Goal: Information Seeking & Learning: Learn about a topic

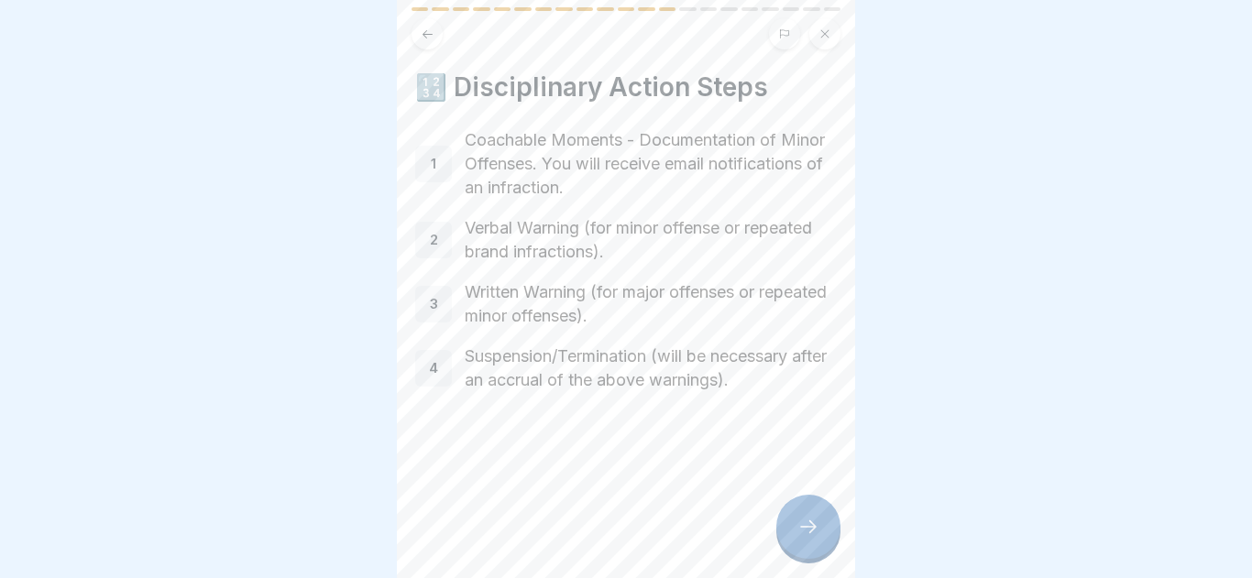
scroll to position [340, 0]
click at [799, 532] on icon at bounding box center [808, 527] width 22 height 22
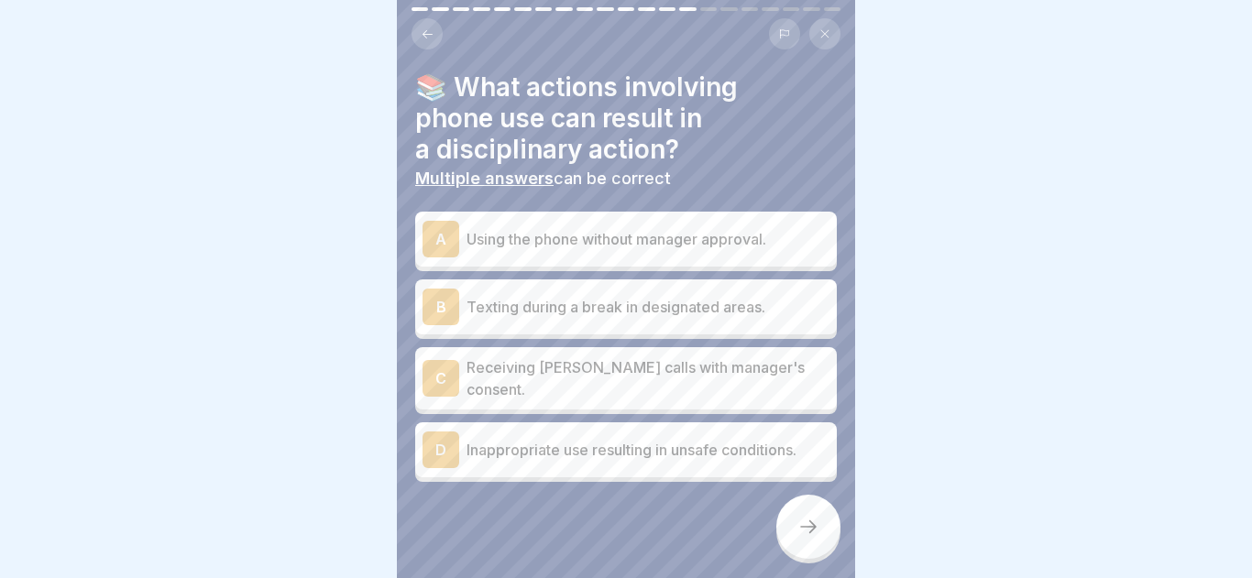
click at [432, 27] on icon at bounding box center [428, 34] width 14 height 14
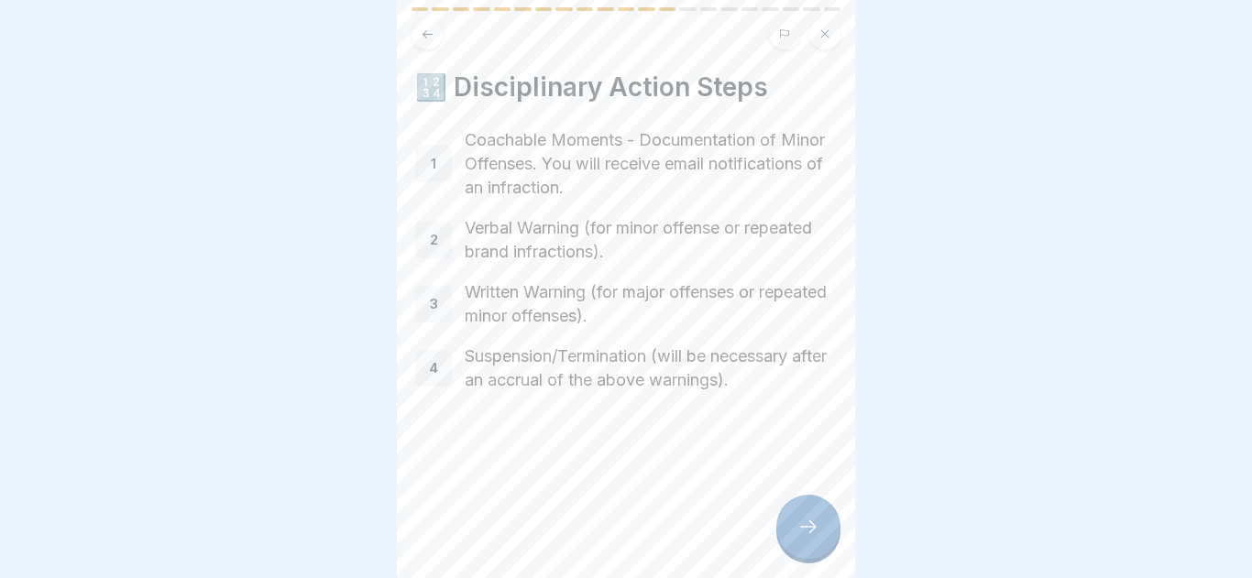
click at [432, 27] on icon at bounding box center [428, 34] width 14 height 14
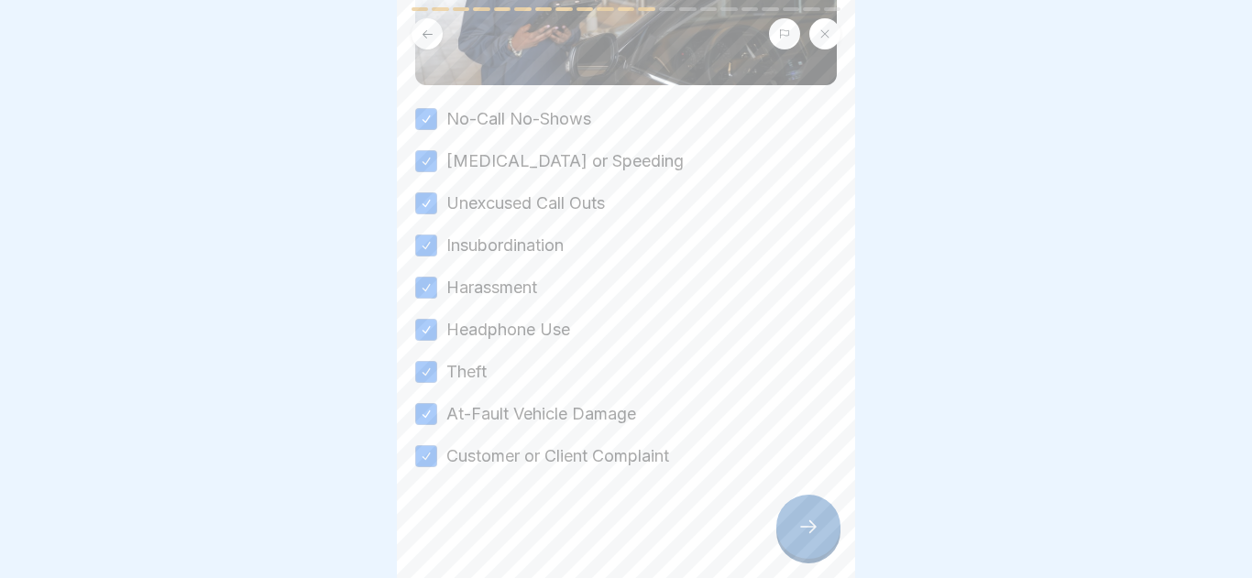
click at [825, 539] on div at bounding box center [808, 527] width 64 height 64
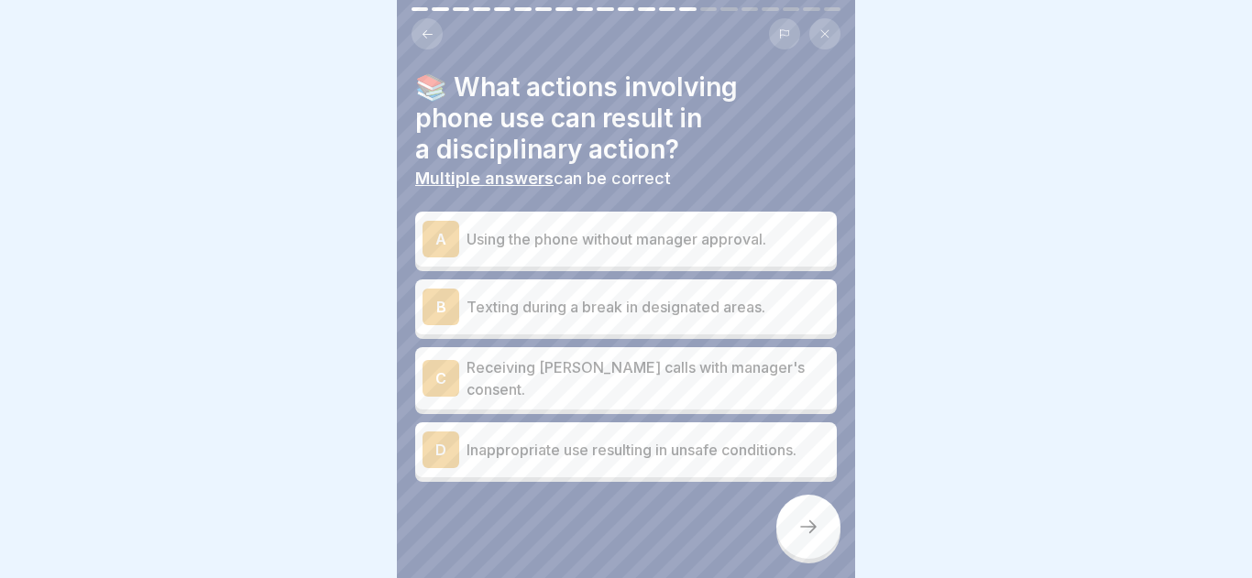
click at [417, 30] on button at bounding box center [426, 33] width 31 height 31
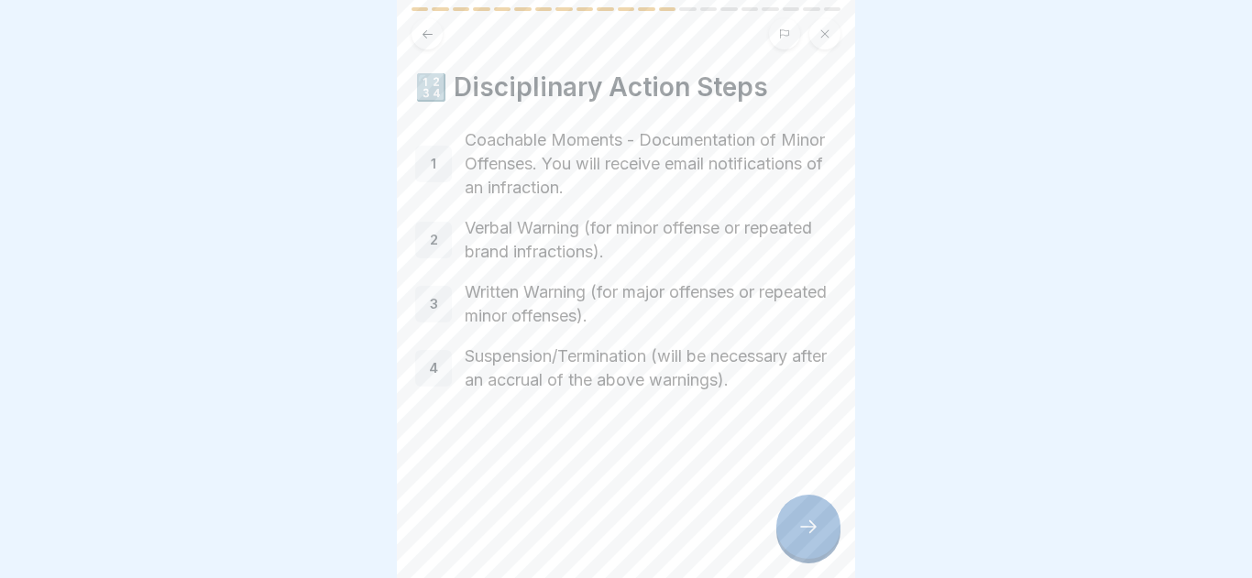
click at [814, 533] on icon at bounding box center [808, 527] width 22 height 22
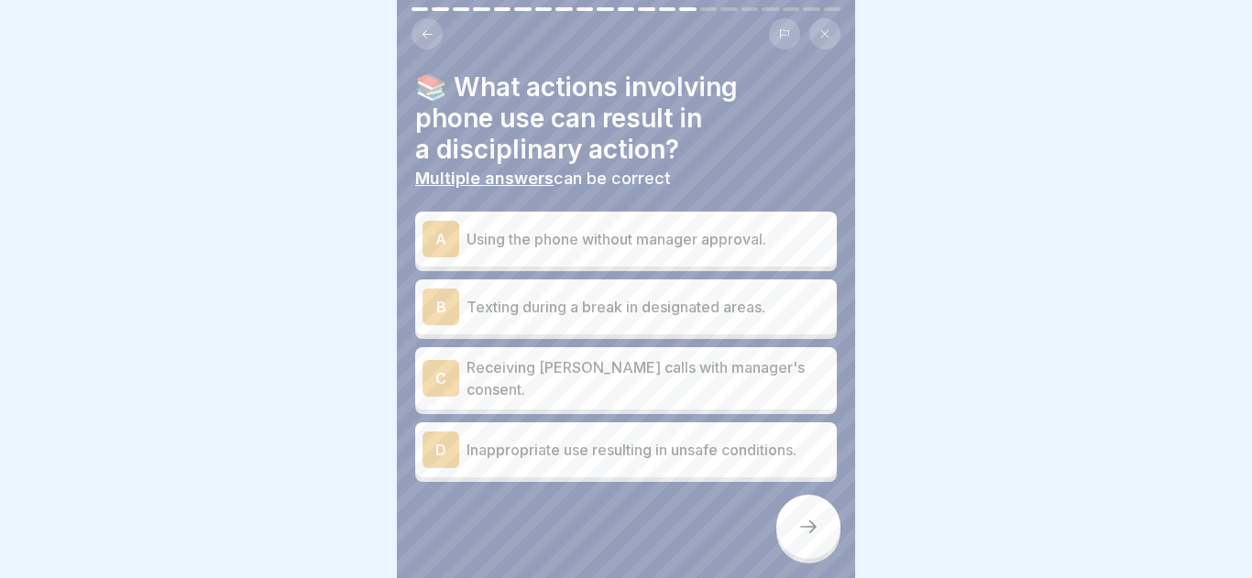
click at [752, 237] on p "Using the phone without manager approval." at bounding box center [647, 239] width 363 height 22
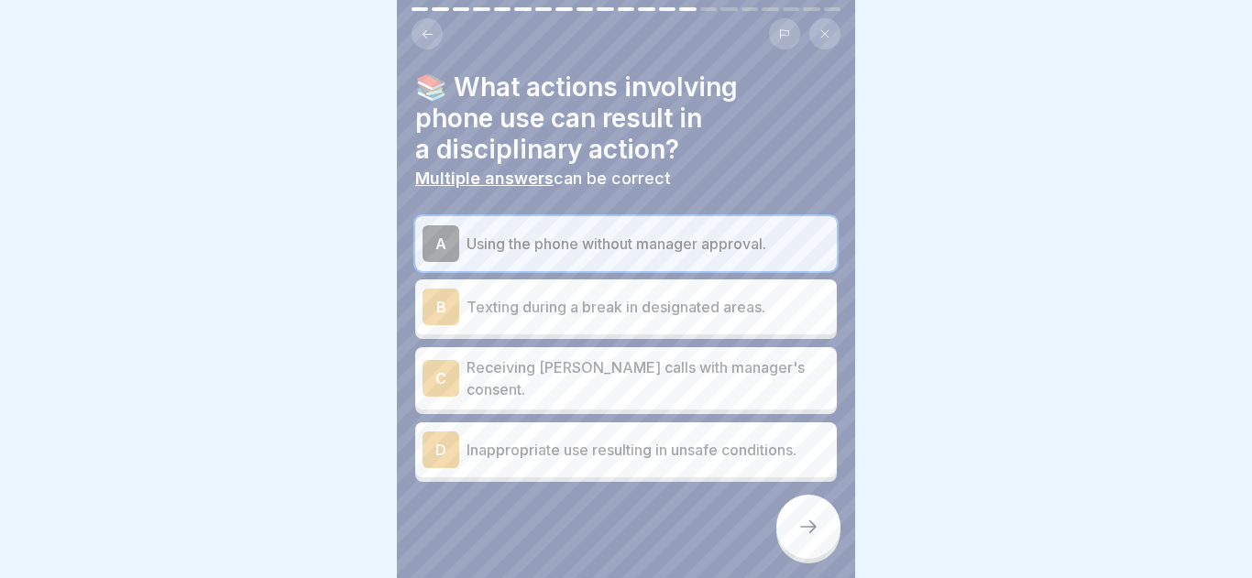
click at [670, 454] on div "D Inappropriate use resulting in unsafe conditions." at bounding box center [625, 450] width 407 height 37
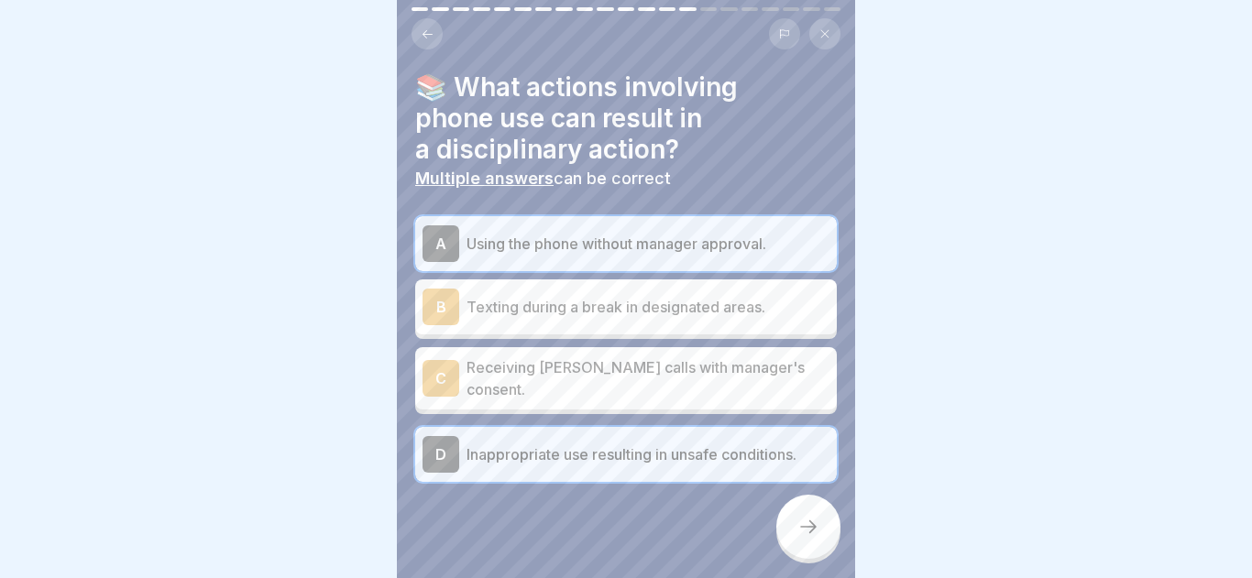
click at [810, 248] on p "Using the phone without manager approval." at bounding box center [647, 244] width 363 height 22
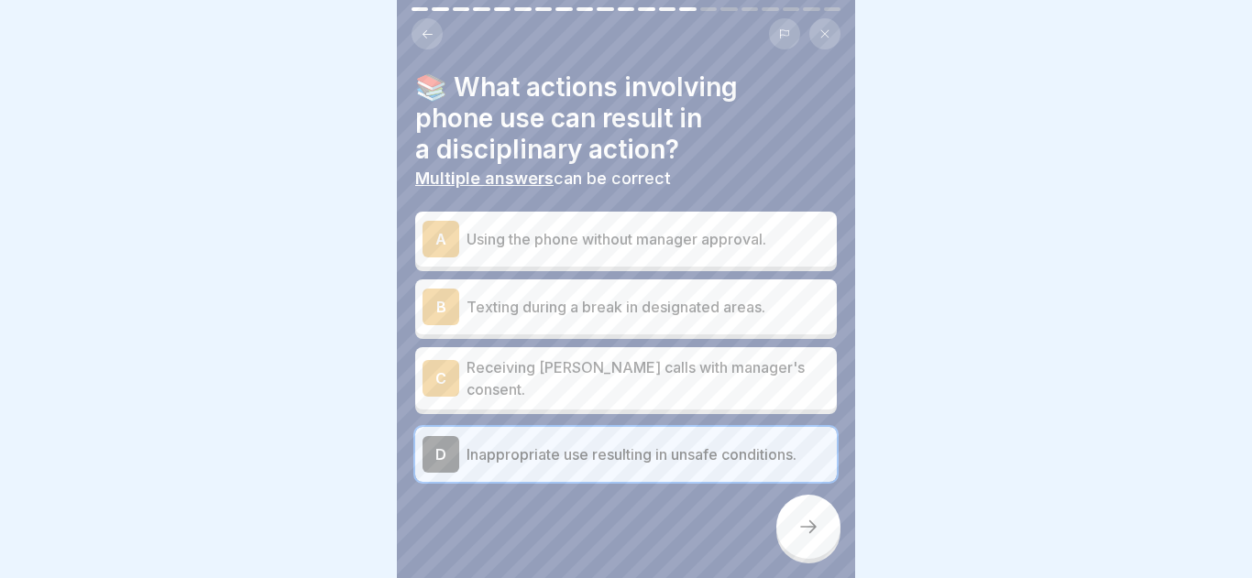
click at [820, 548] on div at bounding box center [808, 527] width 64 height 64
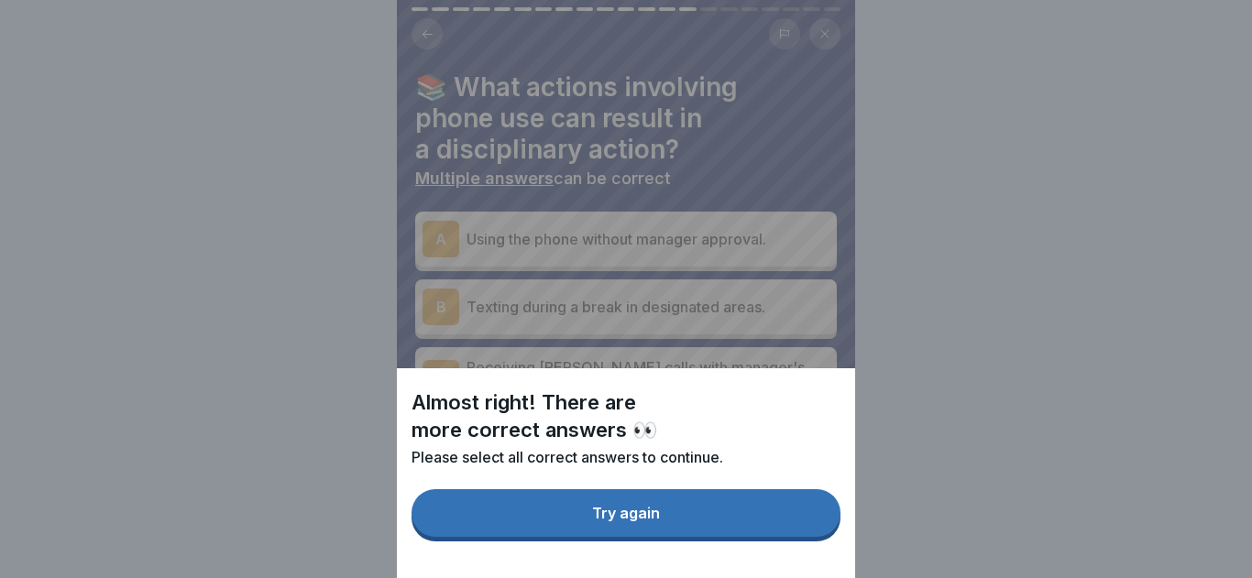
click at [796, 530] on button "Try again" at bounding box center [625, 513] width 429 height 48
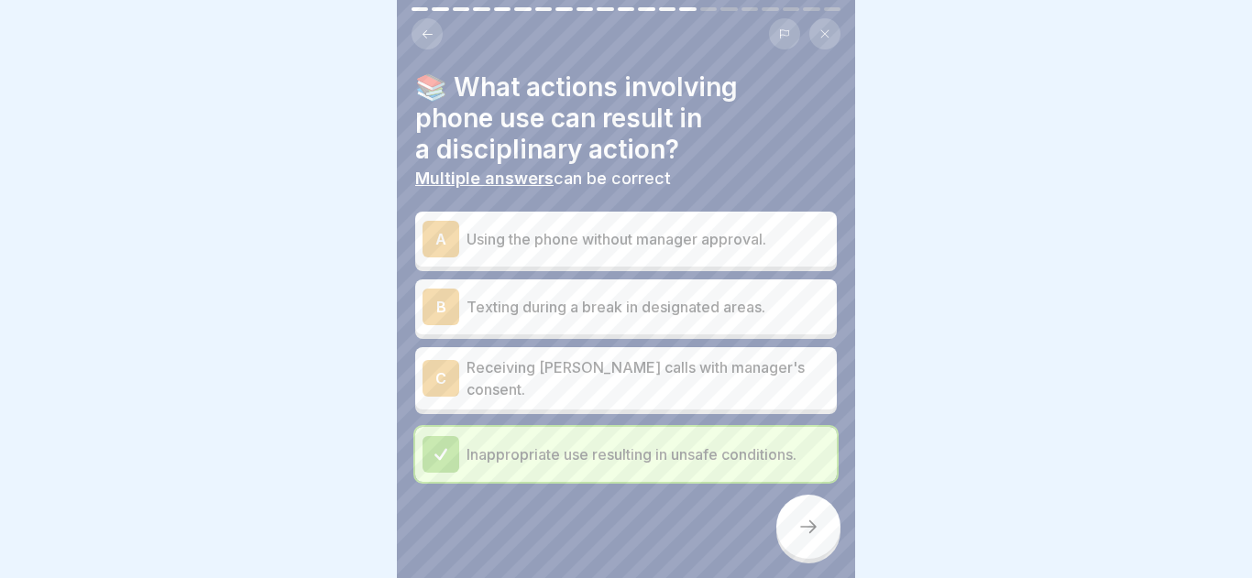
click at [800, 255] on div "A Using the phone without manager approval." at bounding box center [625, 239] width 407 height 37
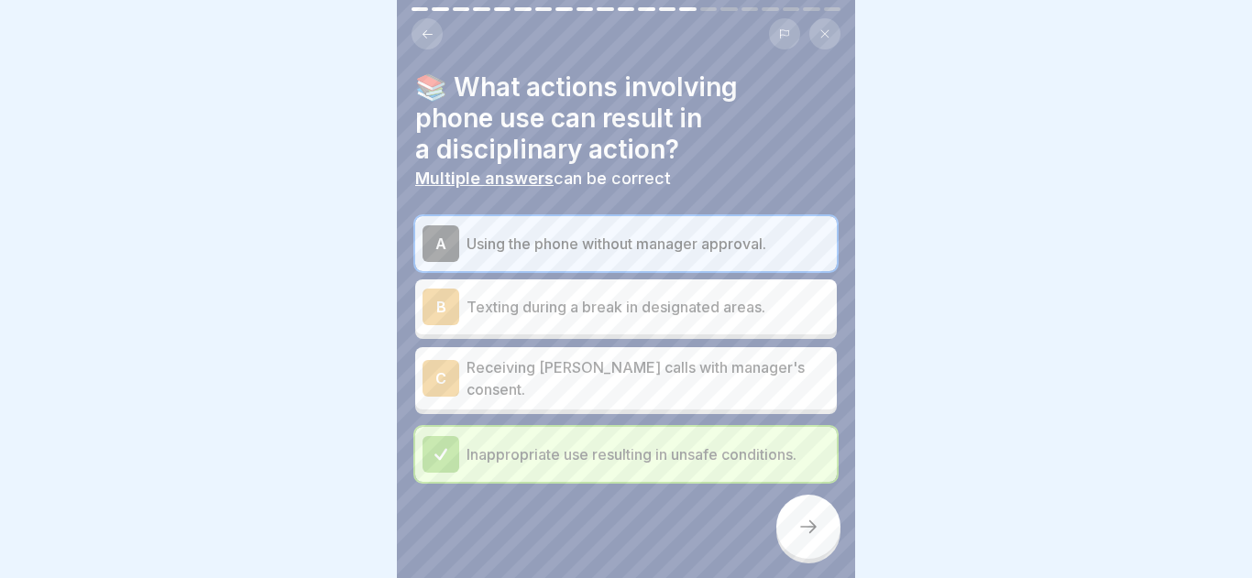
click at [803, 537] on icon at bounding box center [808, 527] width 22 height 22
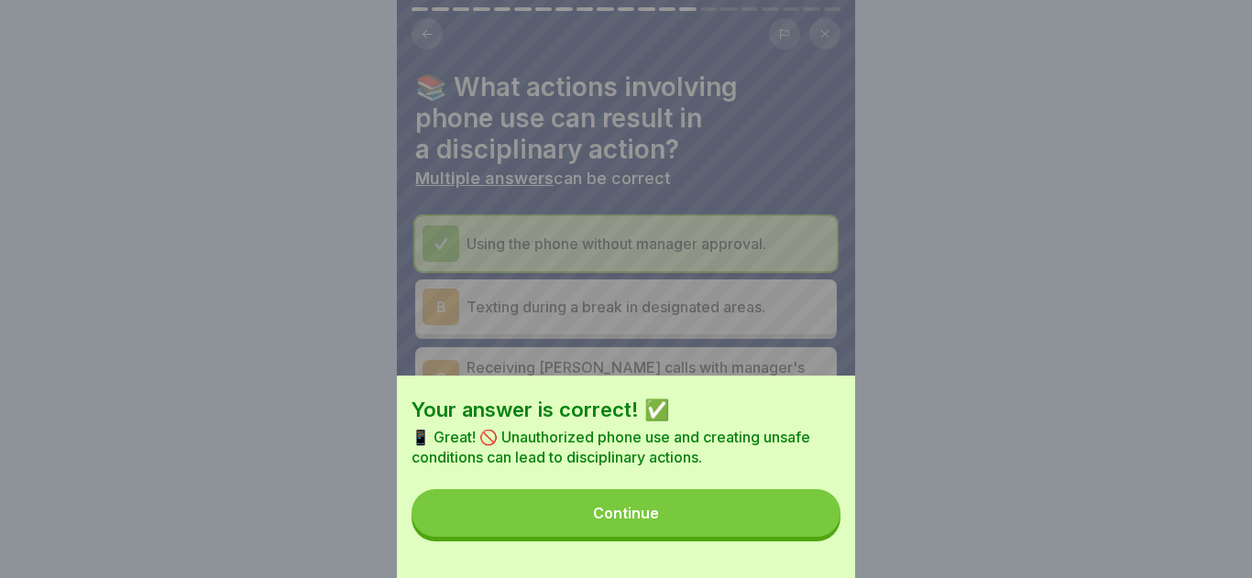
click at [780, 528] on button "Continue" at bounding box center [625, 513] width 429 height 48
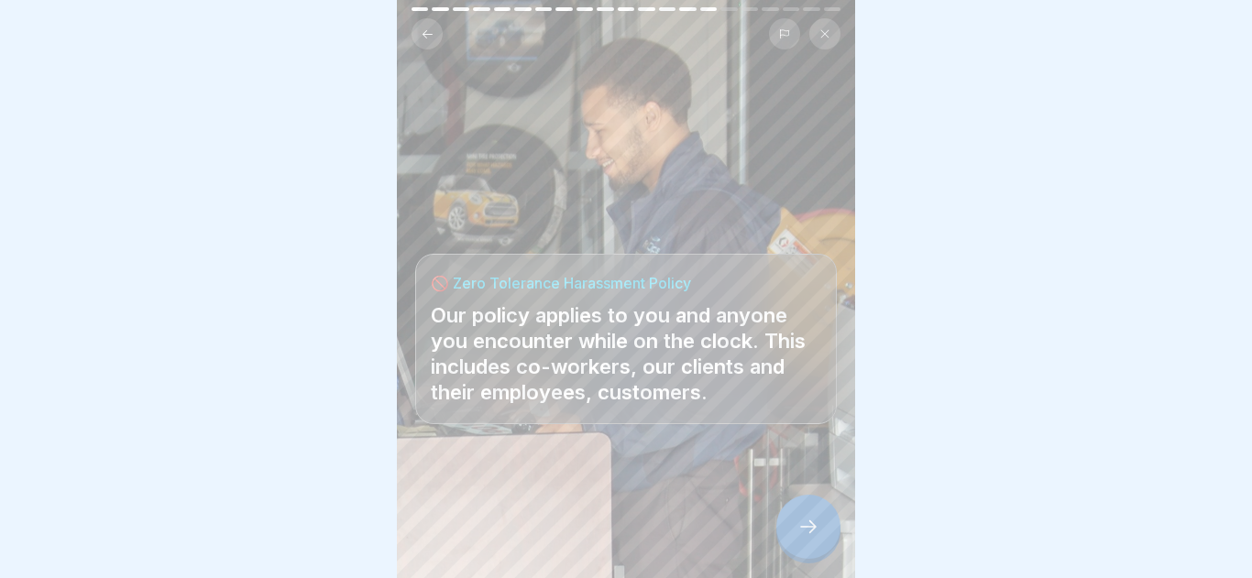
click at [826, 540] on div at bounding box center [808, 527] width 64 height 64
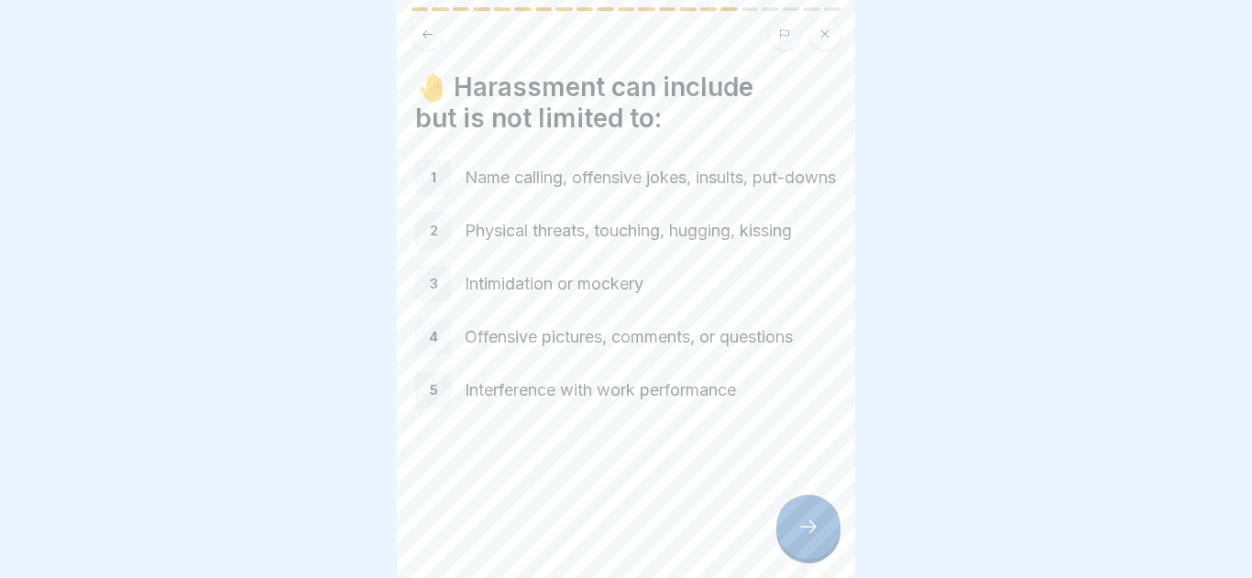
click at [831, 548] on div at bounding box center [808, 527] width 64 height 64
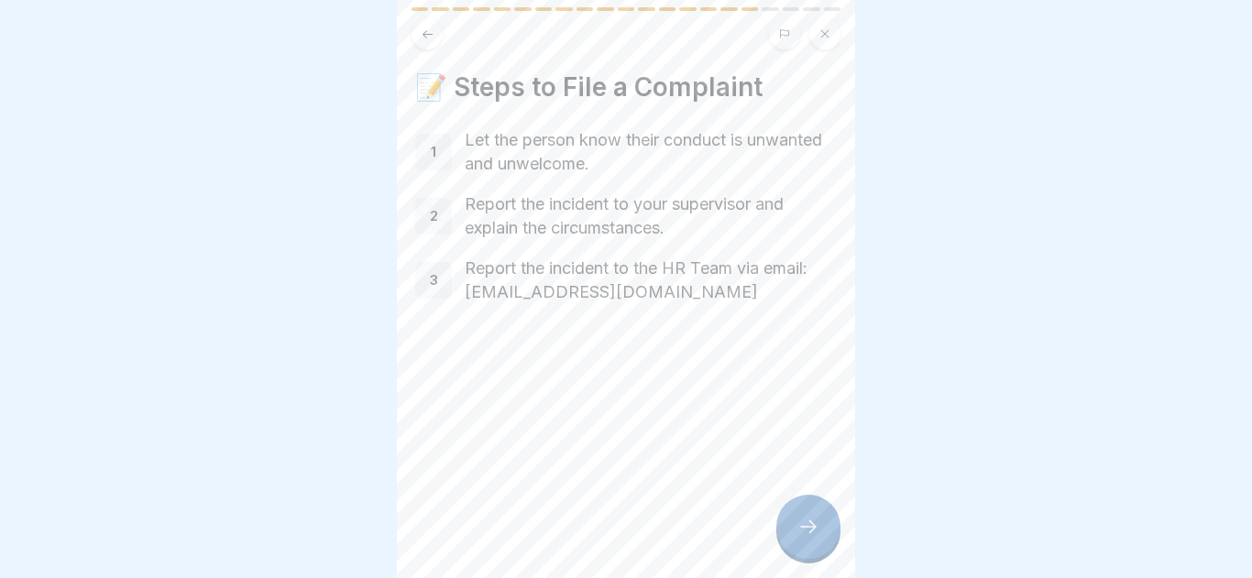
click at [1245, 145] on div at bounding box center [626, 289] width 1252 height 578
click at [832, 544] on div at bounding box center [808, 527] width 64 height 64
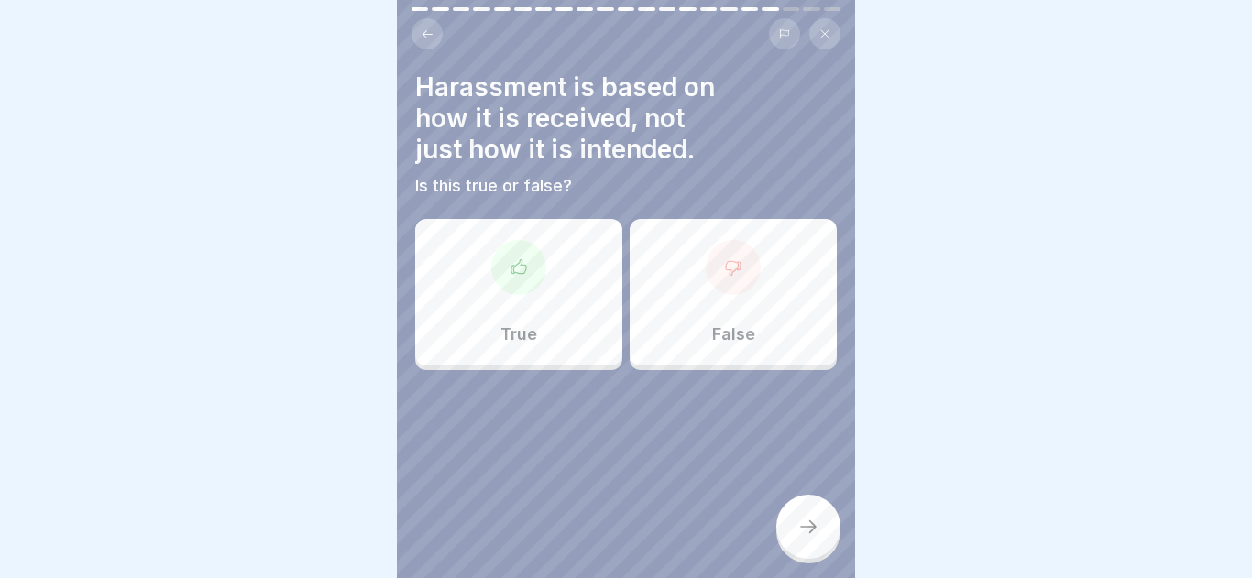
click at [595, 347] on div "True" at bounding box center [518, 292] width 207 height 147
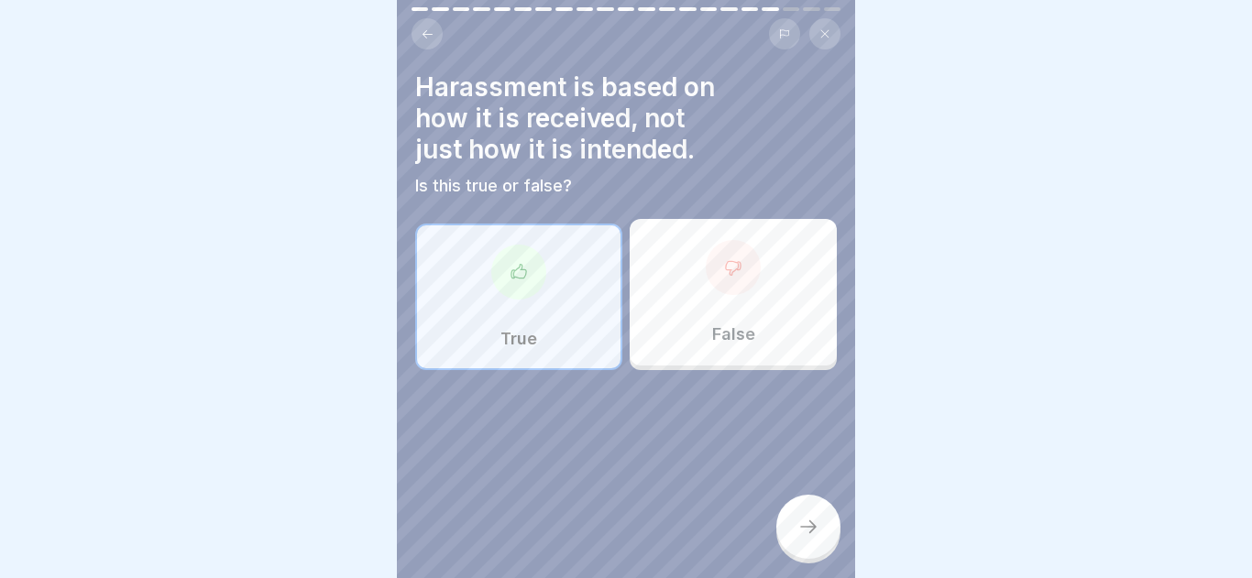
click at [802, 559] on div "Harassment is based on how it is received, not just how it is intended. Is this…" at bounding box center [626, 289] width 458 height 578
click at [835, 538] on div at bounding box center [808, 527] width 64 height 64
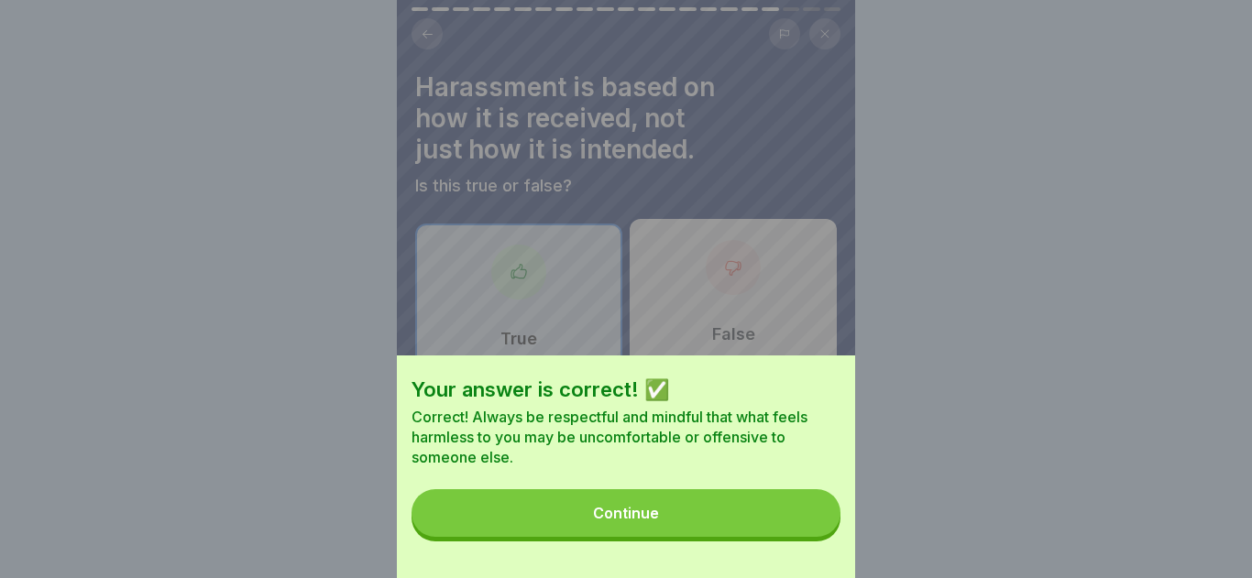
click at [779, 518] on button "Continue" at bounding box center [625, 513] width 429 height 48
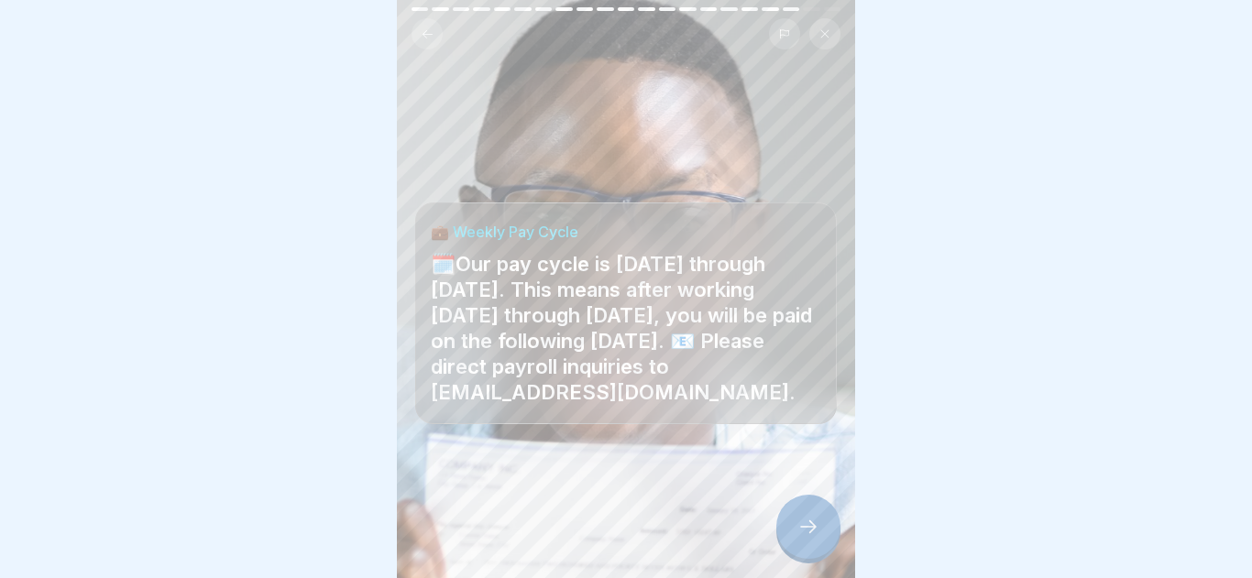
click at [806, 536] on icon at bounding box center [808, 527] width 22 height 22
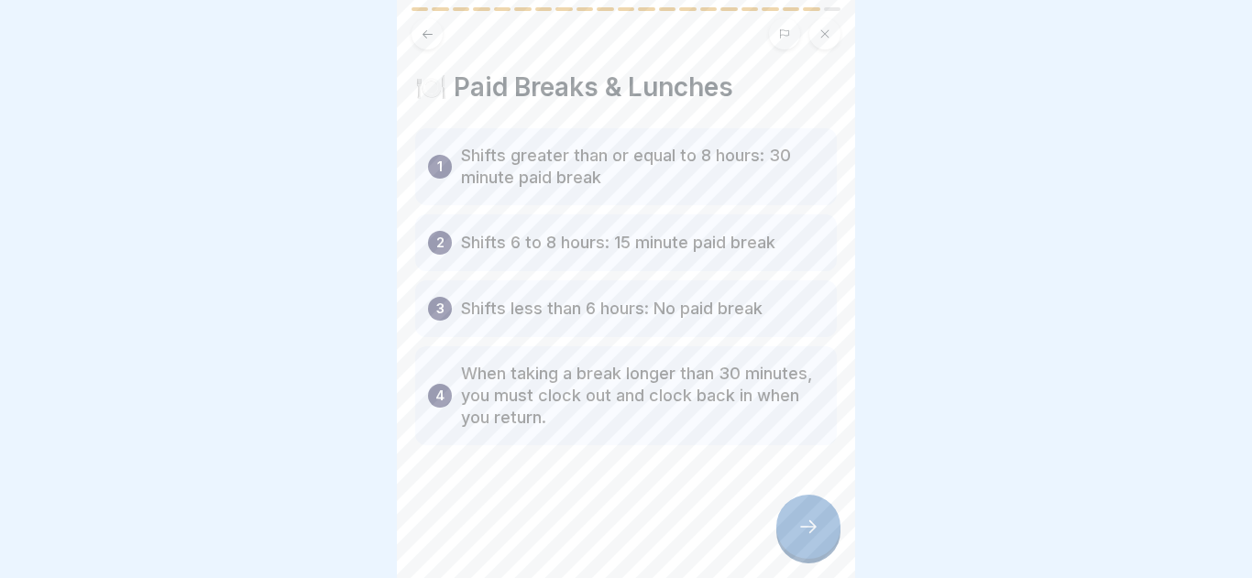
click at [806, 536] on icon at bounding box center [808, 527] width 22 height 22
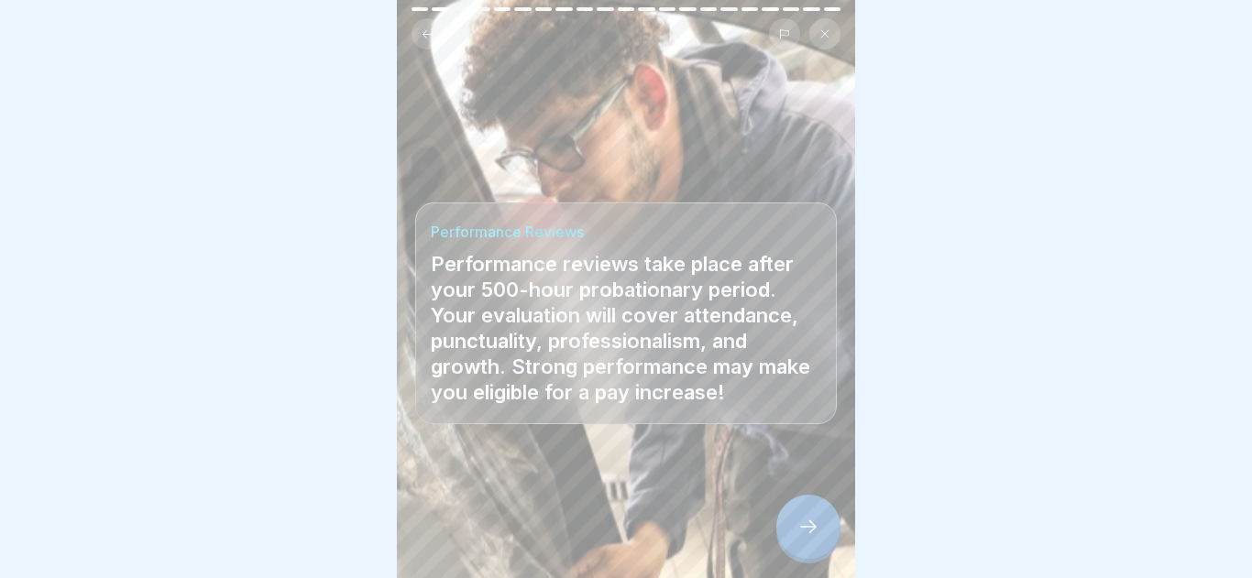
click at [825, 537] on div at bounding box center [808, 527] width 64 height 64
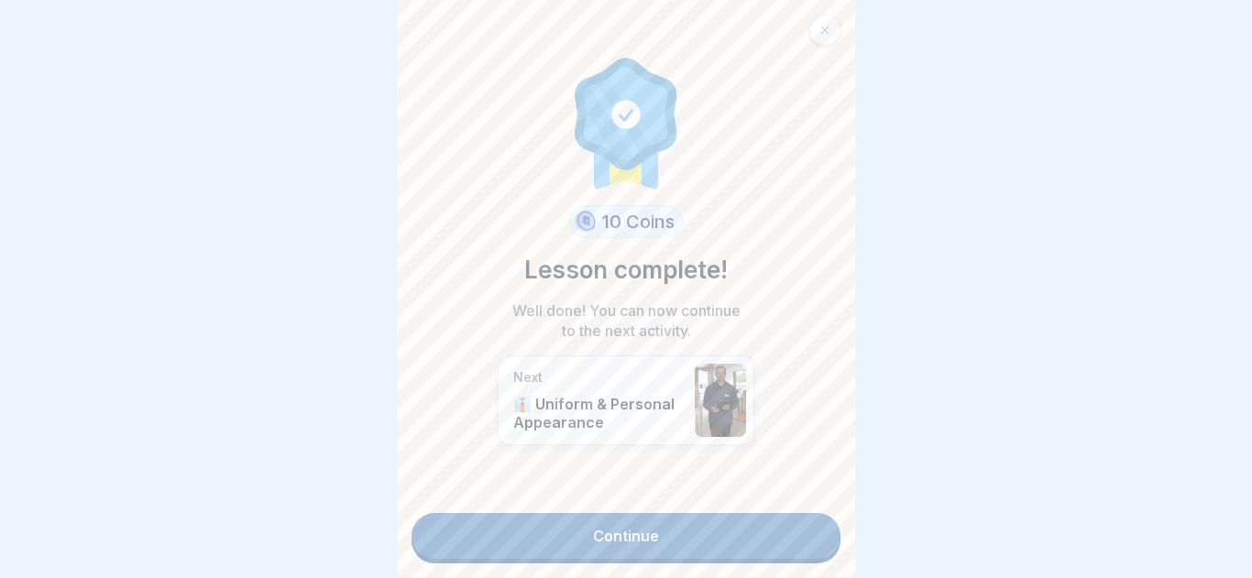
click at [661, 555] on link "Continue" at bounding box center [625, 536] width 429 height 46
click at [585, 530] on link "Continue" at bounding box center [625, 536] width 429 height 46
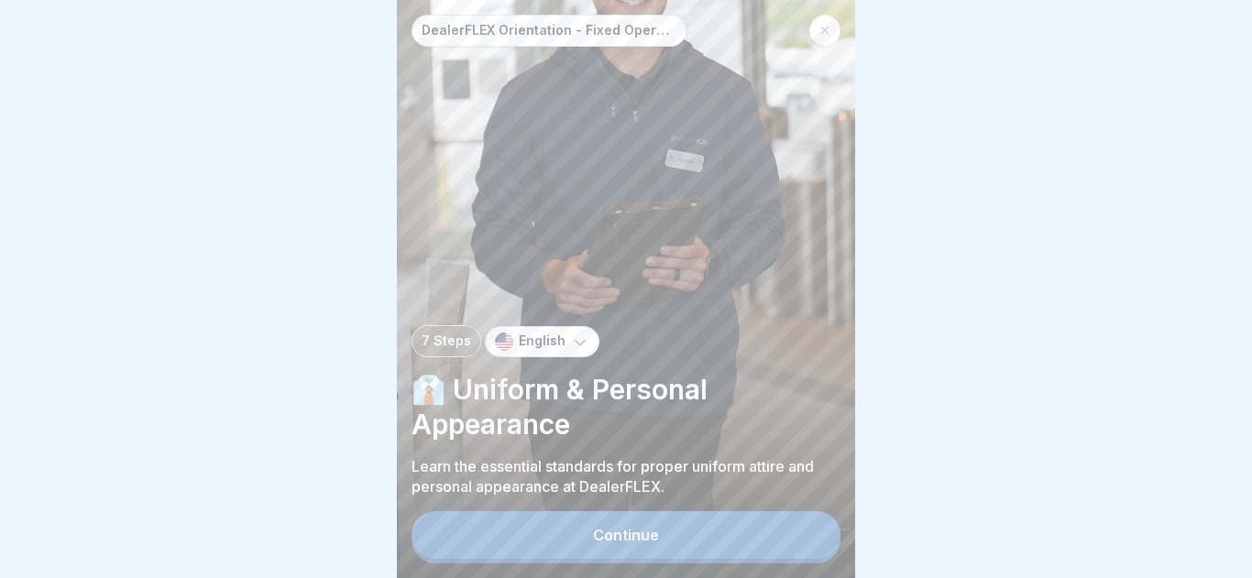
click at [616, 529] on div "Continue" at bounding box center [626, 535] width 66 height 16
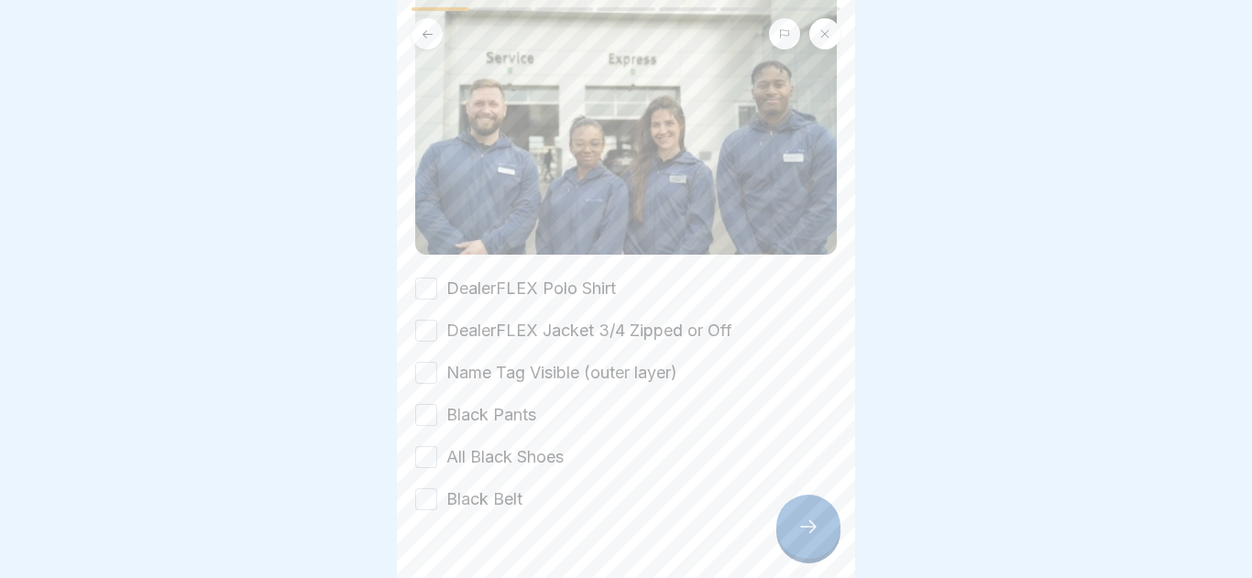
scroll to position [172, 0]
drag, startPoint x: 432, startPoint y: 281, endPoint x: 433, endPoint y: 317, distance: 35.8
click at [432, 295] on button "DealerFLEX Polo Shirt" at bounding box center [426, 286] width 22 height 22
click at [434, 344] on div "DealerFLEX Polo Shirt DealerFLEX Jacket 3/4 Zipped or Off Name Tag Visible (out…" at bounding box center [625, 391] width 421 height 235
click at [438, 329] on div "DealerFLEX Jacket 3/4 Zipped or Off" at bounding box center [573, 328] width 317 height 24
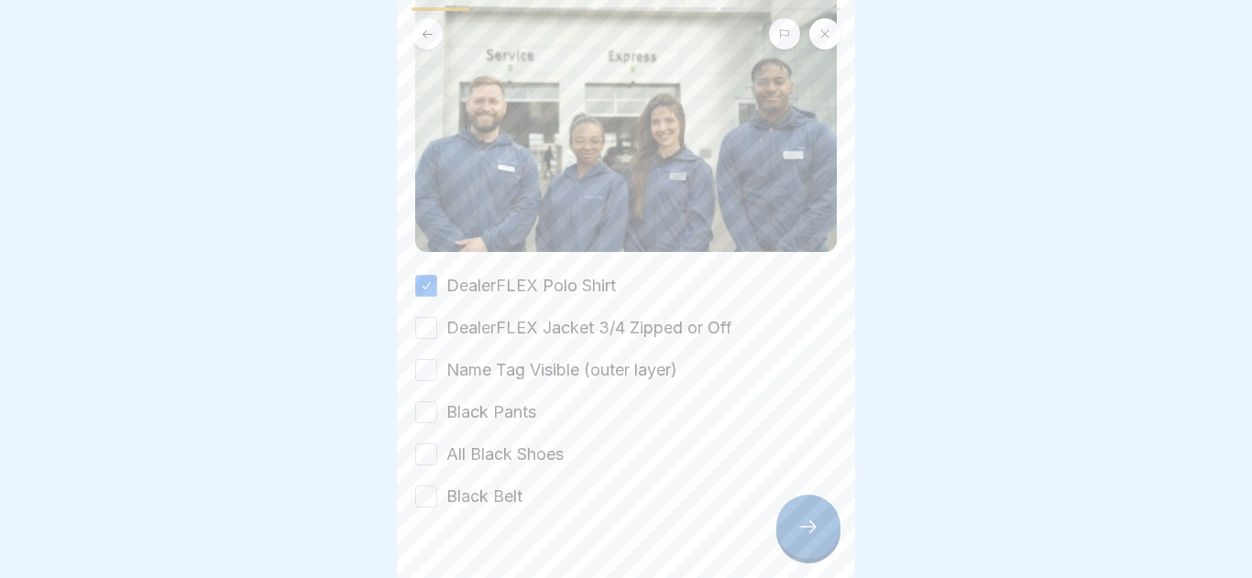
drag, startPoint x: 423, startPoint y: 337, endPoint x: 419, endPoint y: 353, distance: 16.2
click at [423, 338] on button "DealerFLEX Jacket 3/4 Zipped or Off" at bounding box center [426, 328] width 22 height 22
click at [432, 372] on button "Name Tag Visible (outer layer)" at bounding box center [426, 370] width 22 height 22
click at [435, 421] on button "Black Pants" at bounding box center [426, 412] width 22 height 22
click at [448, 475] on div "DealerFLEX Polo Shirt DealerFLEX Jacket 3/4 Zipped or Off Name Tag Visible (out…" at bounding box center [625, 391] width 421 height 235
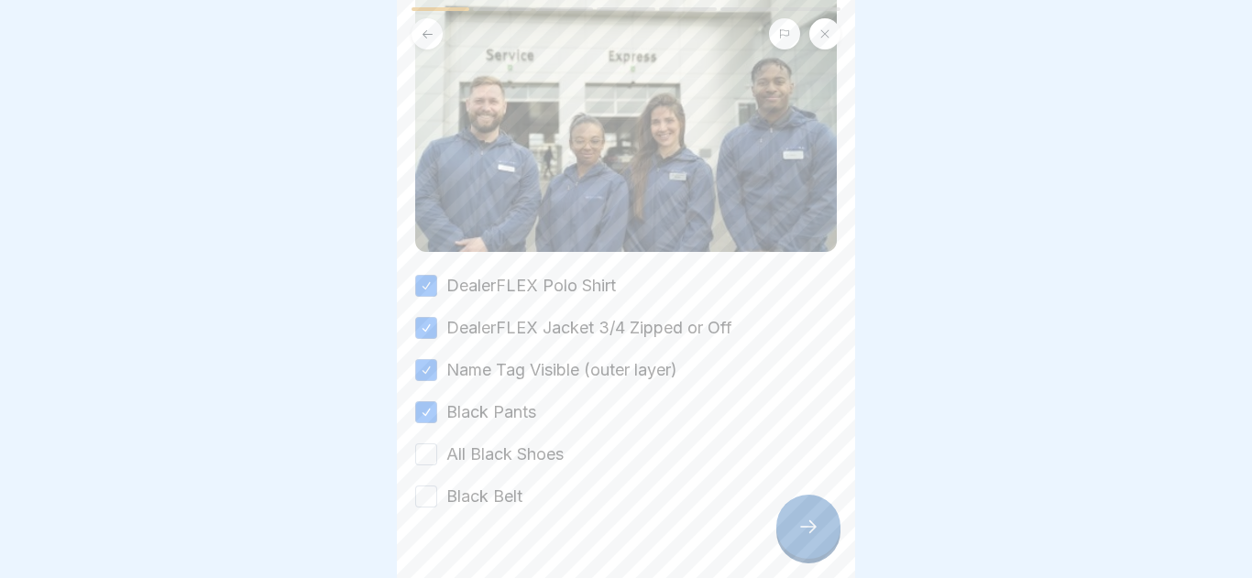
click at [436, 463] on button "All Black Shoes" at bounding box center [426, 454] width 22 height 22
click at [427, 505] on button "Black Belt" at bounding box center [426, 497] width 22 height 22
click at [777, 530] on div at bounding box center [808, 527] width 64 height 64
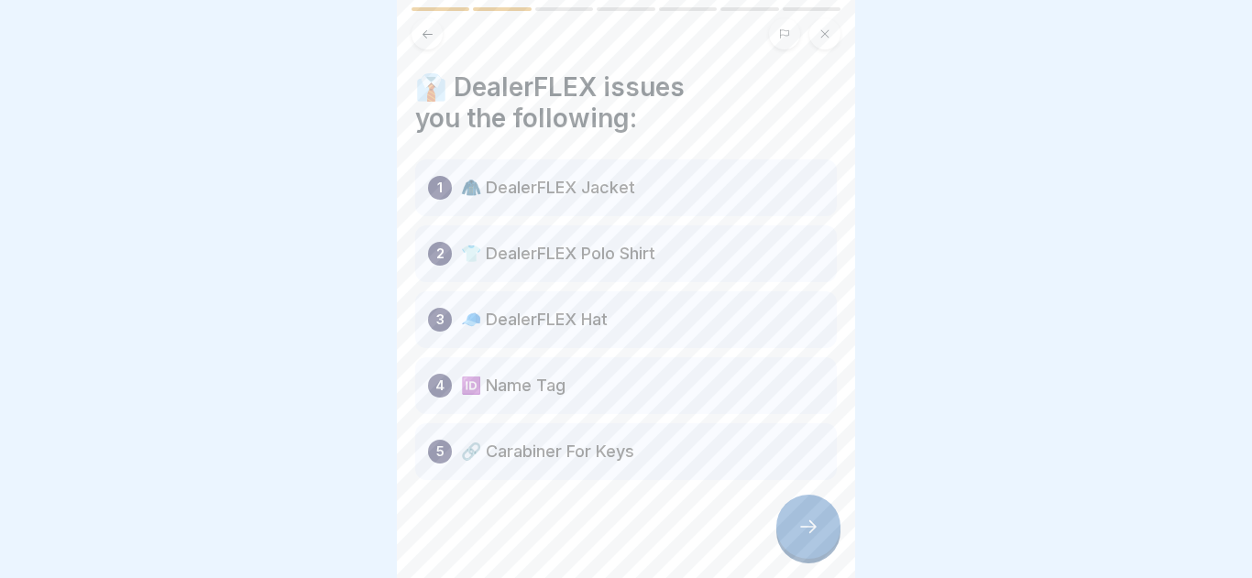
click at [813, 537] on icon at bounding box center [808, 527] width 22 height 22
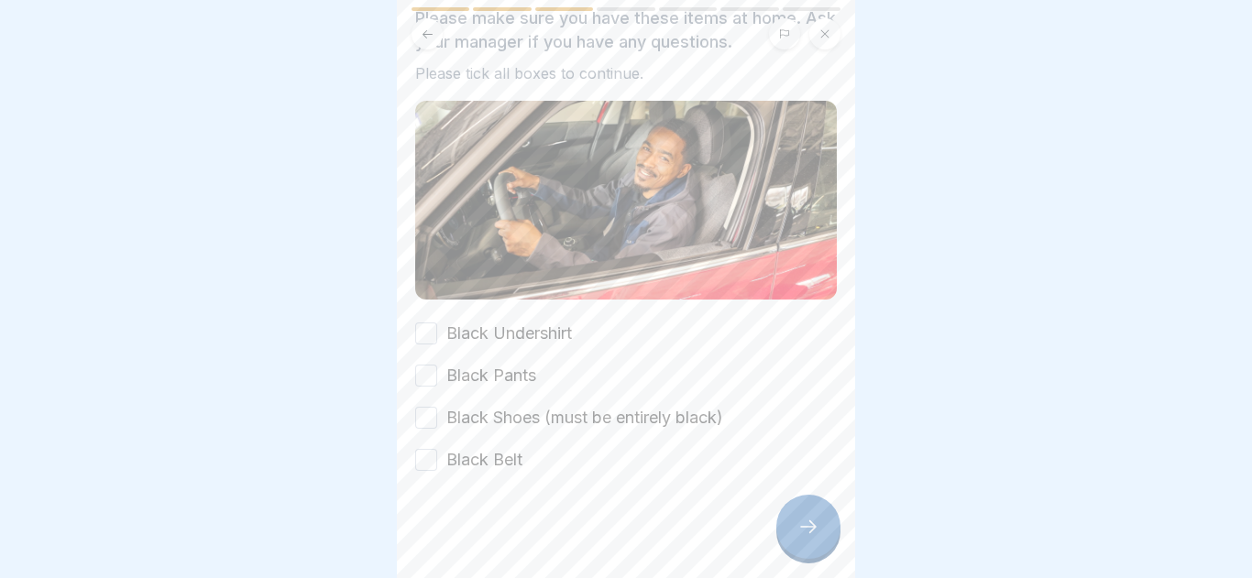
scroll to position [111, 0]
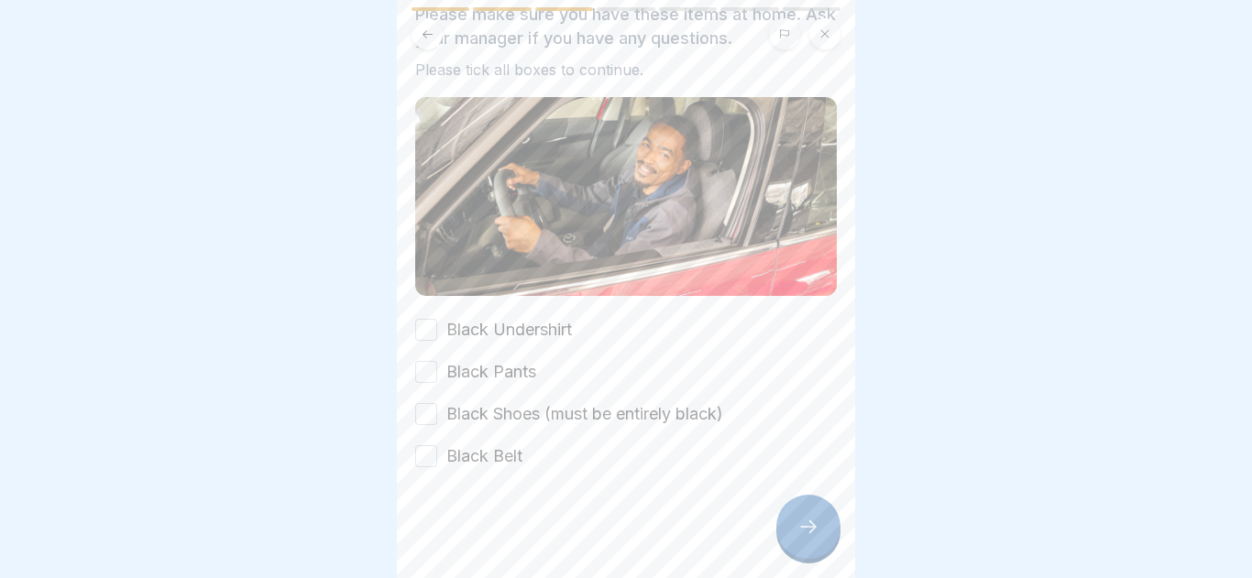
click at [428, 339] on button "Black Undershirt" at bounding box center [426, 330] width 22 height 22
click at [429, 385] on div "Black Undershirt Black Pants Black Shoes (must be entirely black) Black Belt" at bounding box center [625, 393] width 421 height 150
click at [441, 365] on div "Black Pants" at bounding box center [475, 372] width 121 height 24
click at [443, 402] on div "Black Shoes (must be entirely black)" at bounding box center [569, 414] width 308 height 24
click at [440, 414] on div "Black Shoes (must be entirely black)" at bounding box center [569, 414] width 308 height 24
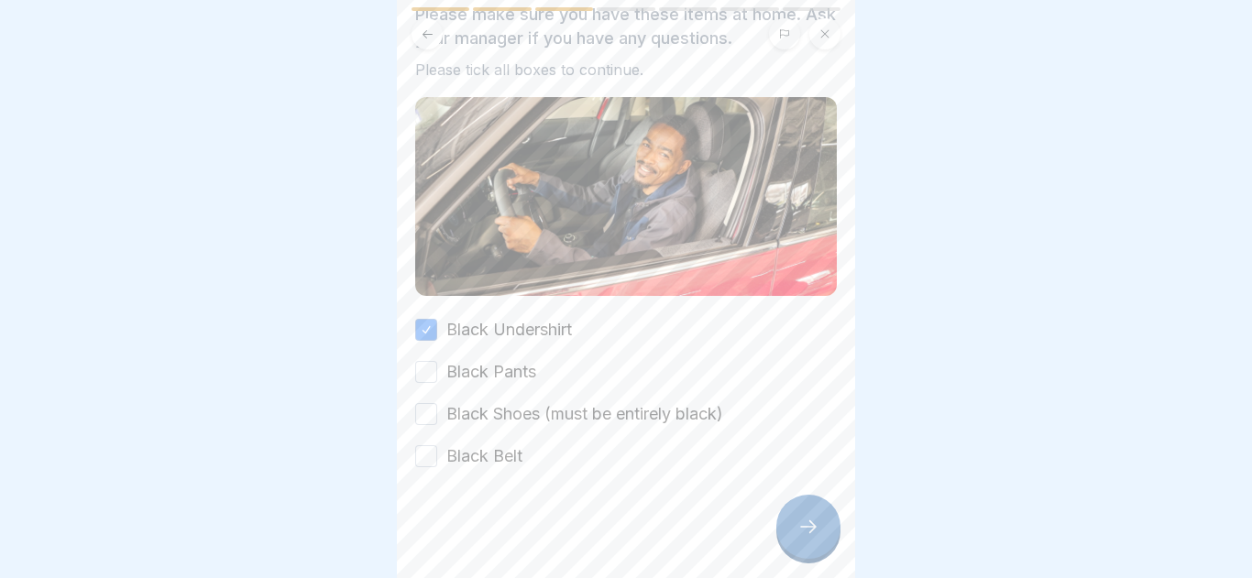
click at [437, 409] on div "Black Shoes (must be entirely black)" at bounding box center [569, 414] width 308 height 24
click at [421, 409] on button "Black Shoes (must be entirely black)" at bounding box center [426, 414] width 22 height 22
drag, startPoint x: 421, startPoint y: 370, endPoint x: 422, endPoint y: 424, distance: 54.1
click at [421, 370] on button "Black Pants" at bounding box center [426, 372] width 22 height 22
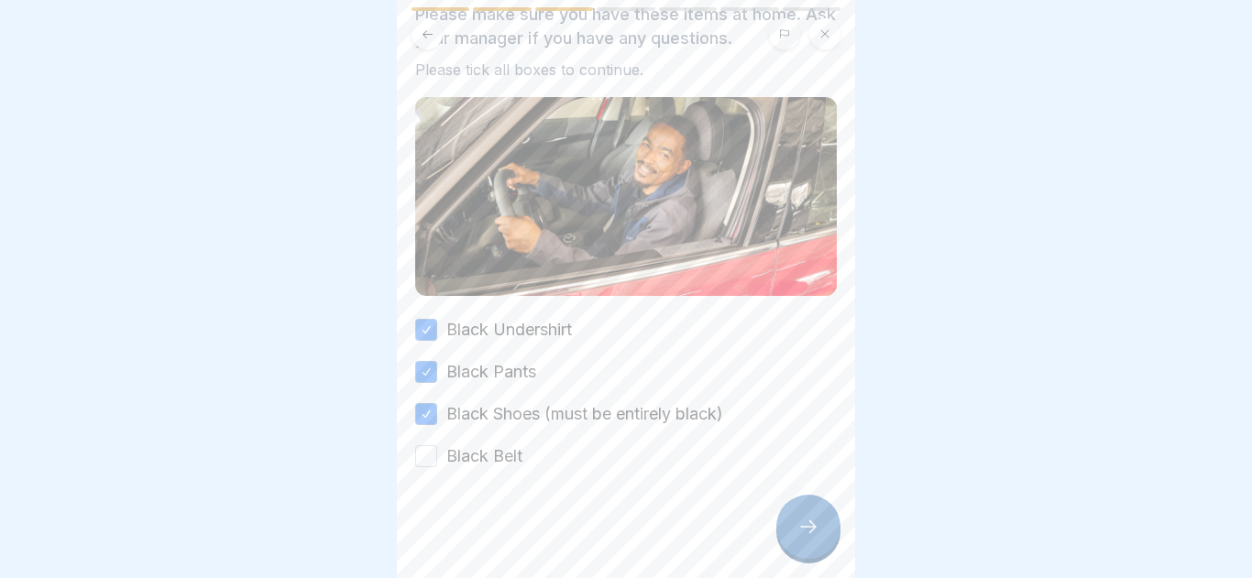
click at [430, 450] on button "Black Belt" at bounding box center [426, 456] width 22 height 22
click at [810, 498] on div at bounding box center [808, 527] width 64 height 64
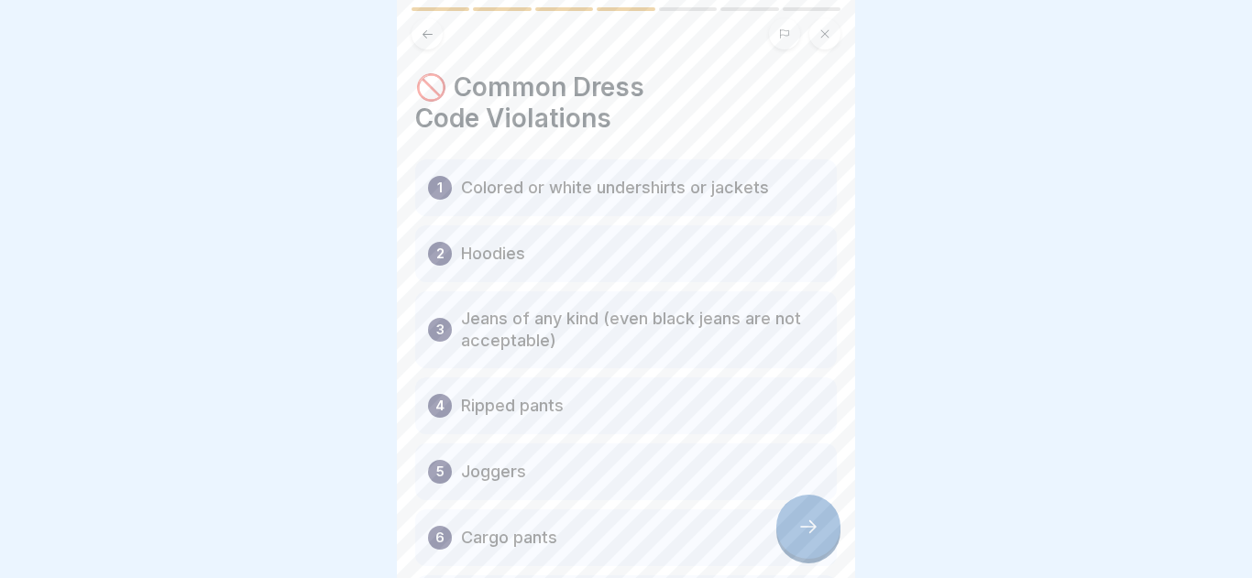
click at [805, 507] on div at bounding box center [808, 527] width 64 height 64
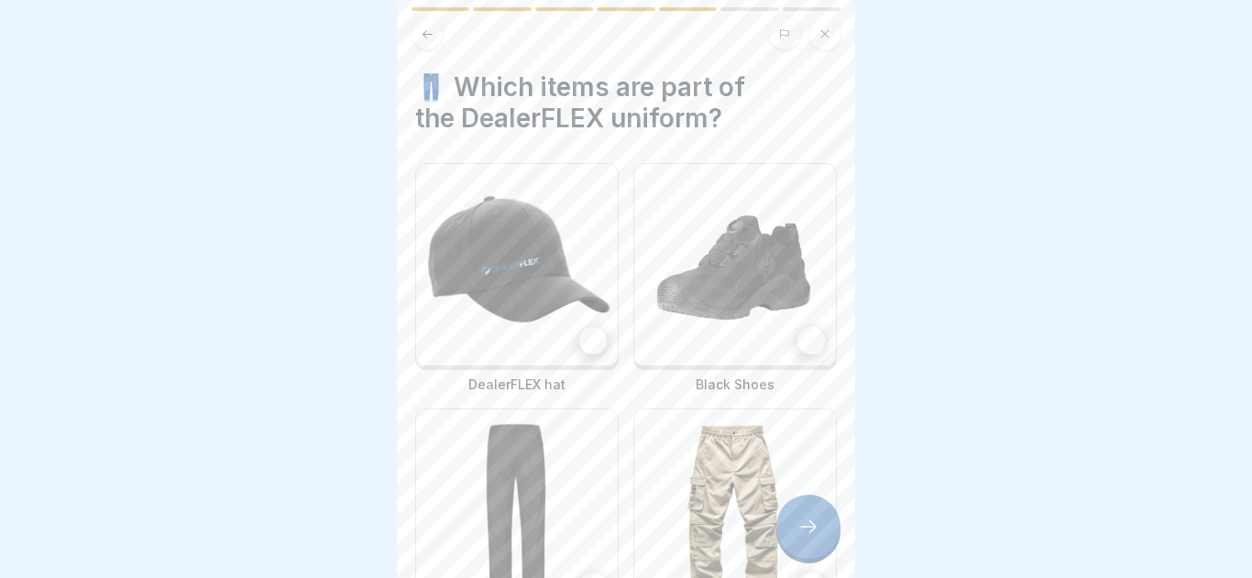
click at [805, 507] on div at bounding box center [808, 527] width 64 height 64
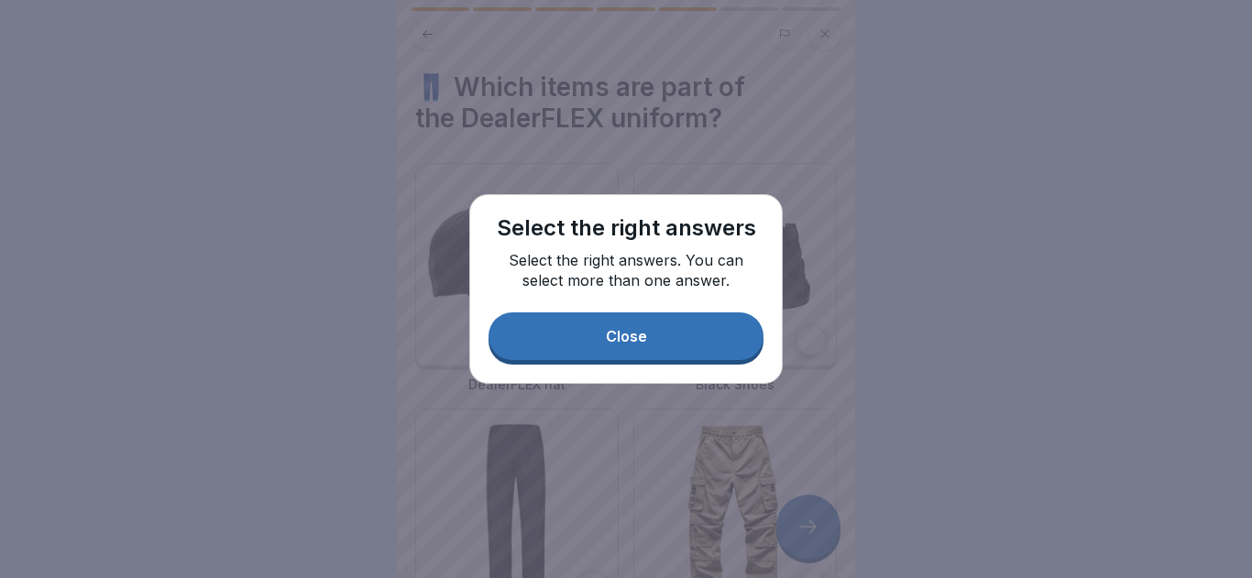
click at [639, 322] on button "Close" at bounding box center [625, 336] width 275 height 48
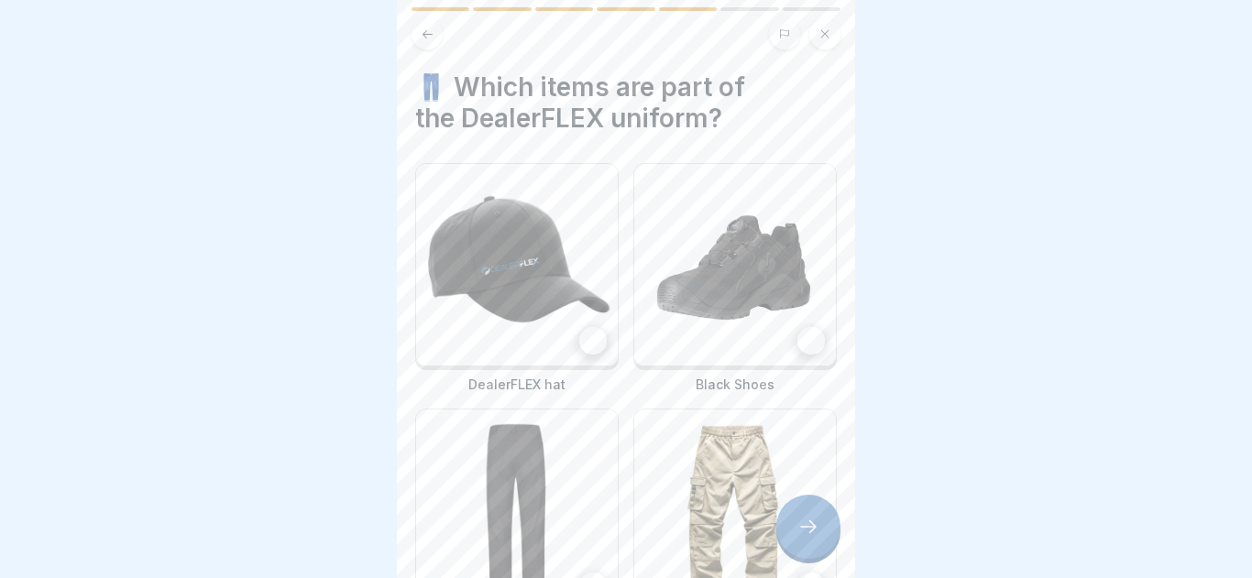
click at [542, 269] on img at bounding box center [517, 265] width 202 height 202
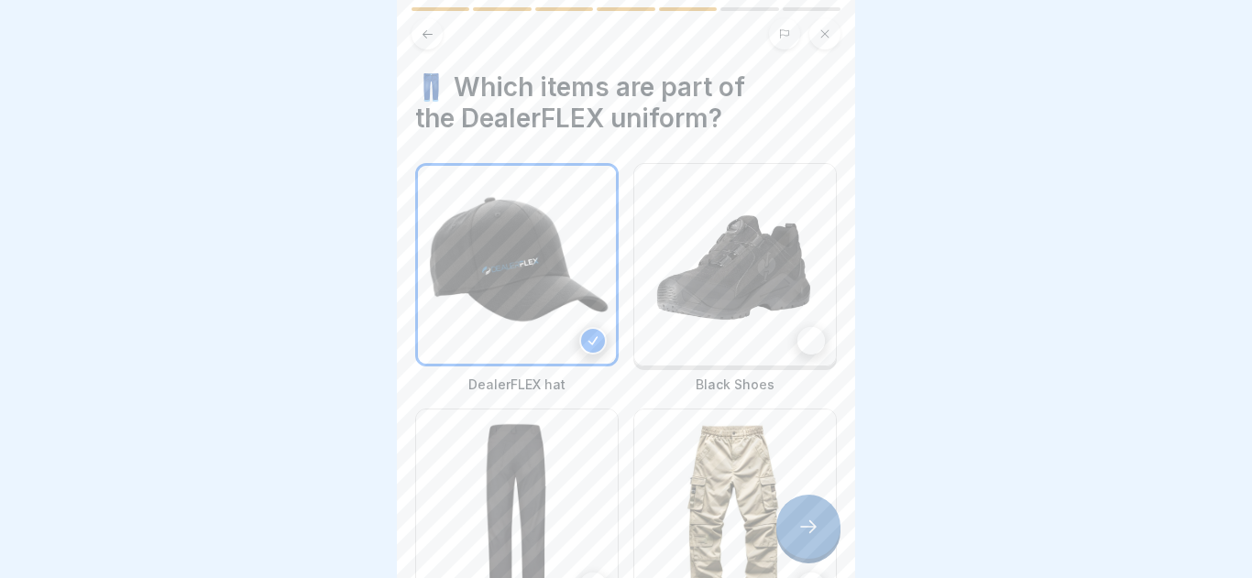
click at [740, 322] on img at bounding box center [735, 265] width 202 height 202
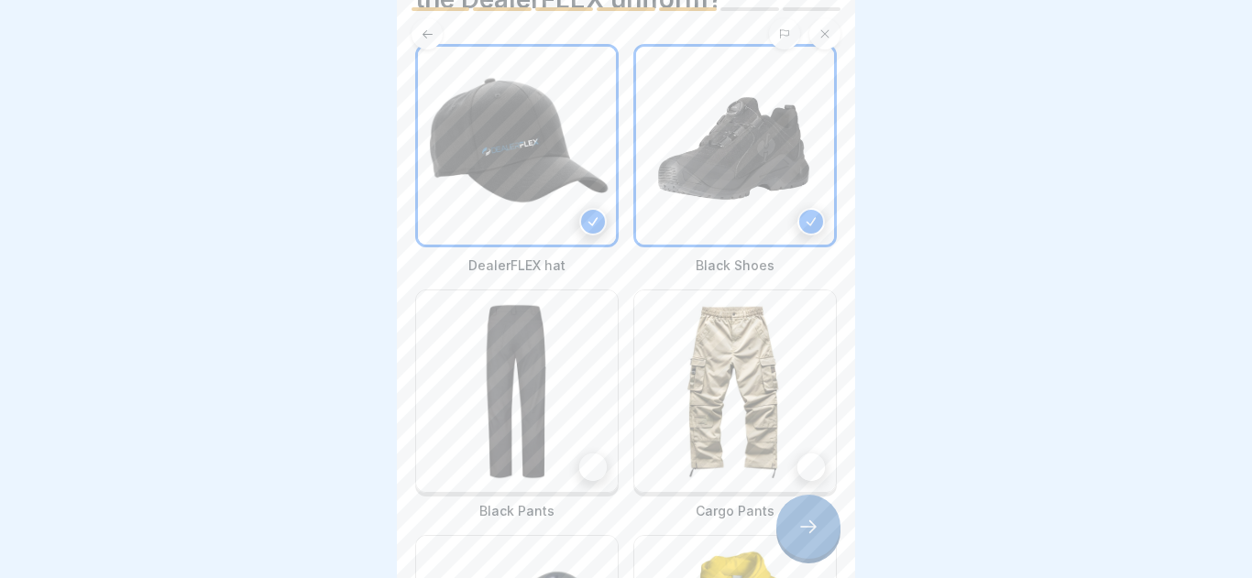
scroll to position [0, 0]
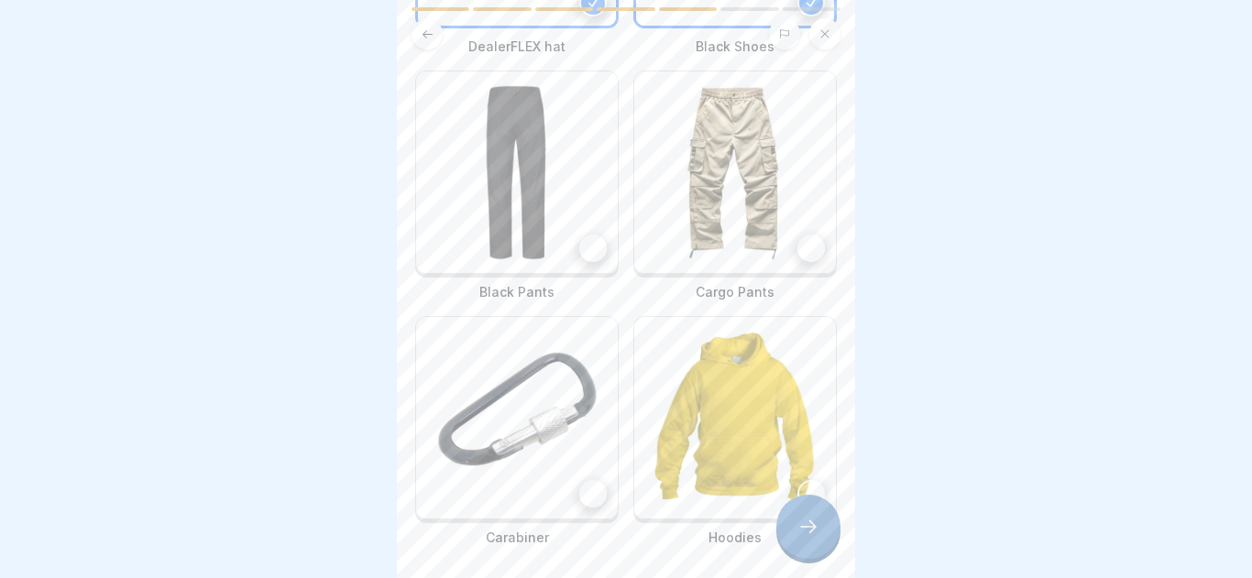
click at [591, 196] on img at bounding box center [517, 172] width 202 height 202
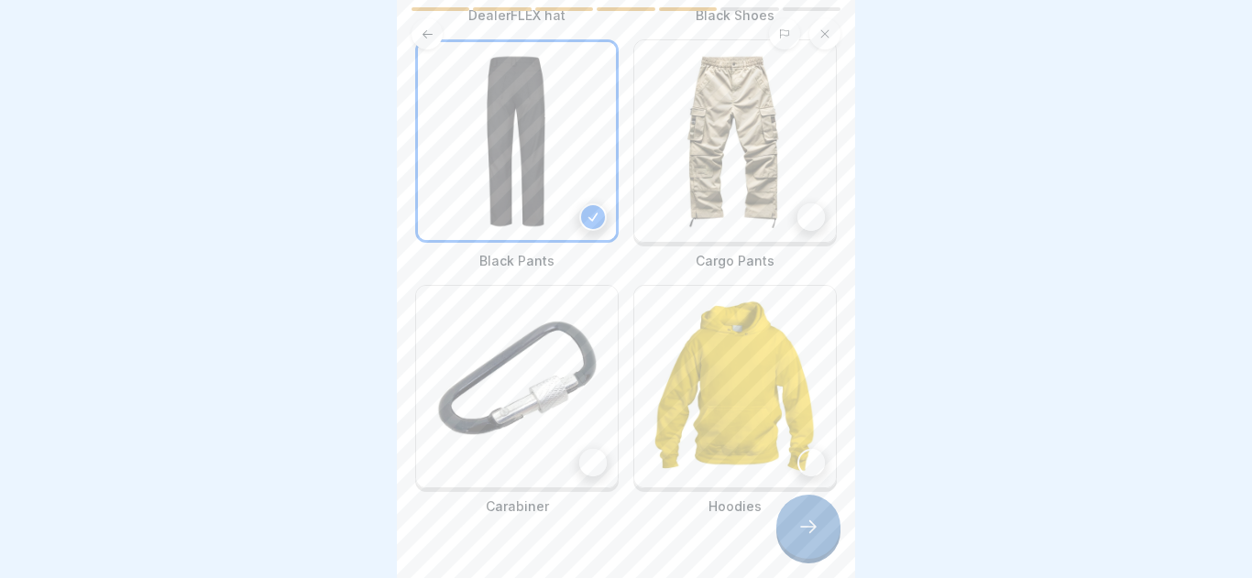
scroll to position [371, 0]
click at [538, 419] on img at bounding box center [517, 385] width 202 height 202
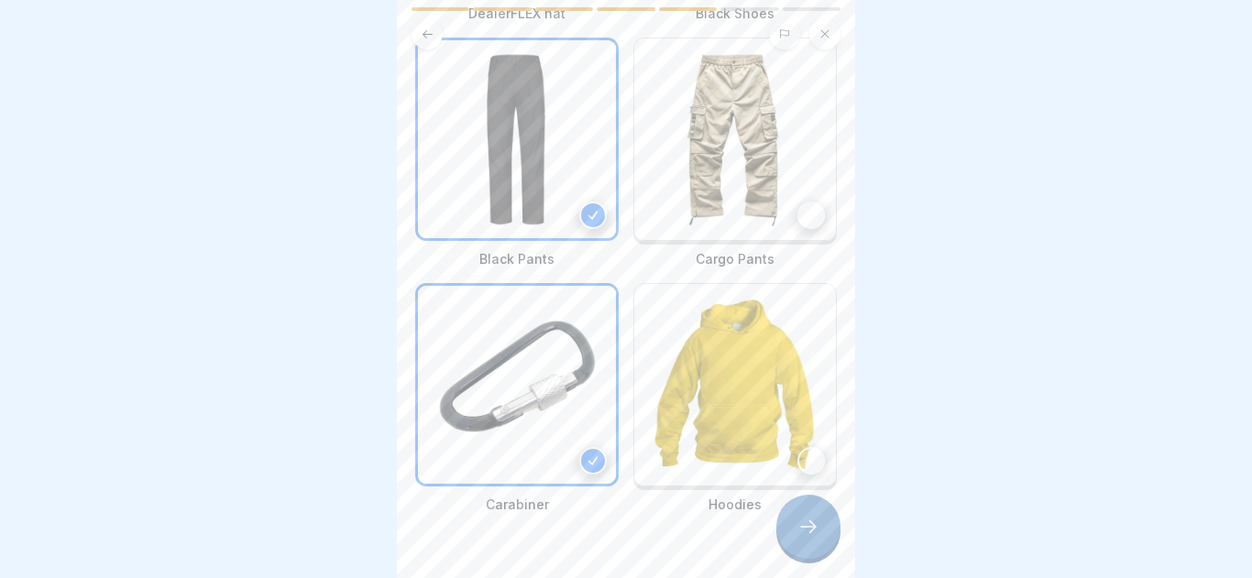
click at [829, 532] on div at bounding box center [808, 527] width 64 height 64
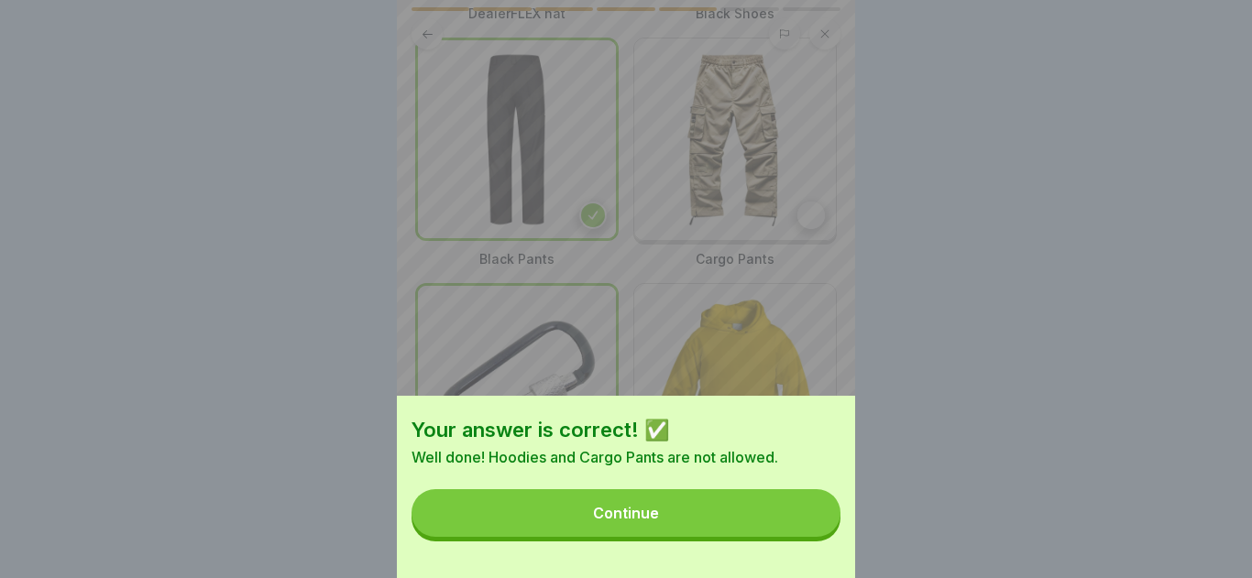
click at [705, 532] on button "Continue" at bounding box center [625, 513] width 429 height 48
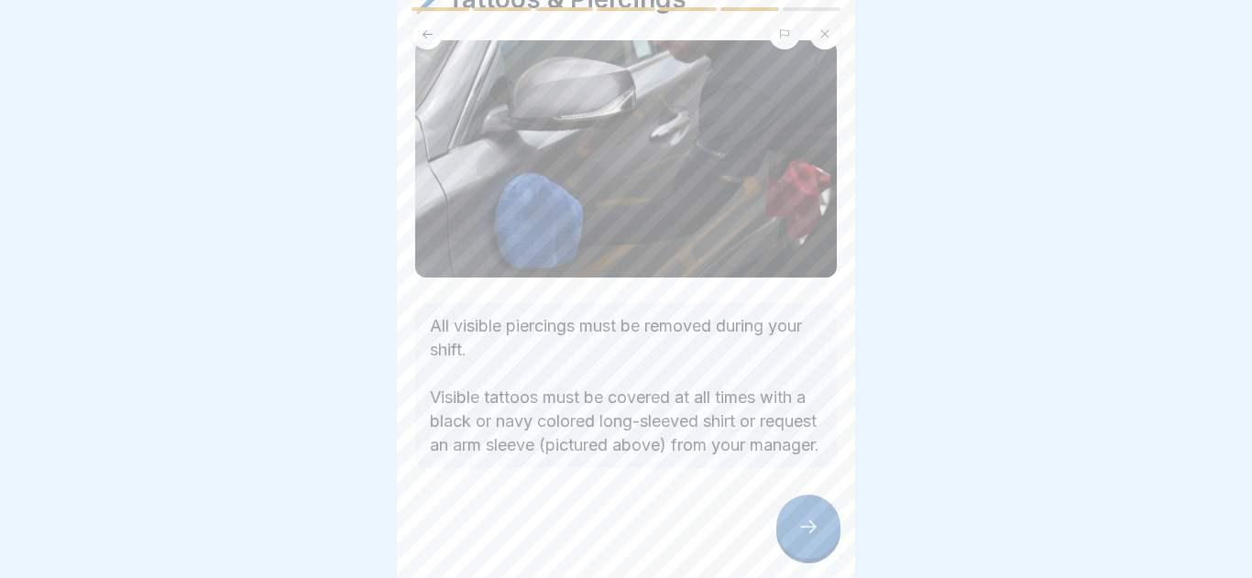
scroll to position [112, 0]
click at [808, 532] on icon at bounding box center [808, 527] width 22 height 22
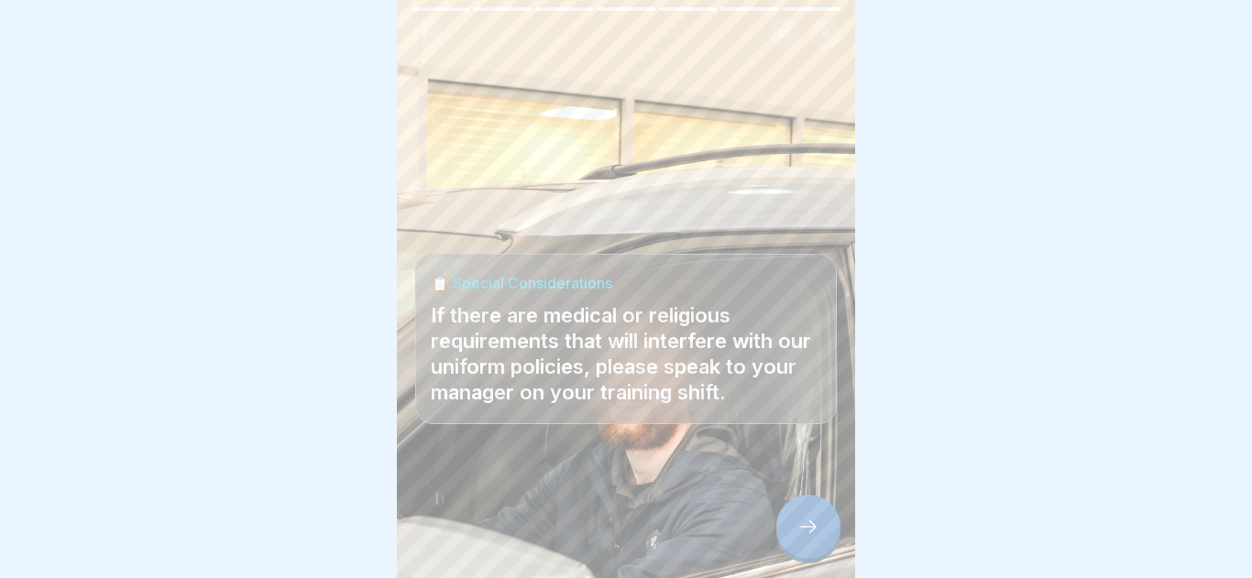
click at [807, 531] on icon at bounding box center [808, 527] width 22 height 22
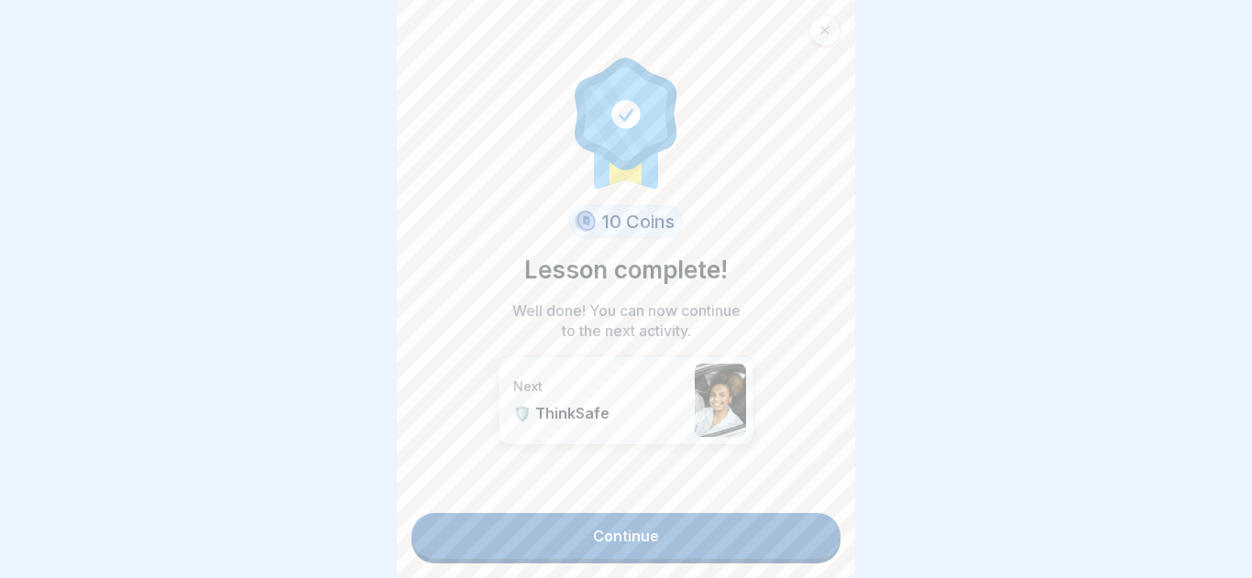
click at [775, 552] on link "Continue" at bounding box center [625, 536] width 429 height 46
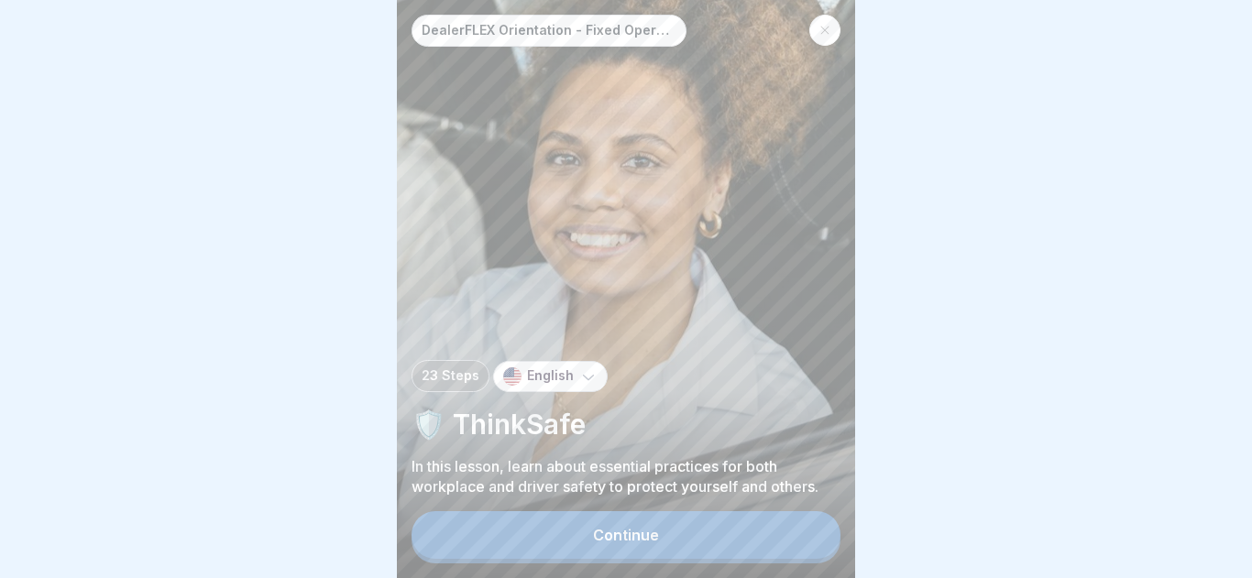
click at [776, 543] on button "Continue" at bounding box center [625, 535] width 429 height 48
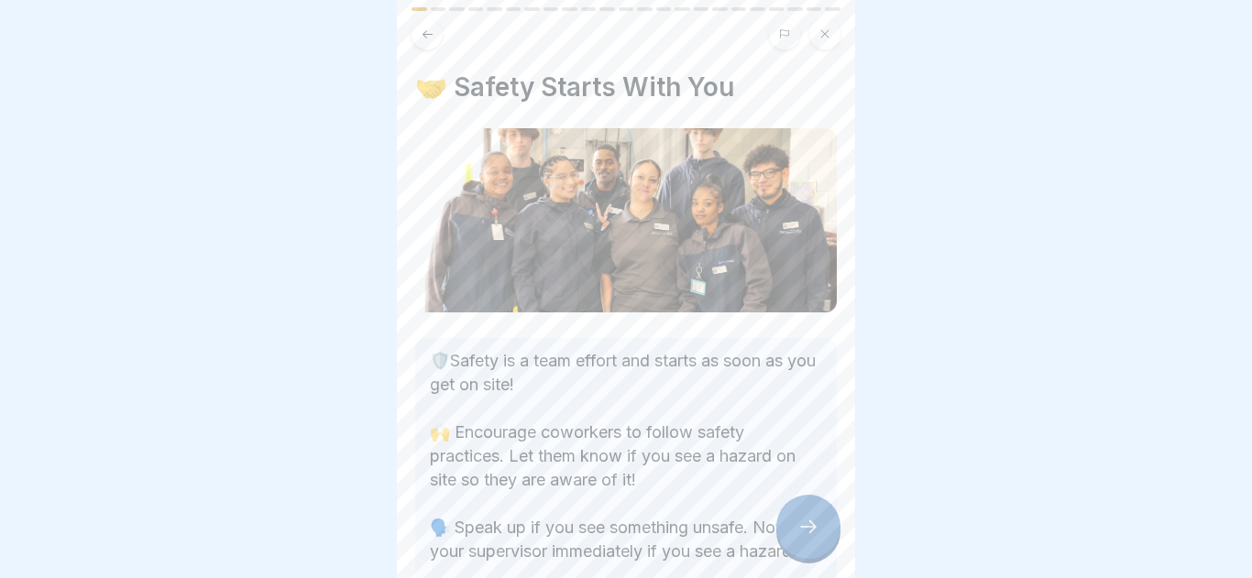
click at [794, 521] on div at bounding box center [808, 527] width 64 height 64
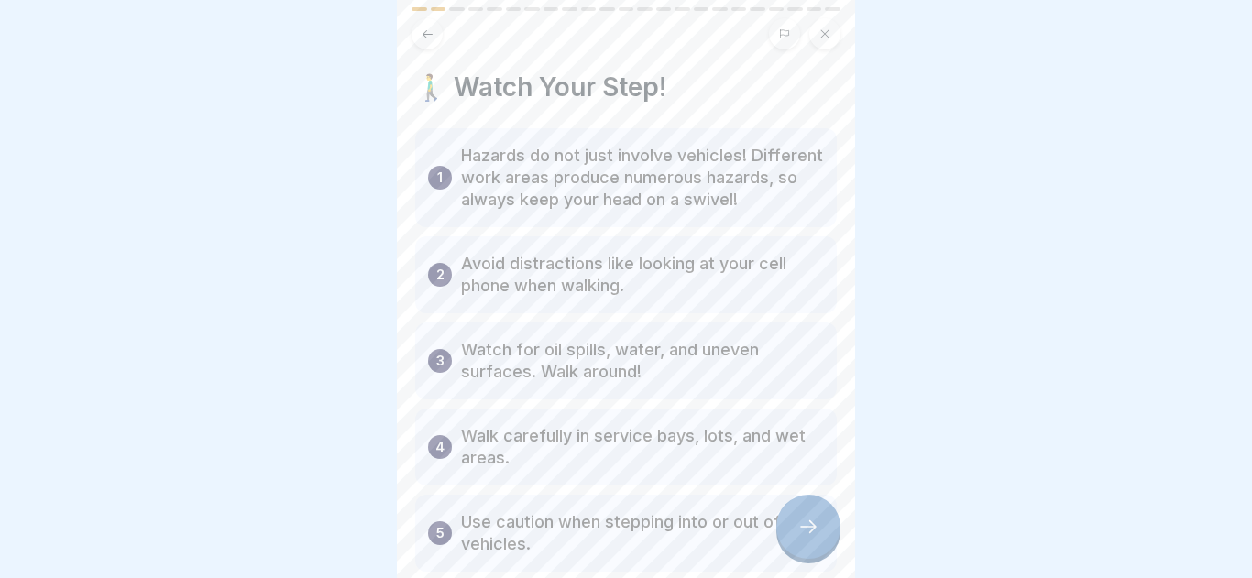
click at [794, 521] on div at bounding box center [808, 527] width 64 height 64
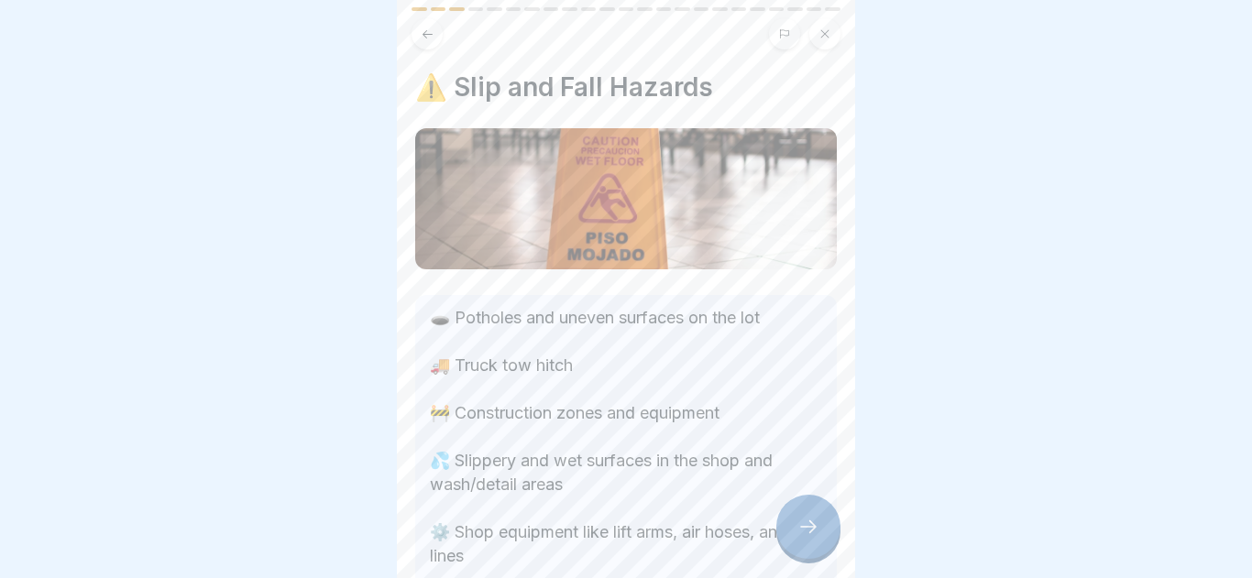
click at [794, 521] on div at bounding box center [808, 527] width 64 height 64
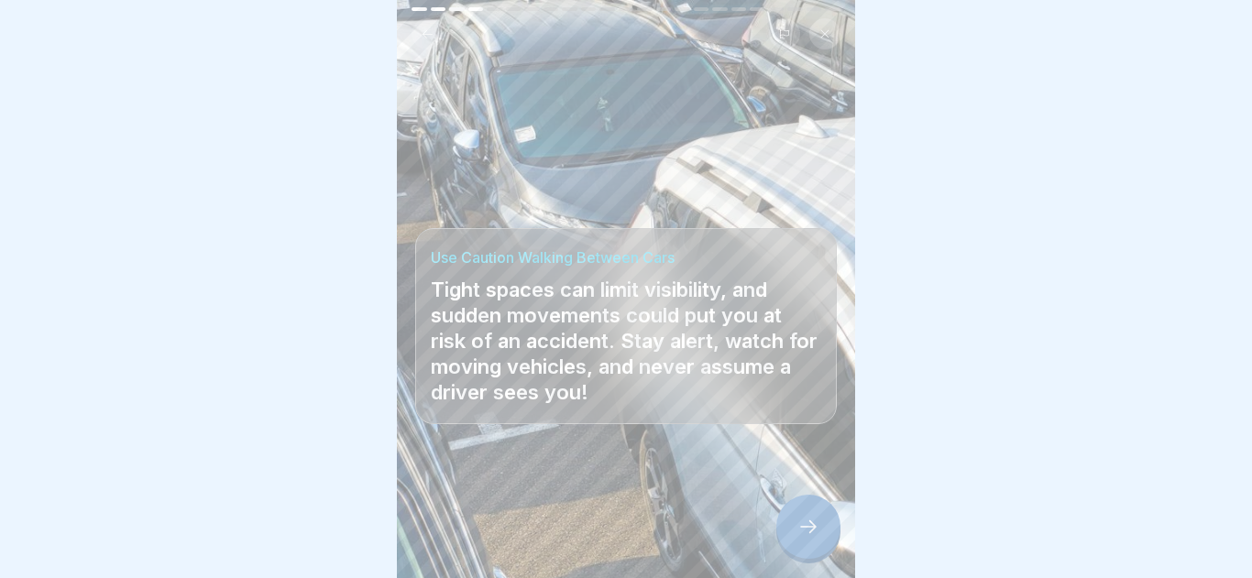
click at [794, 521] on div at bounding box center [808, 527] width 64 height 64
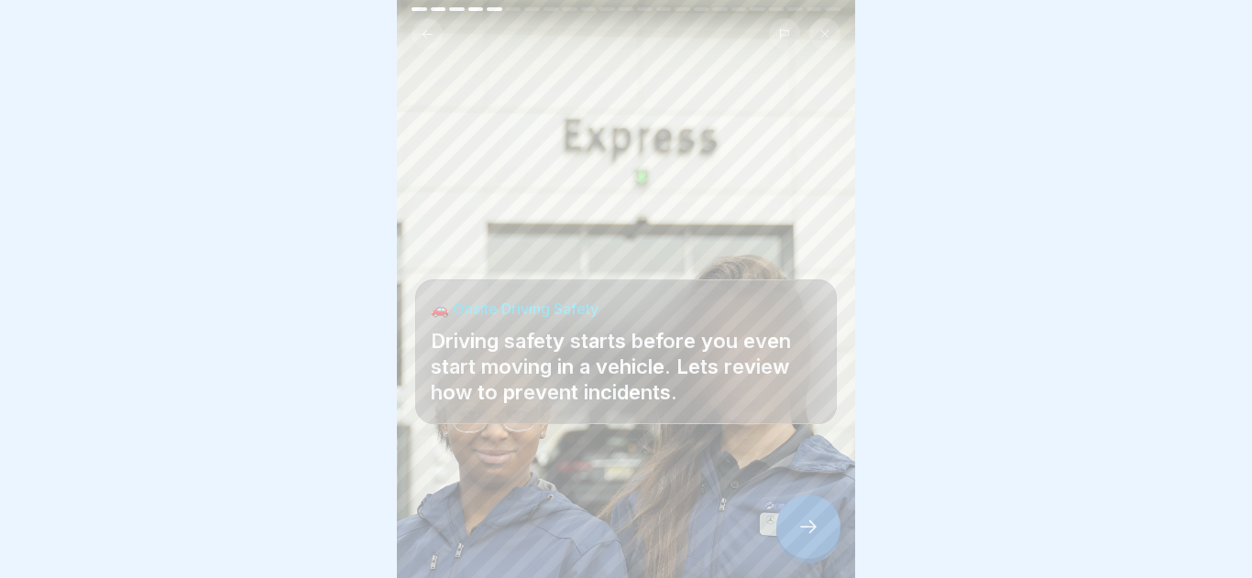
click at [794, 521] on div at bounding box center [808, 527] width 64 height 64
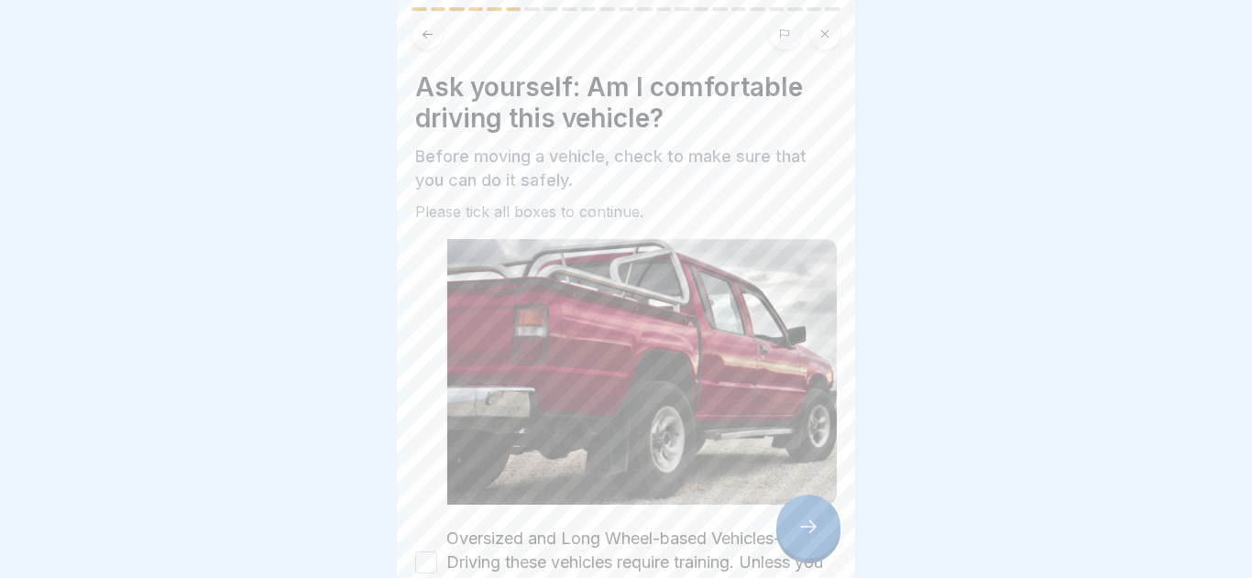
click at [794, 521] on div at bounding box center [808, 527] width 64 height 64
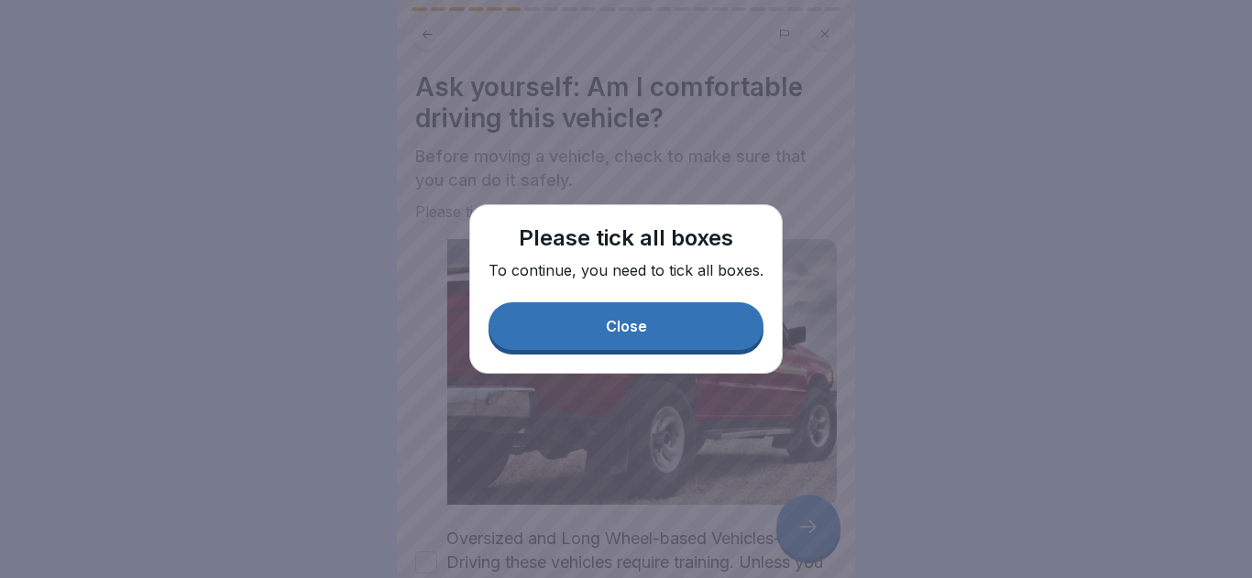
drag, startPoint x: 596, startPoint y: 352, endPoint x: 603, endPoint y: 336, distance: 17.2
click at [600, 341] on div "Please tick all boxes To continue, you need to tick all boxes. Close" at bounding box center [625, 288] width 313 height 169
click at [606, 327] on div "Close" at bounding box center [626, 326] width 41 height 16
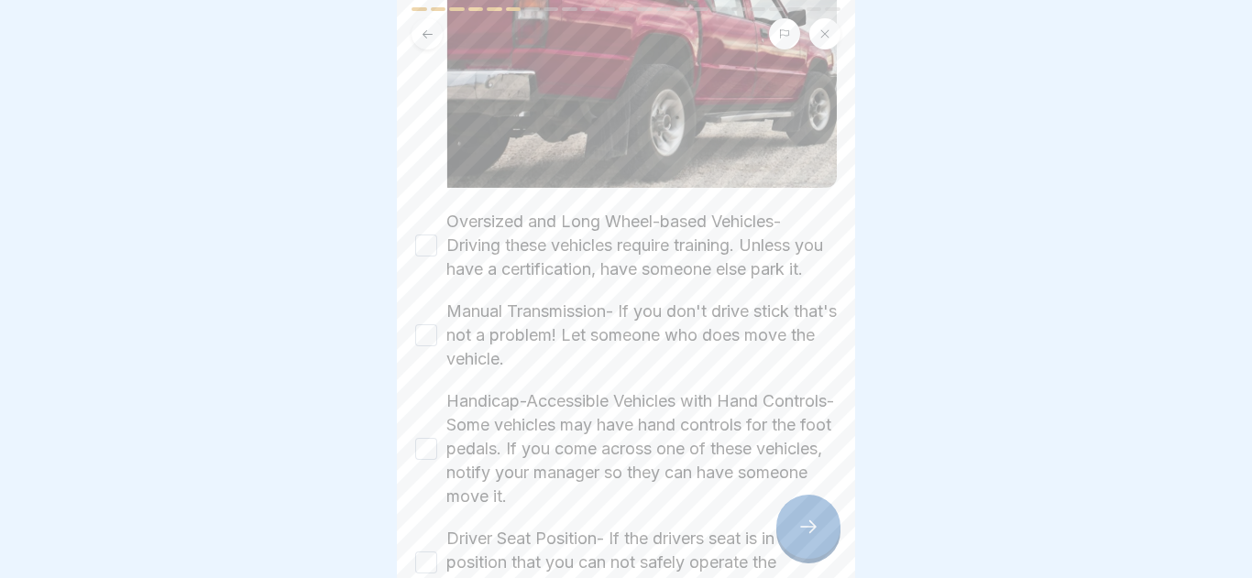
scroll to position [447, 0]
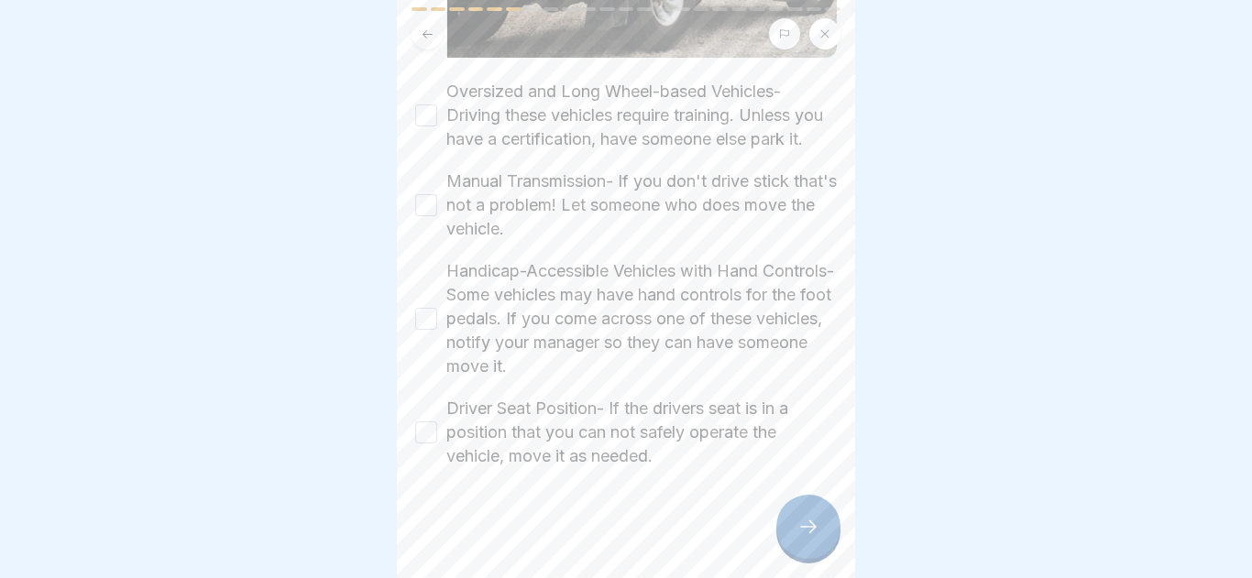
click at [428, 419] on div "Driver Seat Position- If the drivers seat is in a position that you can not saf…" at bounding box center [625, 432] width 421 height 71
click at [431, 322] on button "Handicap-Accessible Vehicles with Hand Controls- Some vehicles may have hand co…" at bounding box center [426, 319] width 22 height 22
click at [431, 418] on div "Driver Seat Position- If the drivers seat is in a position that you can not saf…" at bounding box center [625, 432] width 421 height 71
click at [427, 197] on button "Manual Transmission- If you don't drive stick that's not a problem! Let someone…" at bounding box center [426, 205] width 22 height 22
drag, startPoint x: 422, startPoint y: 105, endPoint x: 422, endPoint y: 165, distance: 59.6
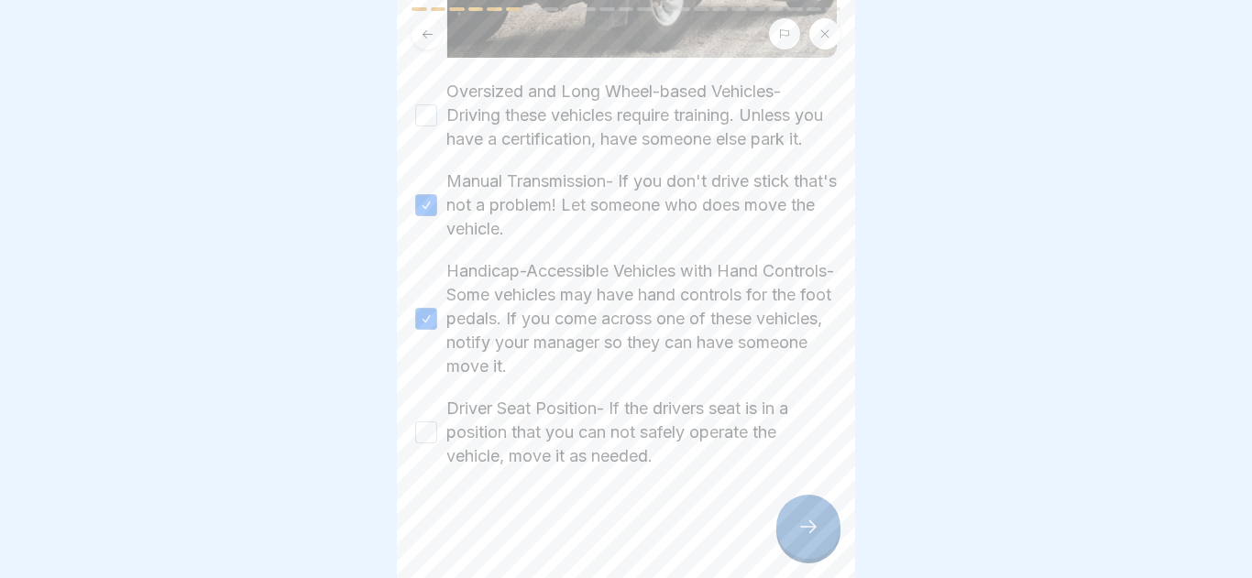
click at [421, 130] on div "Oversized and Long Wheel-based Vehicles- Driving these vehicles require trainin…" at bounding box center [625, 115] width 421 height 71
click at [425, 439] on button "Driver Seat Position- If the drivers seat is in a position that you can not saf…" at bounding box center [426, 432] width 22 height 22
click at [429, 125] on button "Oversized and Long Wheel-based Vehicles- Driving these vehicles require trainin…" at bounding box center [426, 115] width 22 height 22
click at [804, 536] on icon at bounding box center [808, 527] width 22 height 22
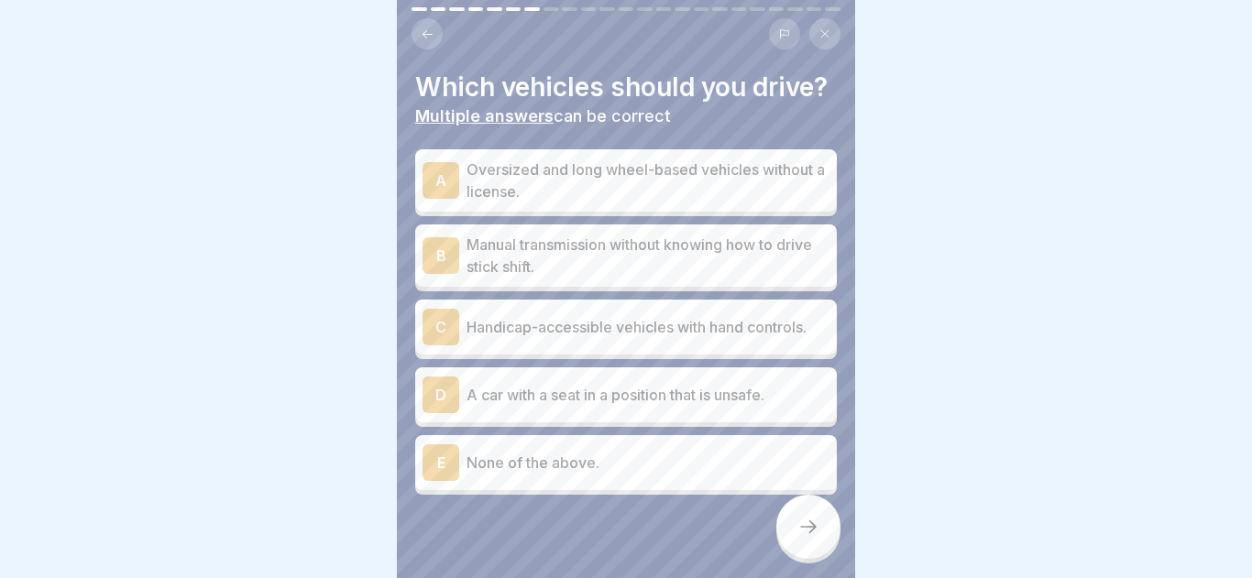
click at [594, 457] on p "None of the above." at bounding box center [647, 463] width 363 height 22
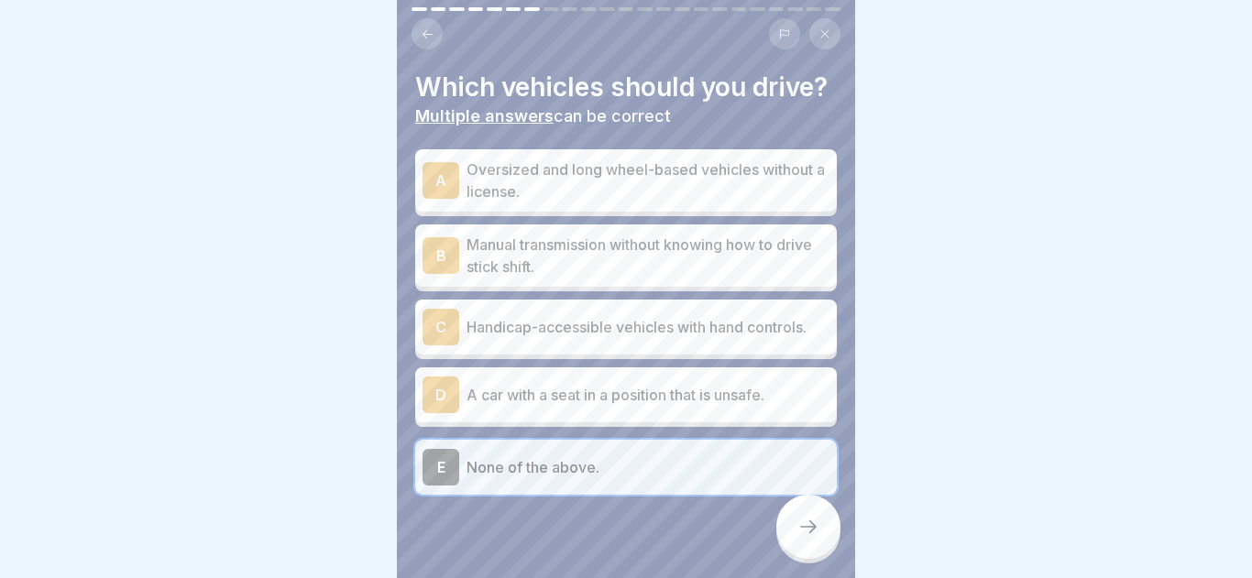
click at [843, 568] on div "Which vehicles should you drive? Multiple answers can be correct A Oversized an…" at bounding box center [626, 289] width 458 height 578
click at [824, 546] on div at bounding box center [808, 527] width 64 height 64
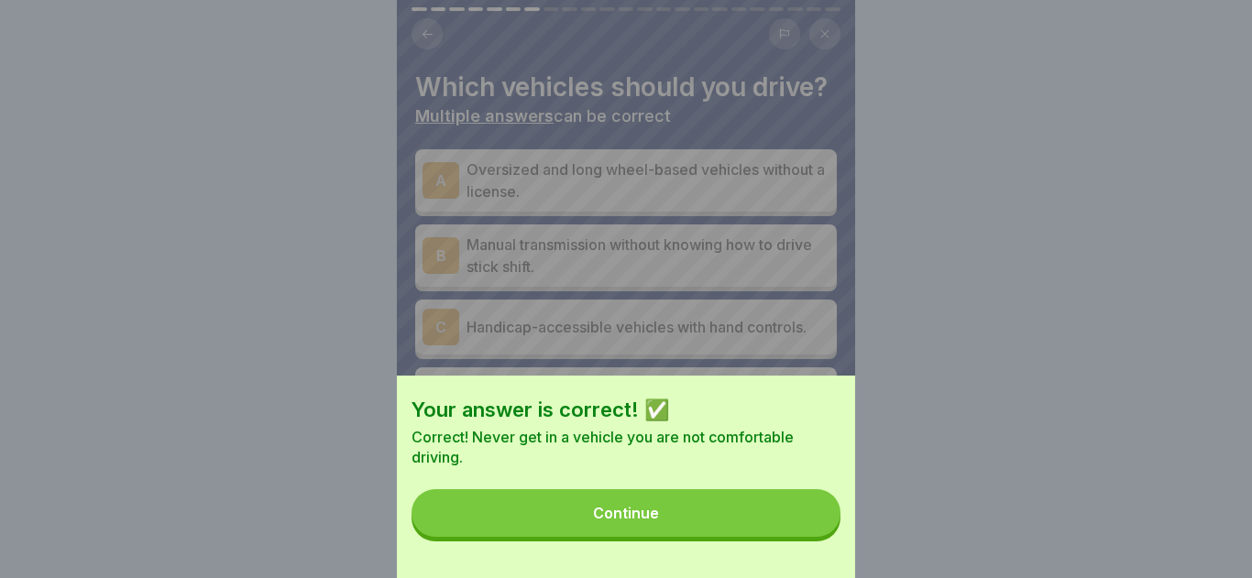
click at [766, 527] on button "Continue" at bounding box center [625, 513] width 429 height 48
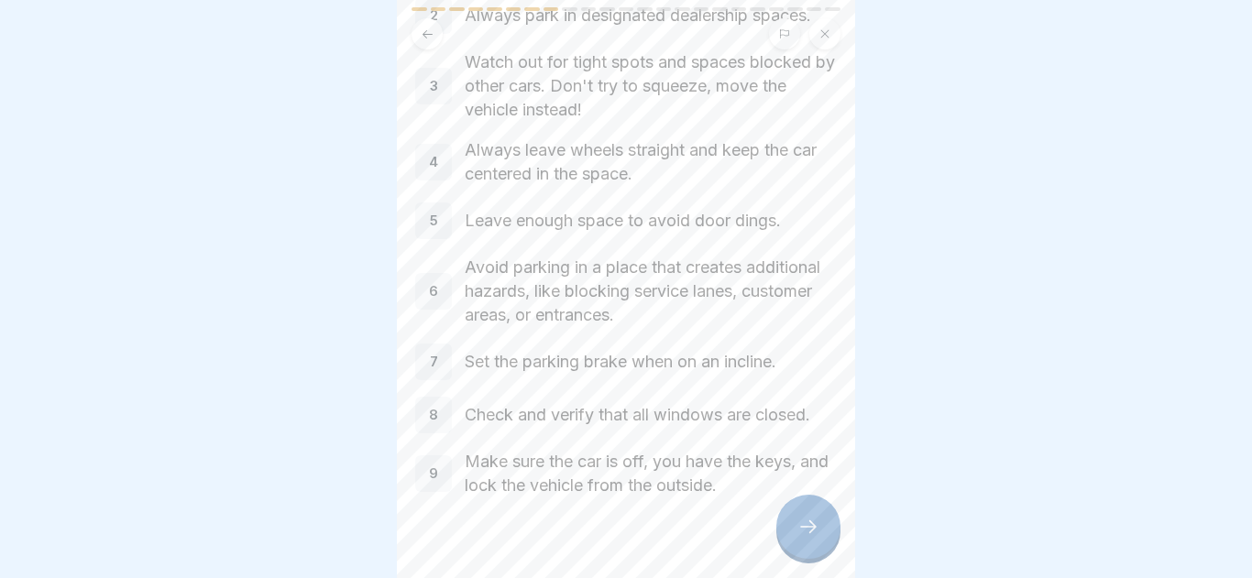
scroll to position [213, 0]
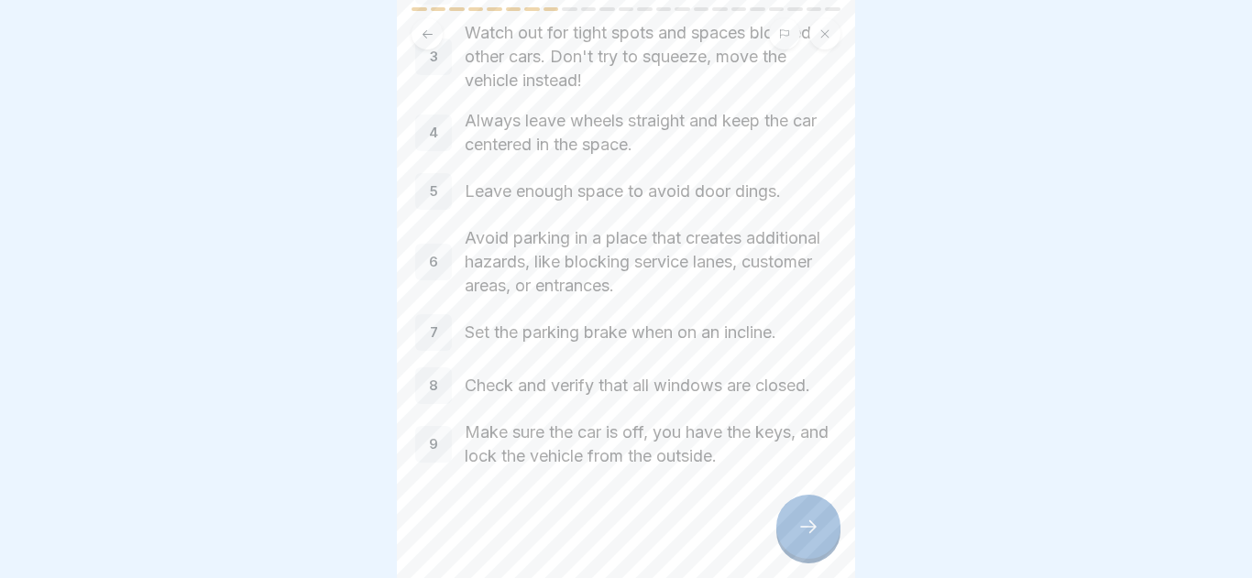
click at [777, 532] on div at bounding box center [808, 527] width 64 height 64
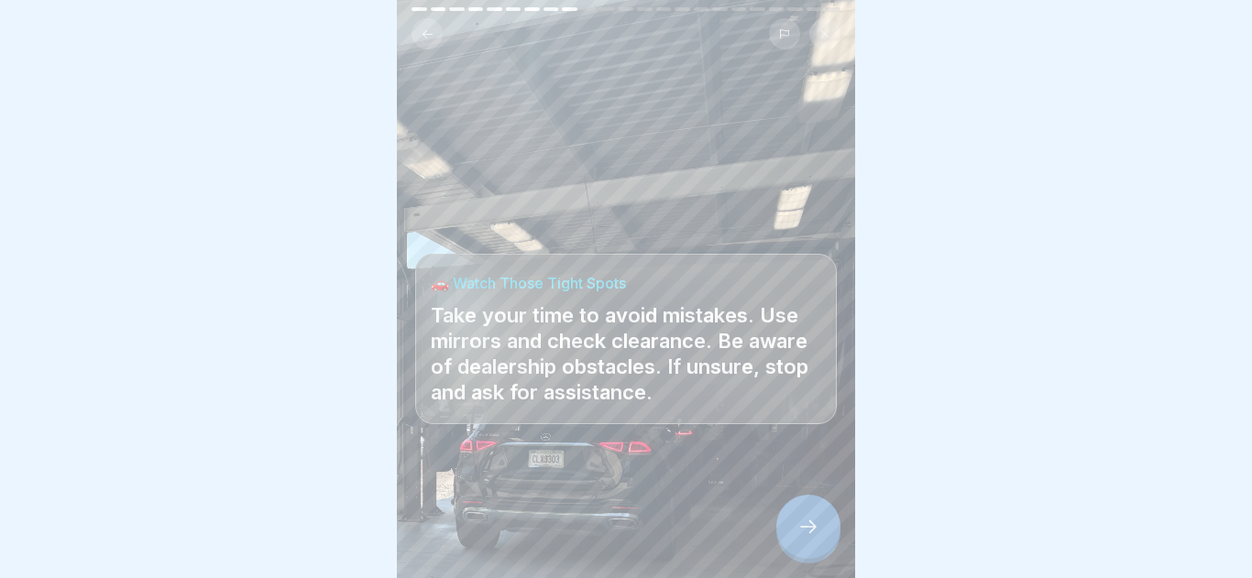
click at [783, 534] on div at bounding box center [808, 527] width 64 height 64
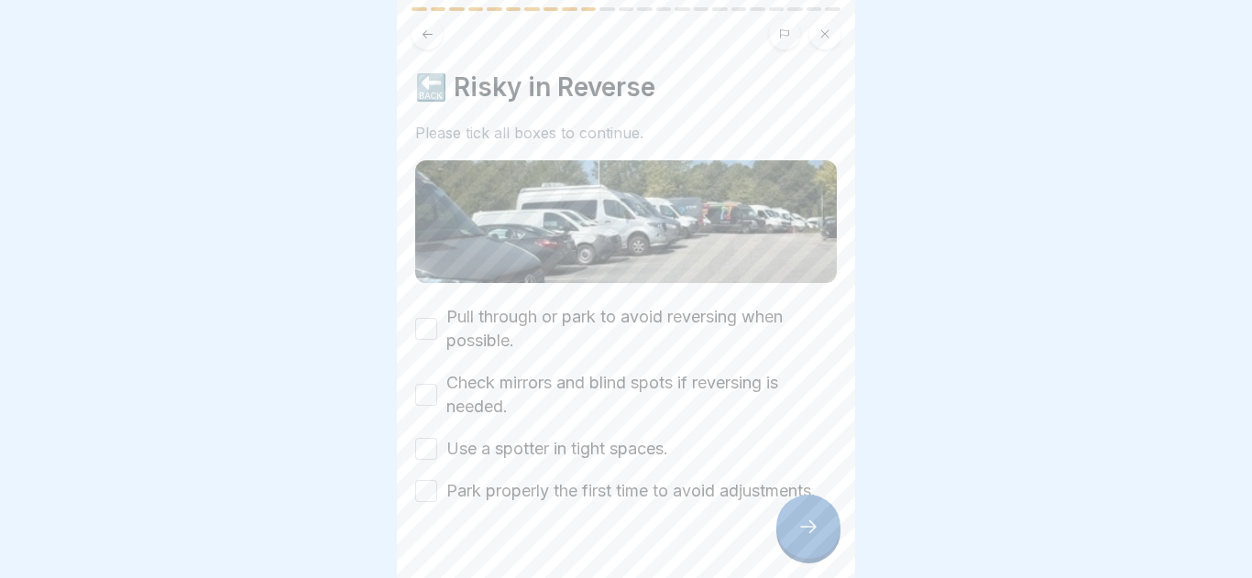
click at [437, 332] on div "Pull through or park to avoid reversing when possible." at bounding box center [625, 329] width 421 height 48
click at [430, 395] on button "Check mirrors and blind spots if reversing is needed." at bounding box center [426, 395] width 22 height 22
click at [426, 325] on button "Pull through or park to avoid reversing when possible." at bounding box center [426, 329] width 22 height 22
click at [433, 449] on button "Use a spotter in tight spaces." at bounding box center [426, 449] width 22 height 22
click at [426, 487] on button "Park properly the first time to avoid adjustments." at bounding box center [426, 491] width 22 height 22
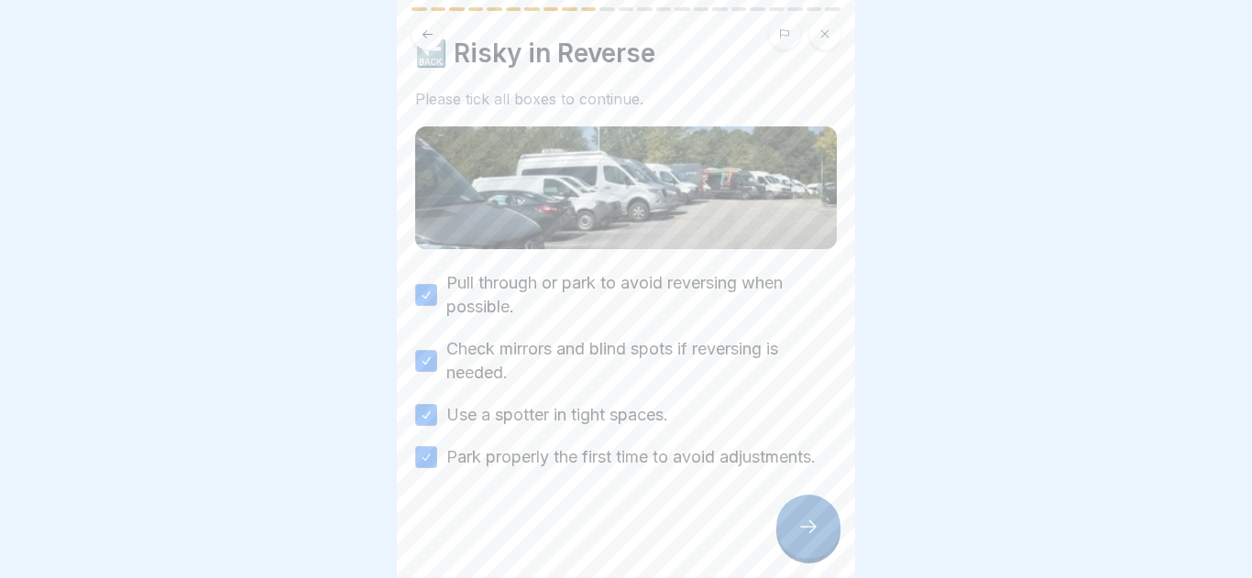
scroll to position [35, 0]
click at [782, 509] on div at bounding box center [808, 527] width 64 height 64
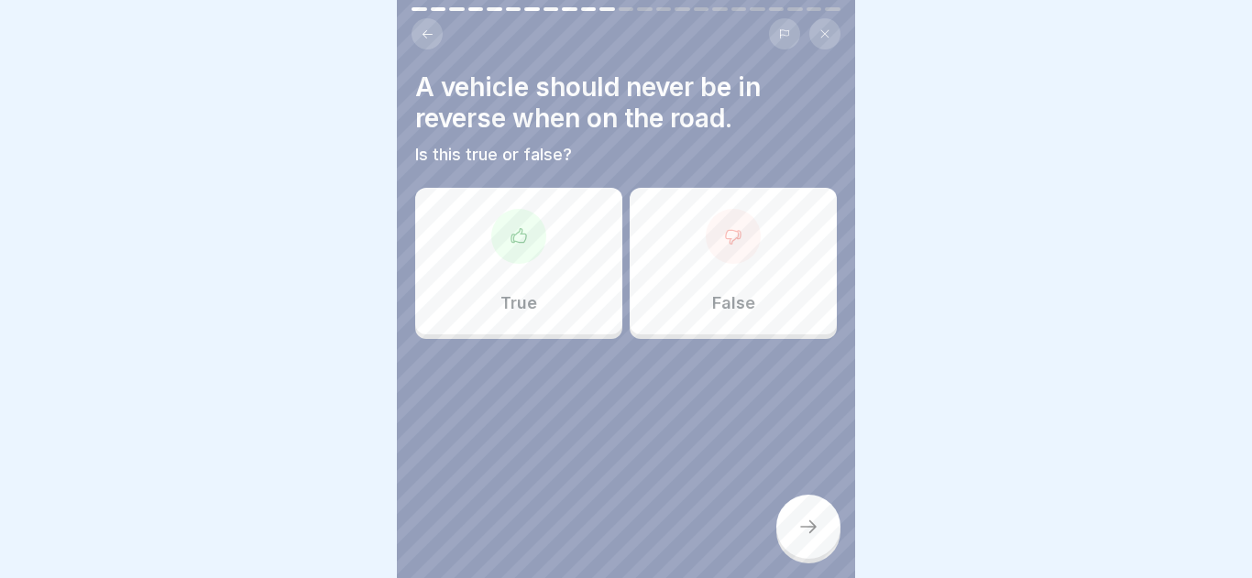
click at [731, 300] on p "False" at bounding box center [733, 303] width 43 height 20
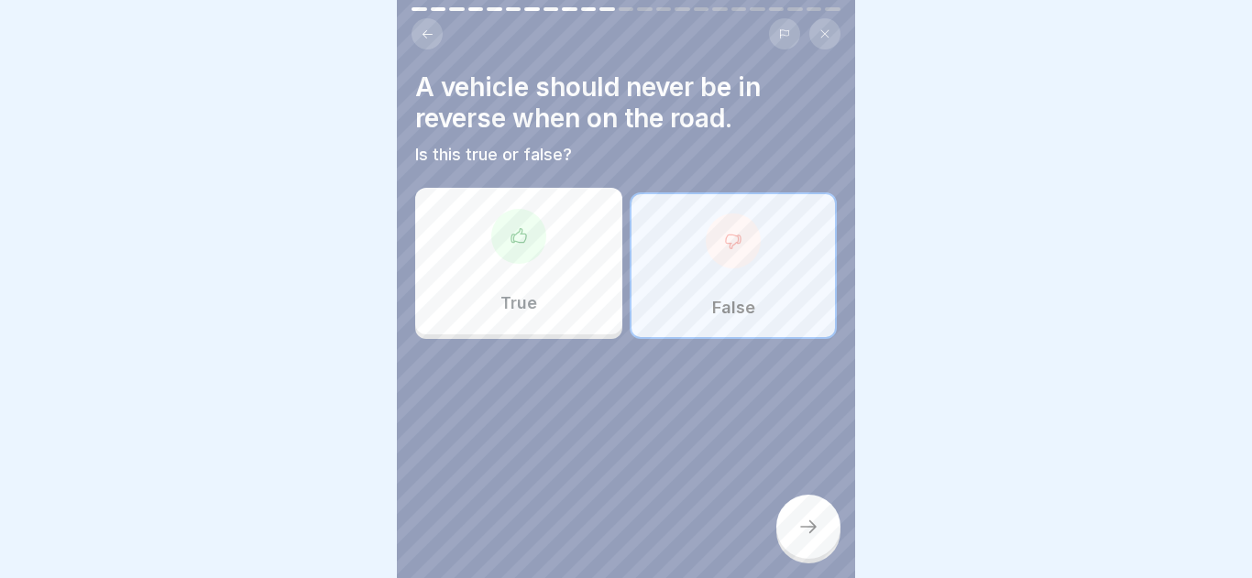
click at [811, 538] on div at bounding box center [808, 527] width 64 height 64
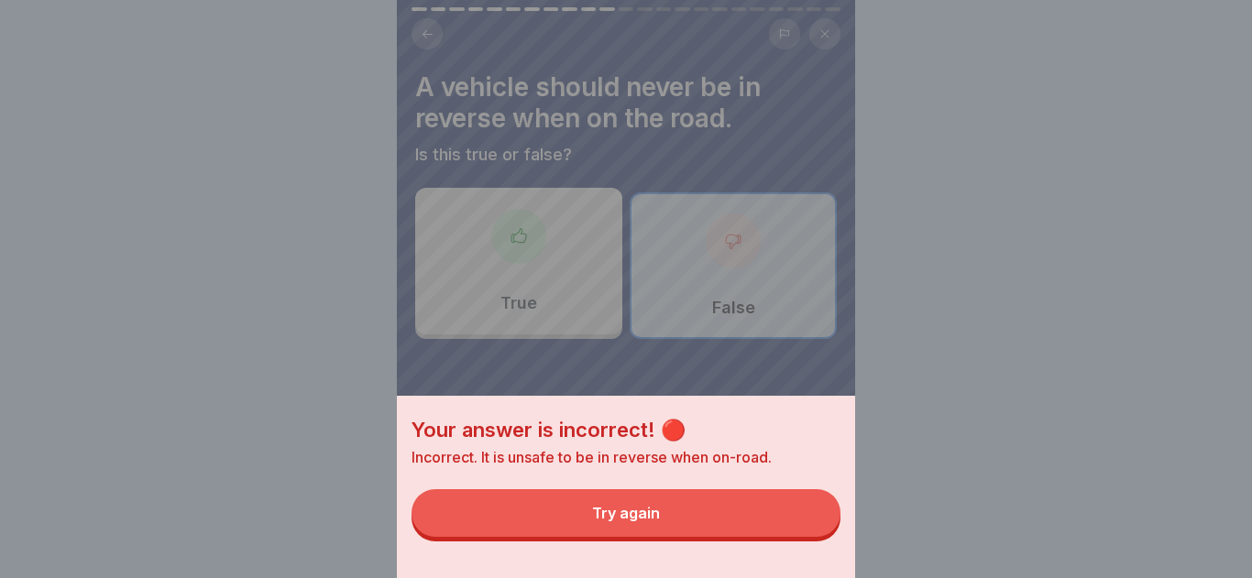
drag, startPoint x: 790, startPoint y: 520, endPoint x: 748, endPoint y: 480, distance: 58.3
click at [775, 509] on button "Try again" at bounding box center [625, 513] width 429 height 48
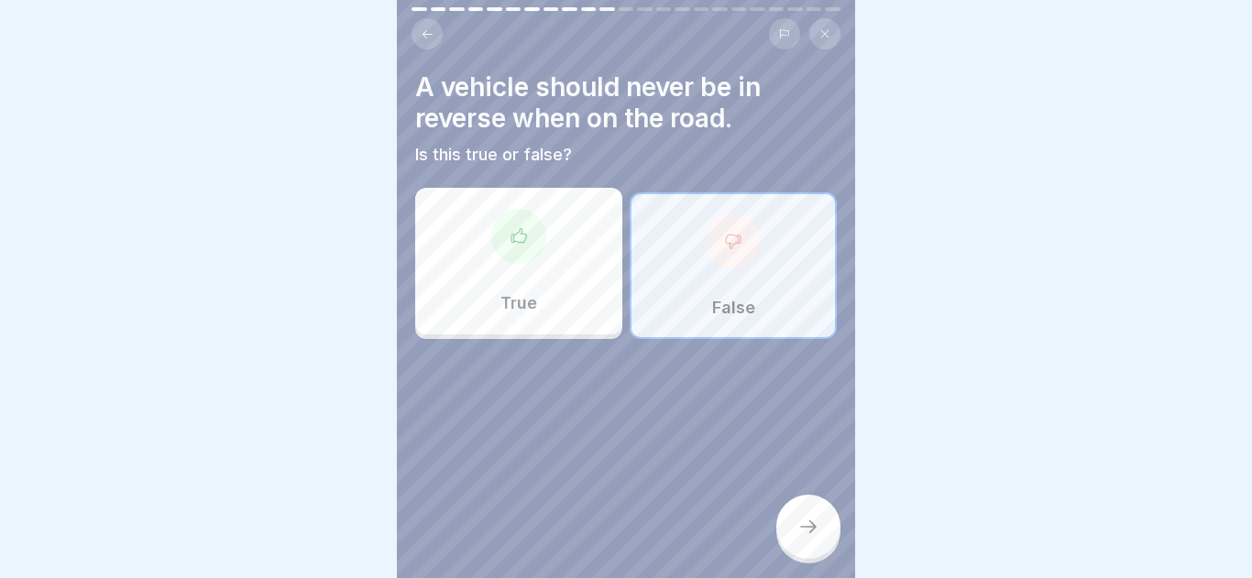
click at [561, 234] on div "True" at bounding box center [518, 261] width 207 height 147
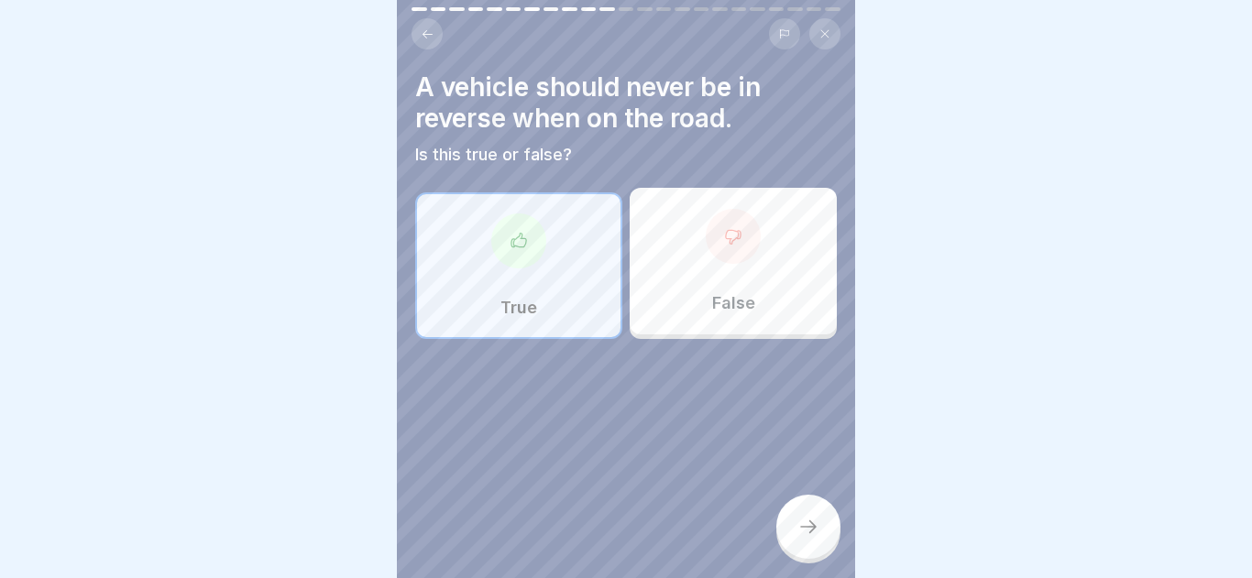
click at [486, 271] on div "True" at bounding box center [518, 265] width 207 height 147
click at [791, 542] on div at bounding box center [808, 527] width 64 height 64
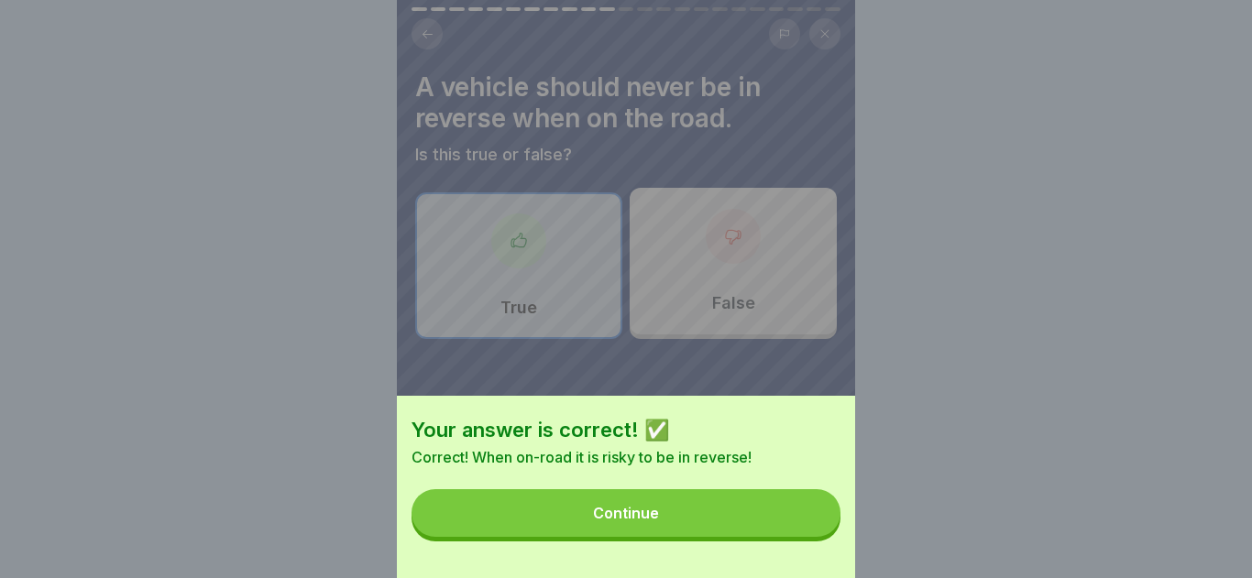
click at [706, 510] on button "Continue" at bounding box center [625, 513] width 429 height 48
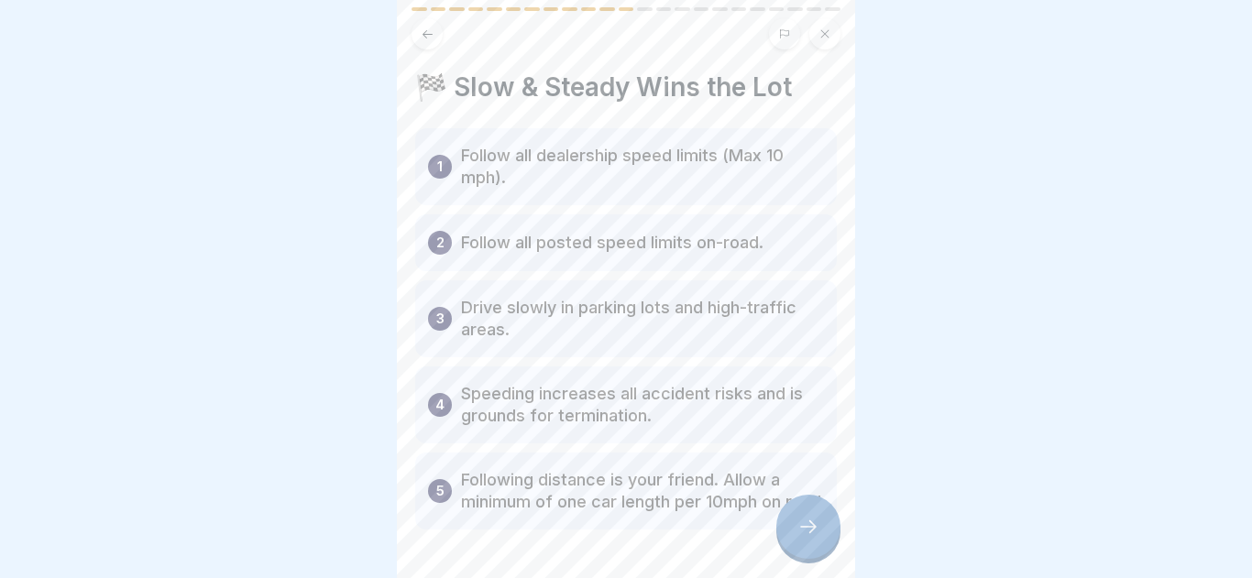
click at [813, 523] on icon at bounding box center [808, 527] width 22 height 22
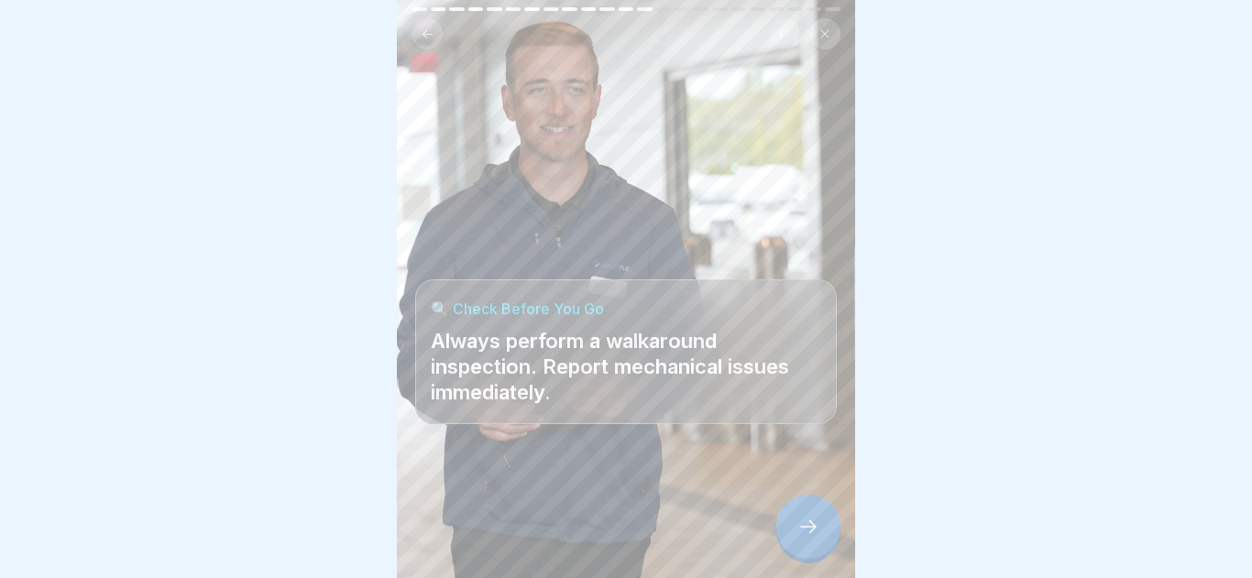
click at [797, 522] on icon at bounding box center [808, 527] width 22 height 22
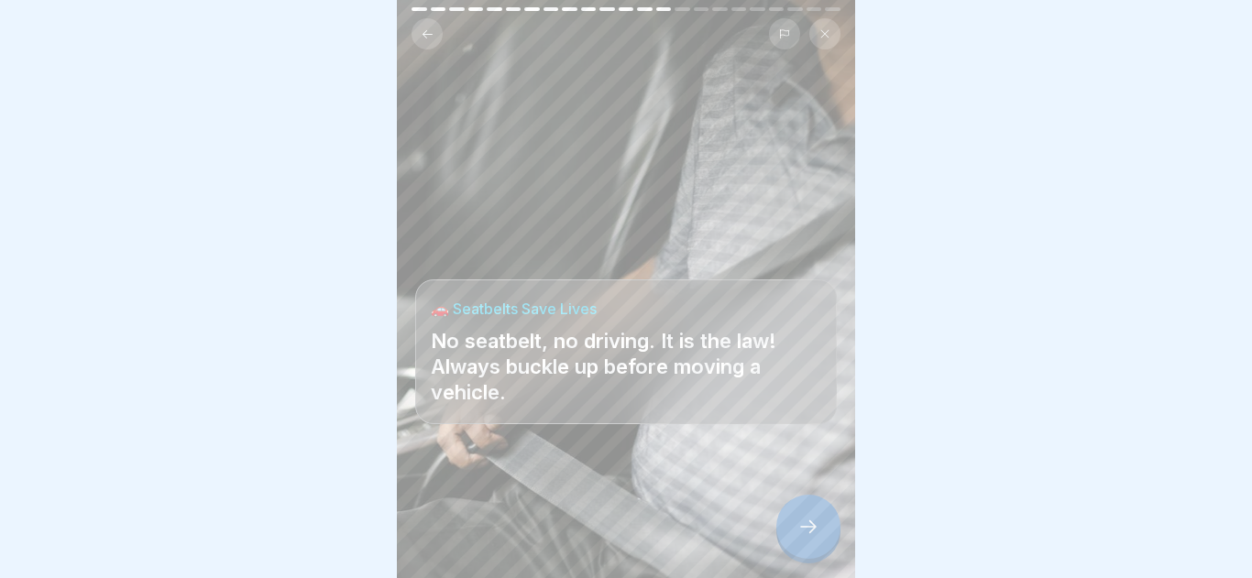
click at [808, 546] on div at bounding box center [808, 527] width 64 height 64
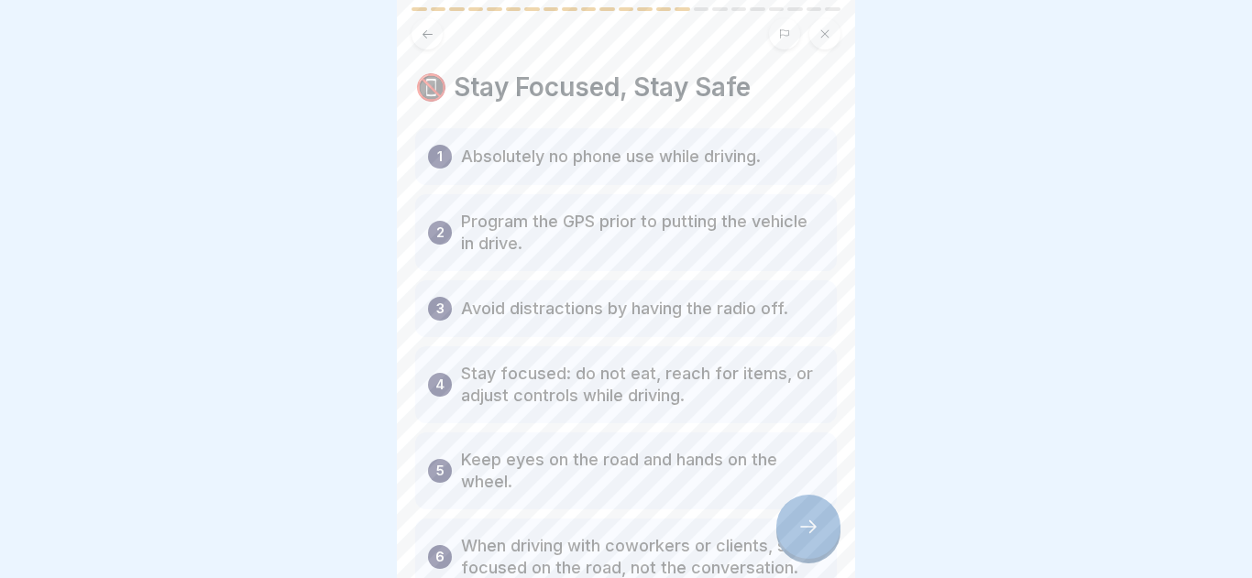
click at [807, 545] on div at bounding box center [808, 527] width 64 height 64
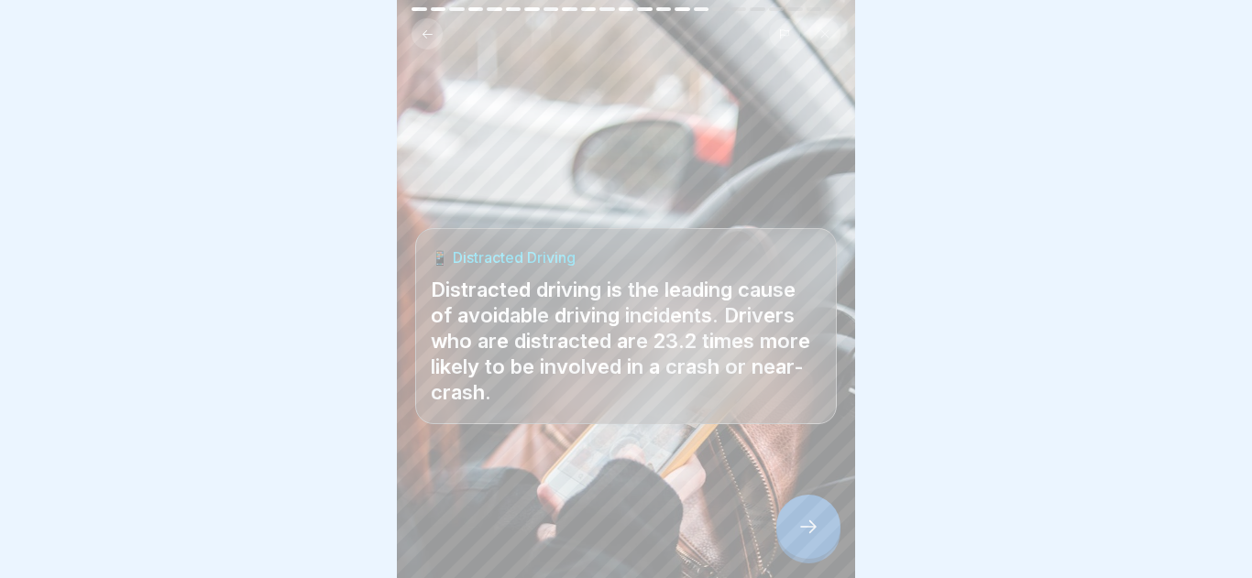
click at [807, 545] on div at bounding box center [808, 527] width 64 height 64
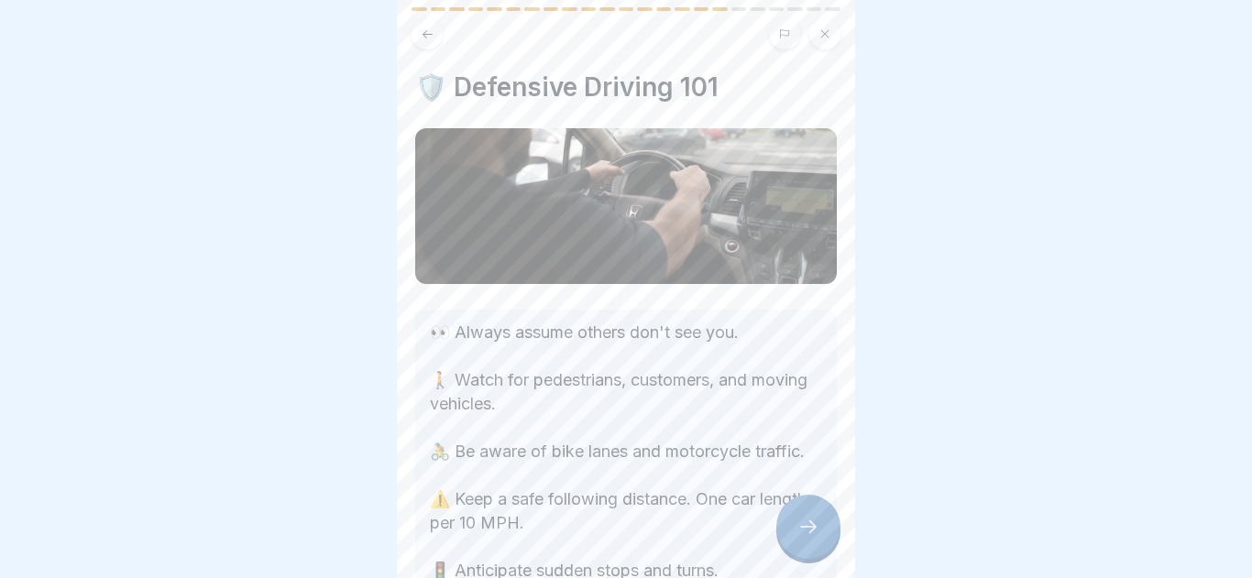
click at [807, 545] on div at bounding box center [808, 527] width 64 height 64
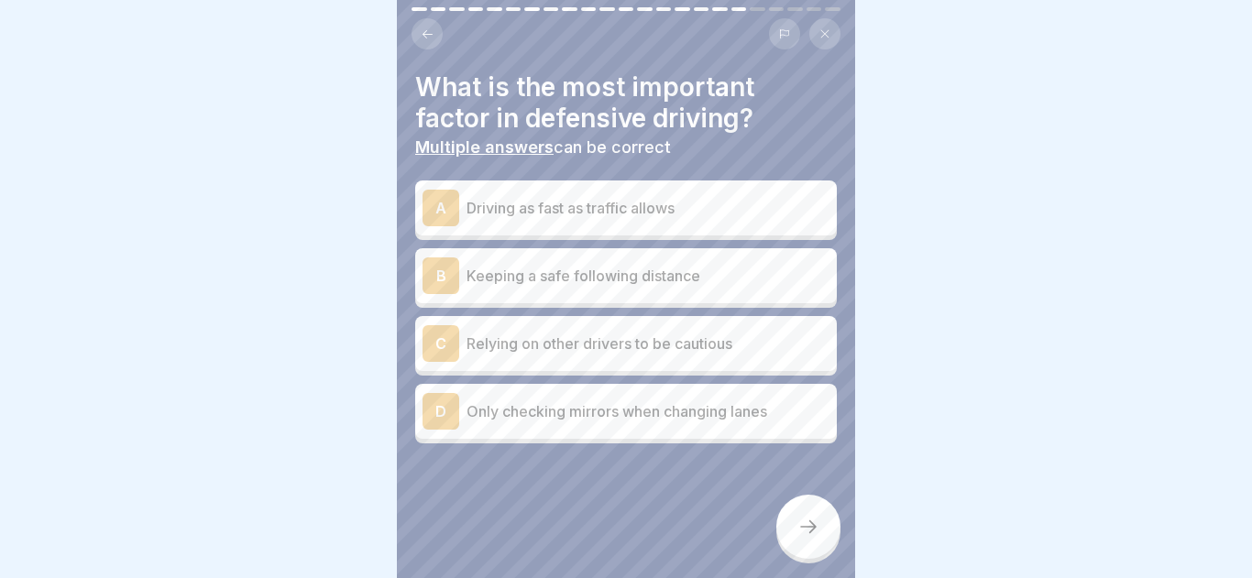
click at [807, 545] on div at bounding box center [808, 527] width 64 height 64
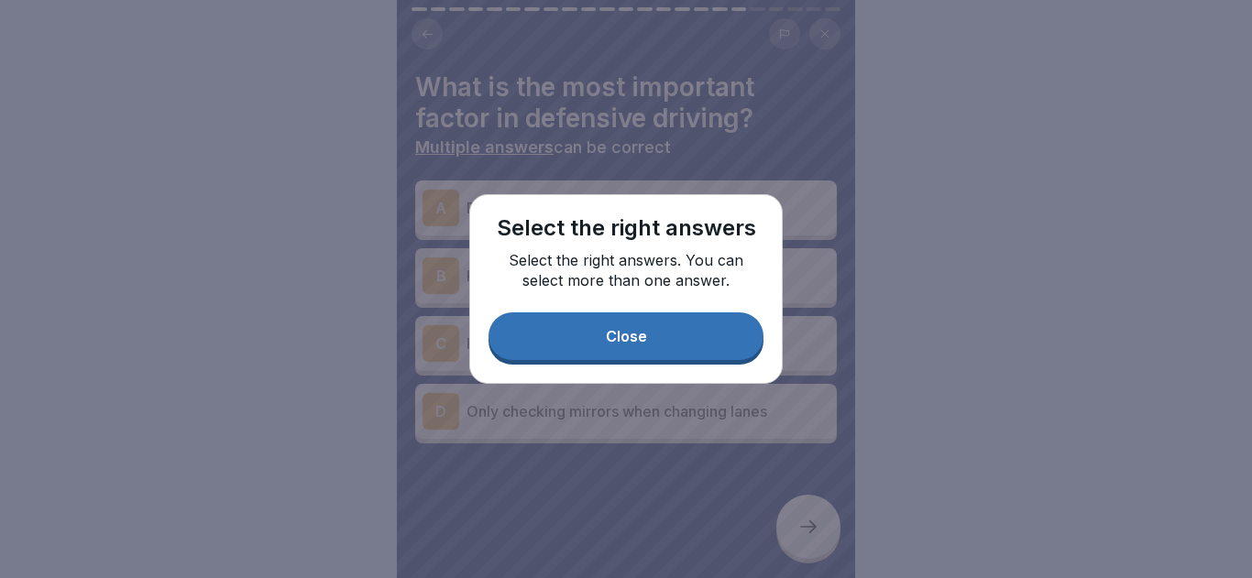
click at [561, 315] on button "Close" at bounding box center [625, 336] width 275 height 48
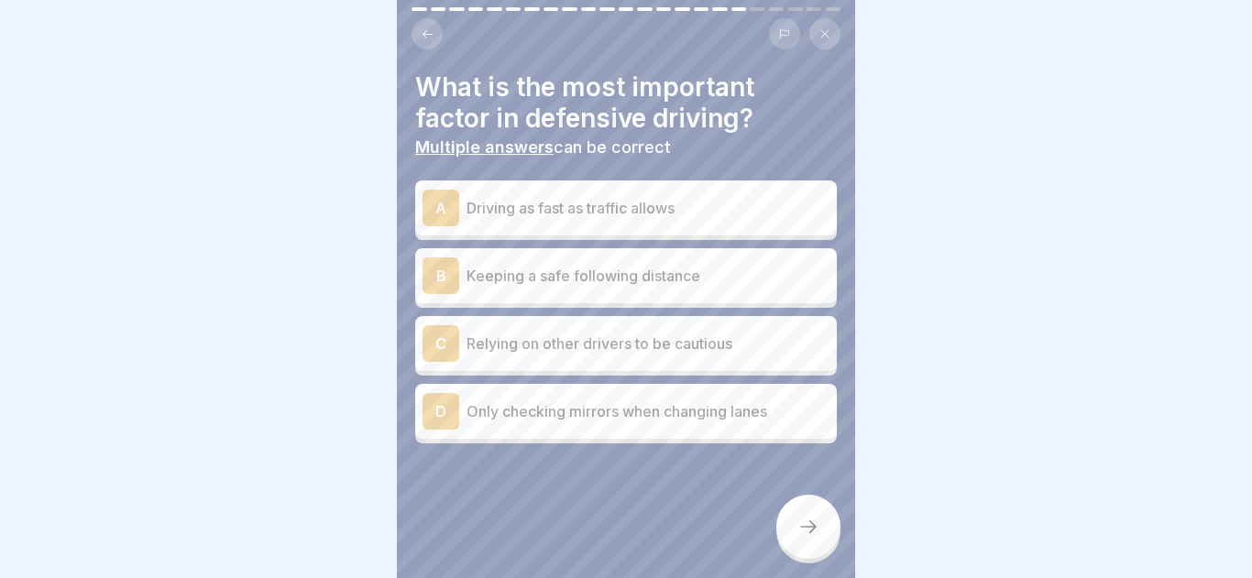
click at [616, 281] on p "Keeping a safe following distance" at bounding box center [647, 276] width 363 height 22
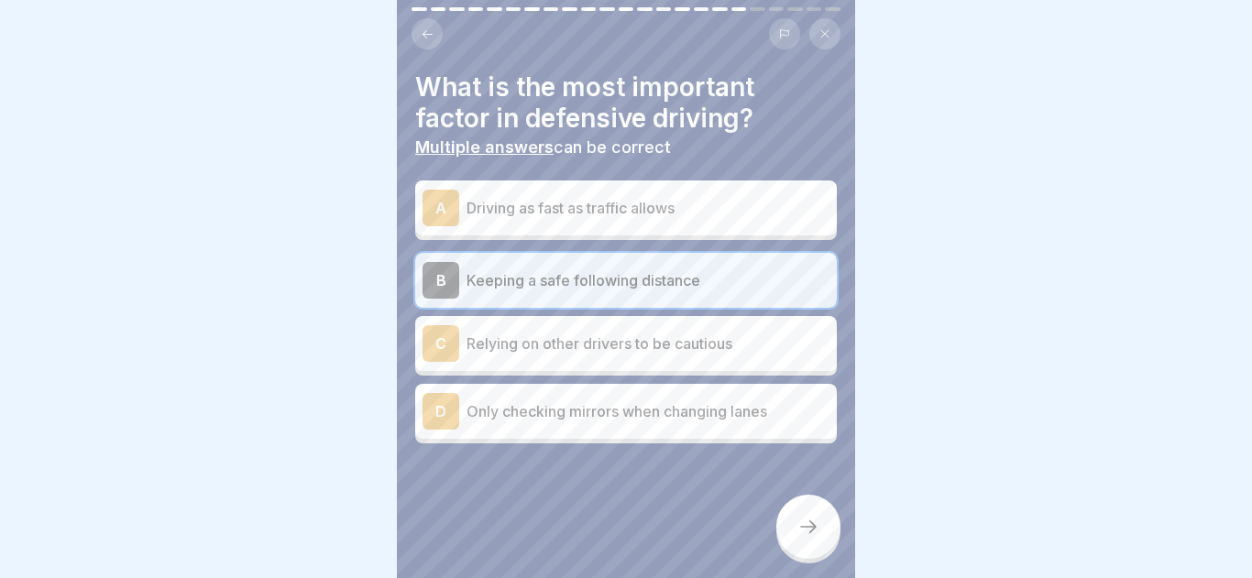
click at [639, 407] on p "Only checking mirrors when changing lanes" at bounding box center [647, 411] width 363 height 22
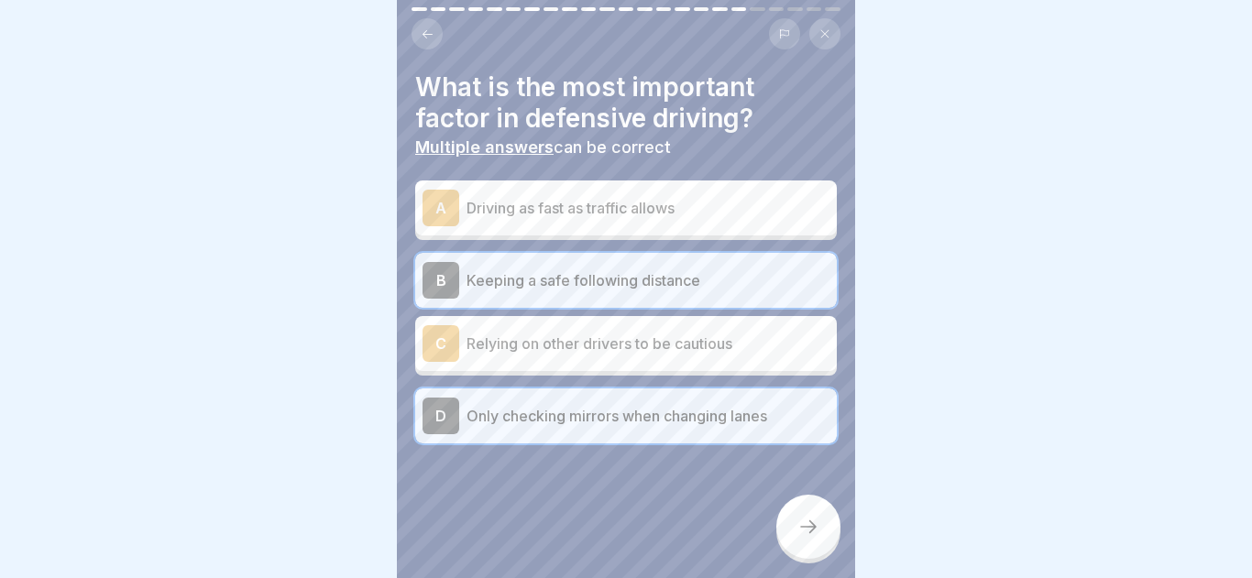
click at [658, 422] on p "Only checking mirrors when changing lanes" at bounding box center [647, 416] width 363 height 22
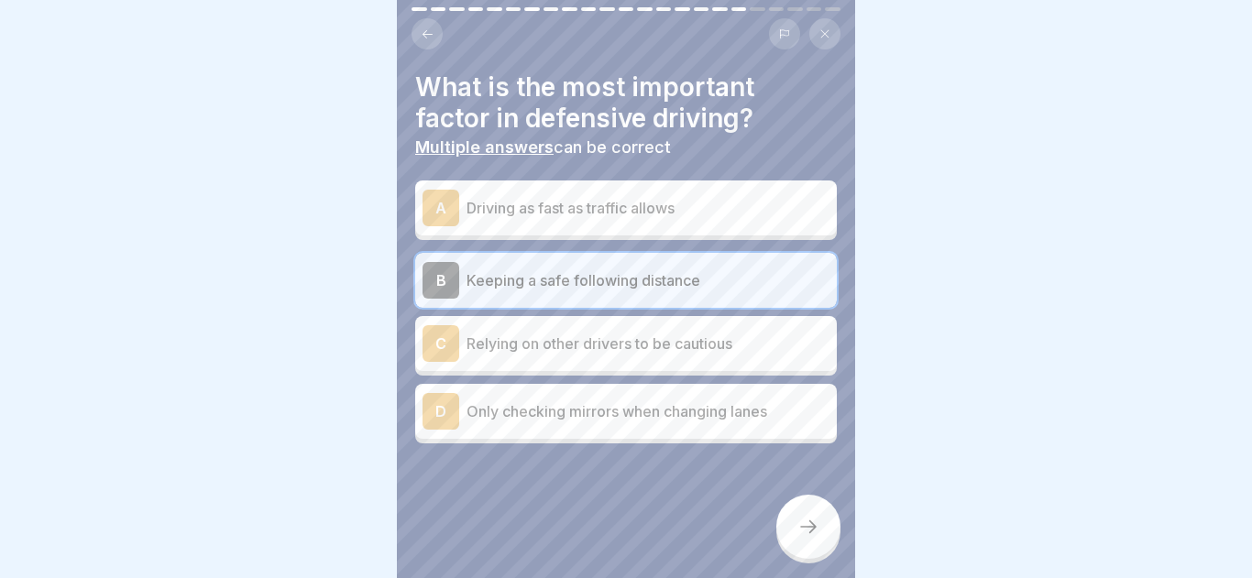
click at [813, 535] on icon at bounding box center [808, 527] width 22 height 22
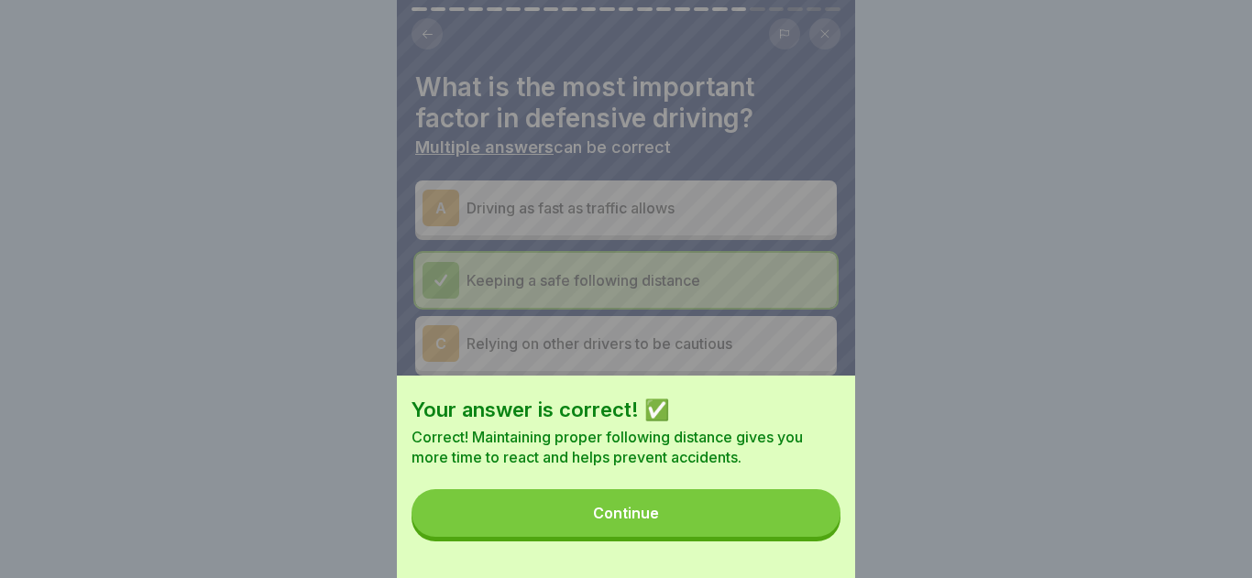
click at [804, 528] on button "Continue" at bounding box center [625, 513] width 429 height 48
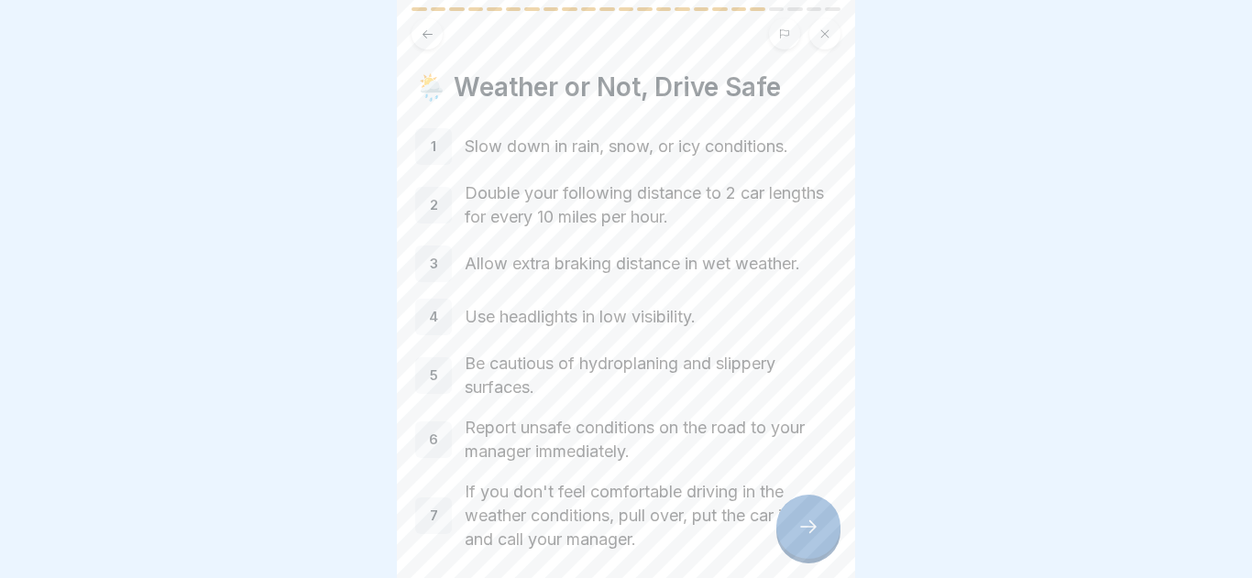
click at [818, 550] on div at bounding box center [808, 527] width 64 height 64
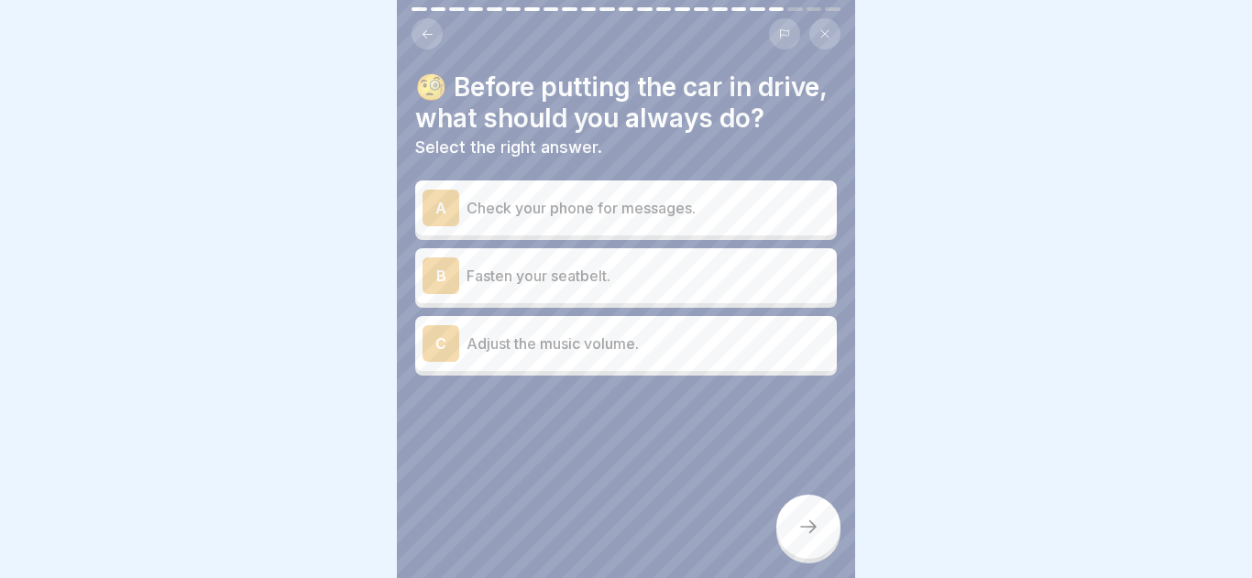
click at [620, 279] on p "Fasten your seatbelt." at bounding box center [647, 276] width 363 height 22
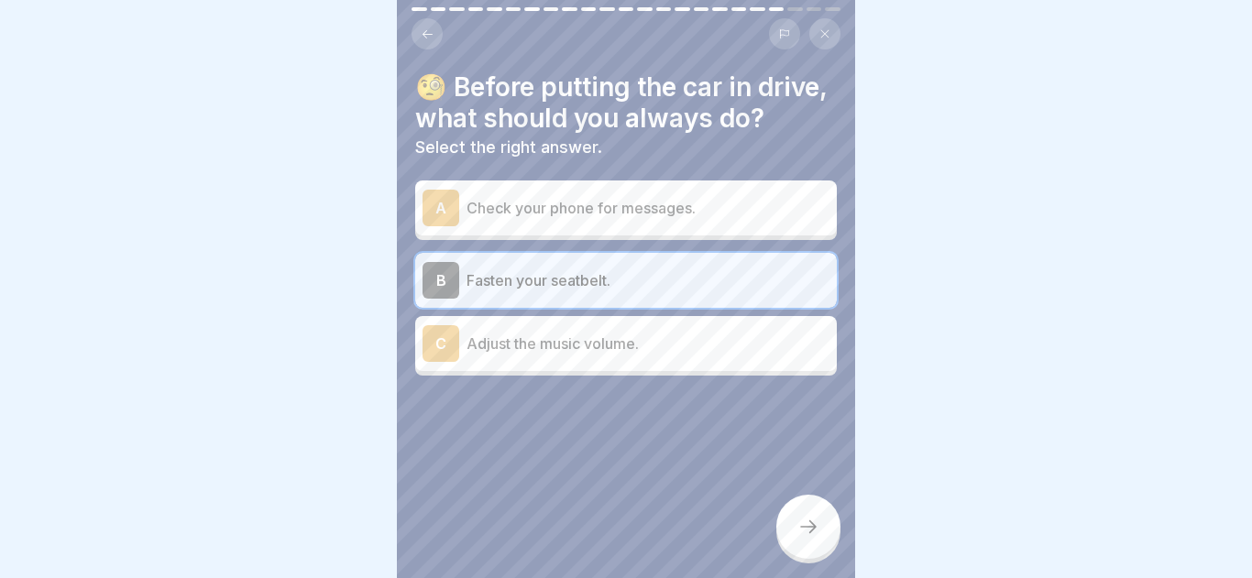
click at [809, 528] on icon at bounding box center [808, 527] width 22 height 22
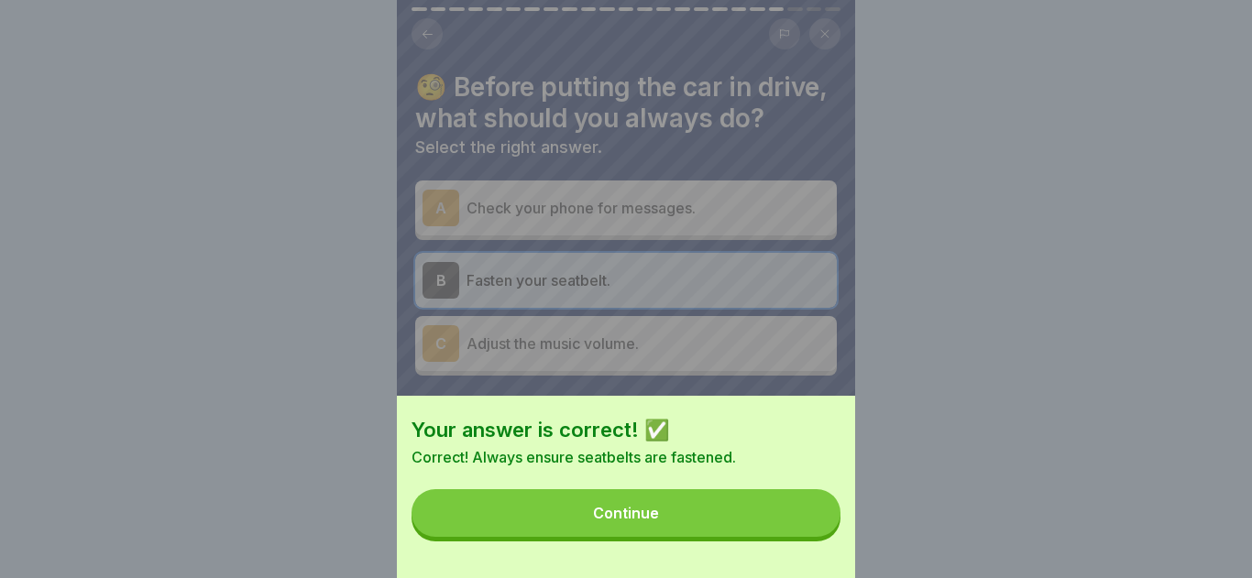
click at [750, 537] on div "Your answer is correct! ✅ Correct! Always ensure seatbelts are fastened. Contin…" at bounding box center [626, 487] width 458 height 182
click at [749, 533] on button "Continue" at bounding box center [625, 513] width 429 height 48
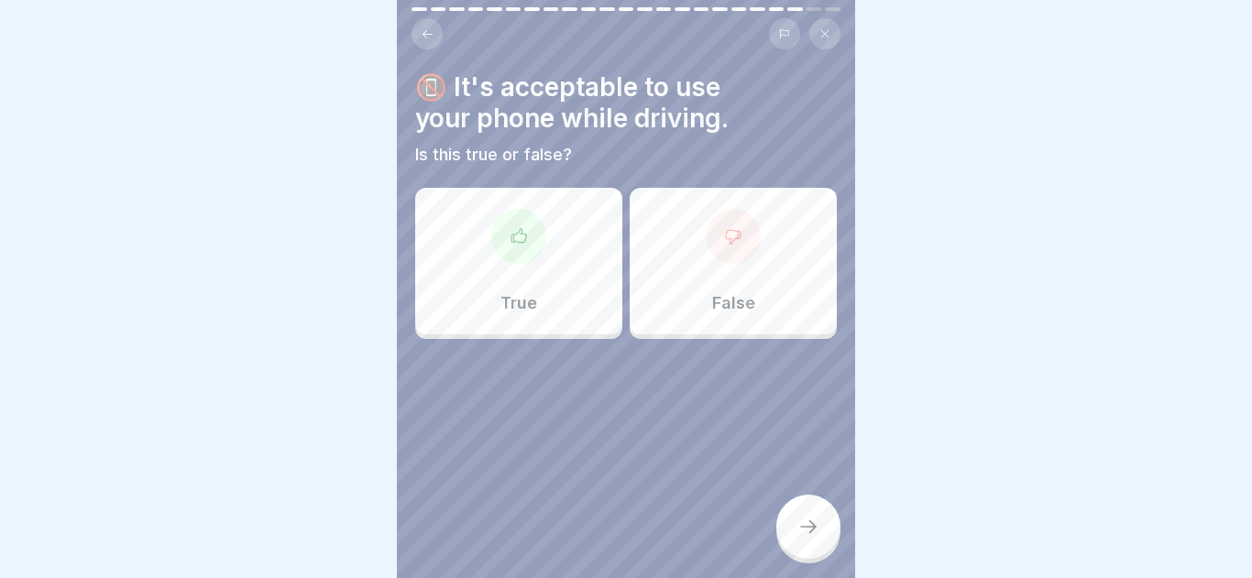
click at [748, 282] on div "False" at bounding box center [732, 261] width 207 height 147
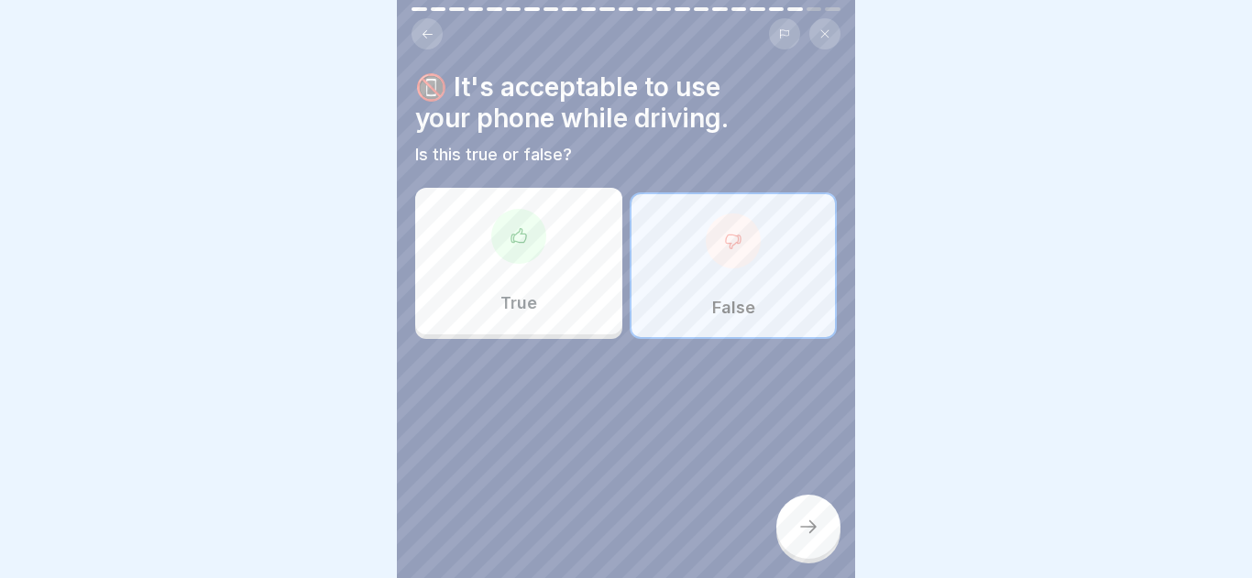
click at [778, 524] on div at bounding box center [808, 527] width 64 height 64
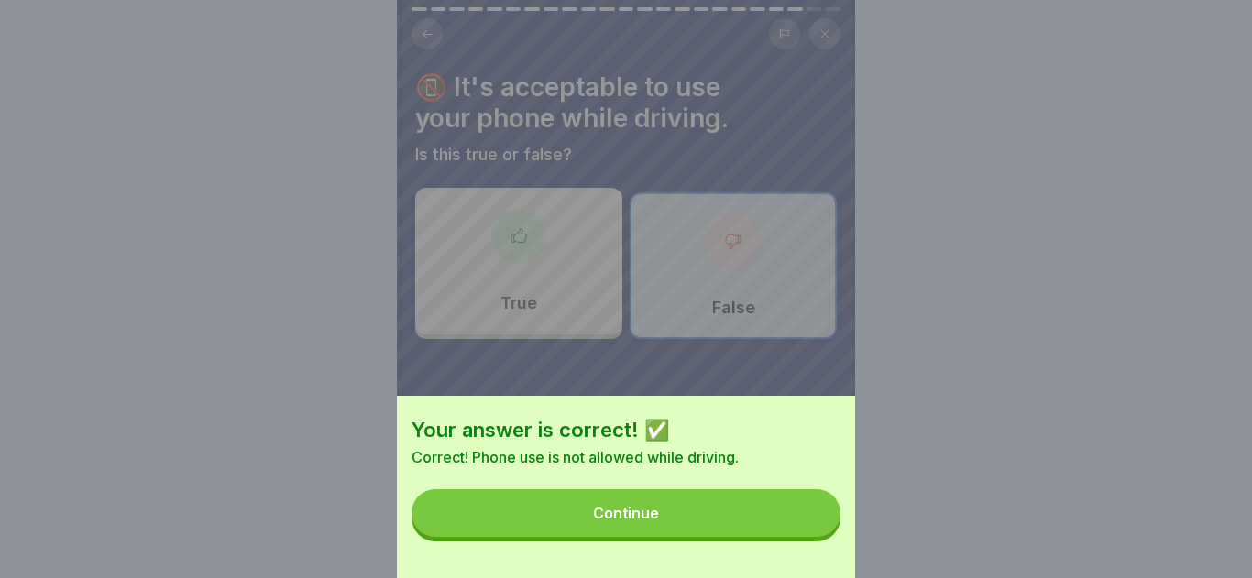
click at [726, 520] on button "Continue" at bounding box center [625, 513] width 429 height 48
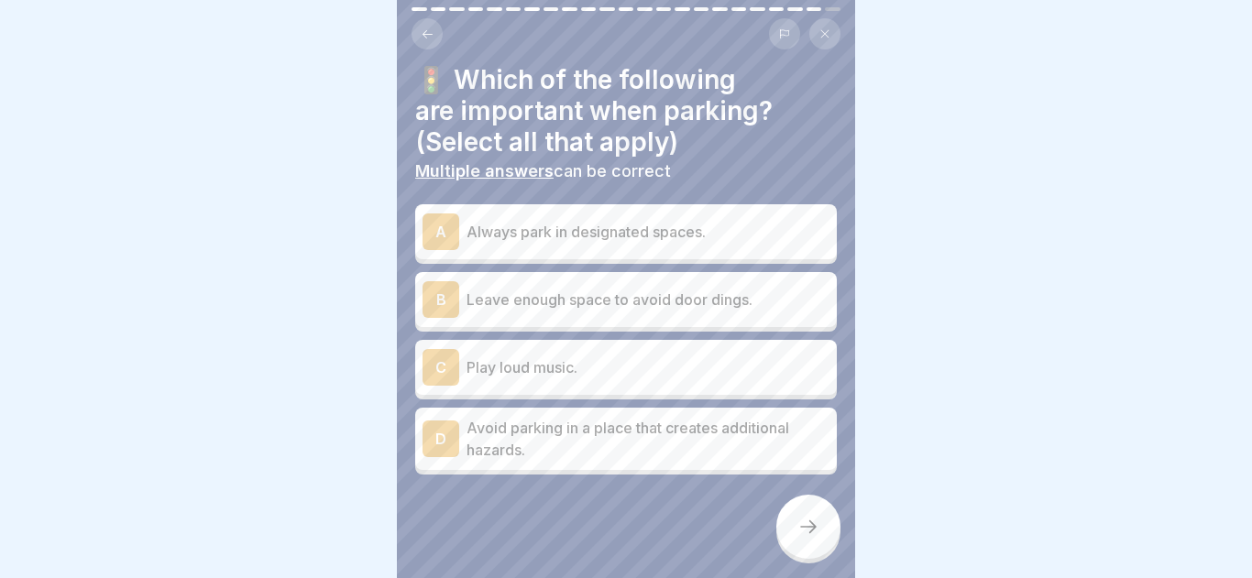
scroll to position [9, 0]
click at [603, 305] on p "Leave enough space to avoid door dings." at bounding box center [647, 298] width 363 height 22
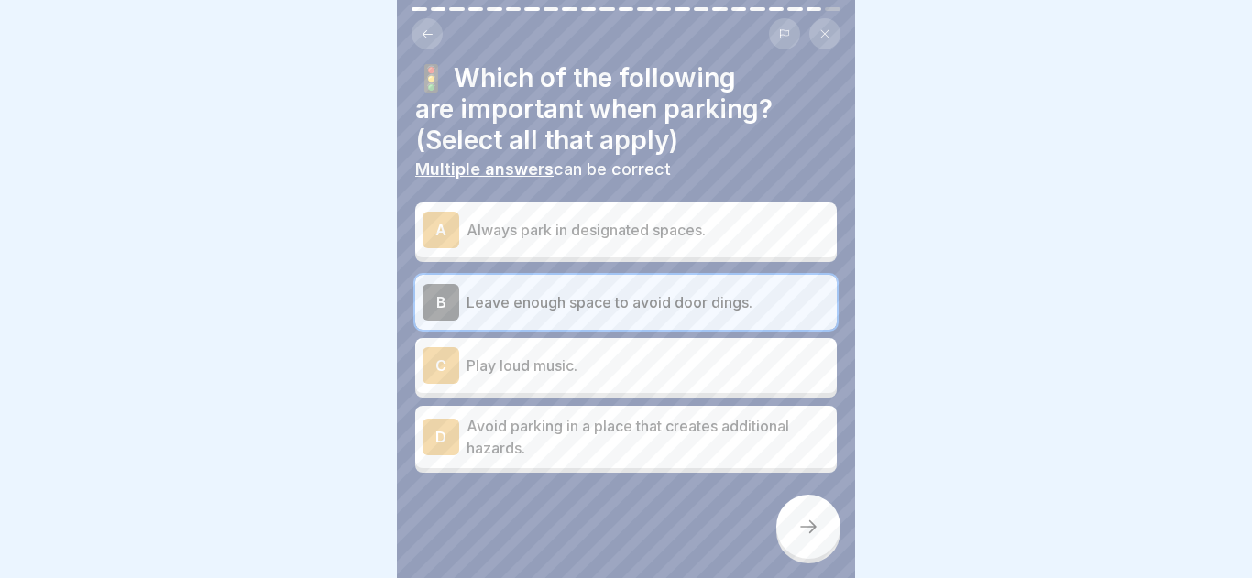
click at [571, 430] on p "Avoid parking in a place that creates additional hazards." at bounding box center [647, 437] width 363 height 44
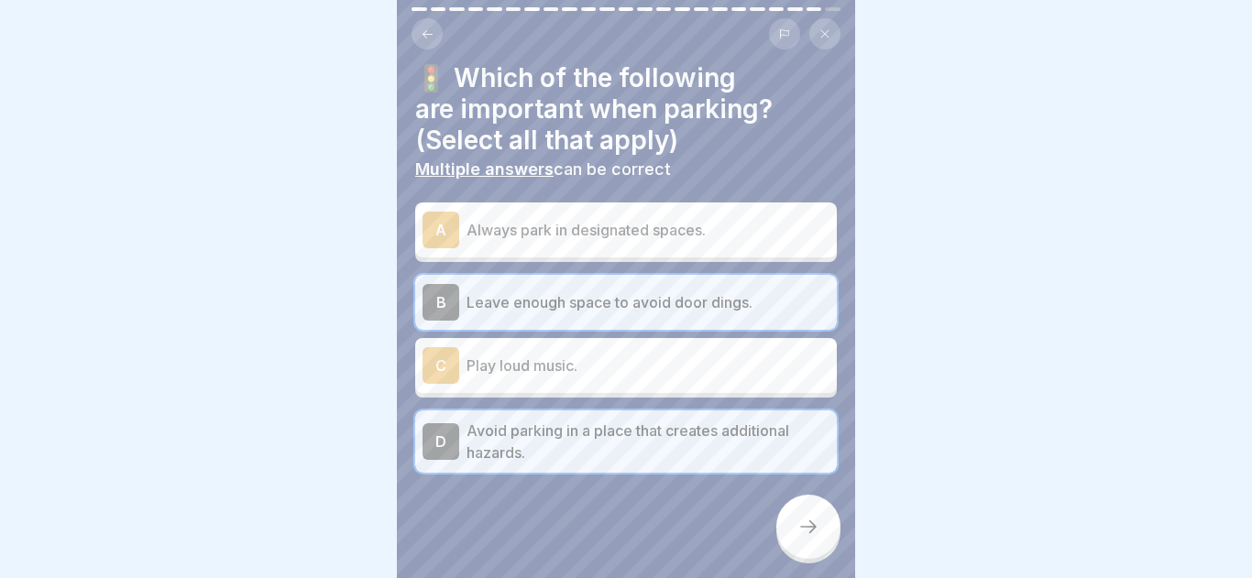
click at [815, 516] on icon at bounding box center [808, 527] width 22 height 22
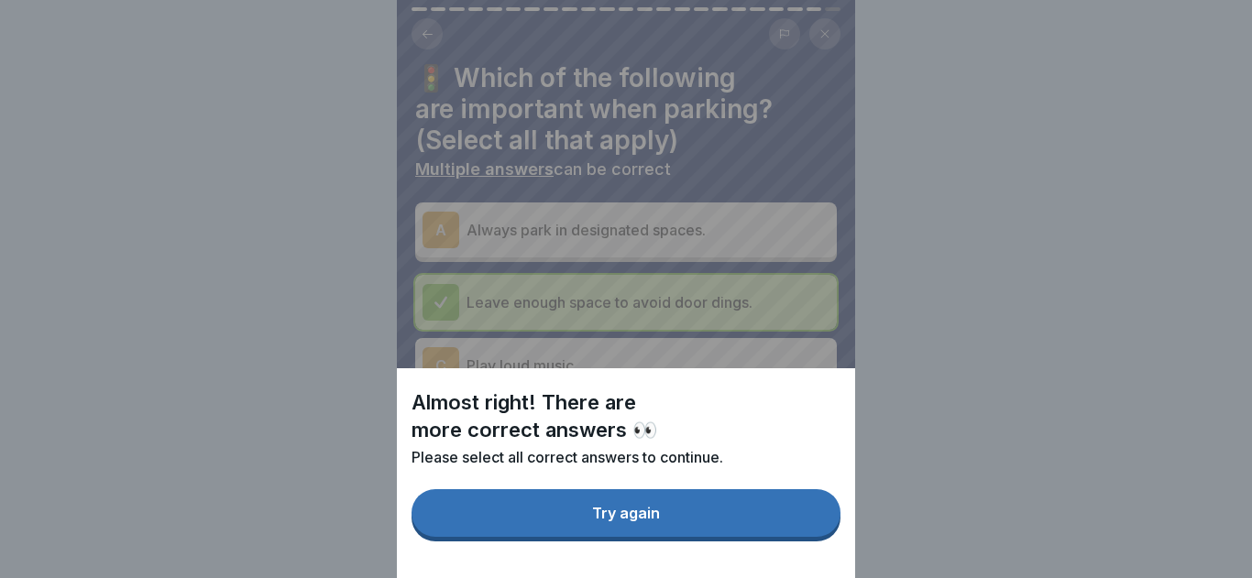
click at [729, 529] on button "Try again" at bounding box center [625, 513] width 429 height 48
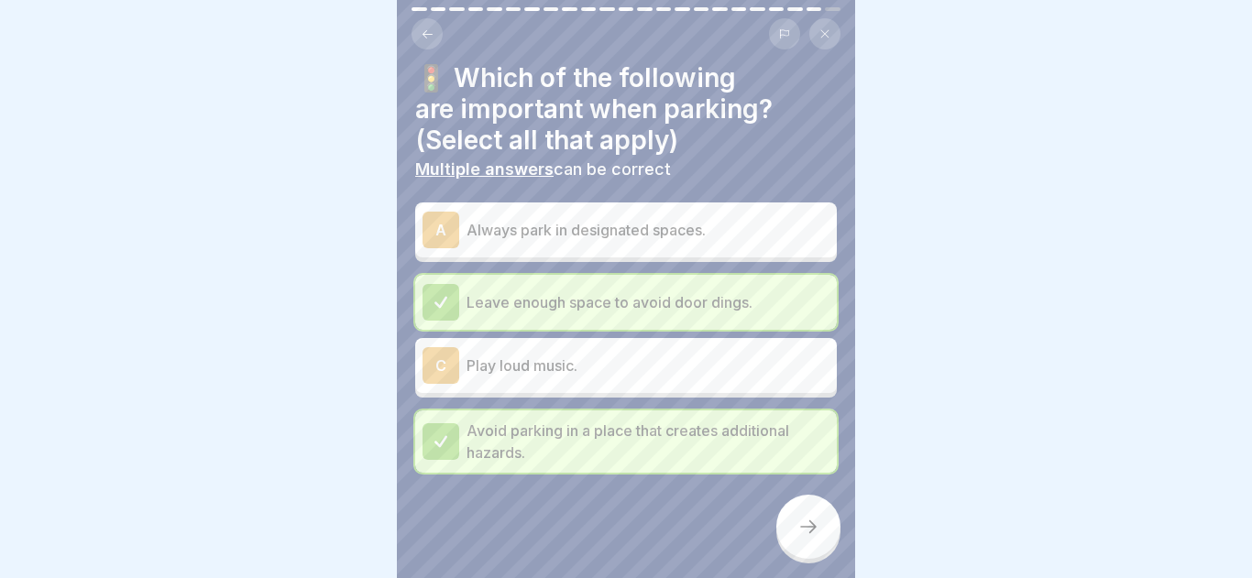
click at [629, 219] on p "Always park in designated spaces." at bounding box center [647, 230] width 363 height 22
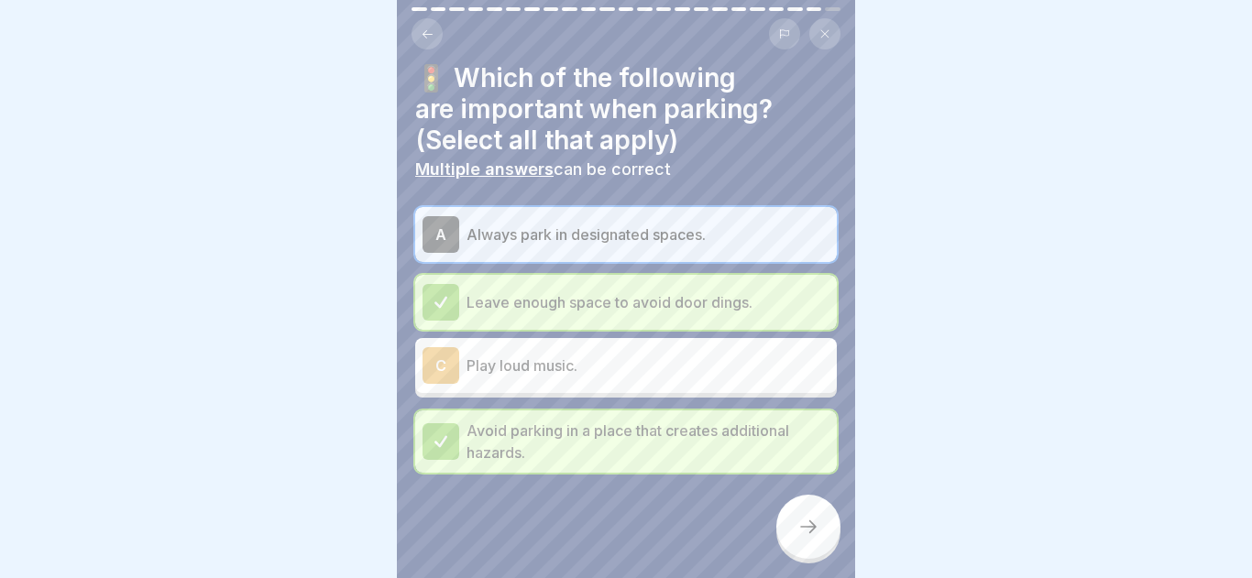
click at [803, 543] on div at bounding box center [808, 527] width 64 height 64
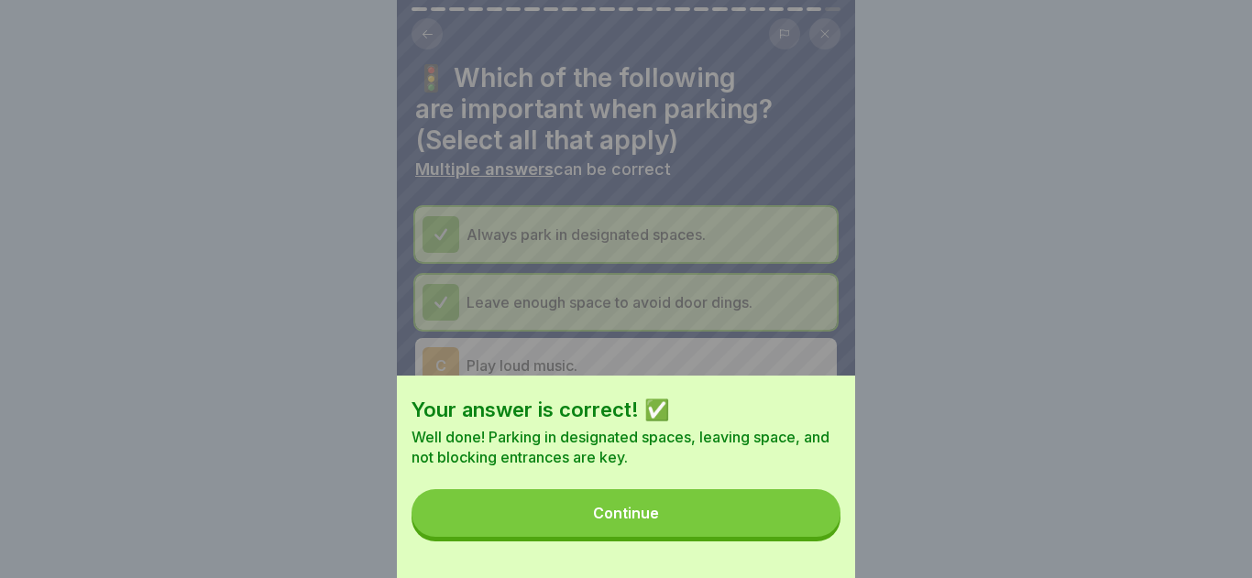
click at [729, 522] on button "Continue" at bounding box center [625, 513] width 429 height 48
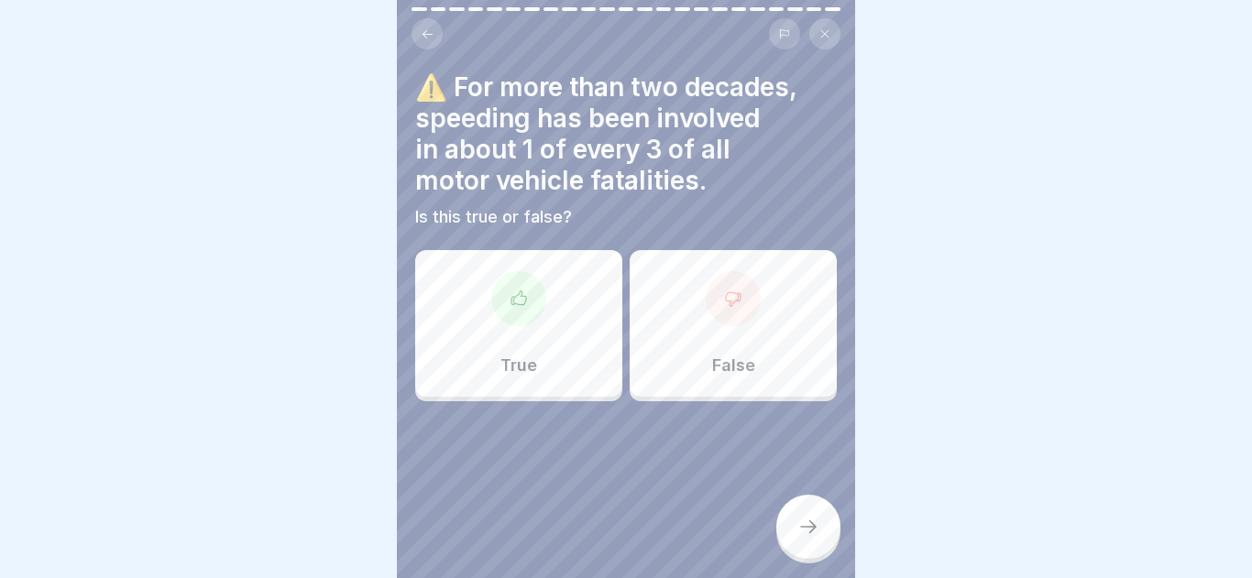
click at [563, 331] on div "True" at bounding box center [518, 323] width 207 height 147
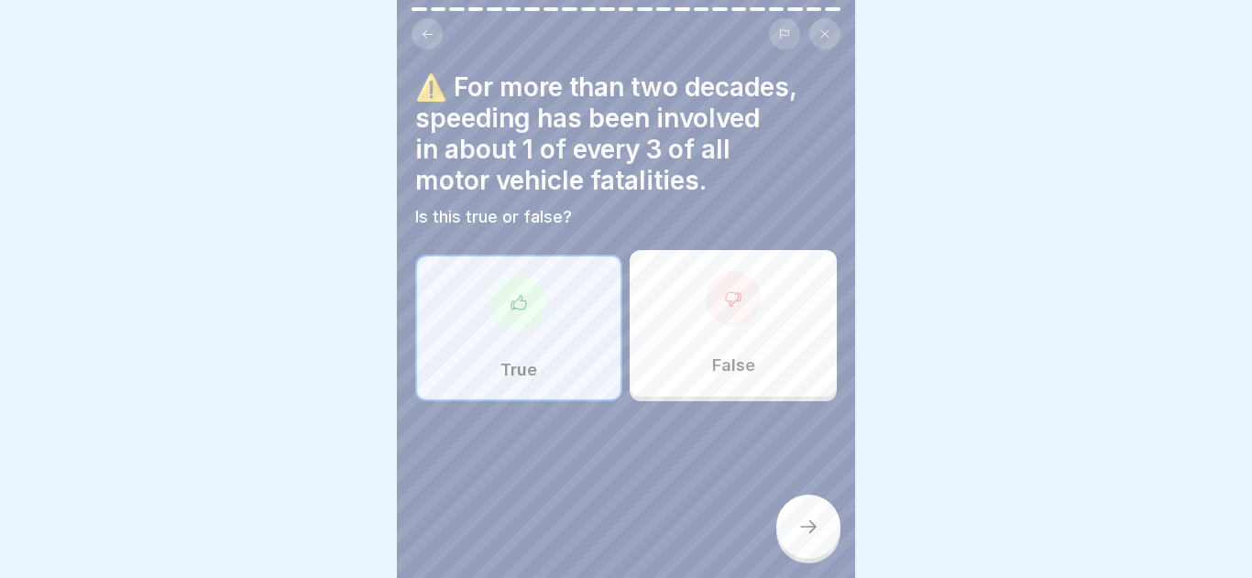
click at [809, 548] on div at bounding box center [808, 527] width 64 height 64
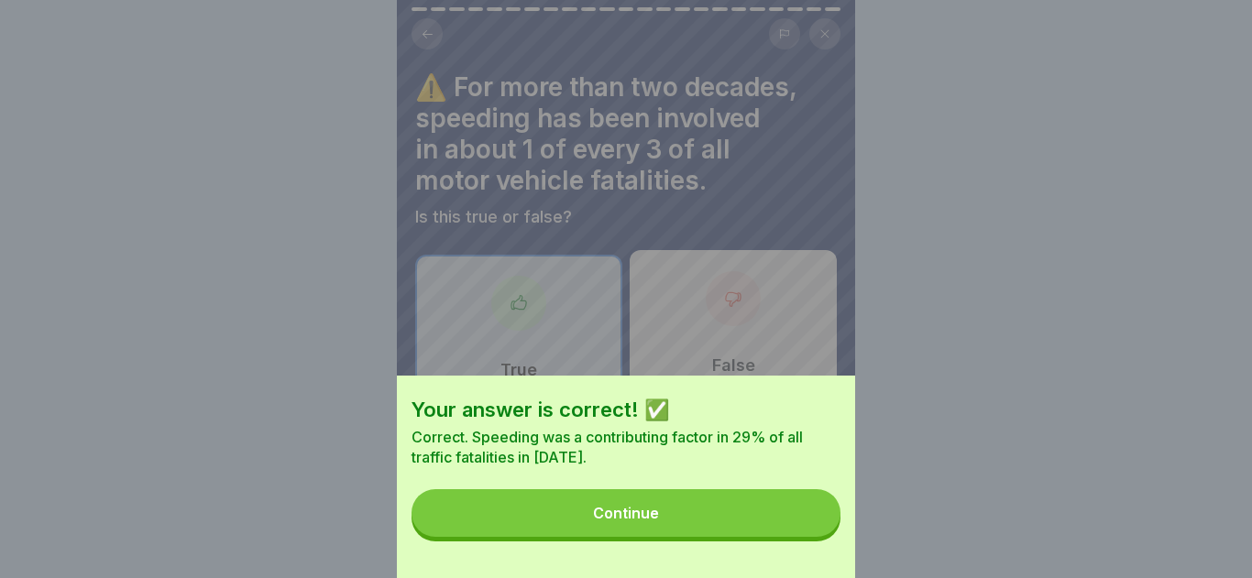
click at [758, 501] on button "Continue" at bounding box center [625, 513] width 429 height 48
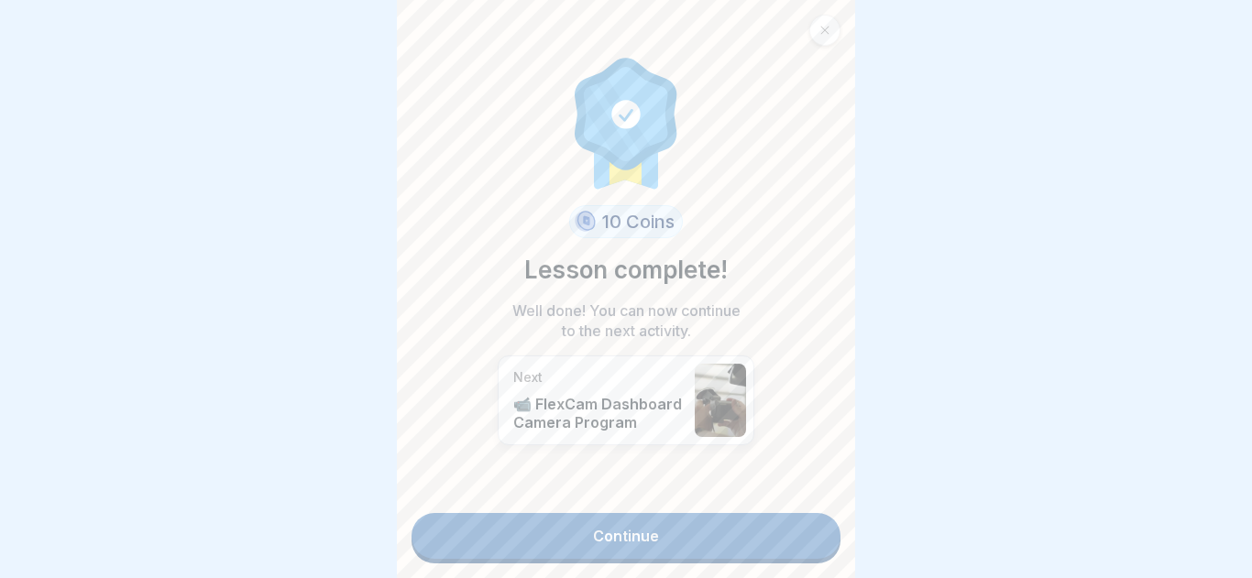
click at [639, 521] on link "Continue" at bounding box center [625, 536] width 429 height 46
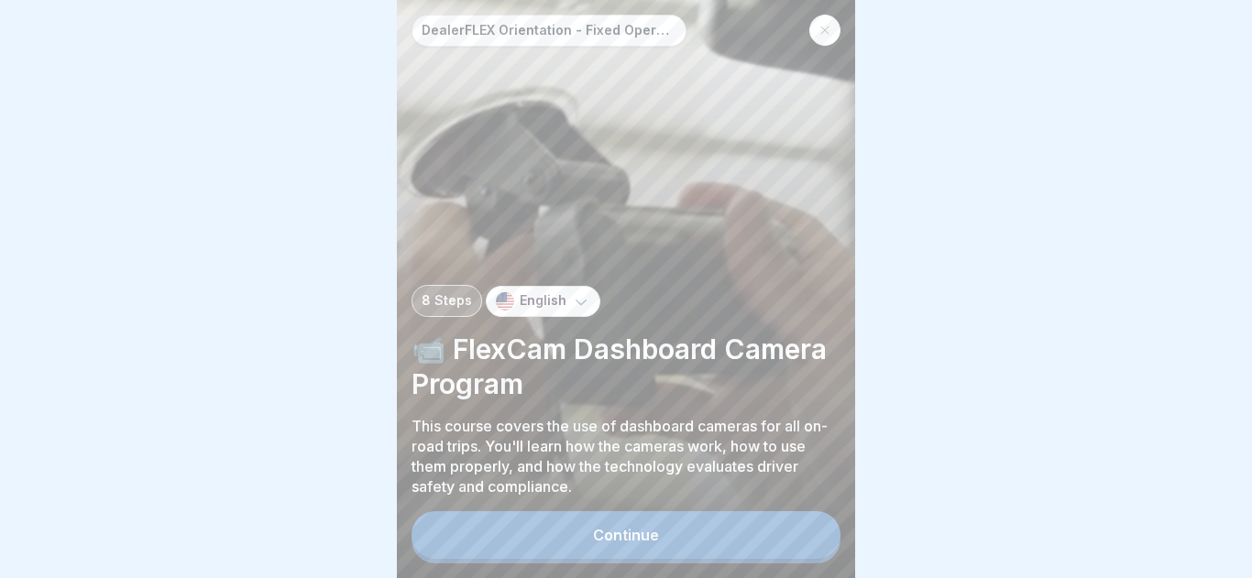
click at [634, 536] on div "Continue" at bounding box center [626, 535] width 66 height 16
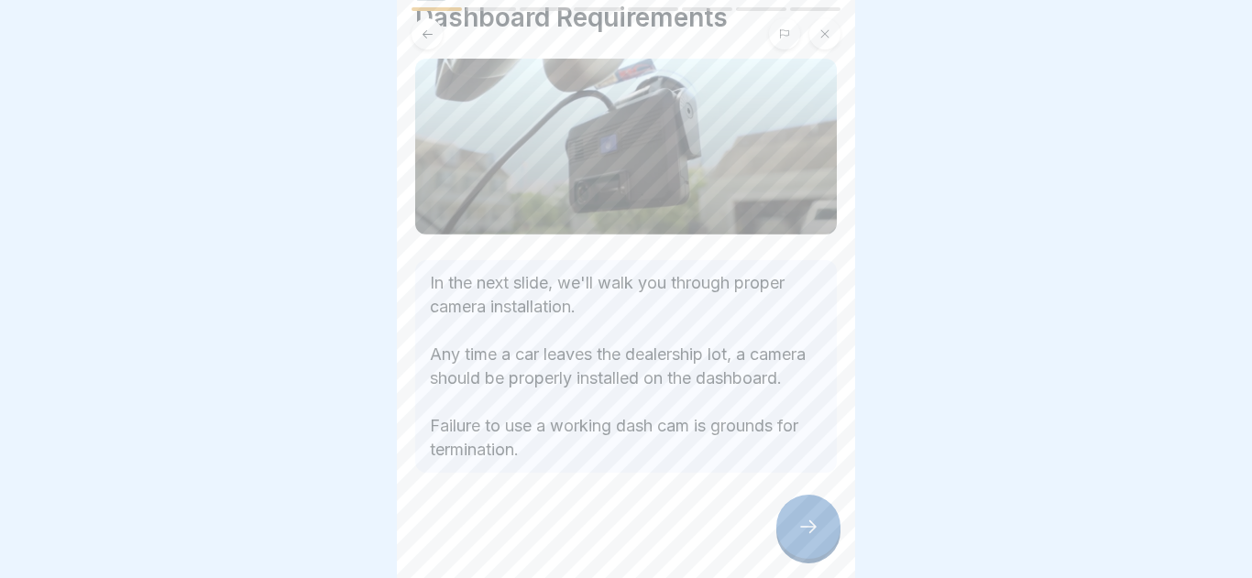
scroll to position [113, 0]
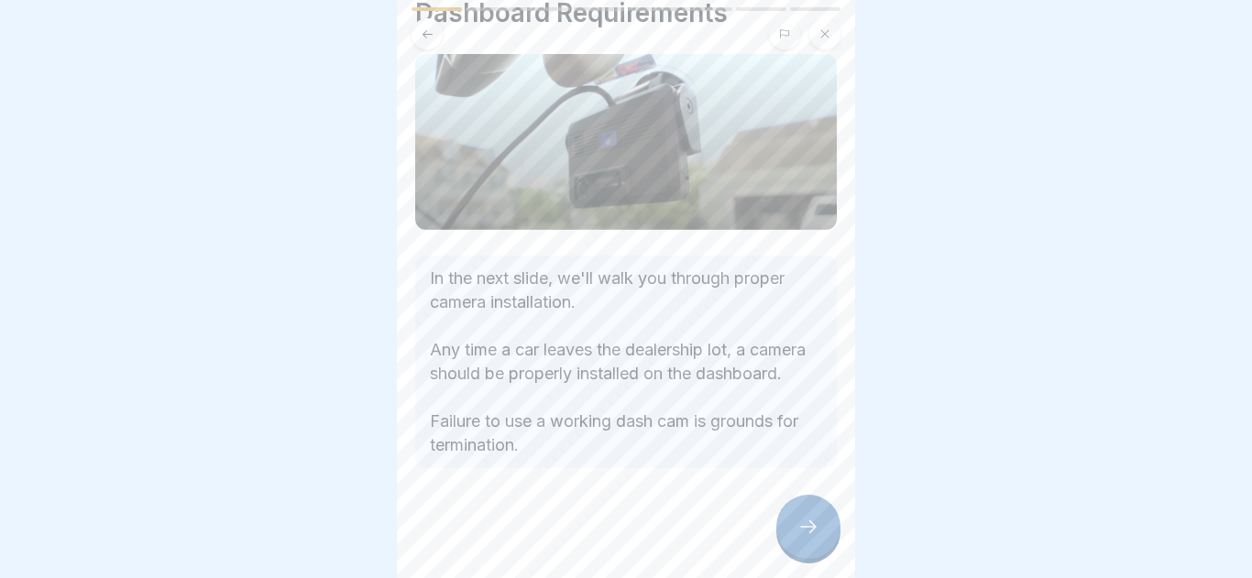
click at [801, 555] on div at bounding box center [808, 527] width 64 height 64
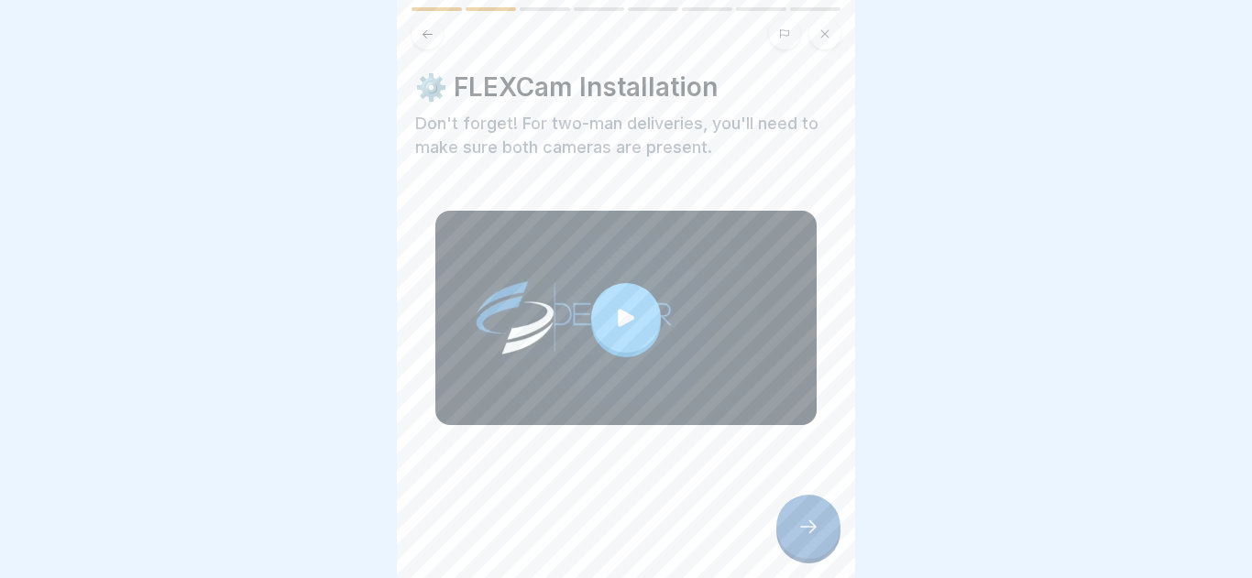
click at [801, 555] on div at bounding box center [808, 527] width 64 height 64
click at [800, 530] on icon at bounding box center [808, 527] width 22 height 22
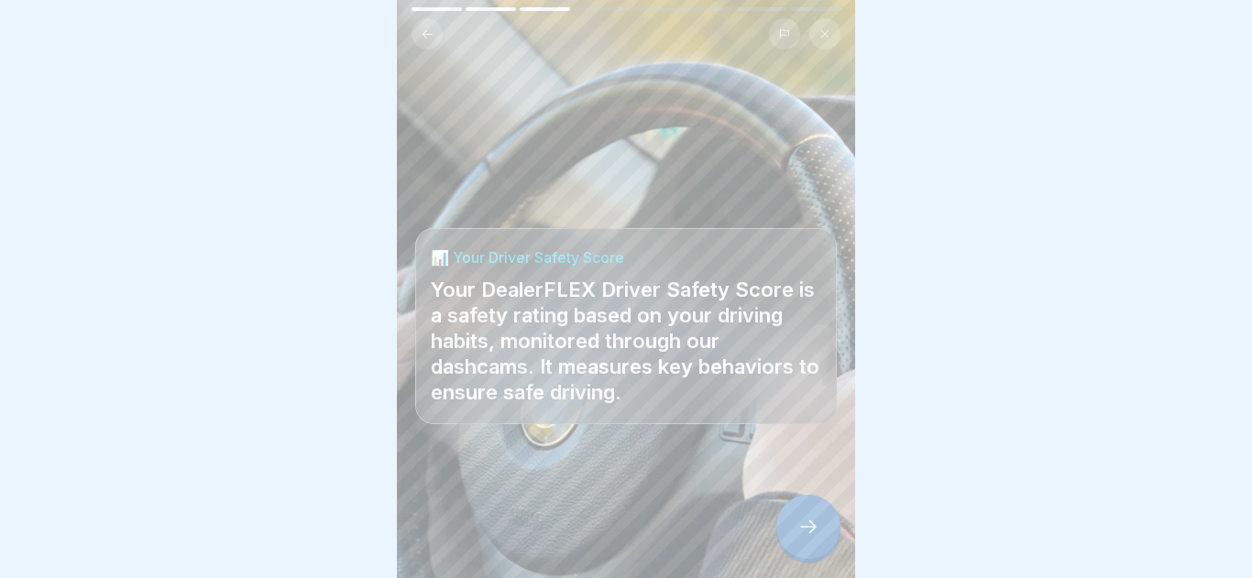
click at [800, 530] on icon at bounding box center [808, 527] width 22 height 22
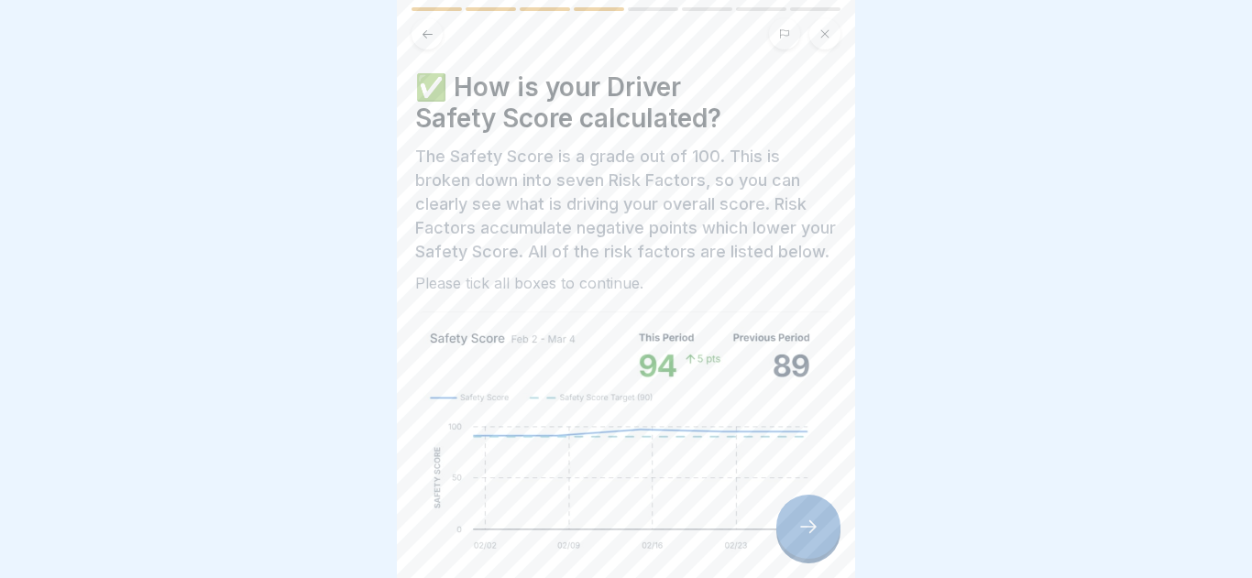
click at [800, 530] on icon at bounding box center [808, 527] width 22 height 22
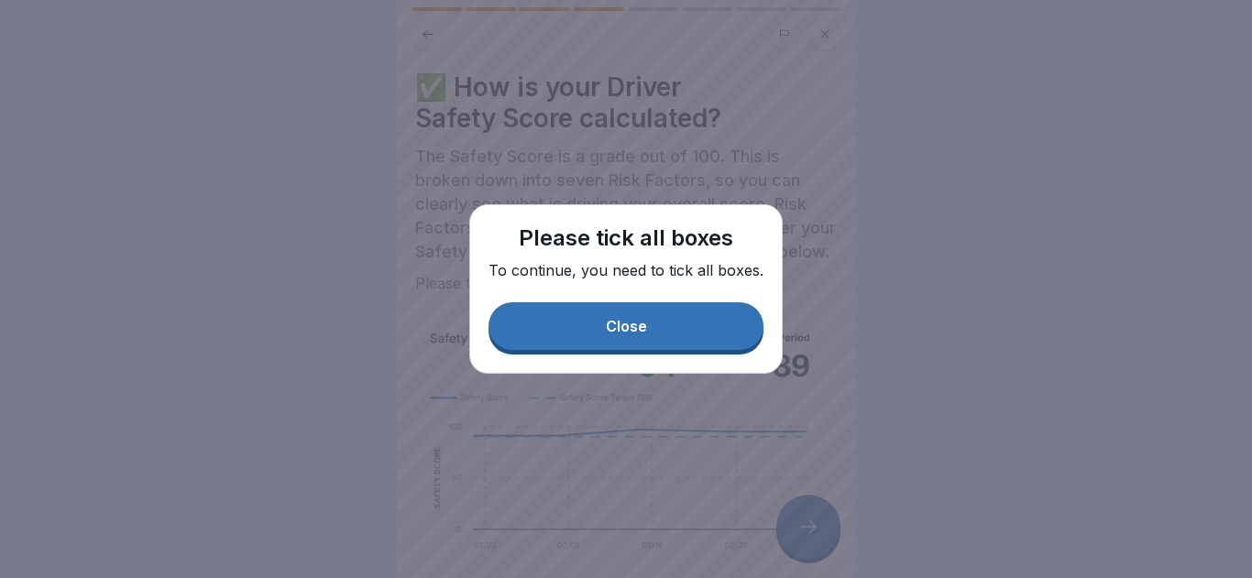
click at [685, 360] on div "Please tick all boxes To continue, you need to tick all boxes. Close" at bounding box center [625, 288] width 313 height 169
click at [631, 373] on div "Please tick all boxes To continue, you need to tick all boxes. Close" at bounding box center [625, 288] width 313 height 169
click at [611, 288] on div "Please tick all boxes To continue, you need to tick all boxes. Close" at bounding box center [625, 288] width 313 height 169
click at [609, 305] on button "Close" at bounding box center [625, 326] width 275 height 48
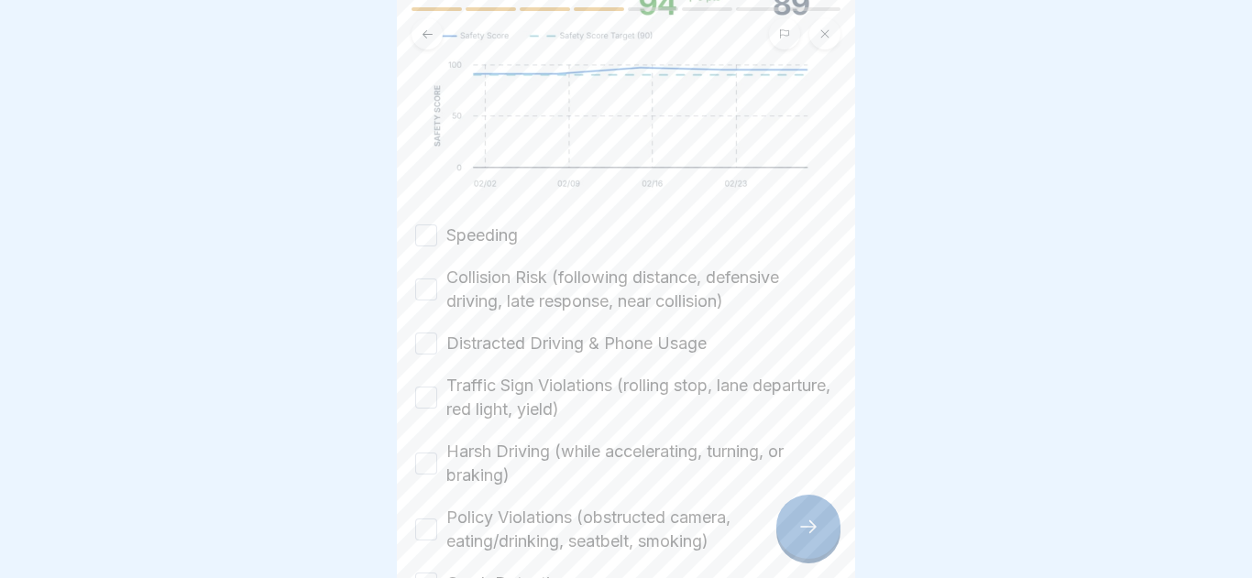
scroll to position [489, 0]
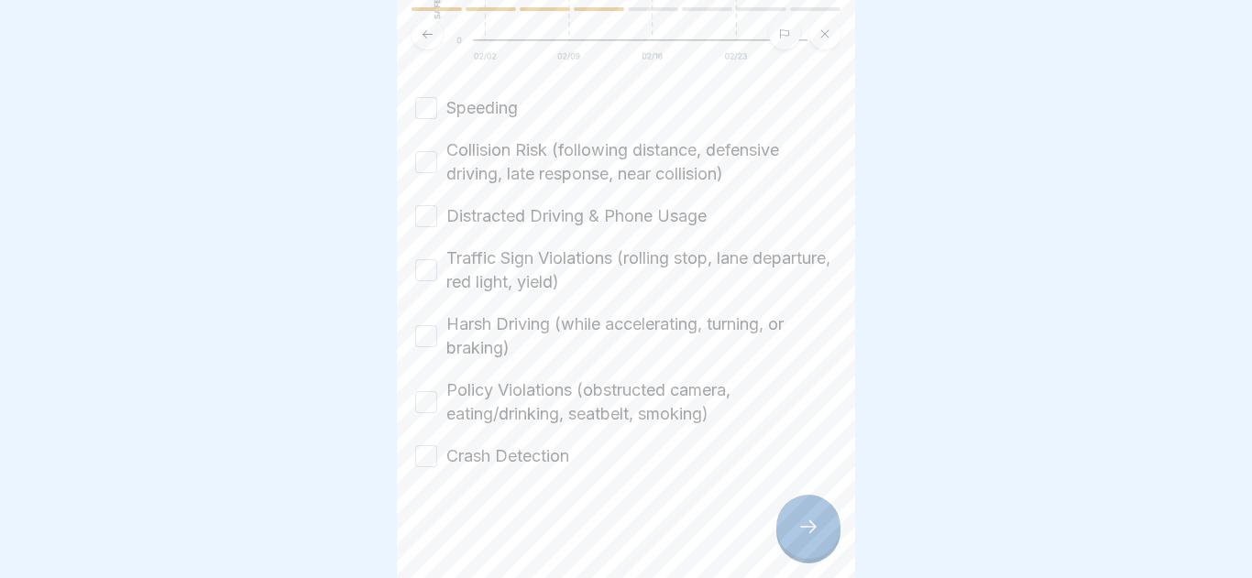
click at [427, 111] on button "Speeding" at bounding box center [426, 108] width 22 height 22
drag, startPoint x: 421, startPoint y: 147, endPoint x: 421, endPoint y: 160, distance: 13.8
click at [421, 148] on div "Collision Risk (following distance, defensive driving, late response, near coll…" at bounding box center [625, 162] width 421 height 48
click at [425, 172] on button "Collision Risk (following distance, defensive driving, late response, near coll…" at bounding box center [426, 162] width 22 height 22
click at [430, 235] on div "Speeding Collision Risk (following distance, defensive driving, late response, …" at bounding box center [625, 282] width 421 height 372
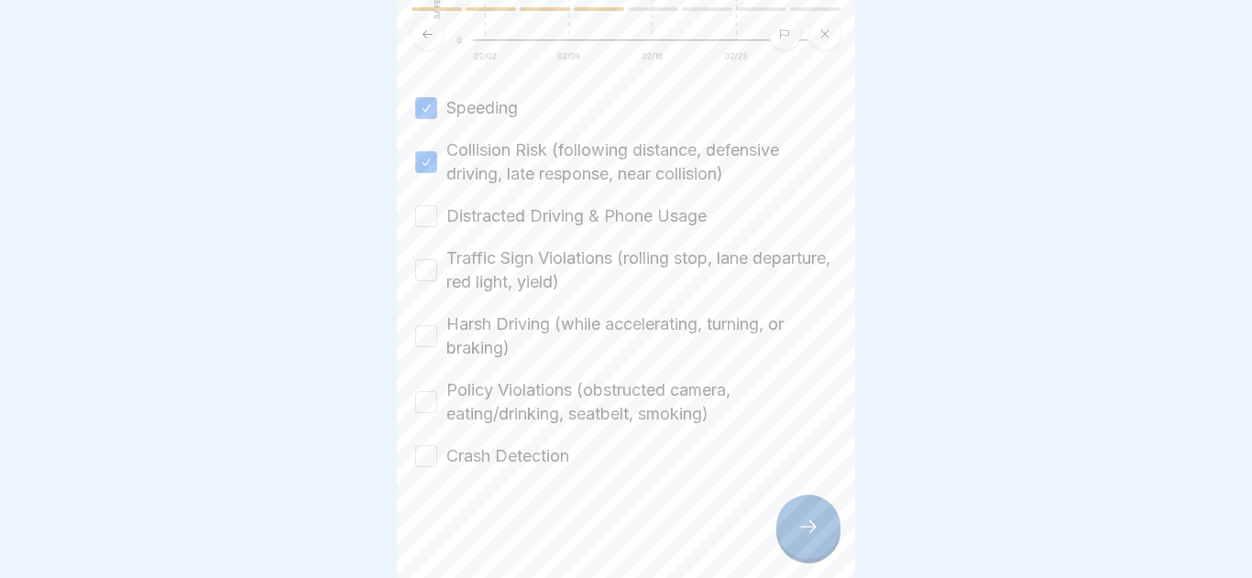
click at [423, 213] on button "Distracted Driving & Phone Usage" at bounding box center [426, 216] width 22 height 22
click at [429, 277] on button "Traffic Sign Violations (rolling stop, lane departure, red light, yield)" at bounding box center [426, 270] width 22 height 22
drag, startPoint x: 429, startPoint y: 335, endPoint x: 449, endPoint y: 374, distance: 43.4
click at [429, 336] on button "Harsh Driving (while accelerating, turning, or braking)" at bounding box center [426, 336] width 22 height 22
click at [434, 396] on div "Policy Violations (obstructed camera, eating/drinking, seatbelt, smoking)" at bounding box center [625, 402] width 421 height 48
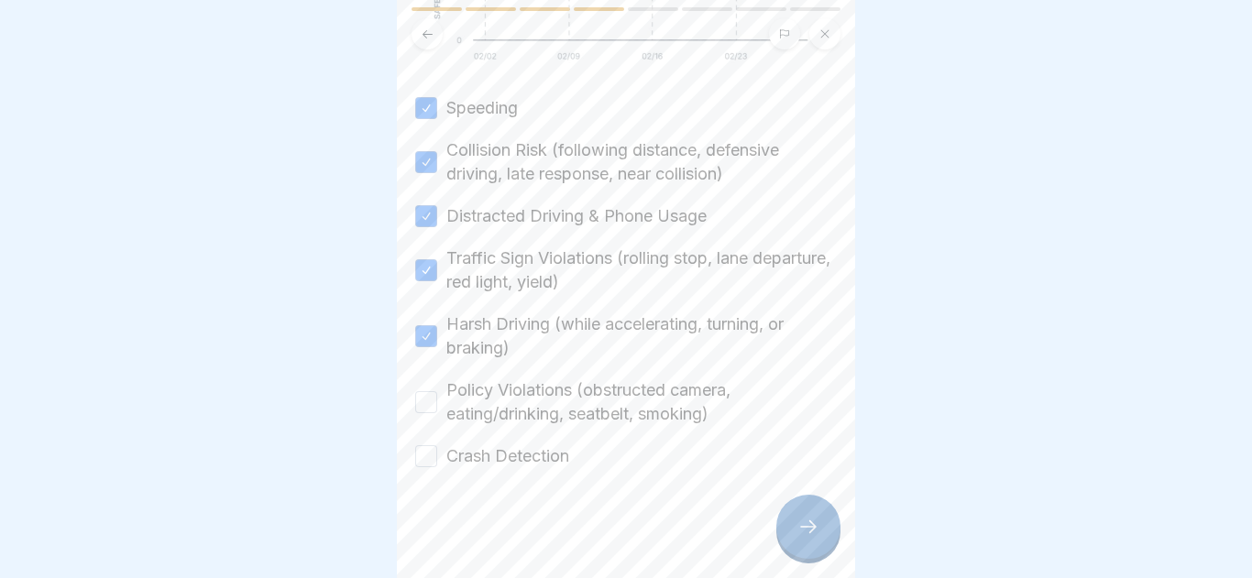
click at [434, 399] on button "Policy Violations (obstructed camera, eating/drinking, seatbelt, smoking)" at bounding box center [426, 402] width 22 height 22
drag, startPoint x: 415, startPoint y: 458, endPoint x: 526, endPoint y: 443, distance: 111.9
click at [417, 459] on button "Crash Detection" at bounding box center [426, 456] width 22 height 22
click at [803, 510] on div at bounding box center [808, 527] width 64 height 64
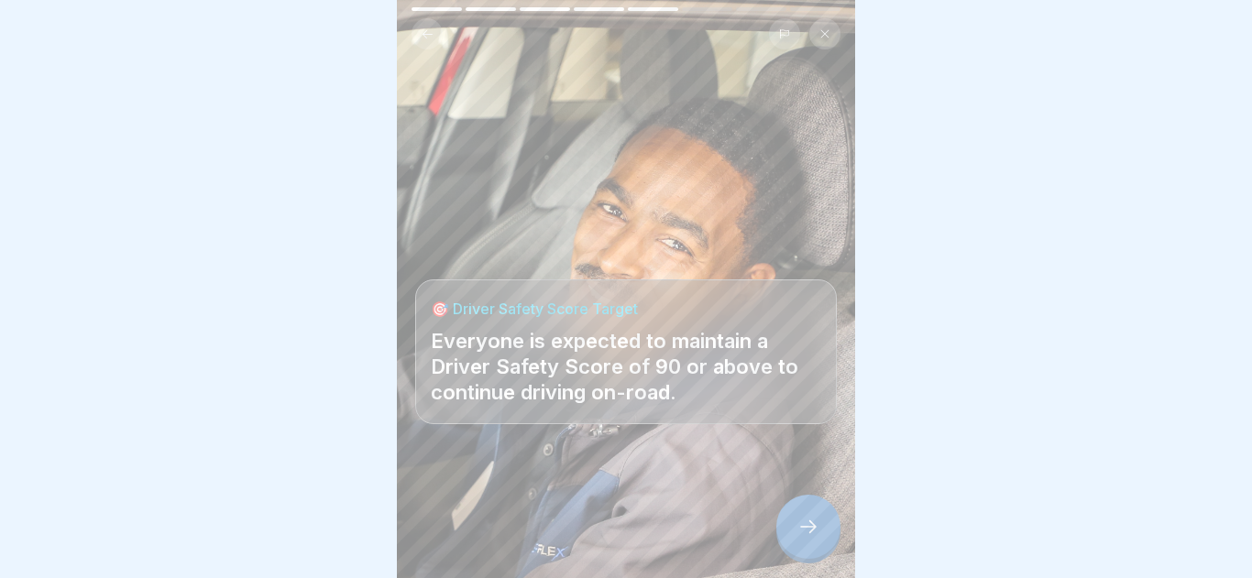
click at [813, 543] on div at bounding box center [808, 527] width 64 height 64
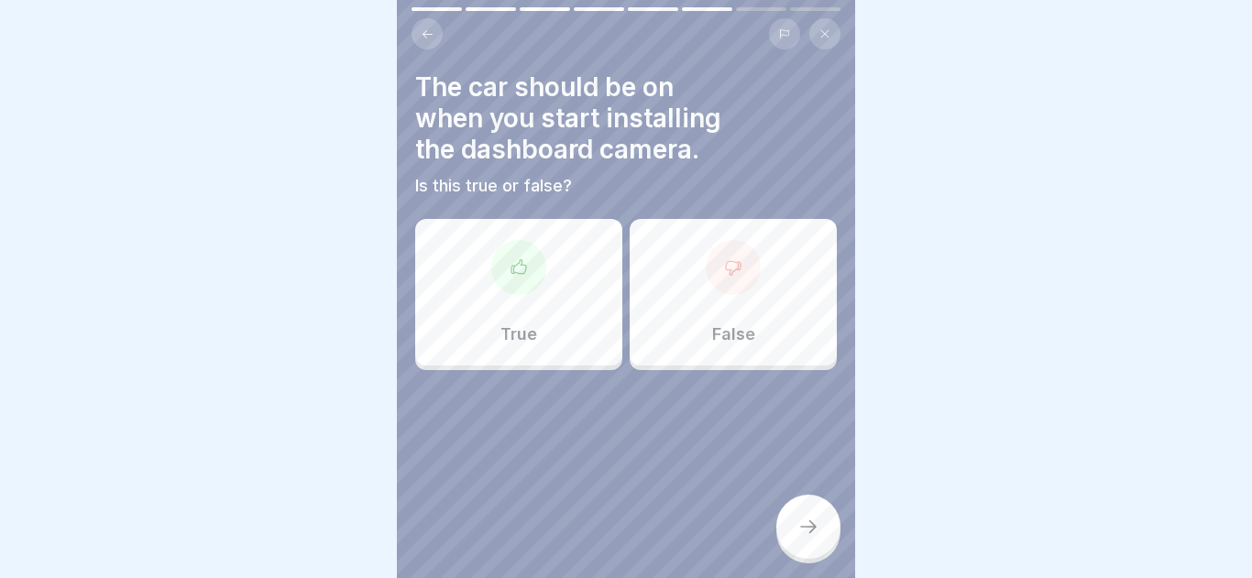
click at [815, 541] on div at bounding box center [808, 527] width 64 height 64
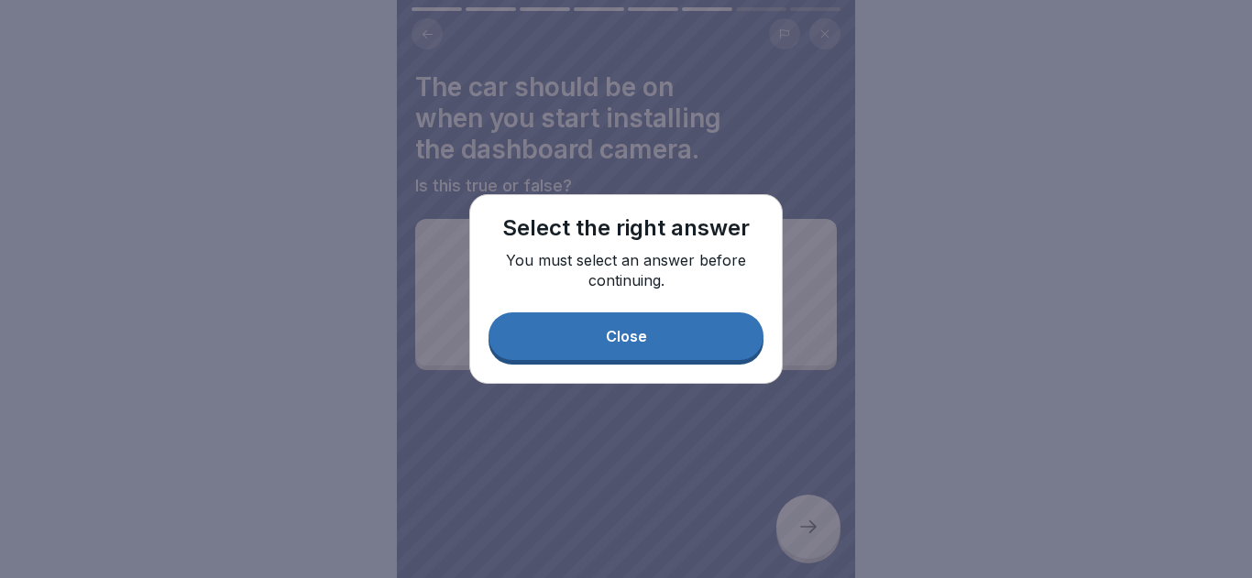
click at [573, 352] on button "Close" at bounding box center [625, 336] width 275 height 48
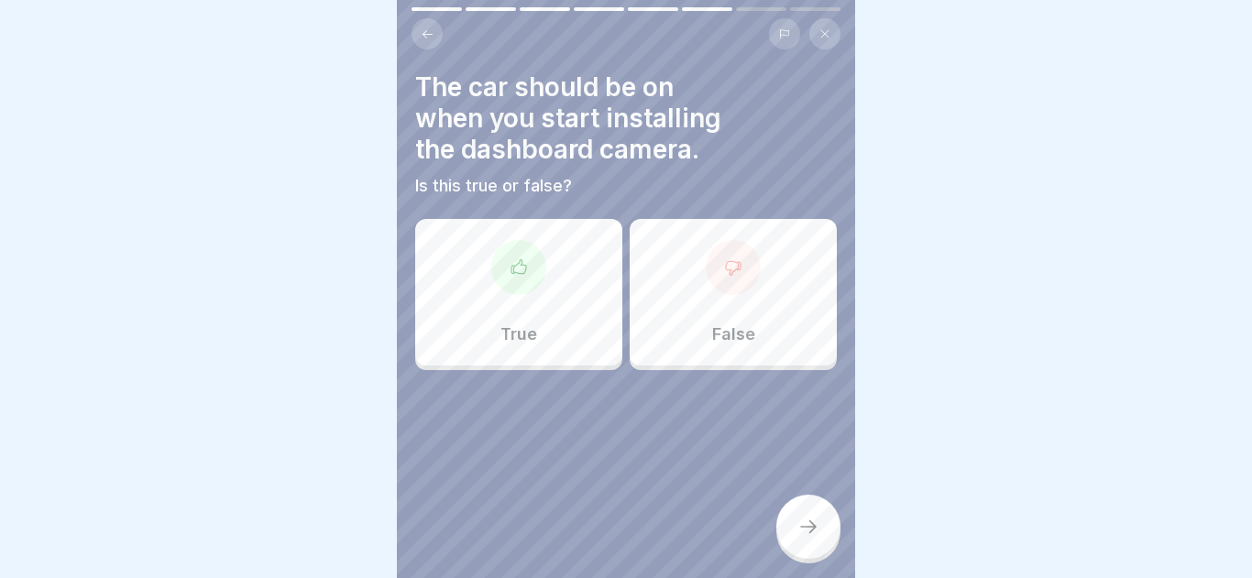
click at [789, 257] on div "False" at bounding box center [732, 292] width 207 height 147
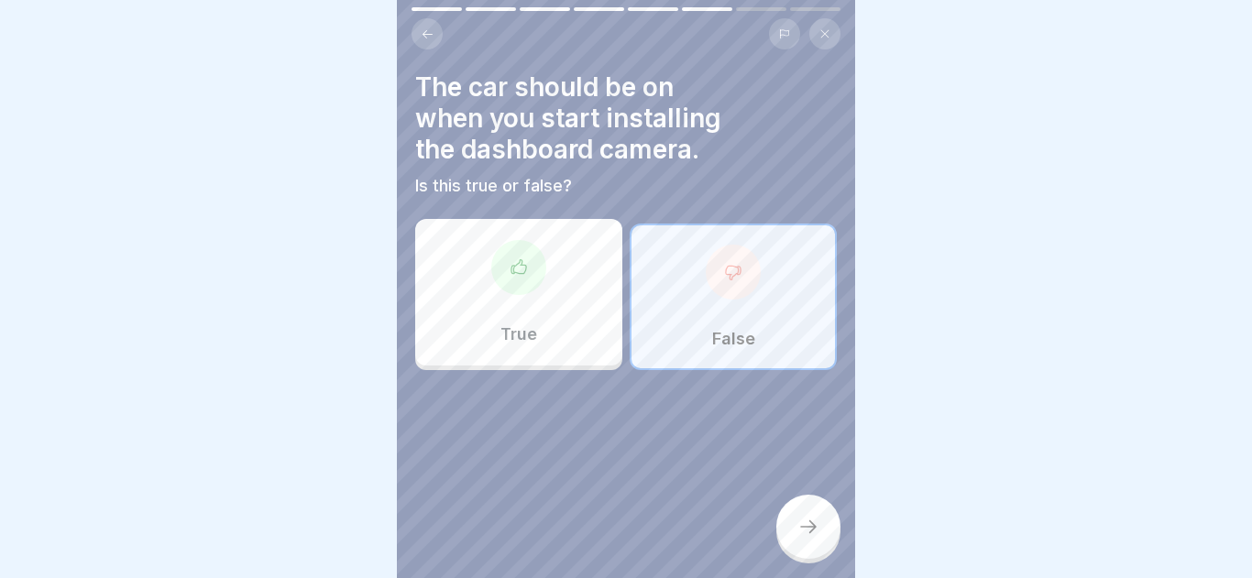
click at [800, 525] on icon at bounding box center [808, 527] width 22 height 22
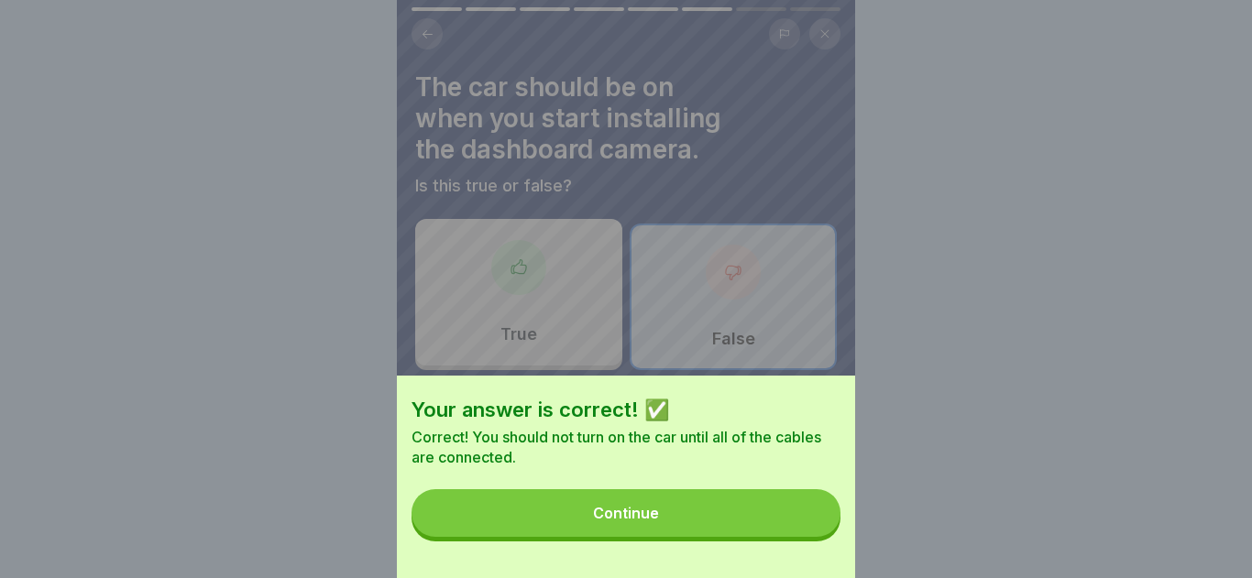
drag, startPoint x: 677, startPoint y: 544, endPoint x: 683, endPoint y: 535, distance: 10.7
click at [683, 537] on div "Your answer is correct! ✅ Correct! You should not turn on the car until all of …" at bounding box center [626, 477] width 458 height 202
click at [684, 530] on button "Continue" at bounding box center [625, 513] width 429 height 48
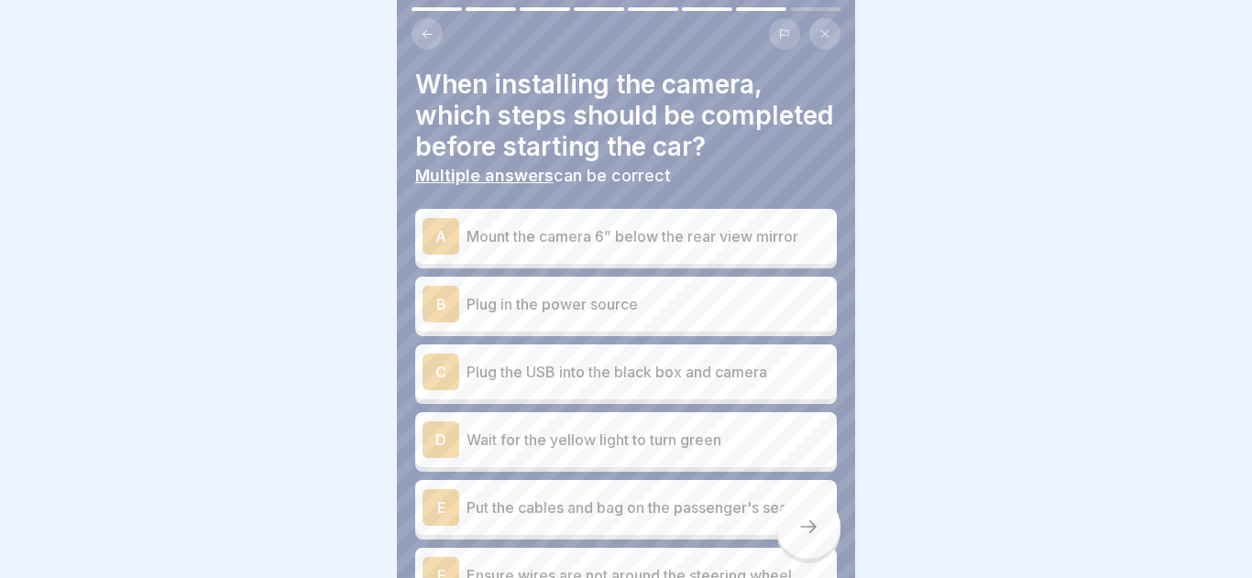
scroll to position [1, 0]
click at [506, 232] on p "Mount the camera 6” below the rear view mirror" at bounding box center [647, 238] width 363 height 22
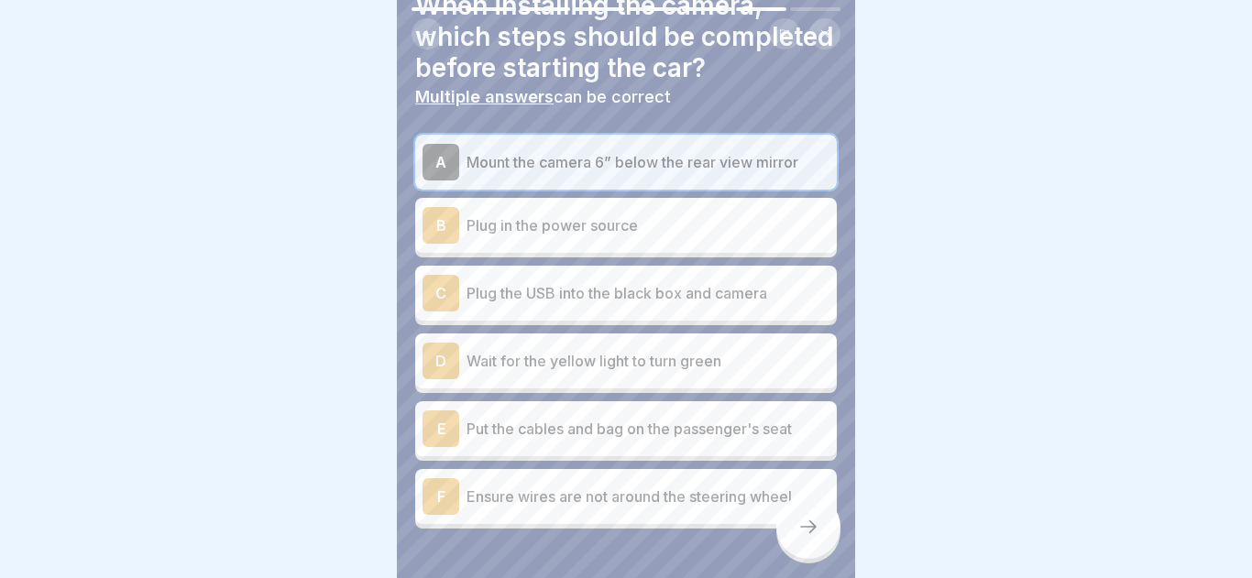
scroll to position [142, 0]
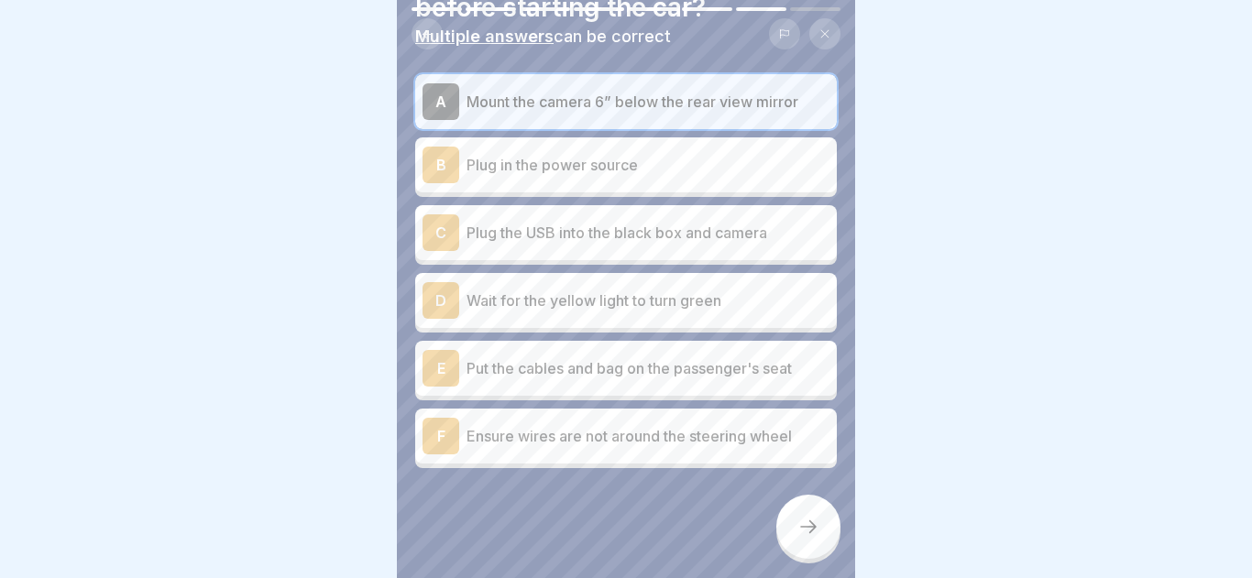
click at [566, 166] on p "Plug in the power source" at bounding box center [647, 165] width 363 height 22
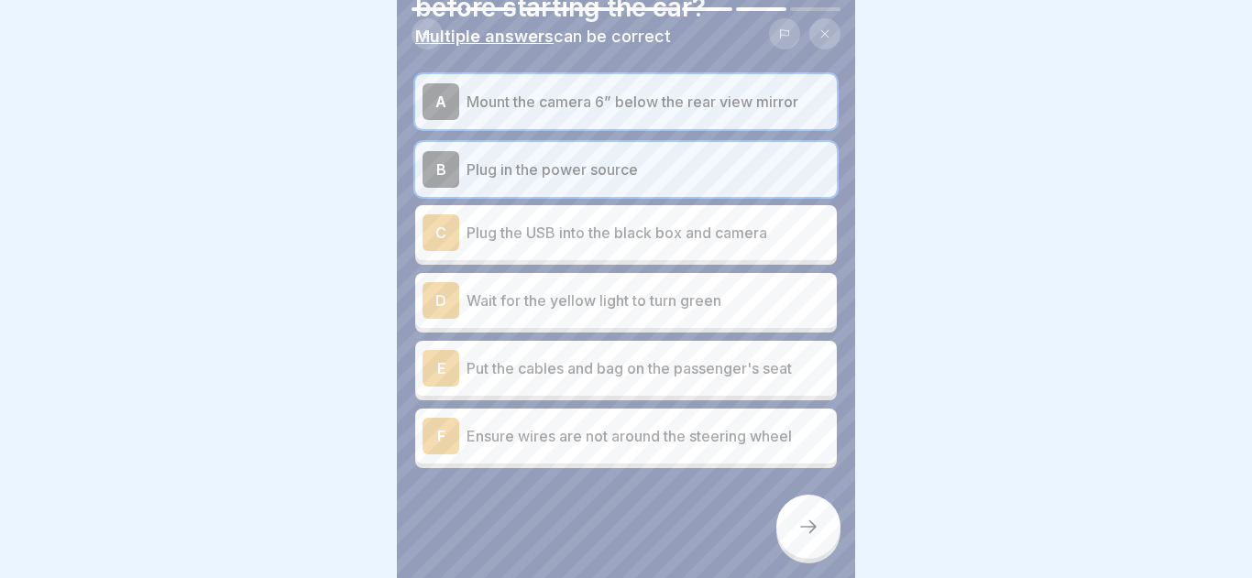
click at [590, 308] on p "Wait for the yellow light to turn green" at bounding box center [647, 301] width 363 height 22
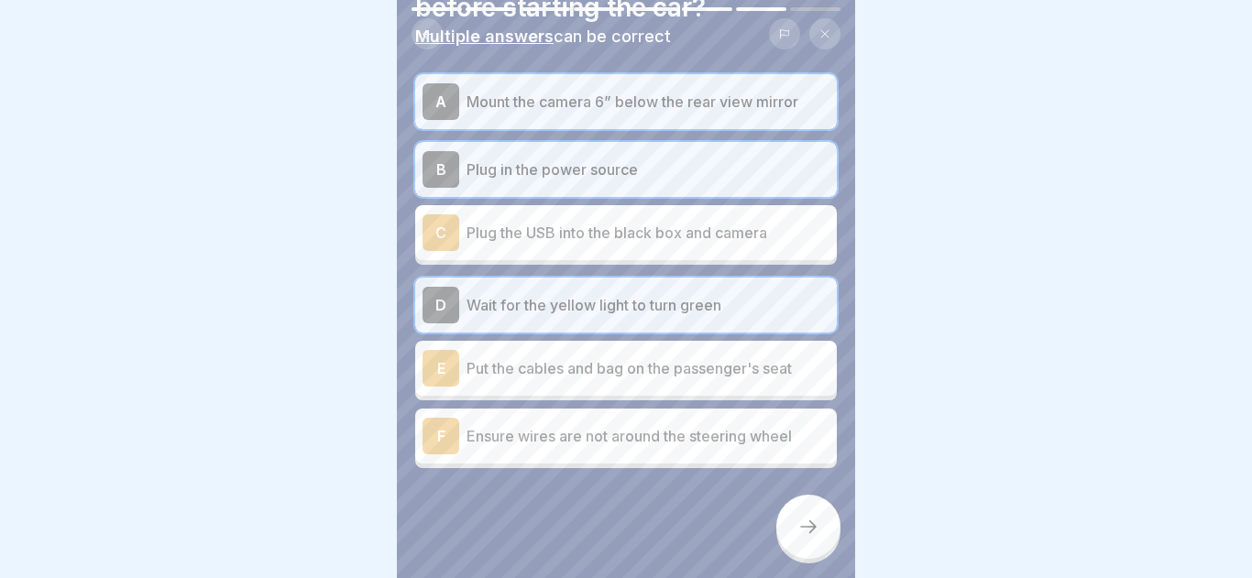
click at [577, 315] on p "Wait for the yellow light to turn green" at bounding box center [647, 305] width 363 height 22
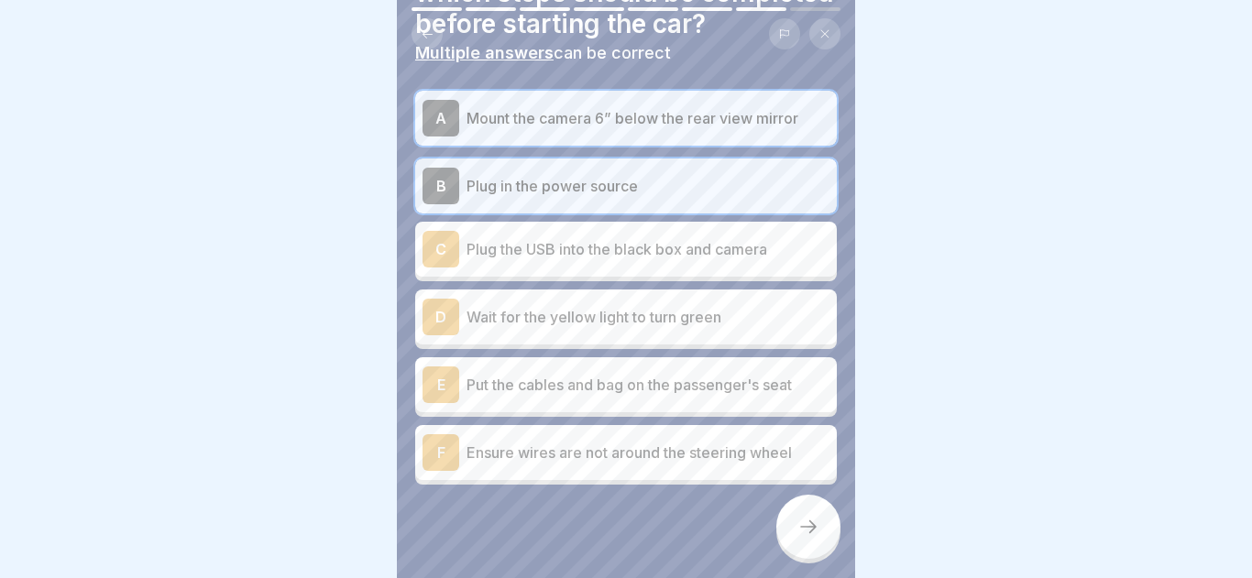
scroll to position [124, 0]
click at [672, 413] on div "A Mount the camera 6” below the rear view mirror B Plug in the power source C P…" at bounding box center [625, 290] width 421 height 394
click at [812, 529] on icon at bounding box center [808, 527] width 22 height 22
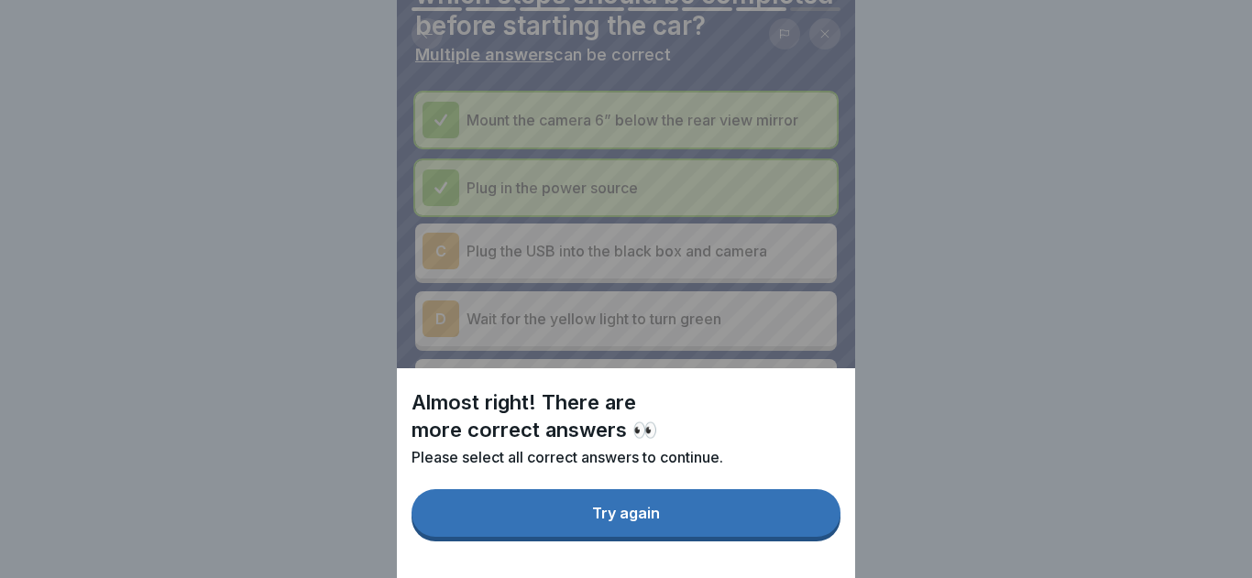
click at [792, 514] on button "Try again" at bounding box center [625, 513] width 429 height 48
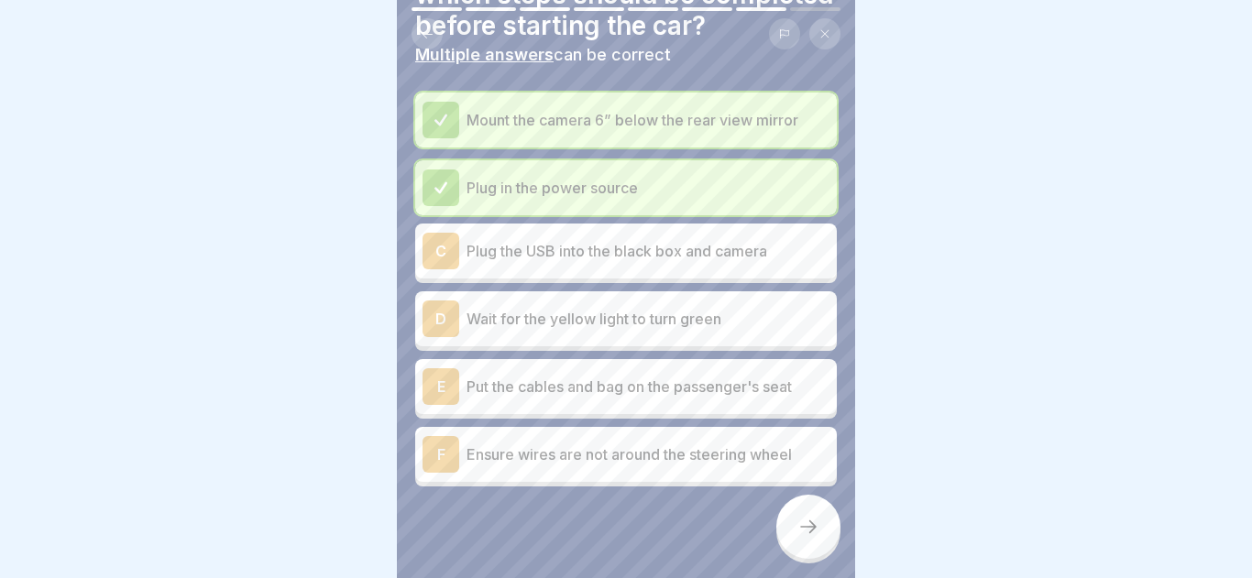
click at [763, 441] on div "F Ensure wires are not around the steering wheel" at bounding box center [625, 454] width 407 height 37
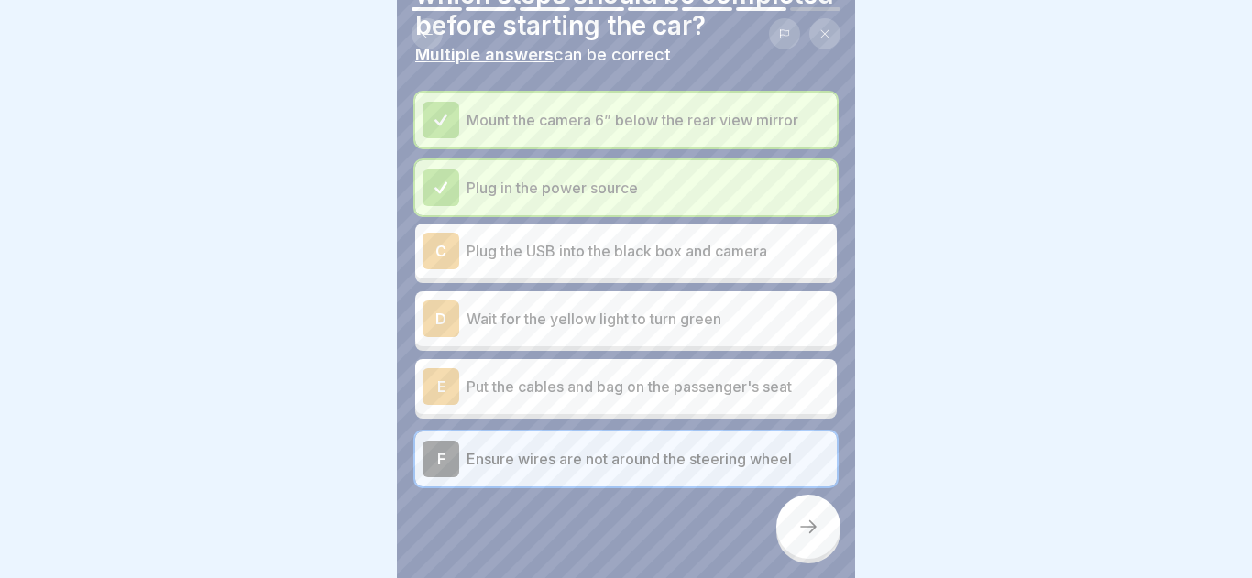
click at [779, 533] on div at bounding box center [808, 527] width 64 height 64
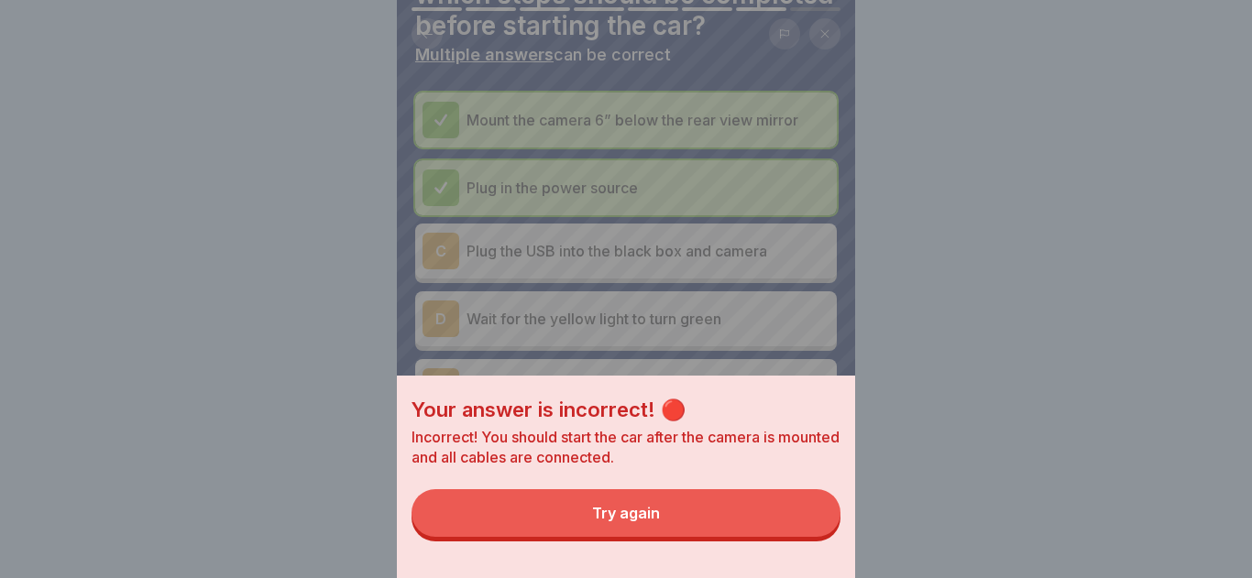
click at [720, 493] on button "Try again" at bounding box center [625, 513] width 429 height 48
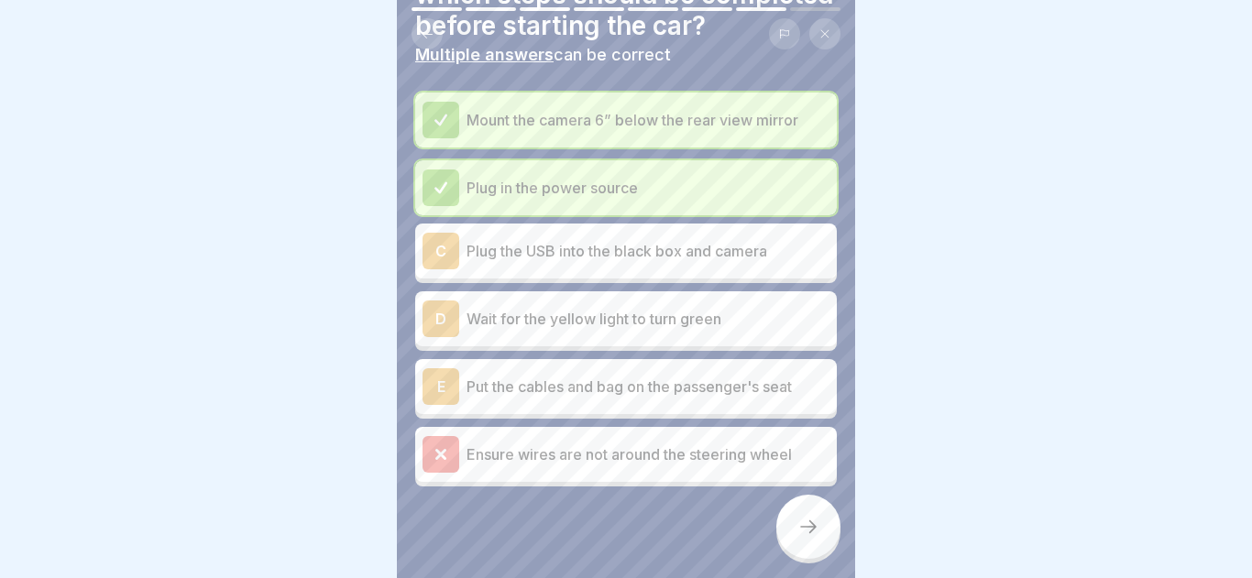
click at [668, 368] on div "E Put the cables and bag on the passenger's seat" at bounding box center [625, 386] width 407 height 37
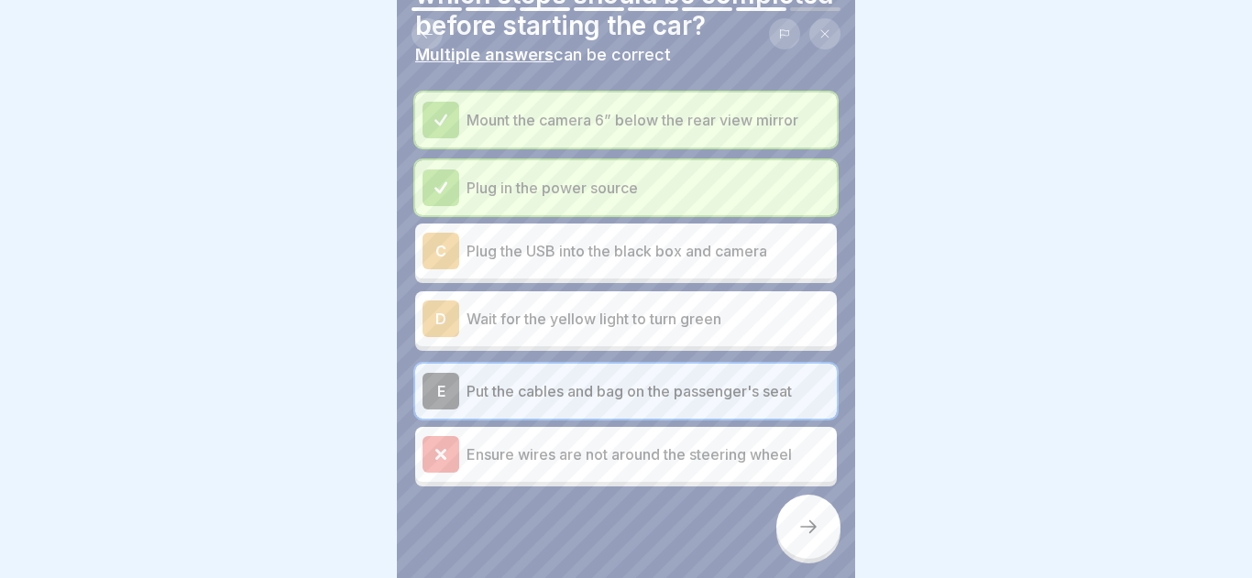
click at [803, 524] on icon at bounding box center [808, 527] width 22 height 22
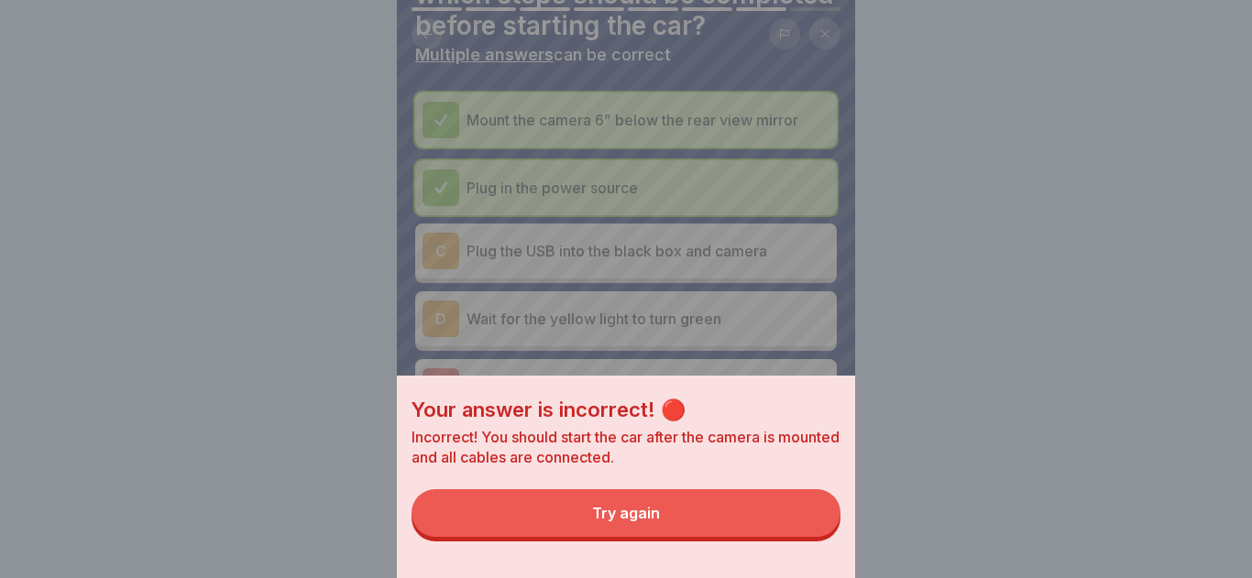
click at [773, 479] on div "Your answer is incorrect! 🔴 Incorrect! You should start the car after the camer…" at bounding box center [626, 477] width 458 height 202
drag, startPoint x: 742, startPoint y: 523, endPoint x: 733, endPoint y: 450, distance: 73.9
click at [742, 523] on button "Try again" at bounding box center [625, 513] width 429 height 48
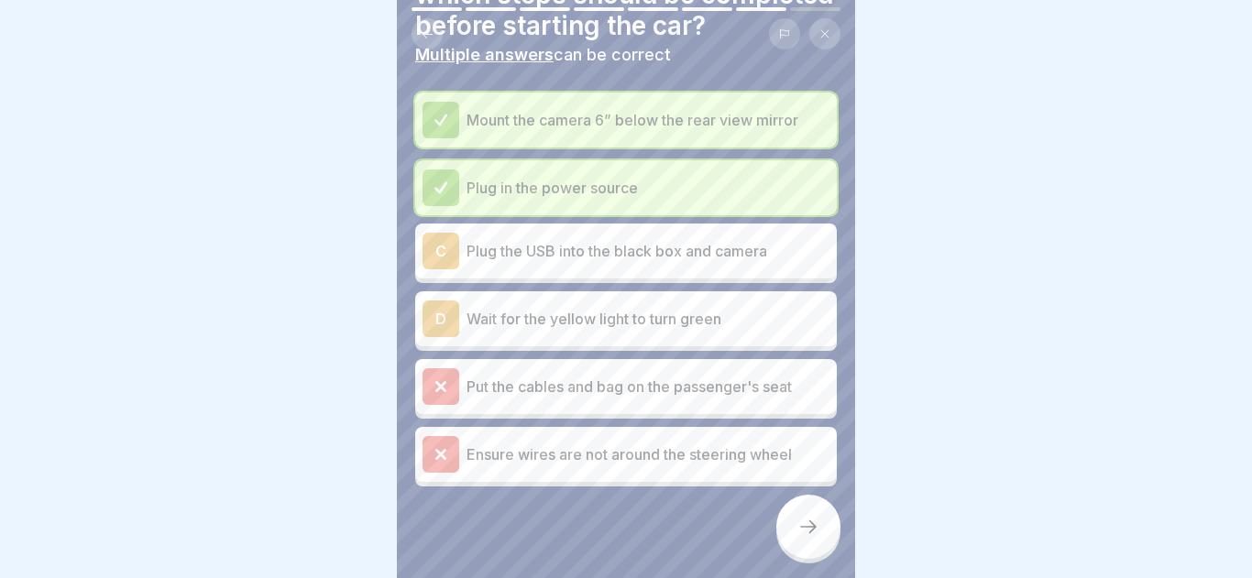
click at [698, 258] on p "Plug the USB into the black box and camera" at bounding box center [647, 251] width 363 height 22
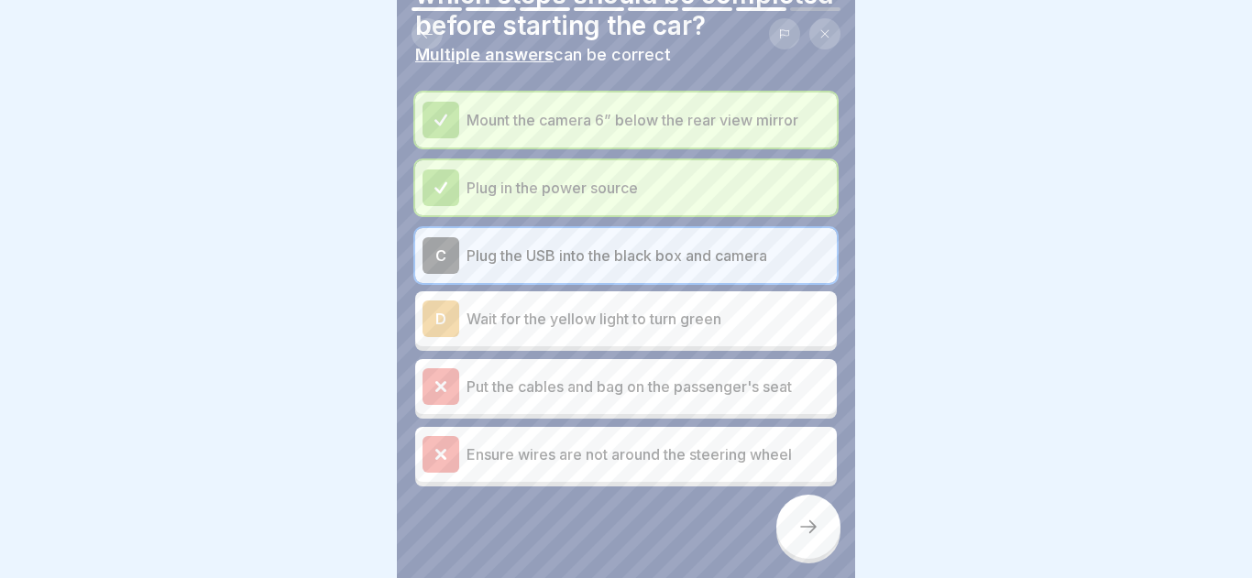
click at [813, 555] on div "DealerFLEX Orientation - Fixed Operations Division 8 Steps English 📹 FlexCam Da…" at bounding box center [626, 289] width 458 height 578
click at [812, 550] on div at bounding box center [808, 527] width 64 height 64
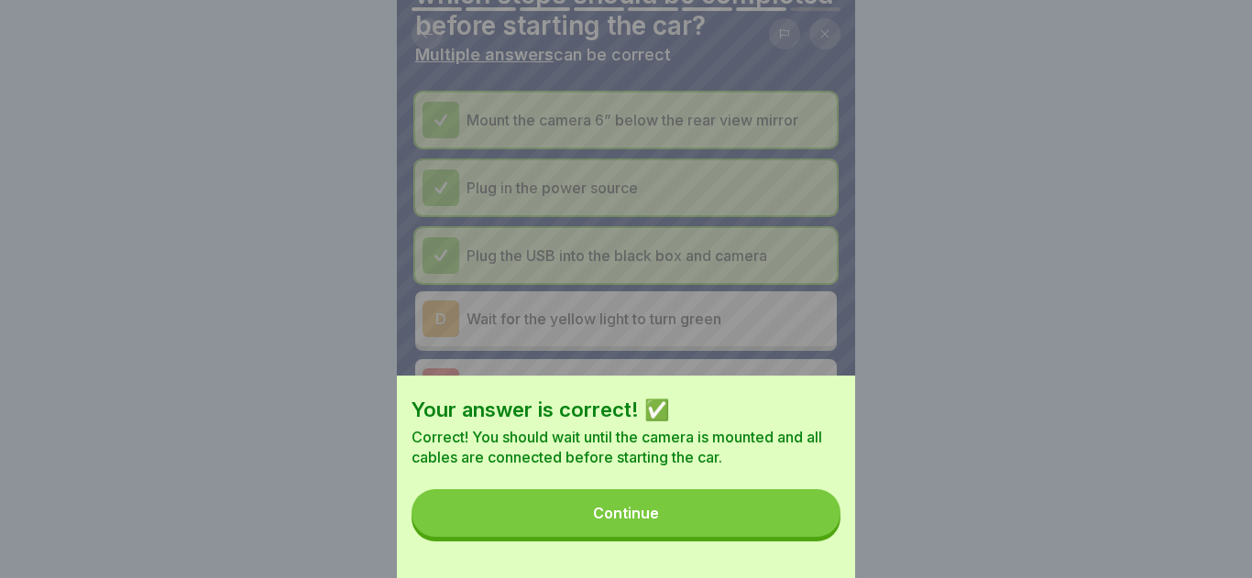
click at [797, 510] on button "Continue" at bounding box center [625, 513] width 429 height 48
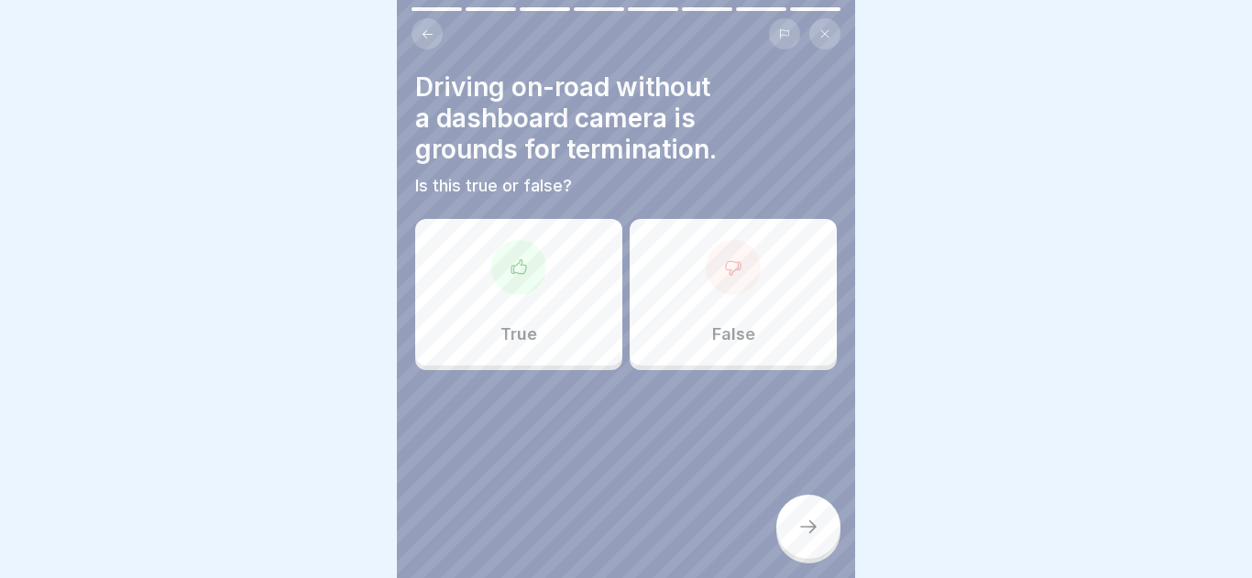
click at [689, 307] on div "False" at bounding box center [732, 292] width 207 height 147
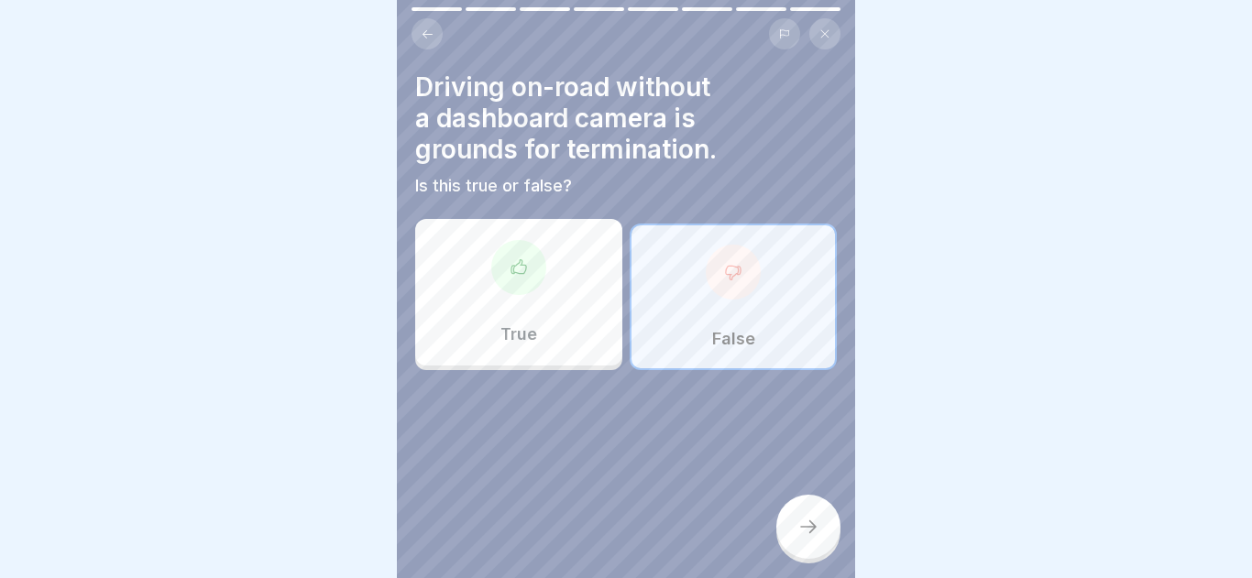
click at [544, 288] on div "True" at bounding box center [518, 292] width 207 height 147
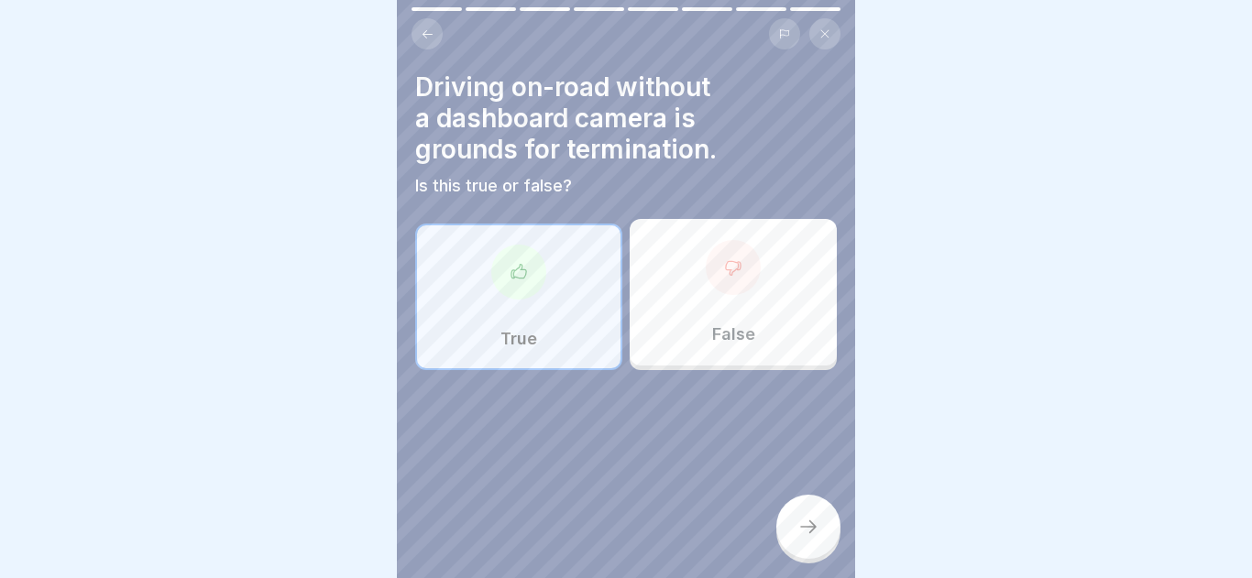
click at [811, 548] on div at bounding box center [808, 527] width 64 height 64
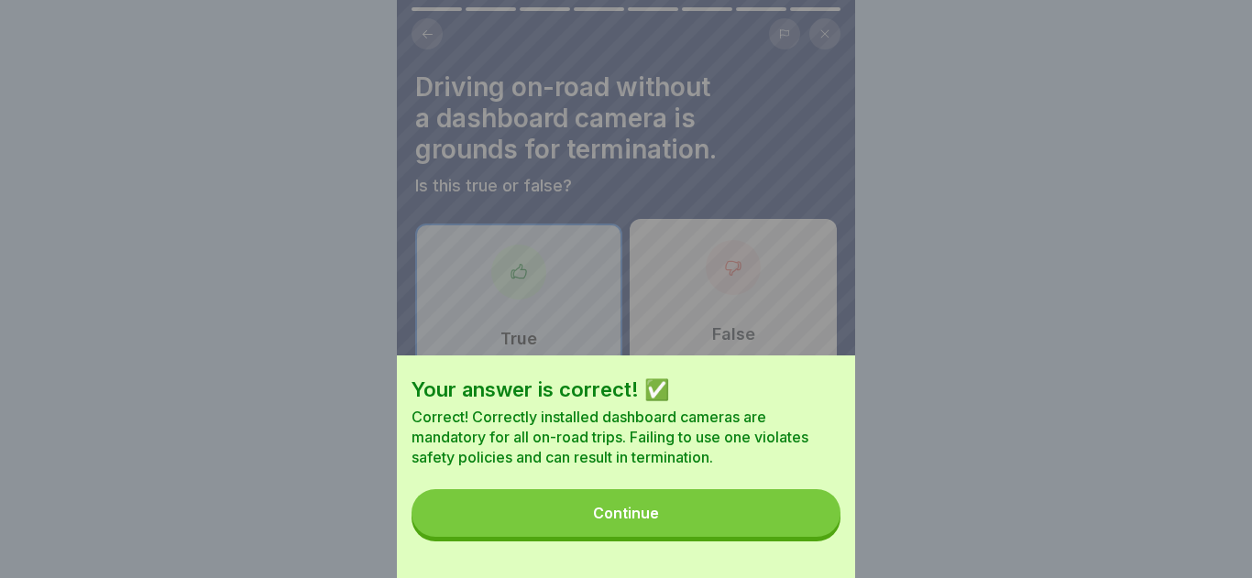
click at [669, 527] on button "Continue" at bounding box center [625, 513] width 429 height 48
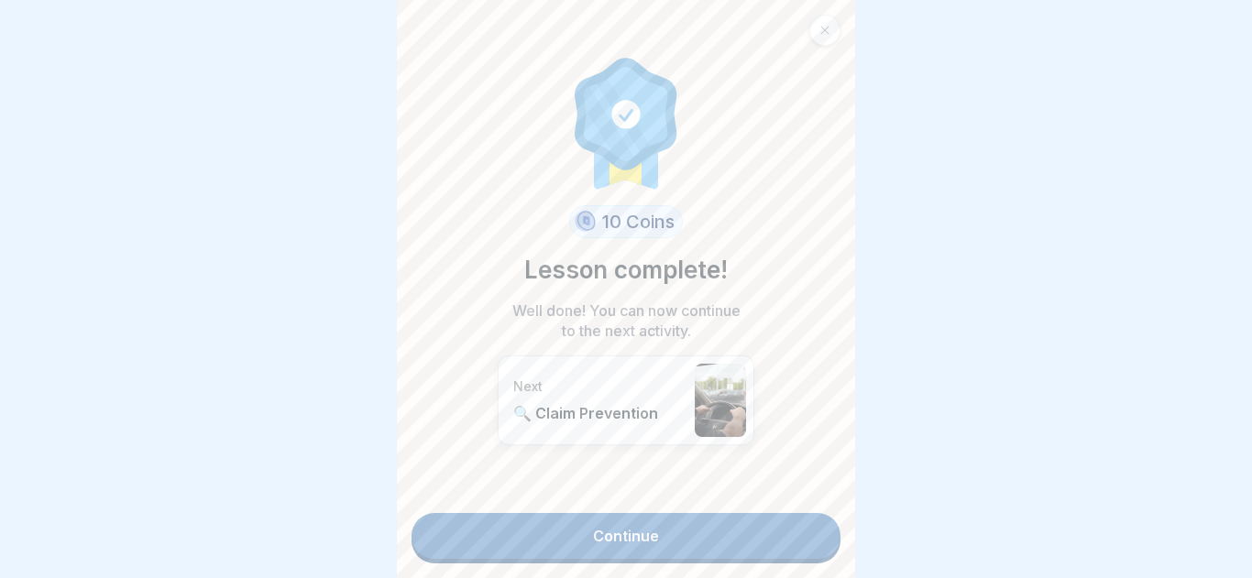
click at [632, 537] on link "Continue" at bounding box center [625, 536] width 429 height 46
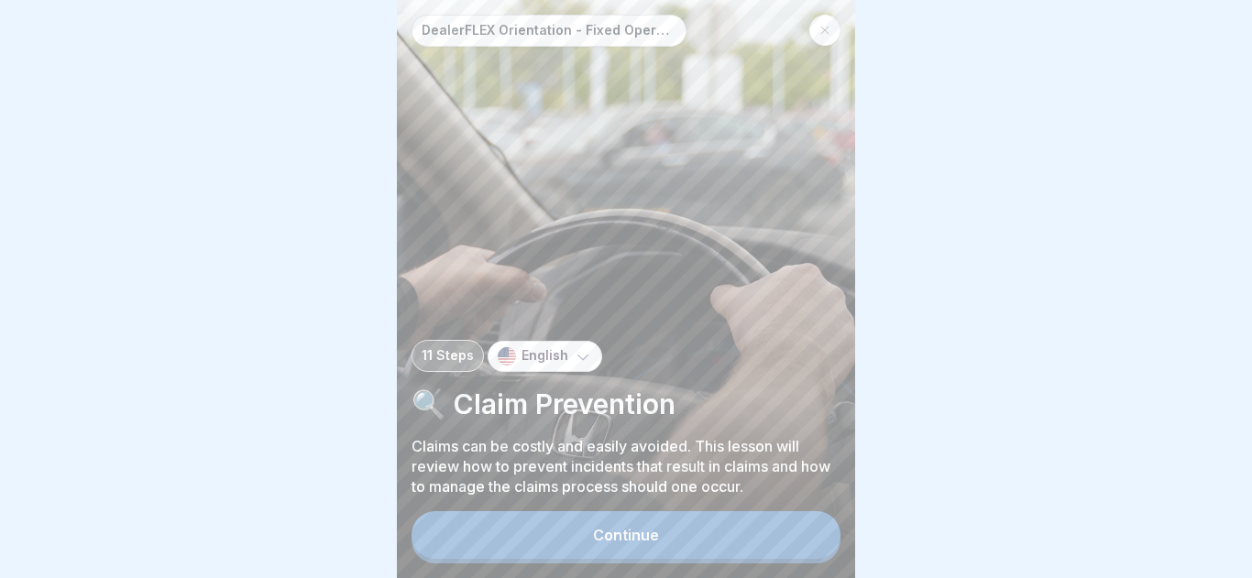
click at [632, 537] on div "Continue" at bounding box center [626, 535] width 66 height 16
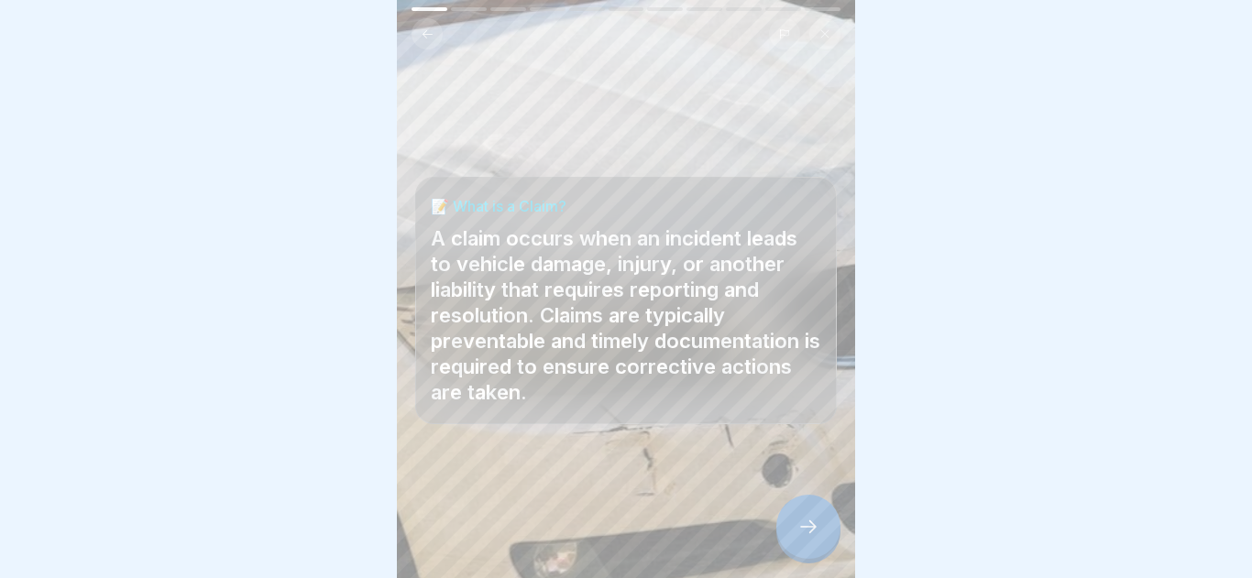
click at [793, 537] on div at bounding box center [808, 527] width 64 height 64
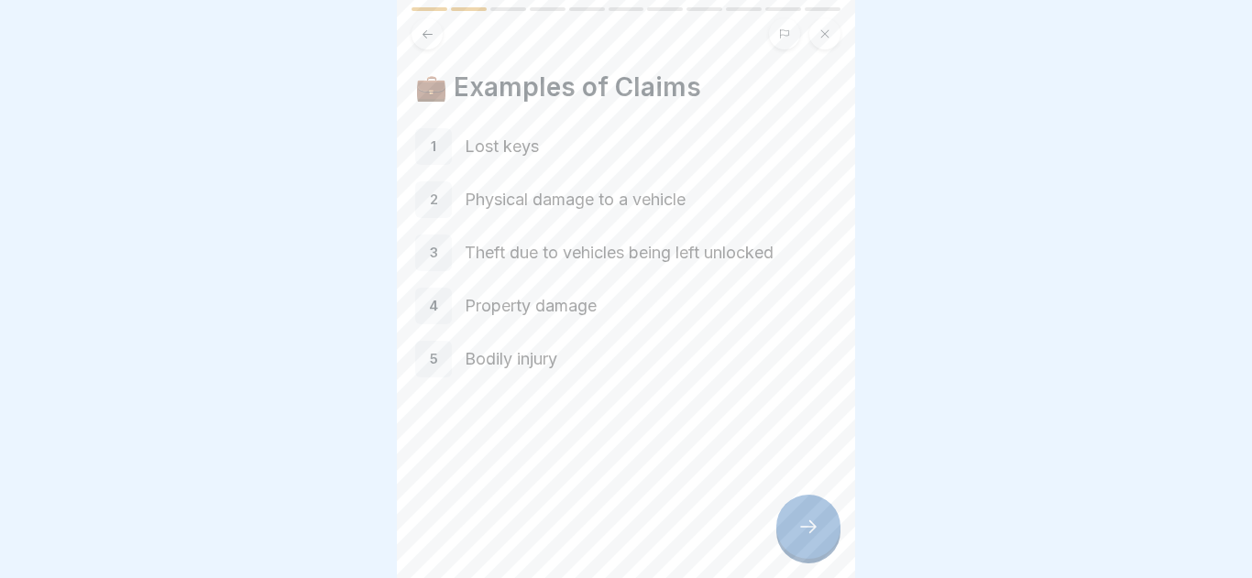
click at [793, 537] on div at bounding box center [808, 527] width 64 height 64
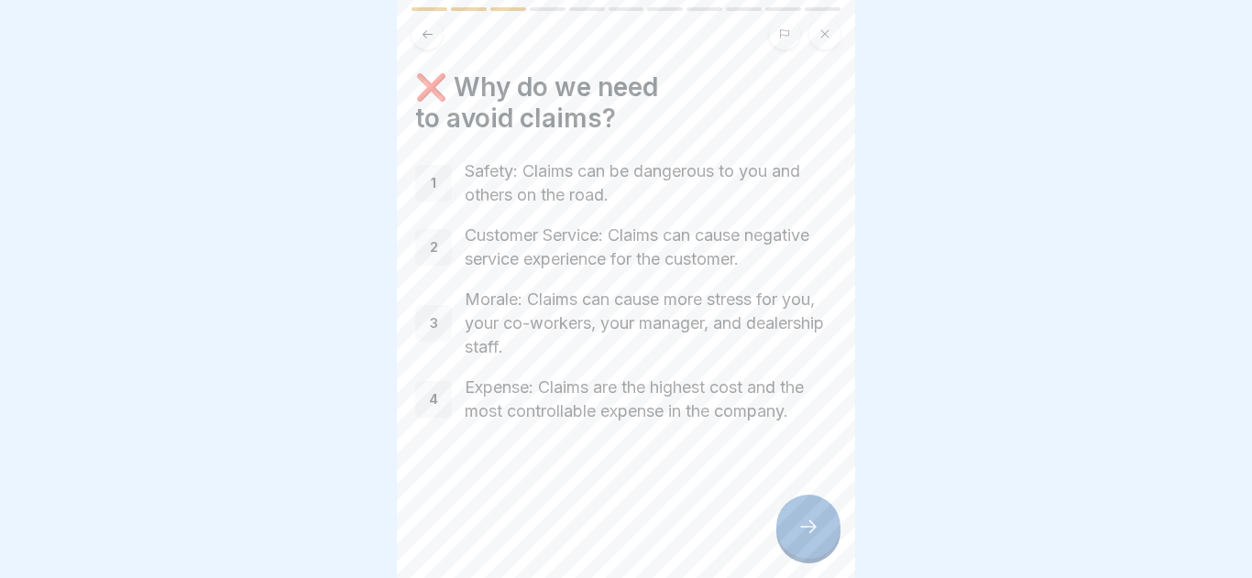
click at [793, 537] on div at bounding box center [808, 527] width 64 height 64
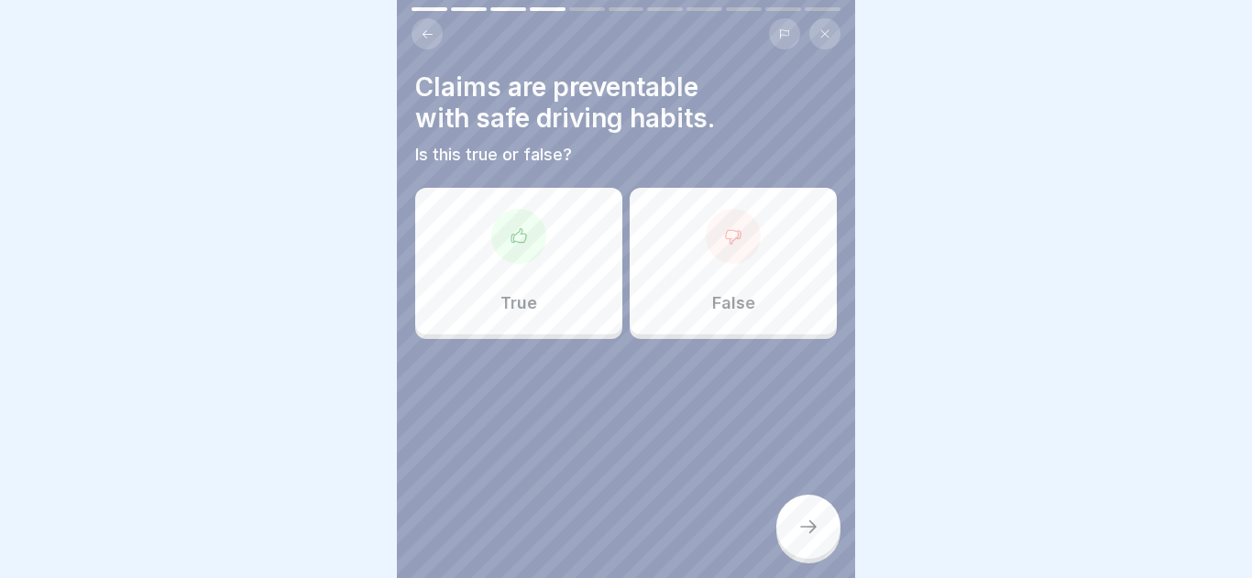
click at [793, 537] on div at bounding box center [808, 527] width 64 height 64
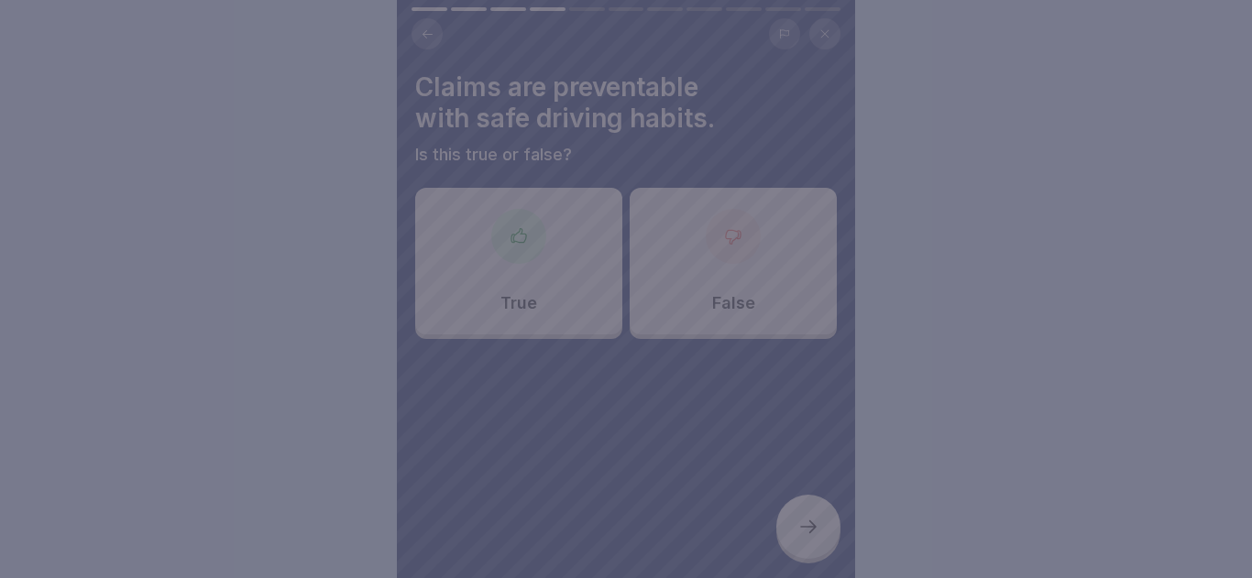
click at [666, 383] on div at bounding box center [626, 289] width 1252 height 578
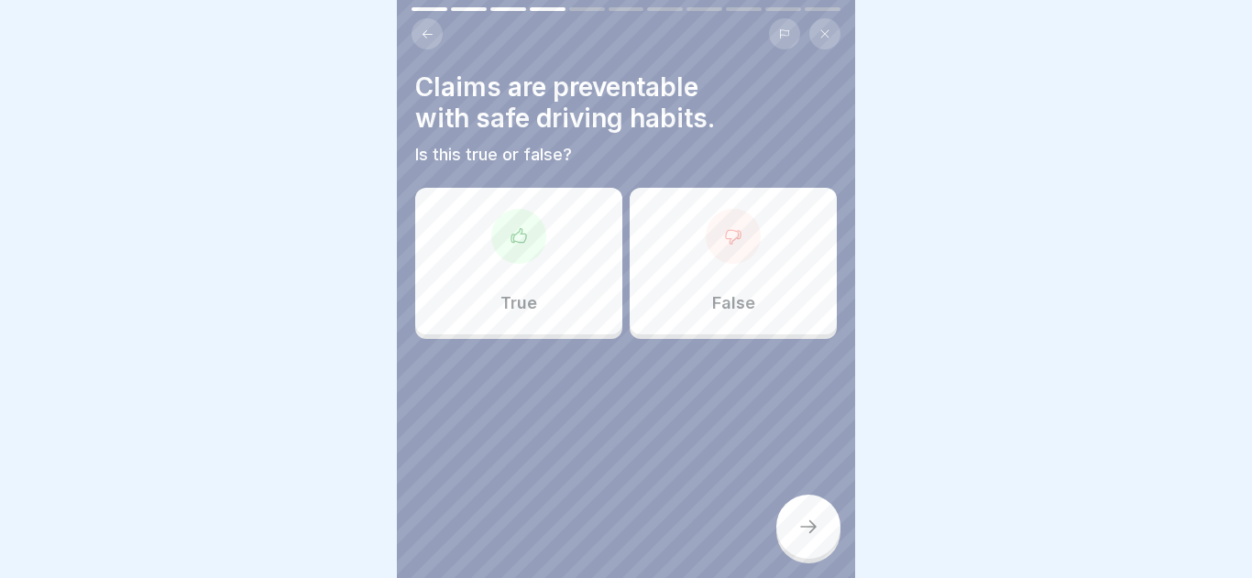
click at [533, 248] on div at bounding box center [518, 236] width 55 height 55
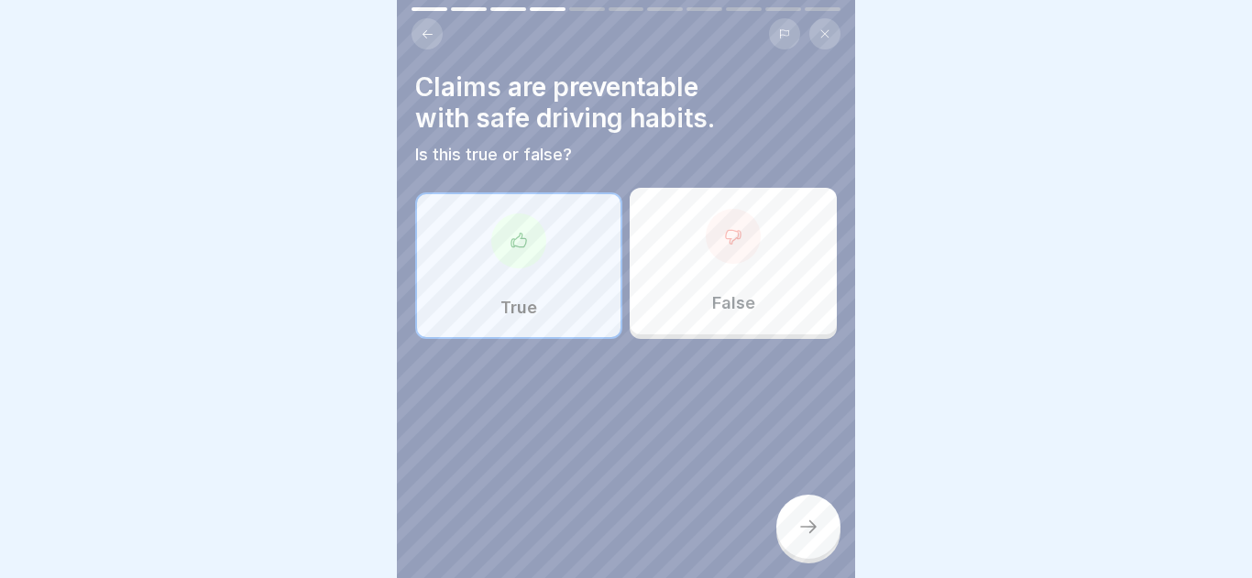
click at [837, 537] on div "DealerFLEX Orientation - Fixed Operations Division 11 Steps English 🔍 Claim Pre…" at bounding box center [626, 289] width 458 height 578
click at [811, 521] on icon at bounding box center [808, 527] width 22 height 22
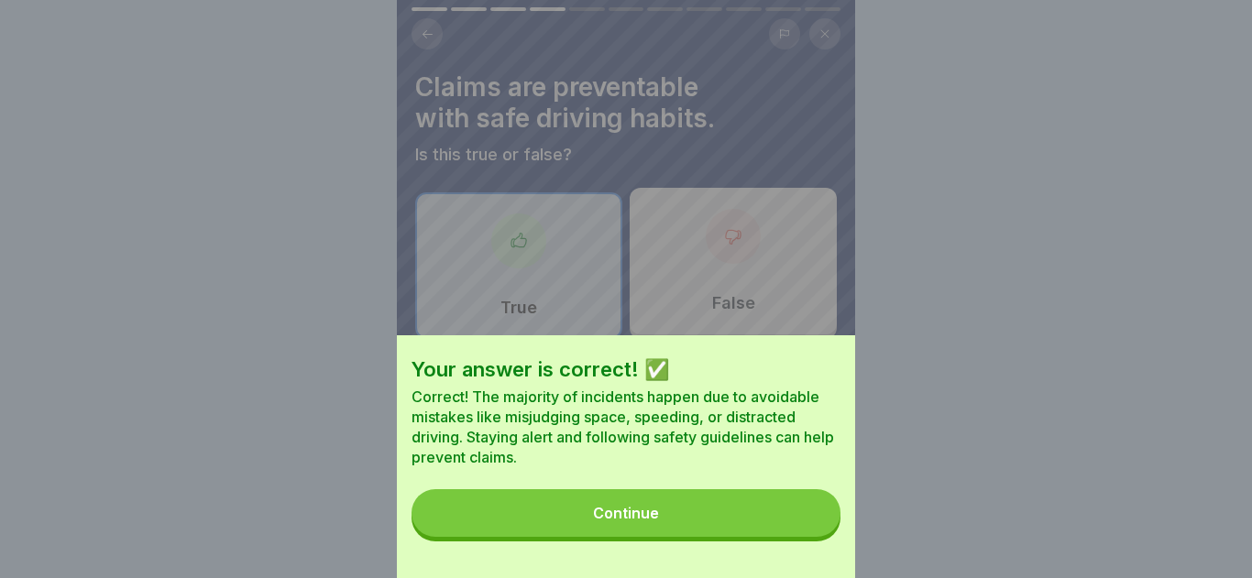
click at [718, 505] on button "Continue" at bounding box center [625, 513] width 429 height 48
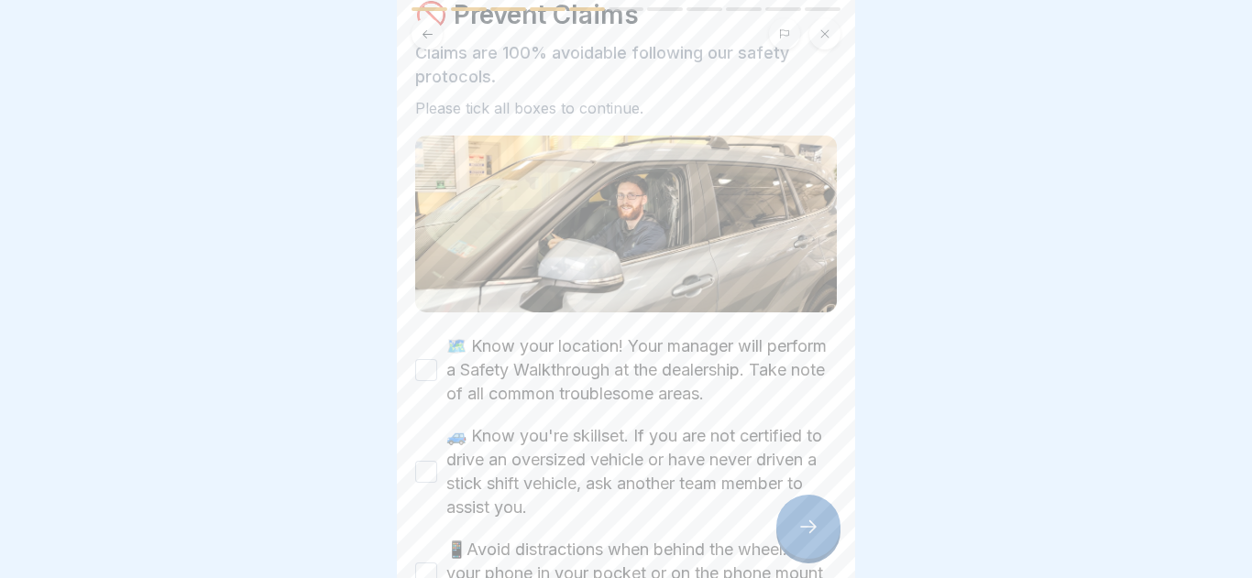
scroll to position [87, 0]
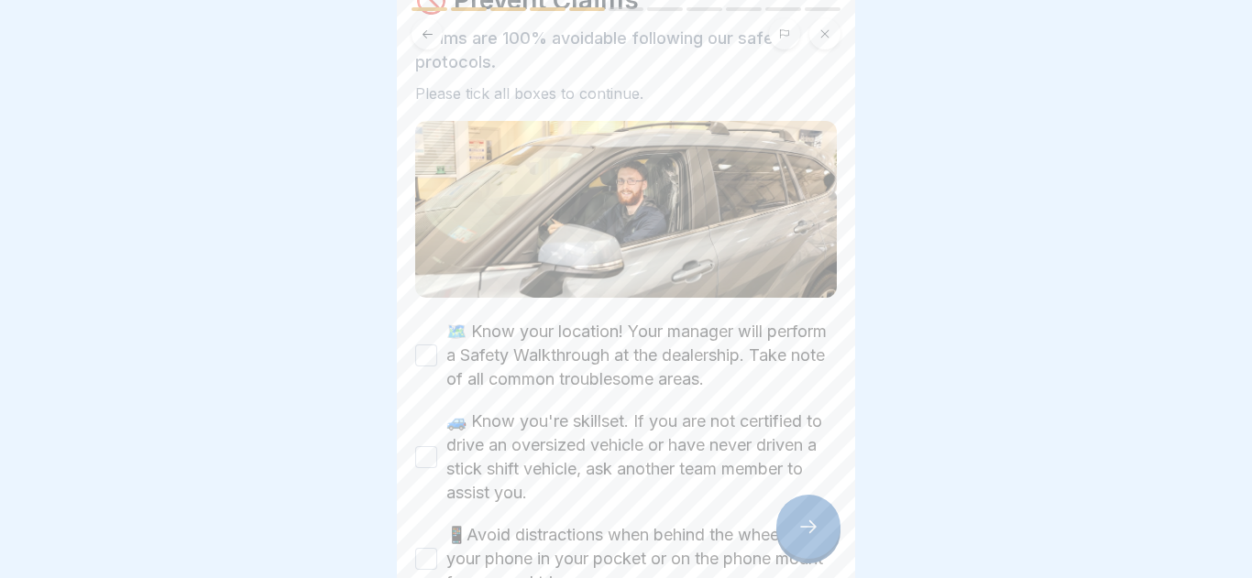
click at [423, 350] on button "🗺️ Know your location! Your manager will perform a Safety Walkthrough at the de…" at bounding box center [426, 355] width 22 height 22
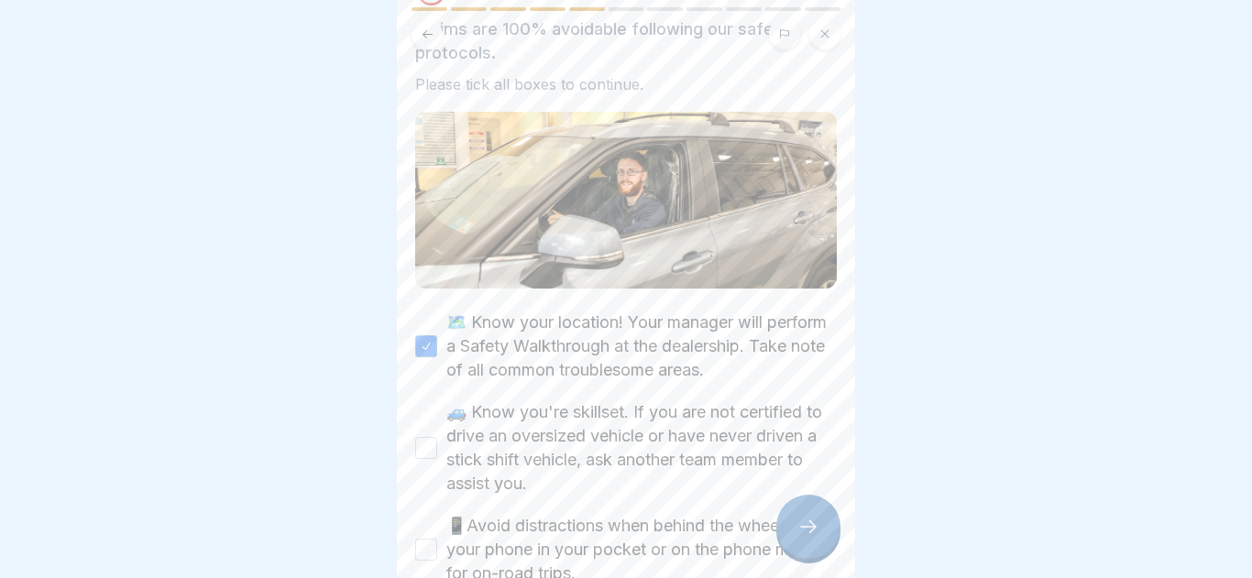
scroll to position [117, 0]
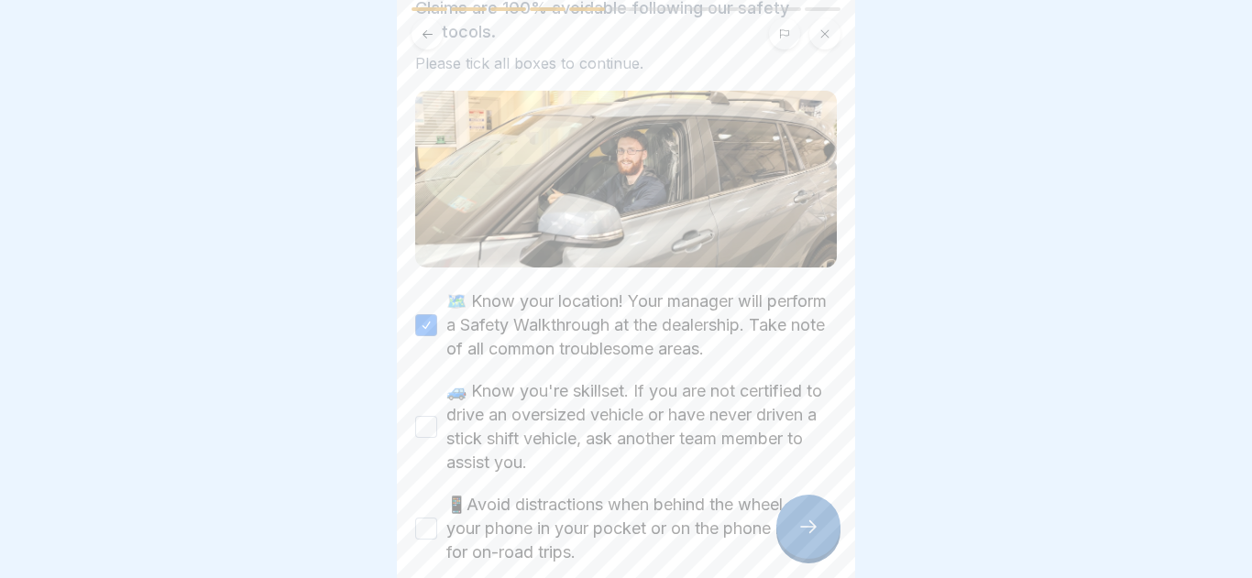
click at [426, 434] on button "🚙 Know you're skillset. If you are not certified to drive an oversized vehicle …" at bounding box center [426, 427] width 22 height 22
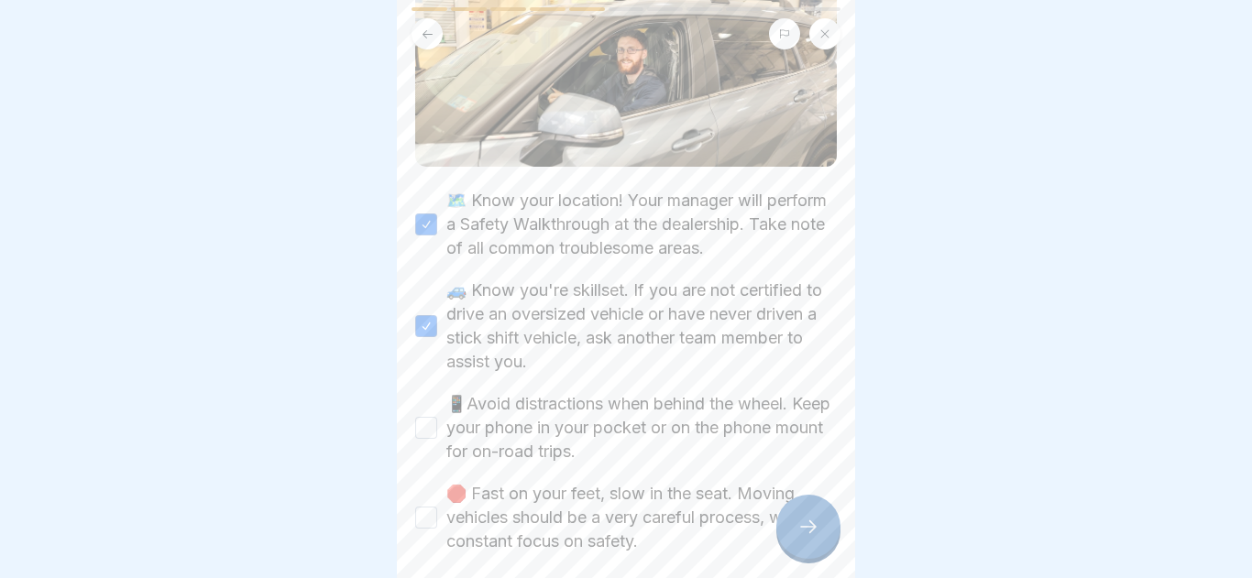
click at [432, 429] on button "📱Avoid distractions when behind the wheel. Keep your phone in your pocket or on…" at bounding box center [426, 428] width 22 height 22
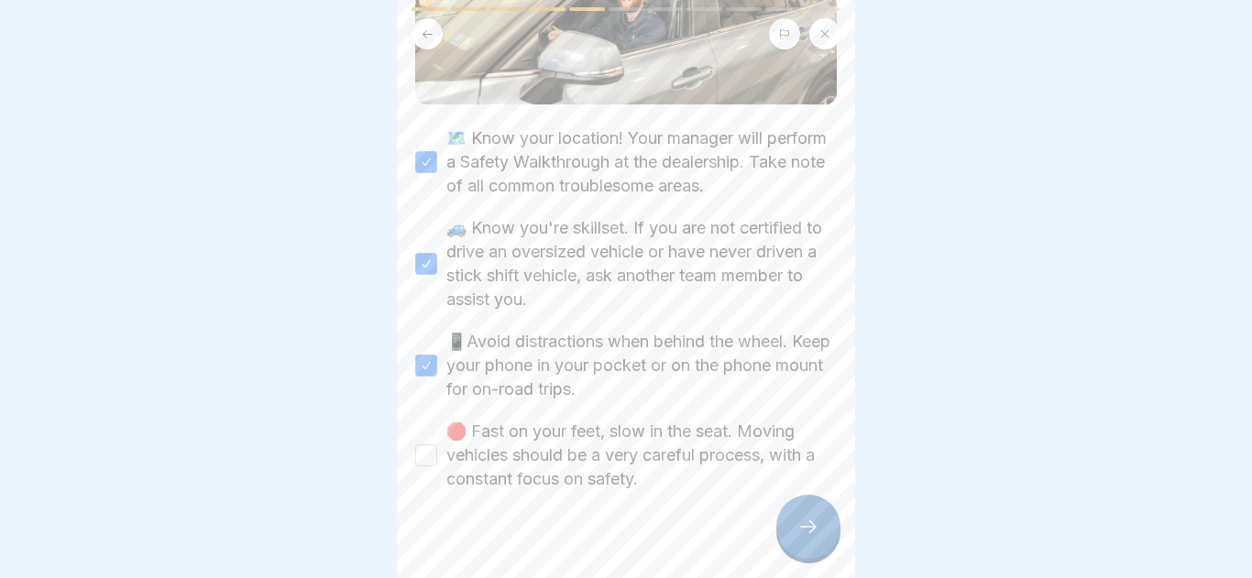
scroll to position [293, 0]
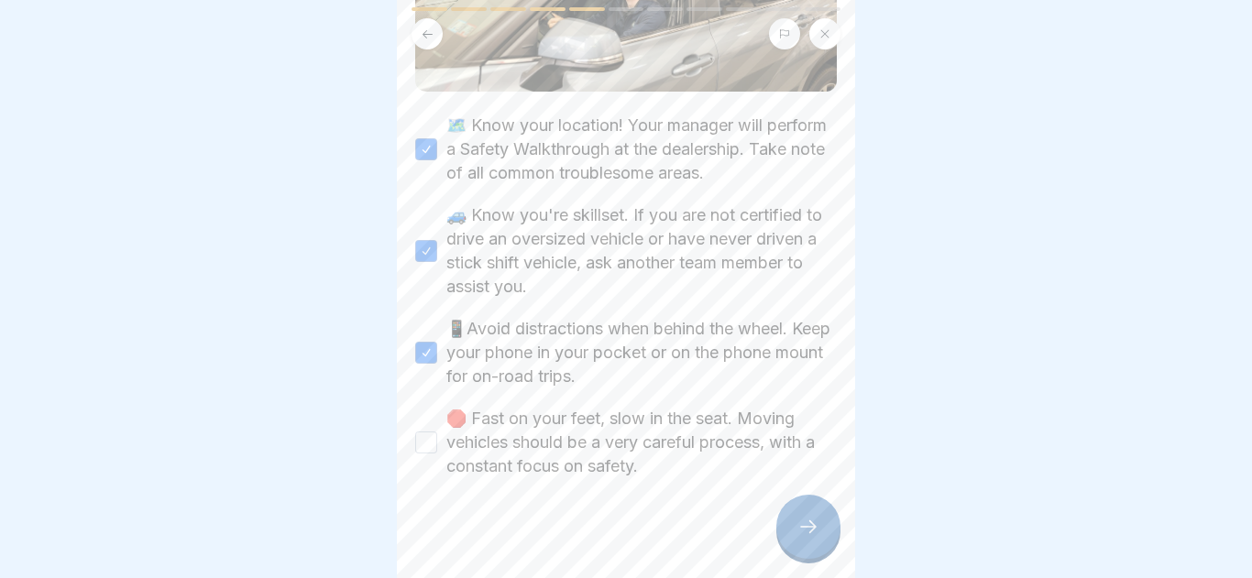
click at [430, 441] on button "🛑 Fast on your feet, slow in the seat. Moving vehicles should be a very careful…" at bounding box center [426, 443] width 22 height 22
click at [795, 525] on div at bounding box center [808, 527] width 64 height 64
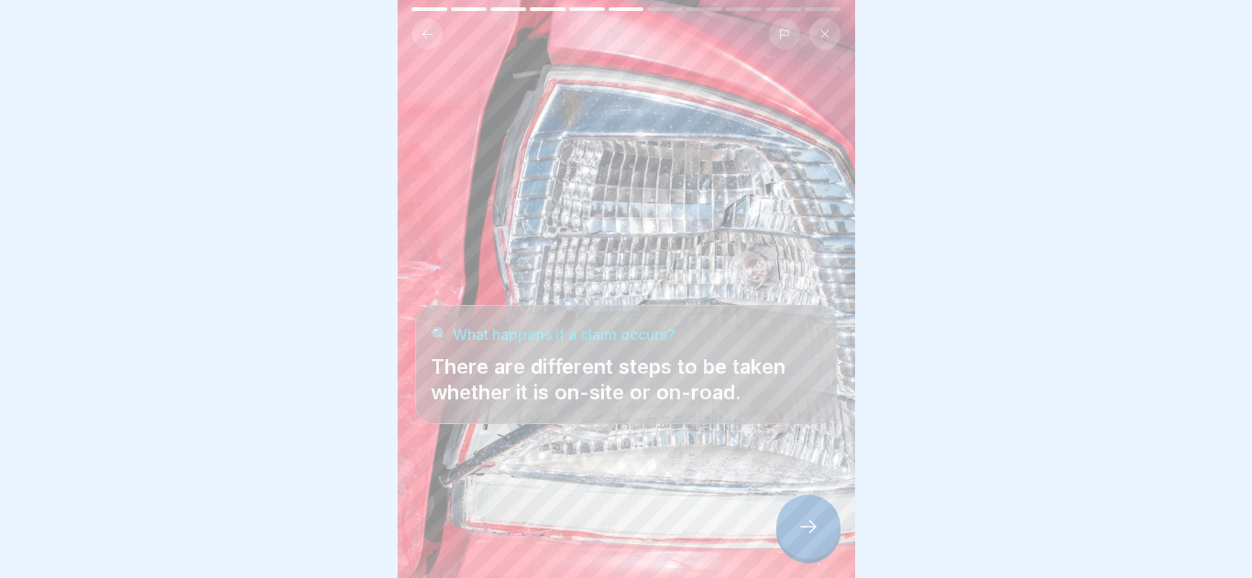
click at [803, 524] on icon at bounding box center [808, 527] width 22 height 22
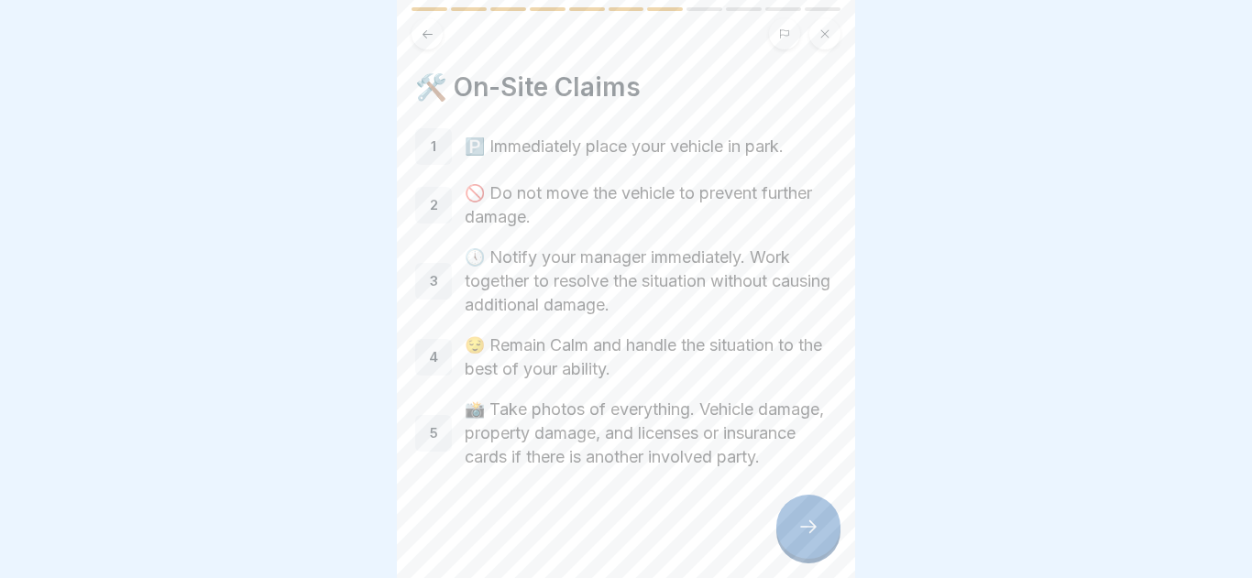
click at [803, 524] on icon at bounding box center [808, 527] width 22 height 22
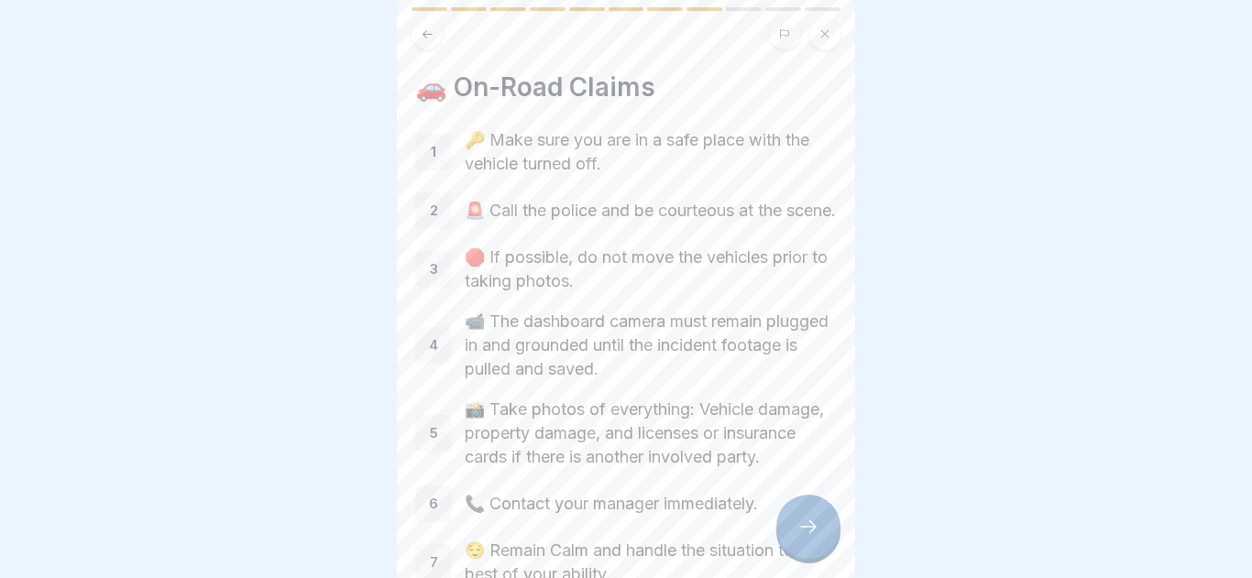
click at [803, 524] on icon at bounding box center [808, 527] width 22 height 22
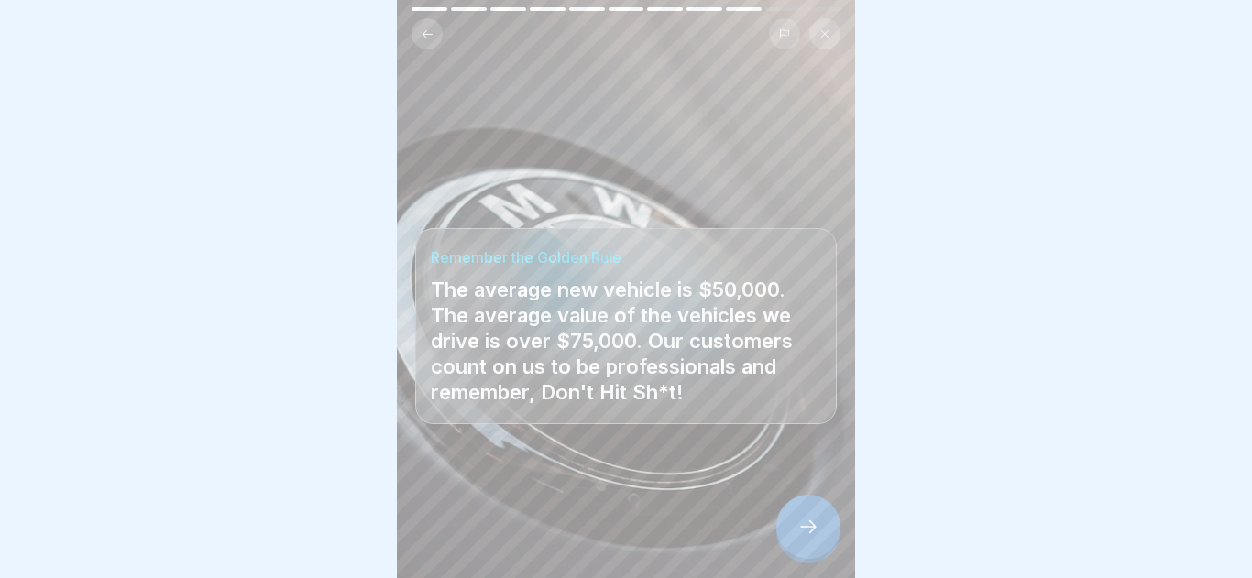
click at [803, 524] on icon at bounding box center [808, 527] width 22 height 22
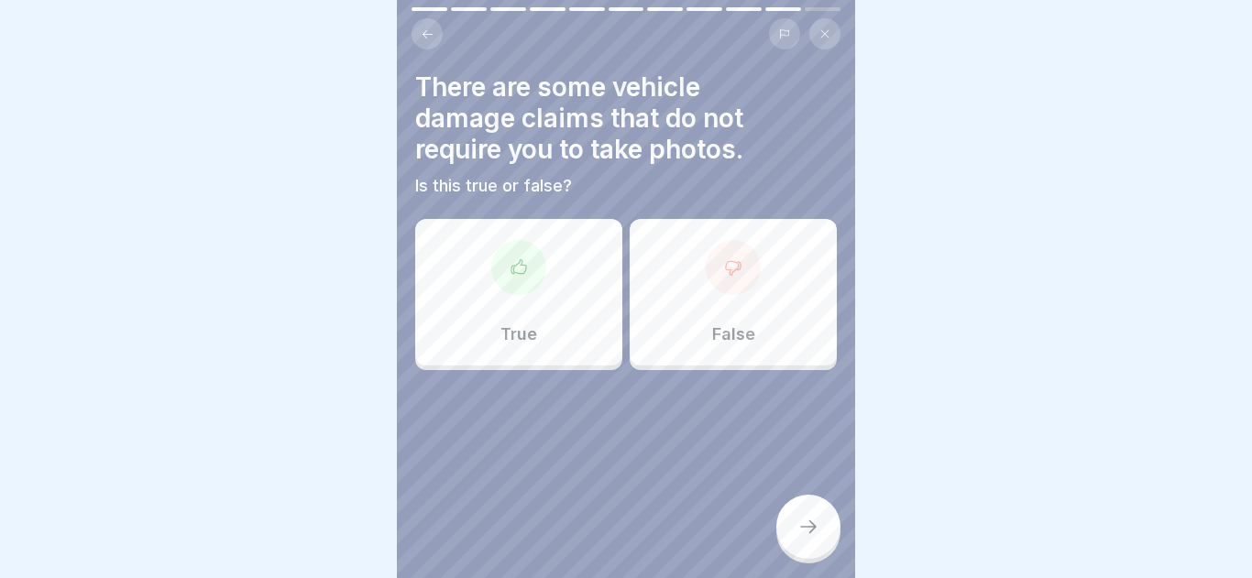
click at [706, 287] on div "False" at bounding box center [732, 292] width 207 height 147
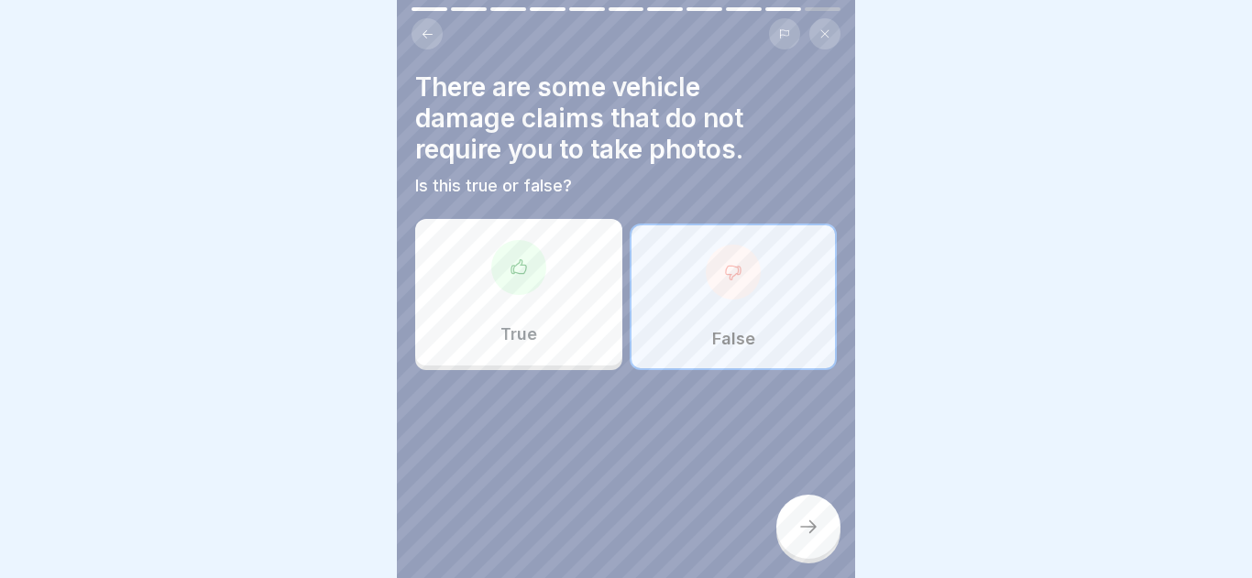
click at [804, 510] on div at bounding box center [808, 527] width 64 height 64
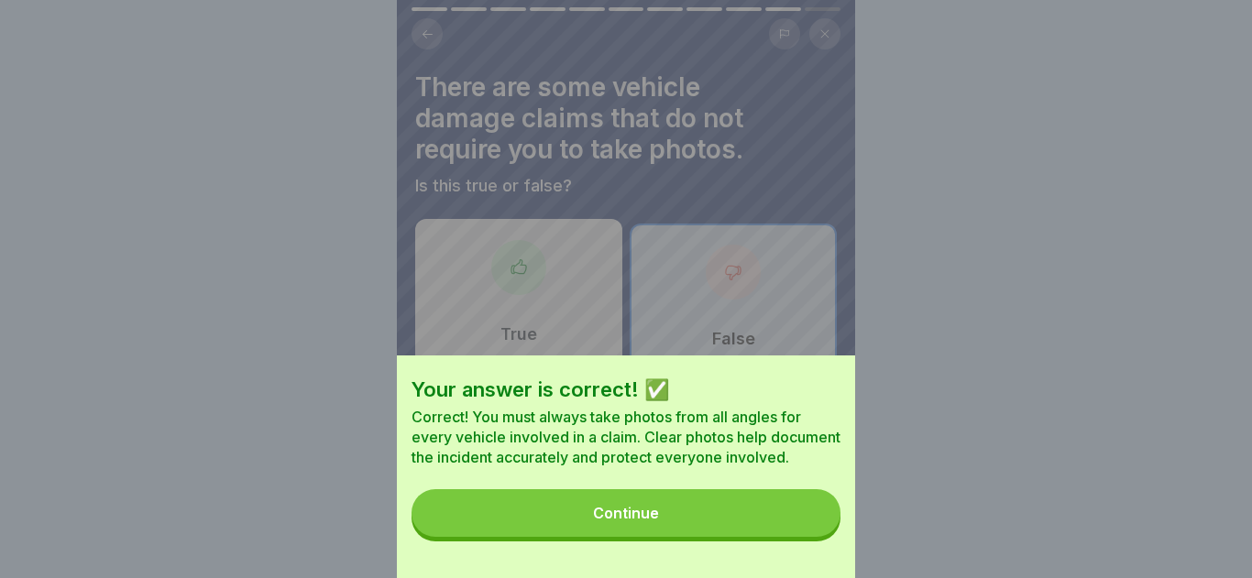
click at [783, 523] on button "Continue" at bounding box center [625, 513] width 429 height 48
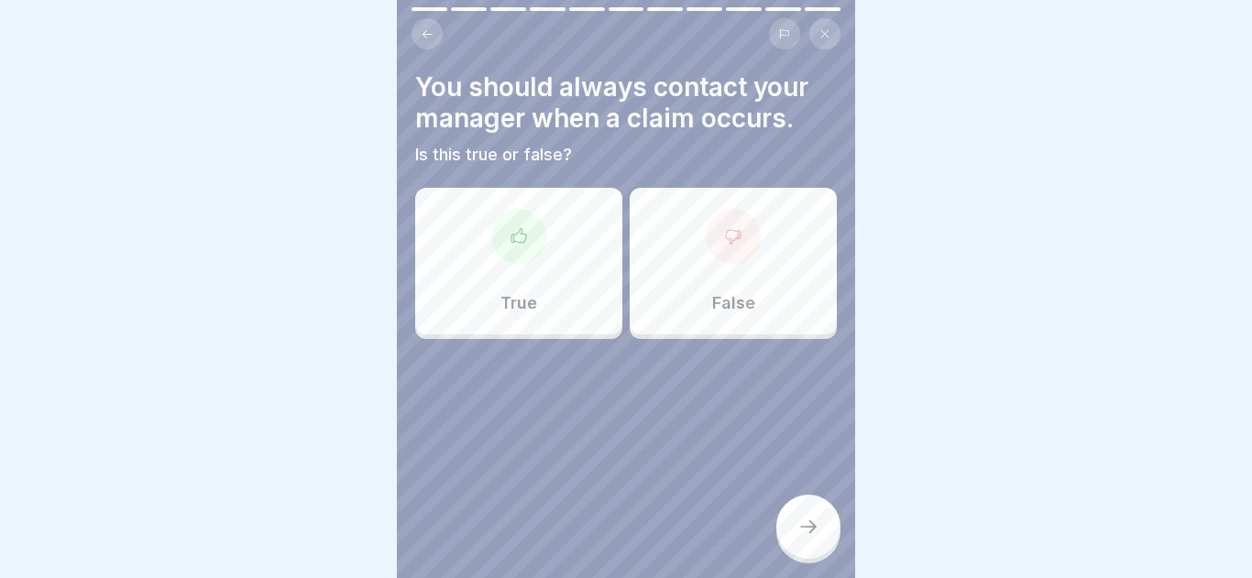
click at [552, 226] on div "True" at bounding box center [518, 261] width 207 height 147
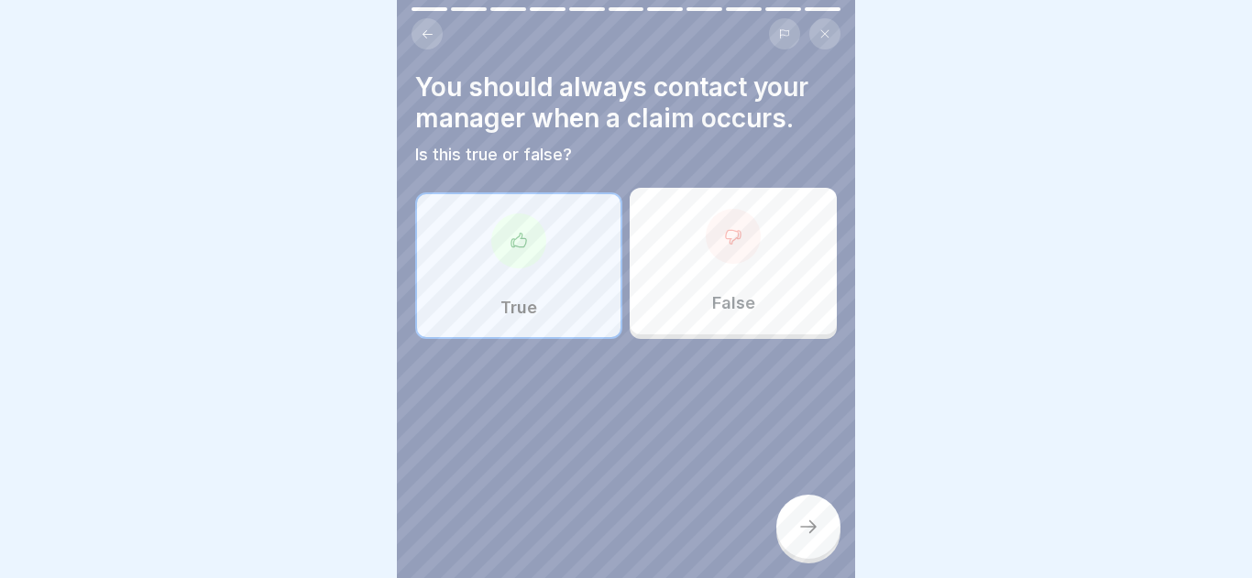
click at [791, 511] on div at bounding box center [808, 527] width 64 height 64
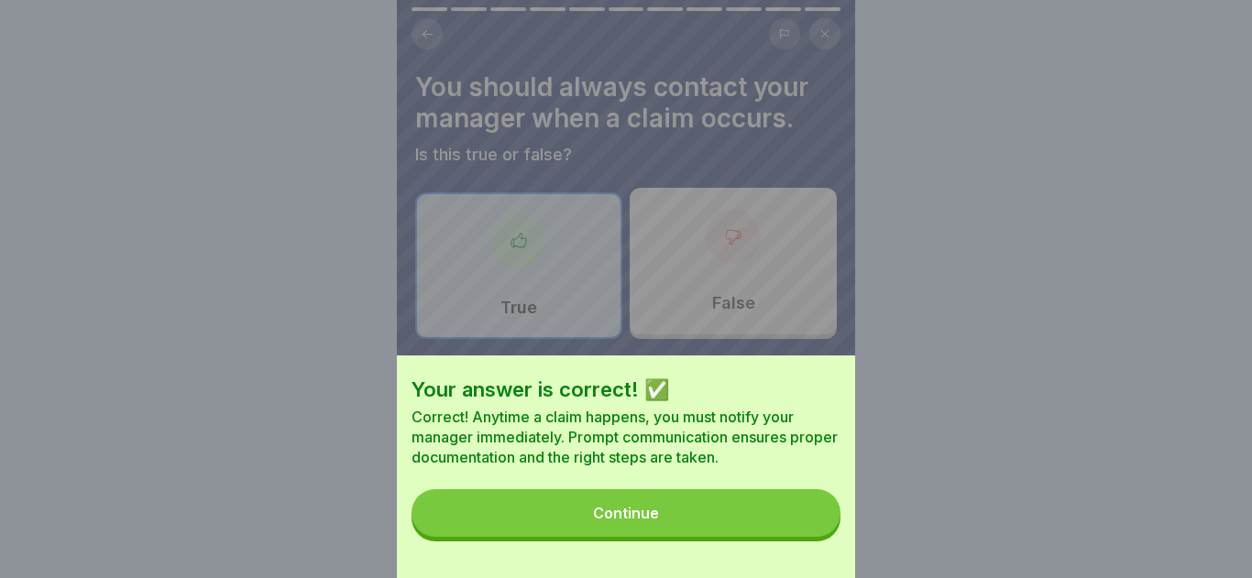
click at [791, 511] on button "Continue" at bounding box center [625, 513] width 429 height 48
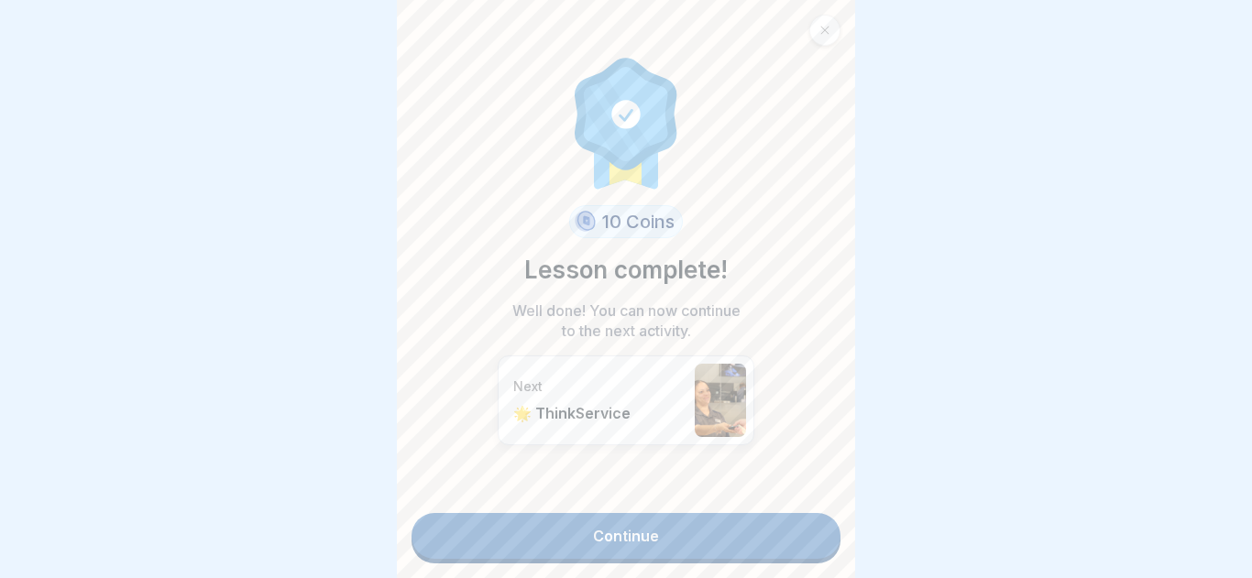
click at [716, 575] on div "10 Coins Lesson complete! Well done! You can now continue to the next activity.…" at bounding box center [626, 289] width 458 height 578
click at [714, 557] on link "Continue" at bounding box center [625, 536] width 429 height 46
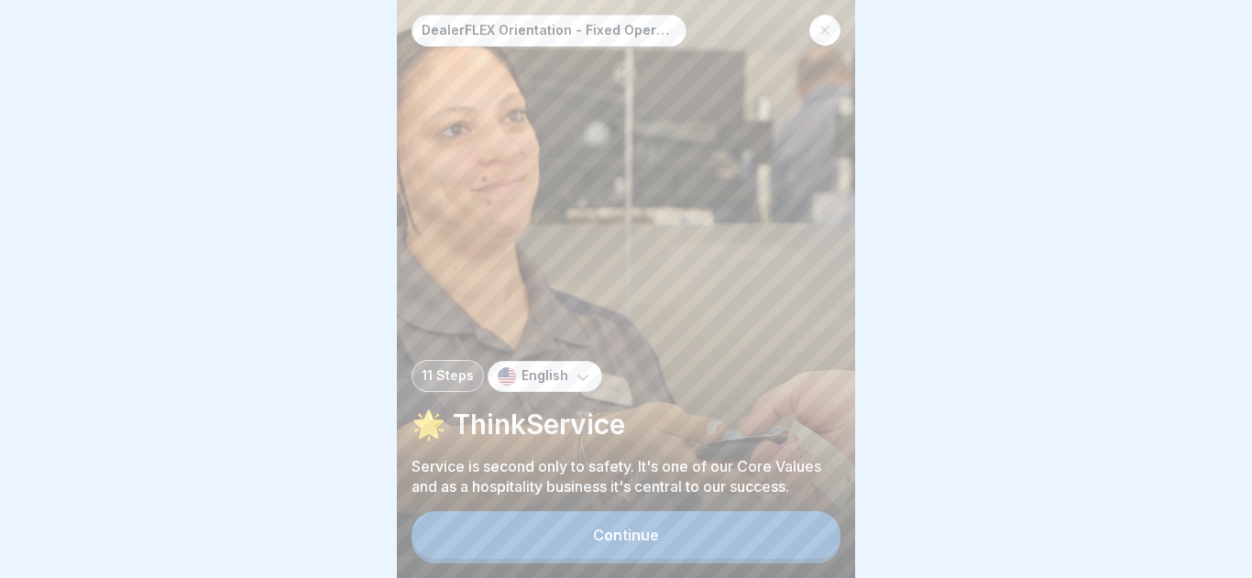
click at [664, 534] on button "Continue" at bounding box center [625, 535] width 429 height 48
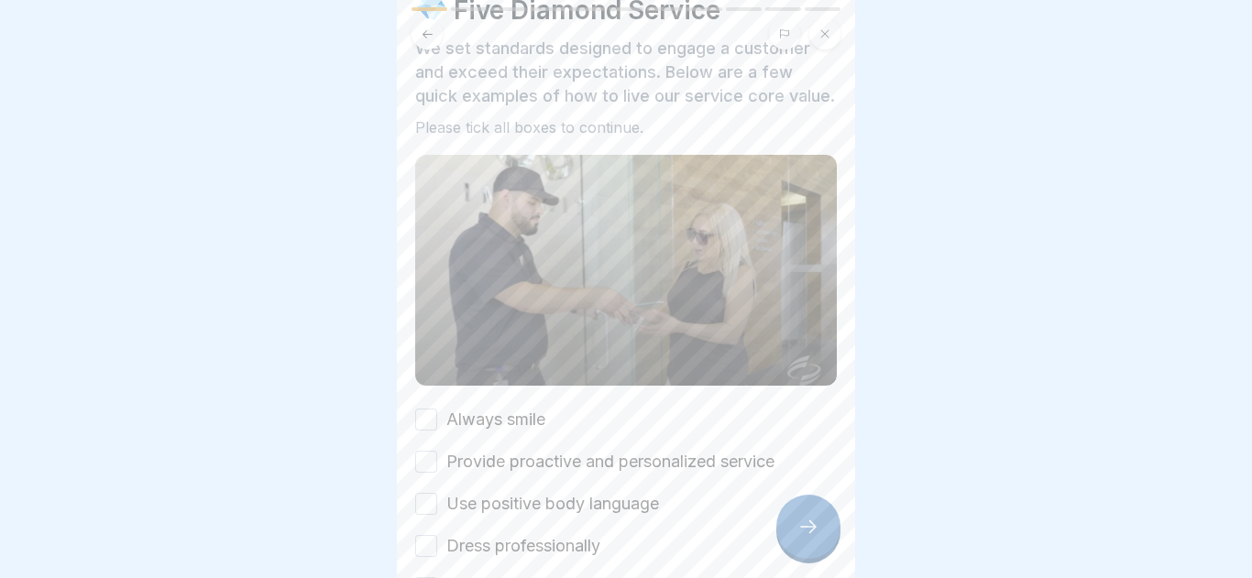
scroll to position [107, 0]
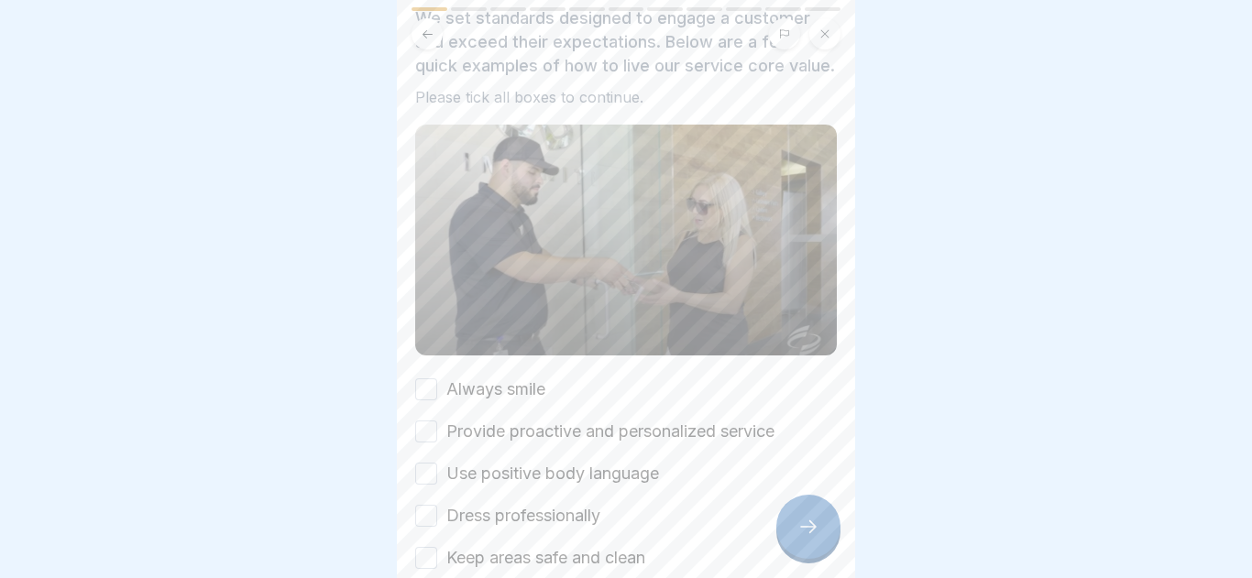
click at [436, 398] on button "Always smile" at bounding box center [426, 389] width 22 height 22
click at [426, 447] on div "Always smile Provide proactive and personalized service Use positive body langu…" at bounding box center [625, 473] width 421 height 192
click at [427, 441] on button "Provide proactive and personalized service" at bounding box center [426, 432] width 22 height 22
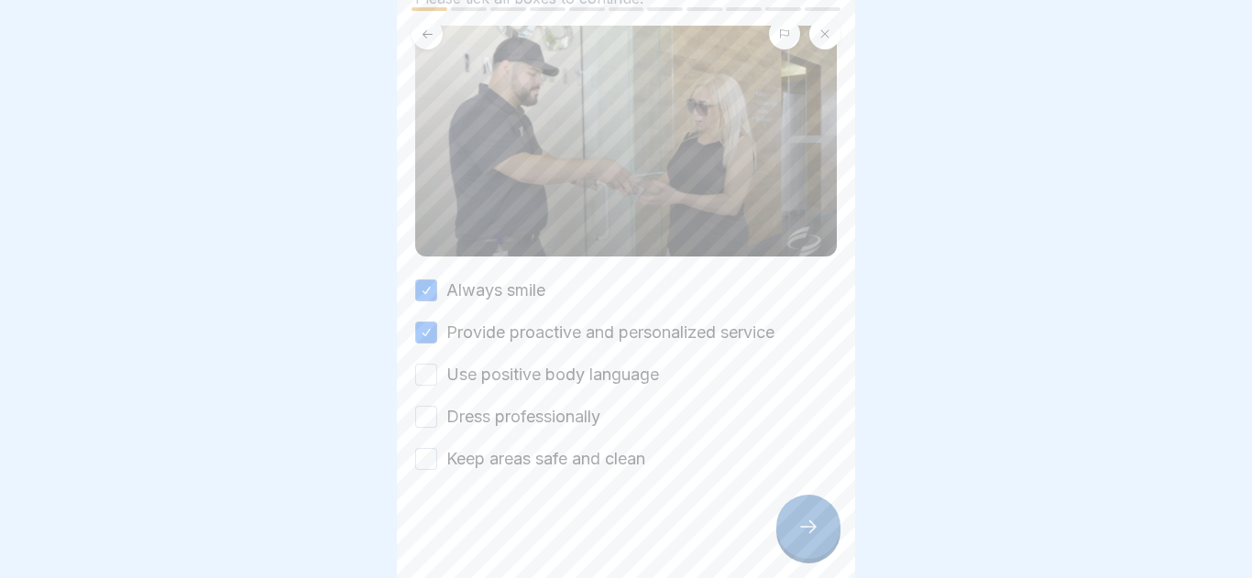
scroll to position [209, 0]
click at [438, 366] on div "Use positive body language" at bounding box center [537, 372] width 244 height 24
click at [432, 396] on div "Always smile Provide proactive and personalized service Use positive body langu…" at bounding box center [625, 372] width 421 height 192
click at [432, 383] on div "Use positive body language" at bounding box center [537, 372] width 244 height 24
click at [432, 373] on button "Use positive body language" at bounding box center [426, 372] width 22 height 22
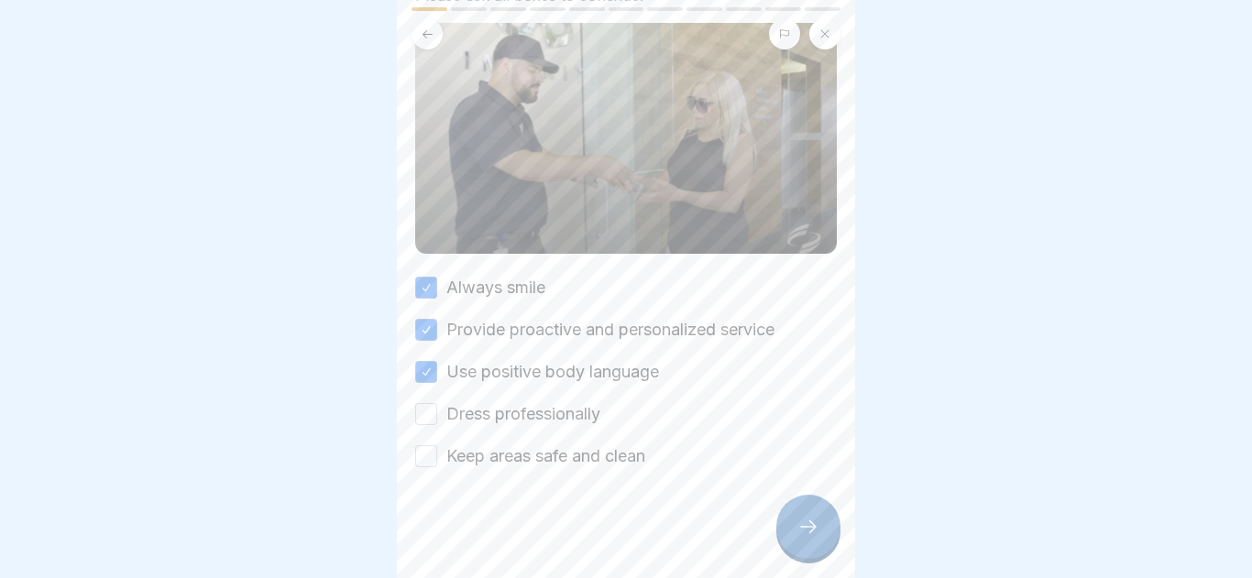
click at [433, 395] on div "Always smile Provide proactive and personalized service Use positive body langu…" at bounding box center [625, 372] width 421 height 192
click at [427, 414] on button "Dress professionally" at bounding box center [426, 414] width 22 height 22
click at [423, 450] on button "Keep areas safe and clean" at bounding box center [426, 456] width 22 height 22
click at [798, 522] on icon at bounding box center [808, 527] width 22 height 22
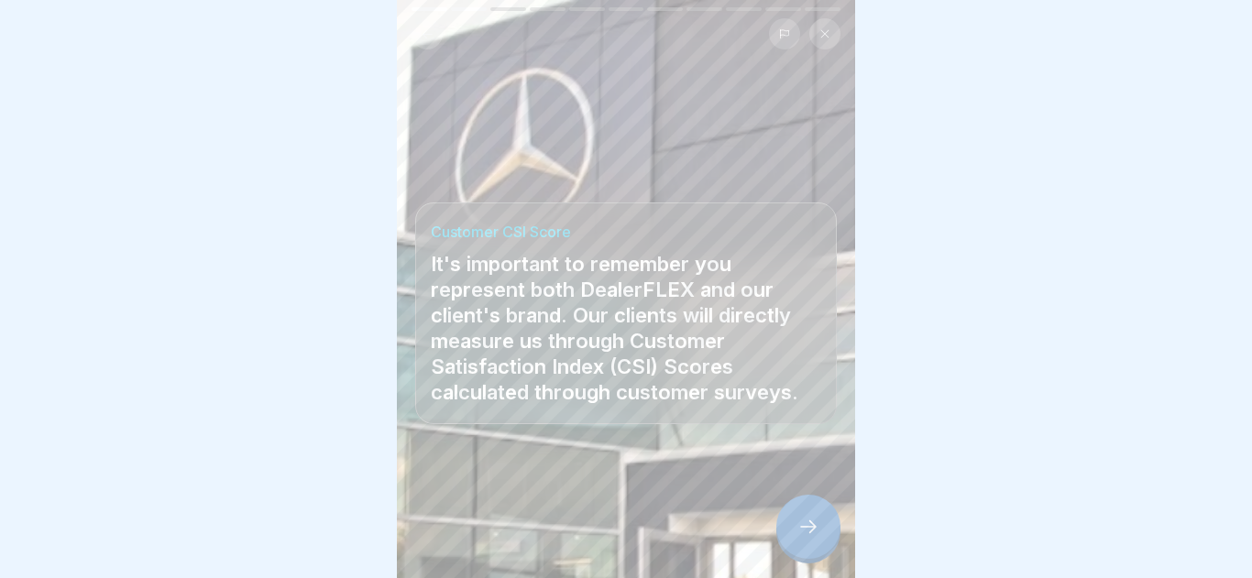
click at [798, 522] on icon at bounding box center [808, 527] width 22 height 22
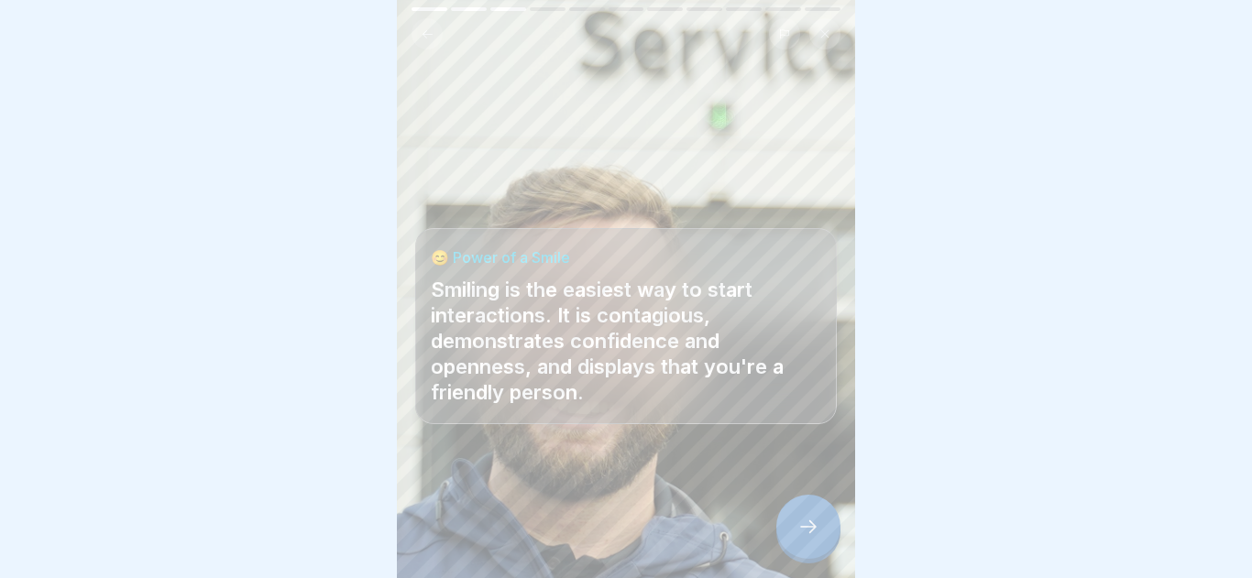
click at [798, 522] on icon at bounding box center [808, 527] width 22 height 22
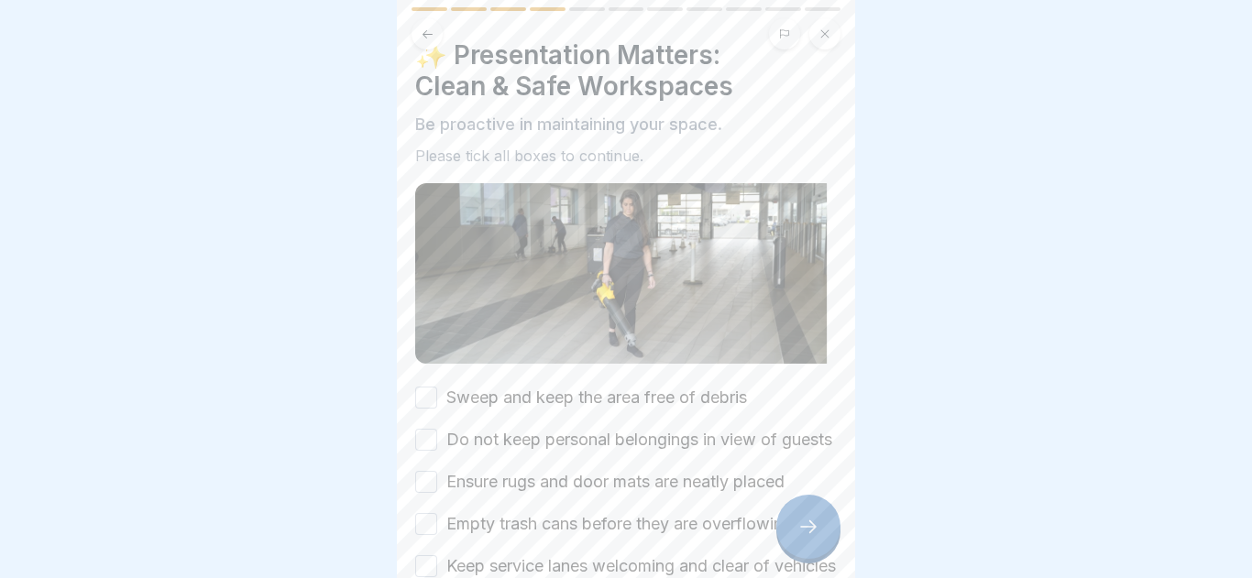
scroll to position [56, 0]
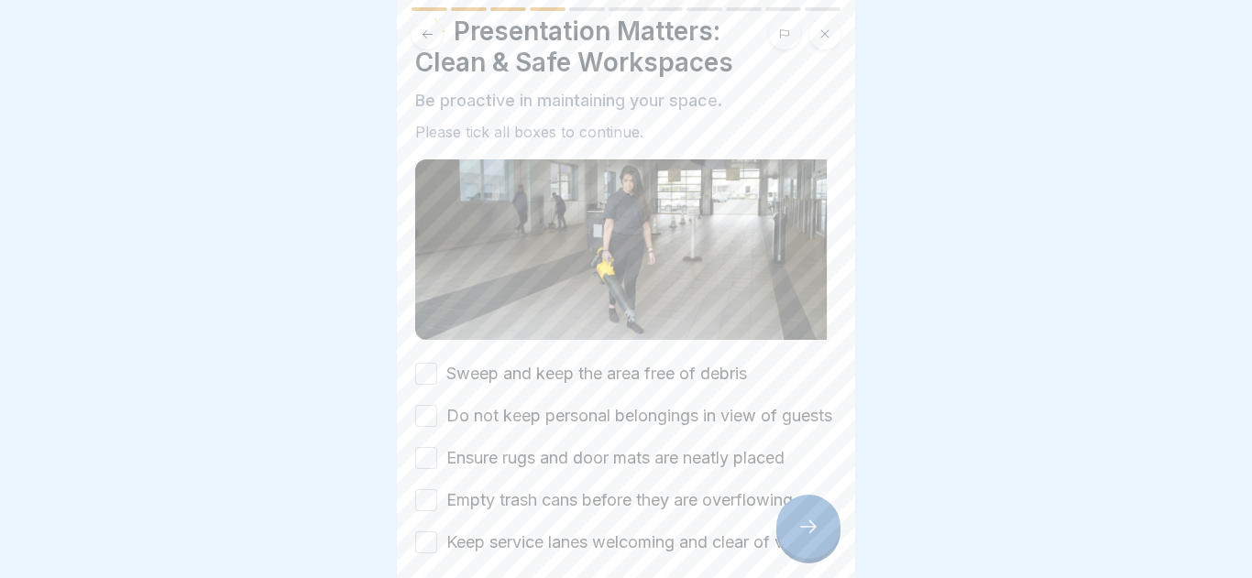
click at [419, 369] on button "Sweep and keep the area free of debris" at bounding box center [426, 374] width 22 height 22
drag, startPoint x: 416, startPoint y: 411, endPoint x: 410, endPoint y: 427, distance: 16.5
click at [410, 427] on div "✨ Presentation Matters: Clean & Safe Workspaces Be proactive in maintaining you…" at bounding box center [626, 289] width 458 height 578
click at [413, 434] on div "✨ Presentation Matters: Clean & Safe Workspaces Be proactive in maintaining you…" at bounding box center [626, 289] width 458 height 578
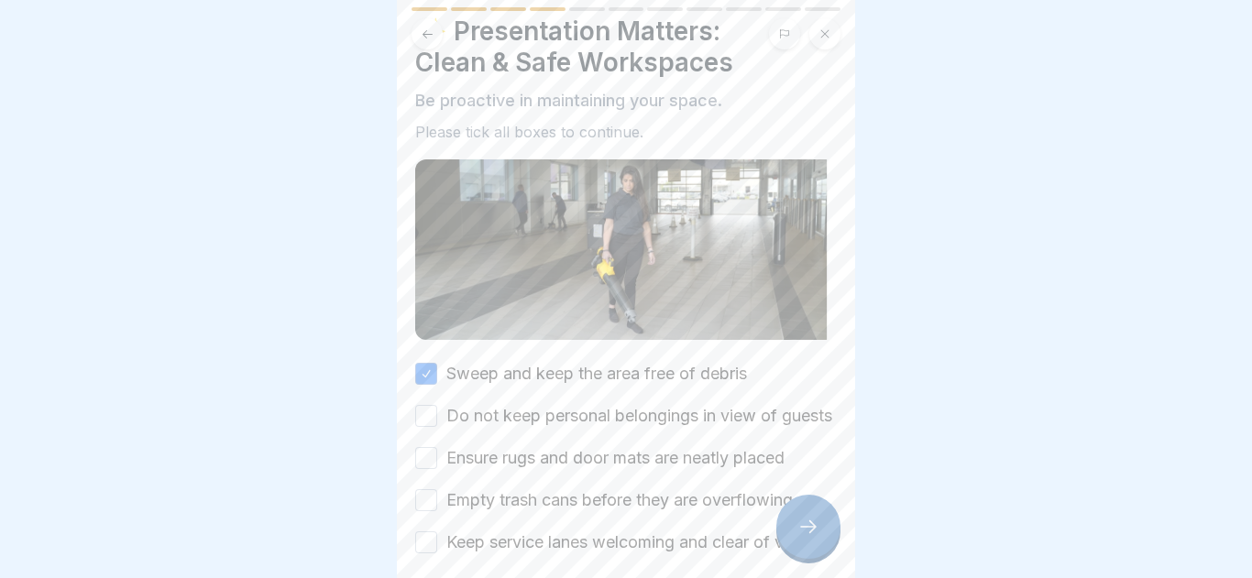
click at [418, 427] on button "Do not keep personal belongings in view of guests" at bounding box center [426, 416] width 22 height 22
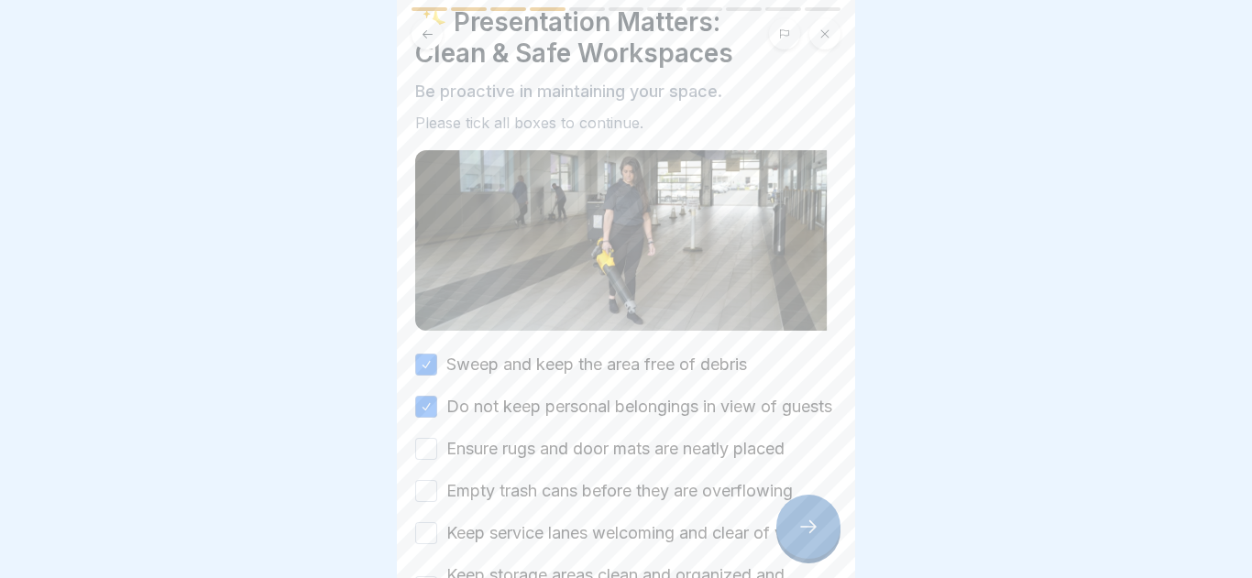
scroll to position [76, 0]
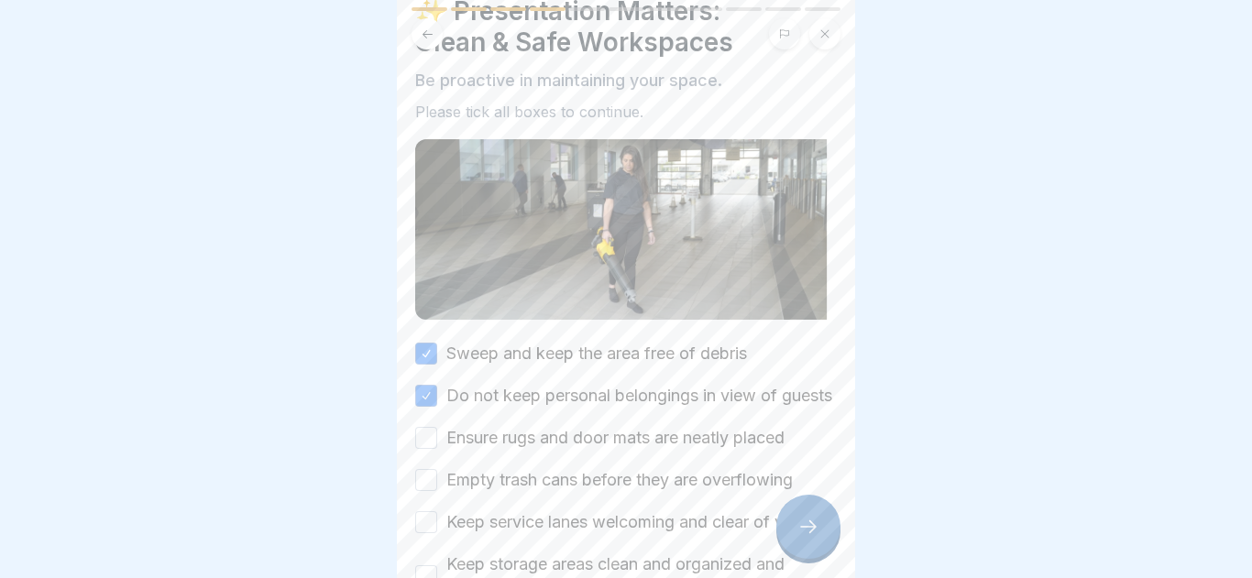
click at [446, 450] on label "Ensure rugs and door mats are neatly placed" at bounding box center [615, 438] width 338 height 24
click at [437, 449] on button "Ensure rugs and door mats are neatly placed" at bounding box center [426, 438] width 22 height 22
click at [435, 449] on button "Ensure rugs and door mats are neatly placed" at bounding box center [426, 438] width 22 height 22
click at [428, 449] on button "Ensure rugs and door mats are neatly placed" at bounding box center [426, 438] width 22 height 22
click at [430, 491] on button "Empty trash cans before they are overflowing" at bounding box center [426, 480] width 22 height 22
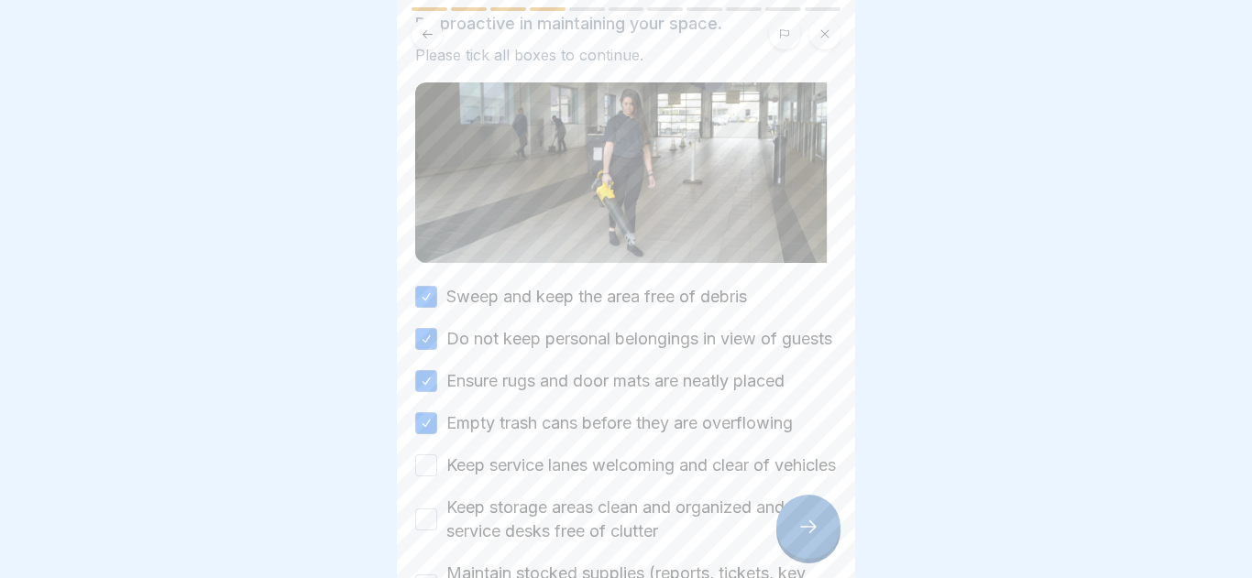
click at [428, 476] on button "Keep service lanes welcoming and clear of vehicles" at bounding box center [426, 465] width 22 height 22
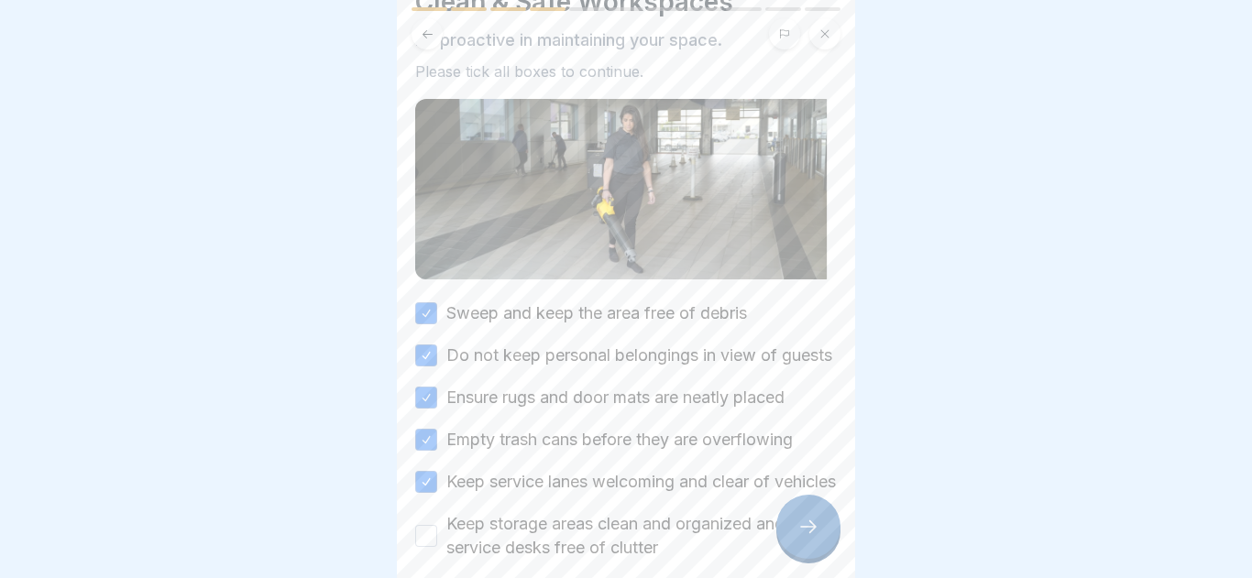
scroll to position [322, 0]
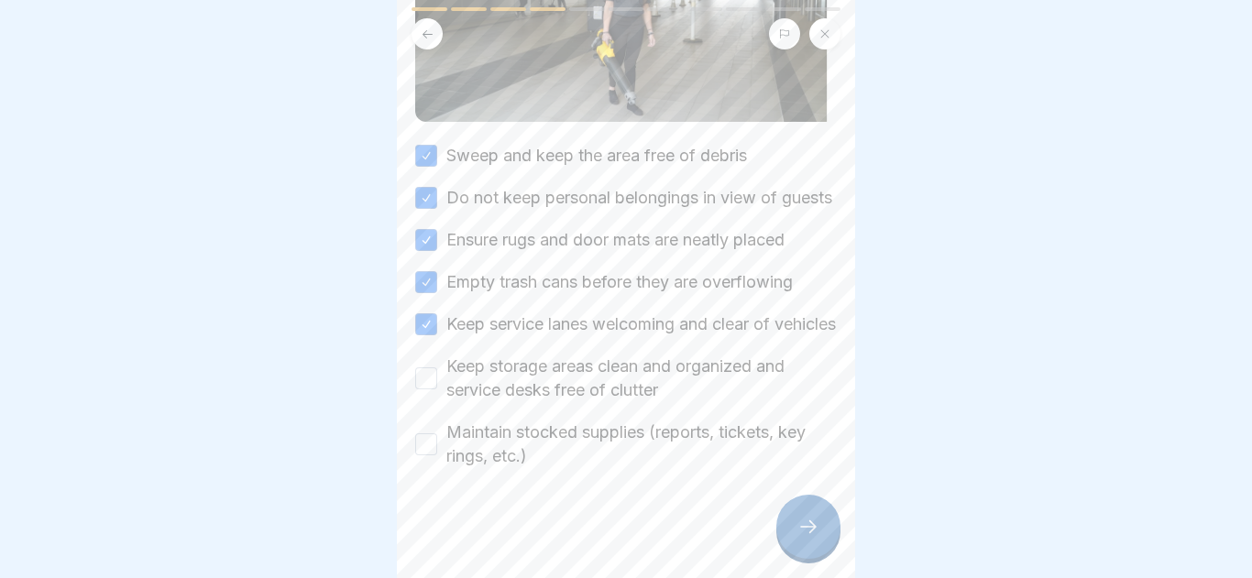
click at [440, 389] on div "Keep storage areas clean and organized and service desks free of clutter" at bounding box center [625, 379] width 421 height 48
click at [435, 388] on button "Keep storage areas clean and organized and service desks free of clutter" at bounding box center [426, 378] width 22 height 22
click at [423, 454] on button "Maintain stocked supplies (reports, tickets, key rings, etc.)" at bounding box center [426, 444] width 22 height 22
click at [814, 534] on icon at bounding box center [808, 527] width 22 height 22
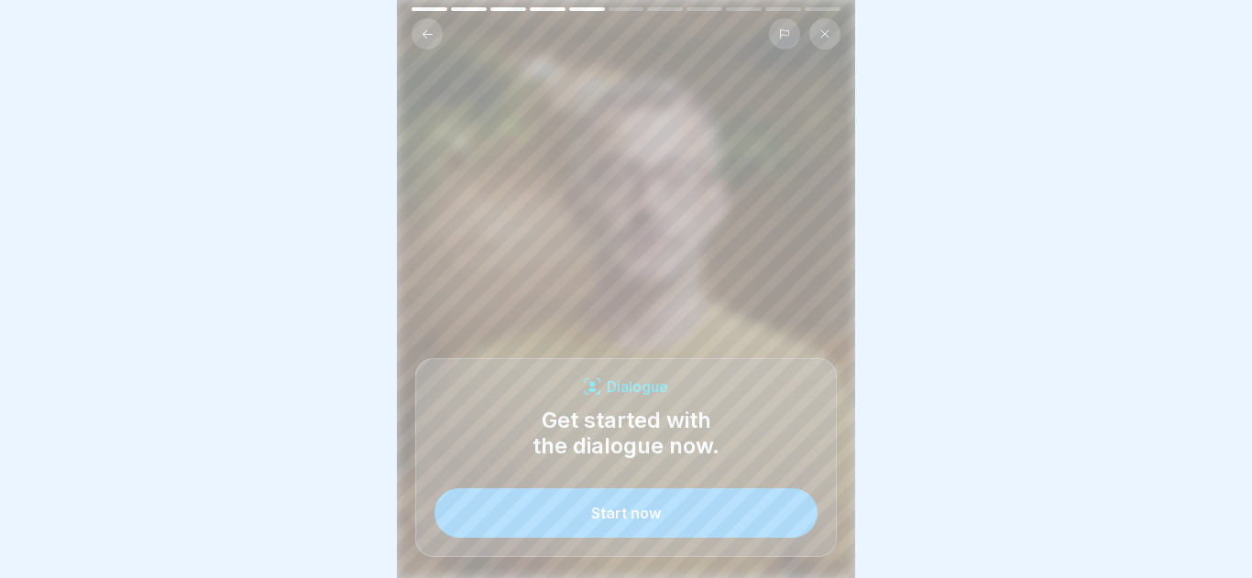
click at [678, 514] on button "Start now" at bounding box center [625, 512] width 383 height 49
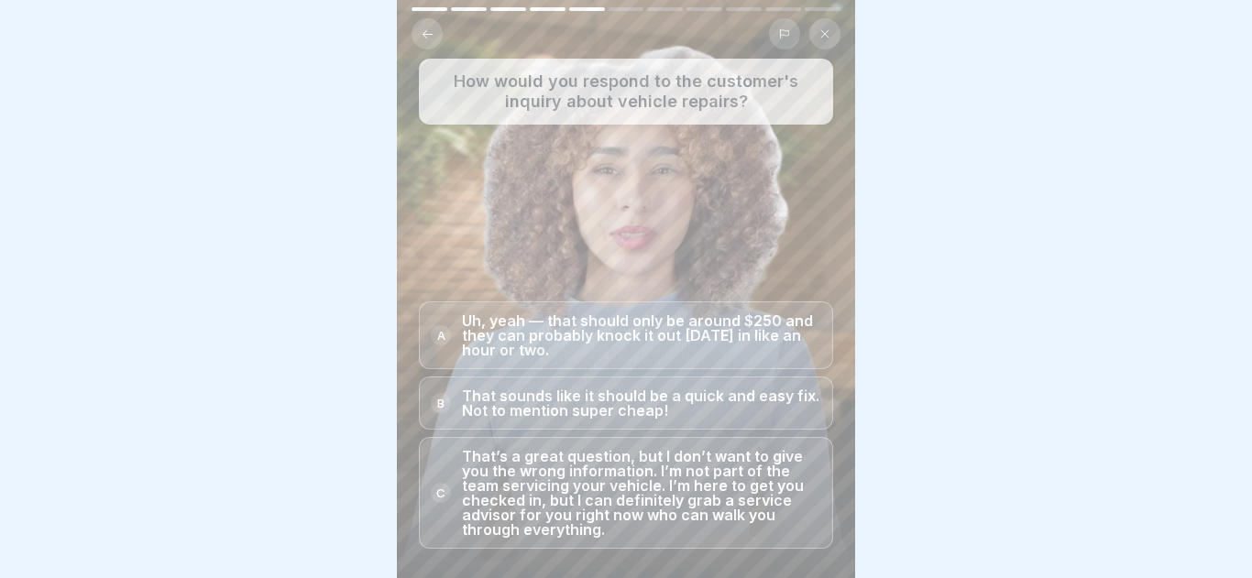
click at [593, 487] on p "That’s a great question, but I don’t want to give you the wrong information. I’…" at bounding box center [641, 493] width 359 height 88
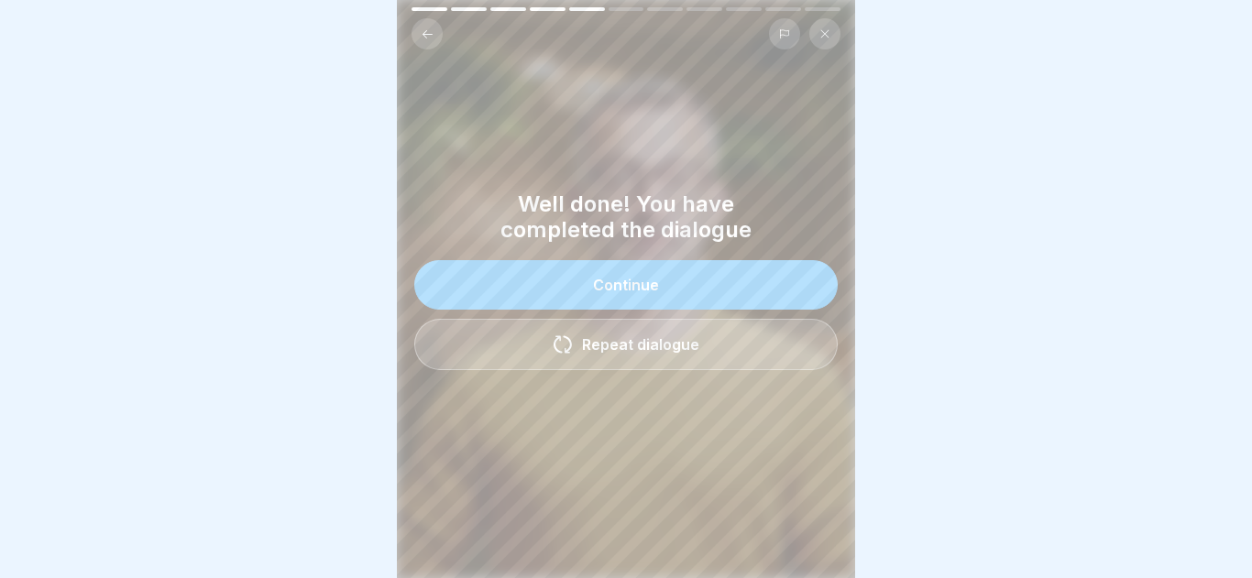
click at [656, 301] on button "Continue" at bounding box center [625, 284] width 423 height 49
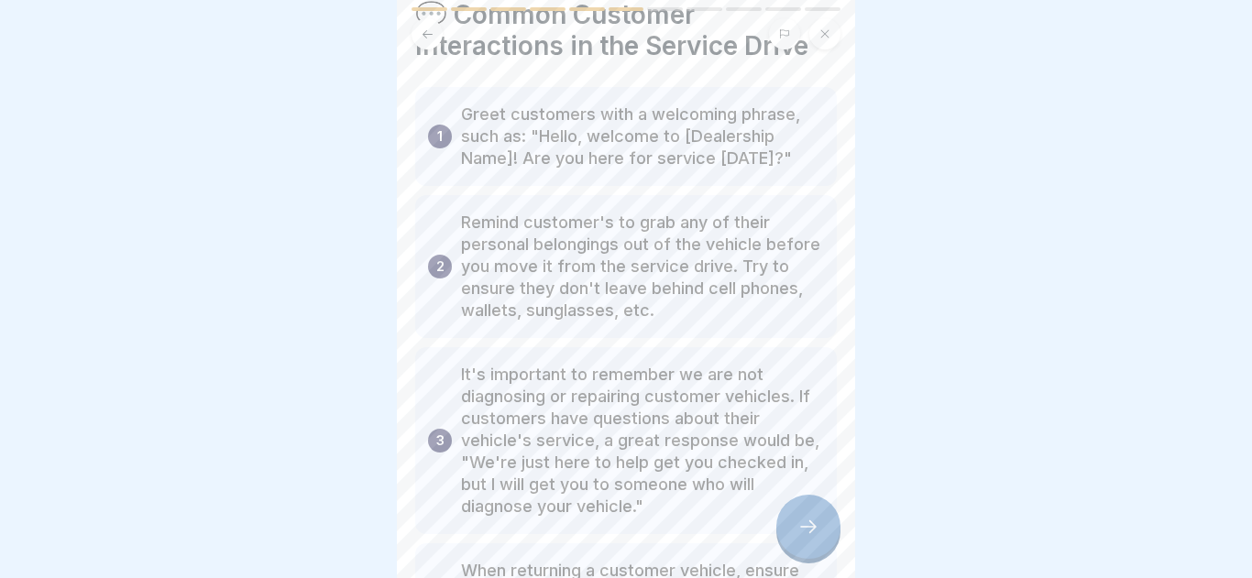
scroll to position [86, 0]
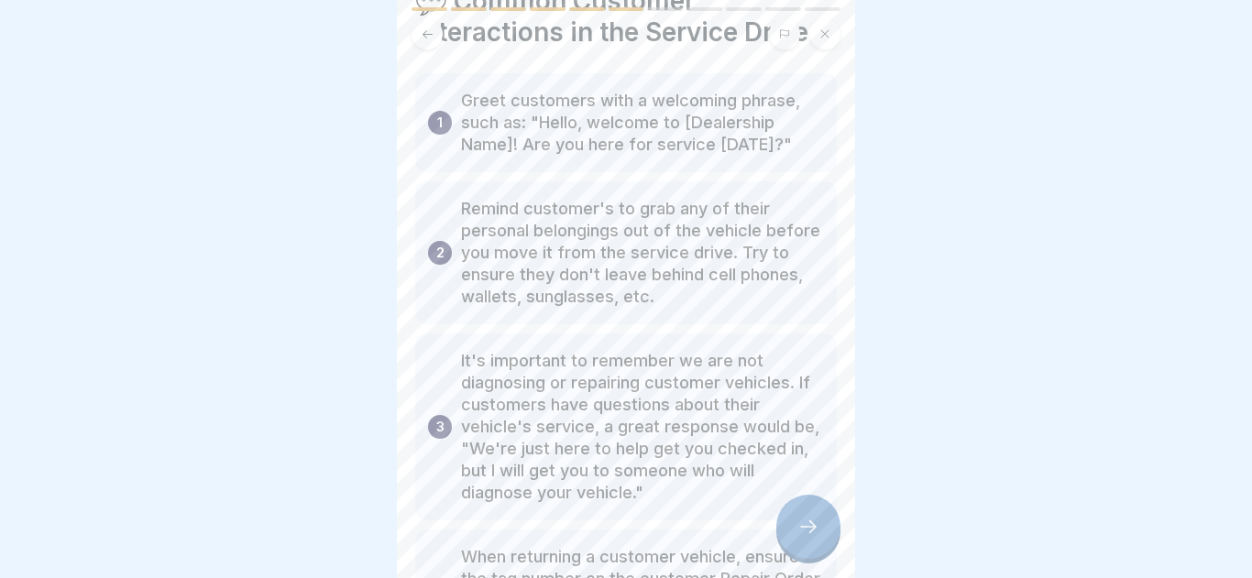
click at [797, 507] on div at bounding box center [808, 527] width 64 height 64
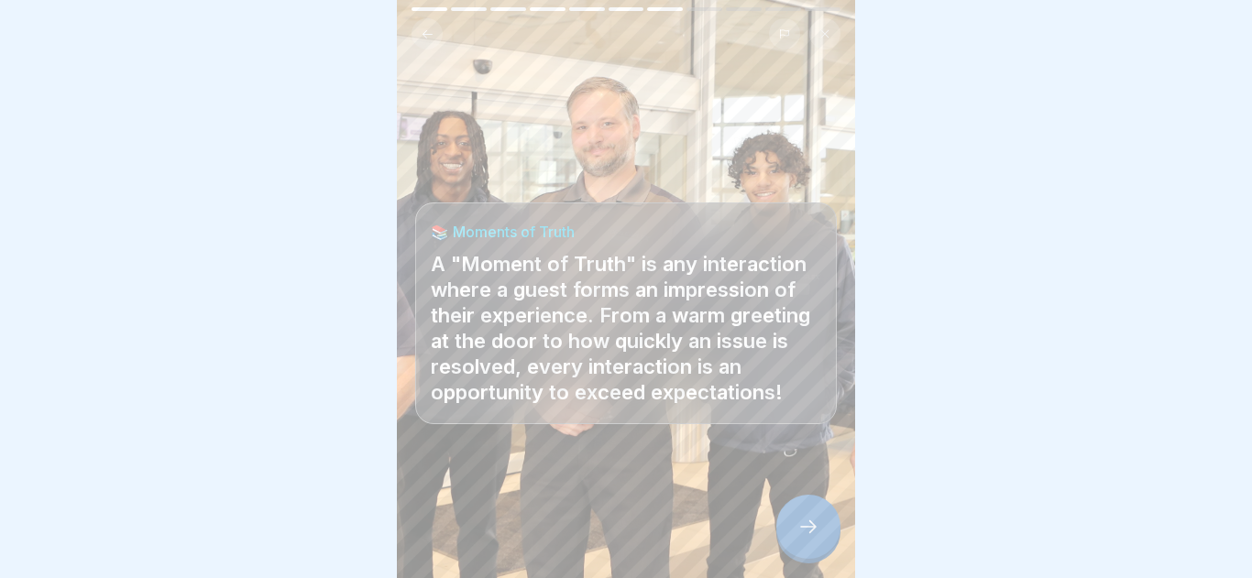
click at [796, 506] on div at bounding box center [808, 527] width 64 height 64
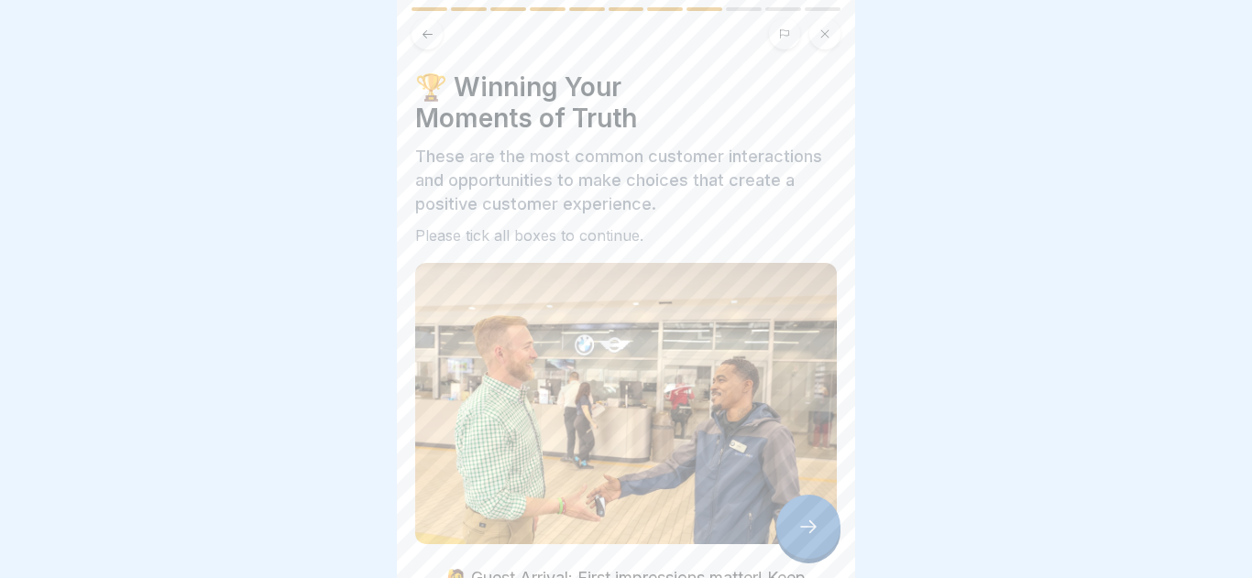
click at [796, 506] on div at bounding box center [808, 527] width 64 height 64
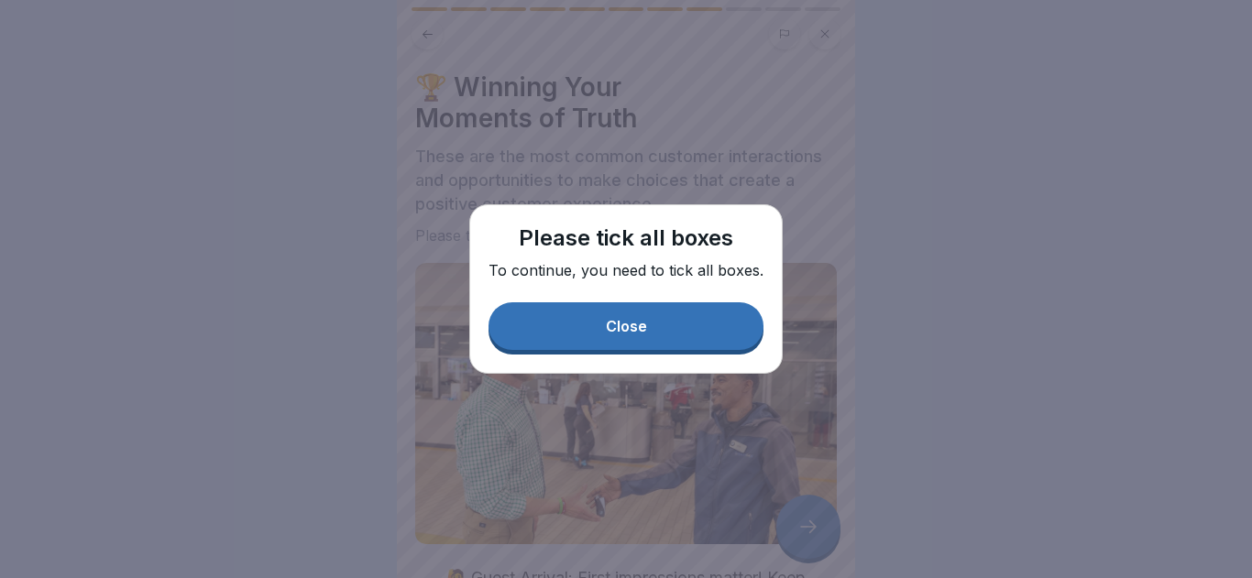
click at [697, 340] on button "Close" at bounding box center [625, 326] width 275 height 48
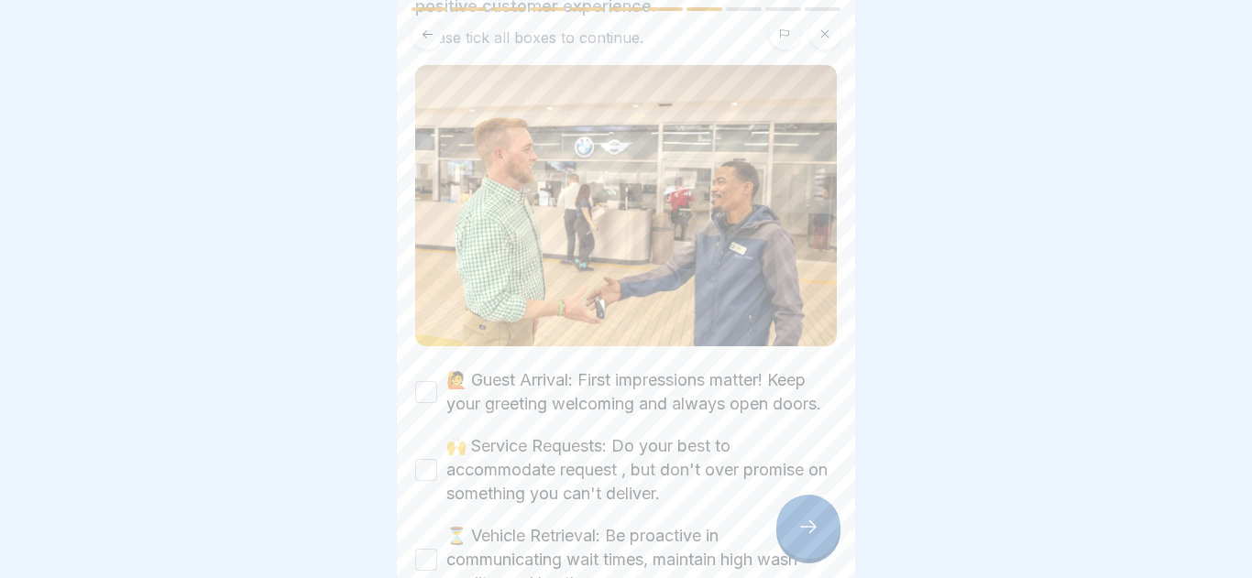
scroll to position [199, 0]
click at [439, 378] on div "🙋 Guest Arrival: First impressions matter! Keep your greeting welcoming and alw…" at bounding box center [625, 391] width 421 height 48
click at [432, 388] on button "🙋 Guest Arrival: First impressions matter! Keep your greeting welcoming and alw…" at bounding box center [426, 391] width 22 height 22
click at [432, 459] on div "🙌 Service Requests: Do your best to accommodate request , but don't over promis…" at bounding box center [625, 468] width 421 height 71
click at [433, 472] on button "🙌 Service Requests: Do your best to accommodate request , but don't over promis…" at bounding box center [426, 469] width 22 height 22
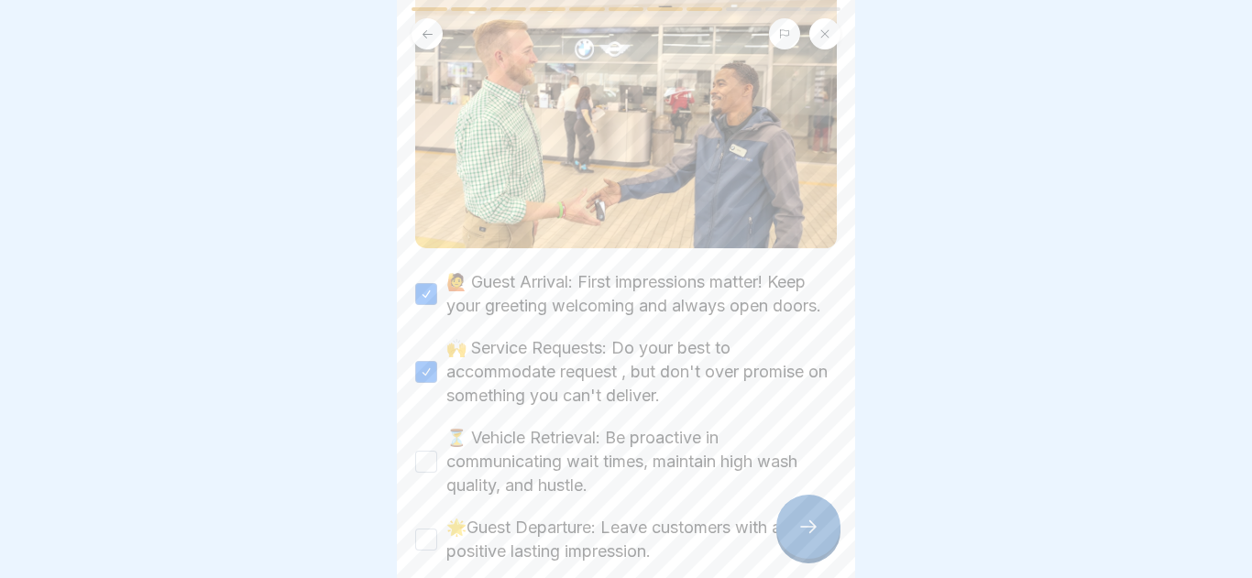
scroll to position [328, 0]
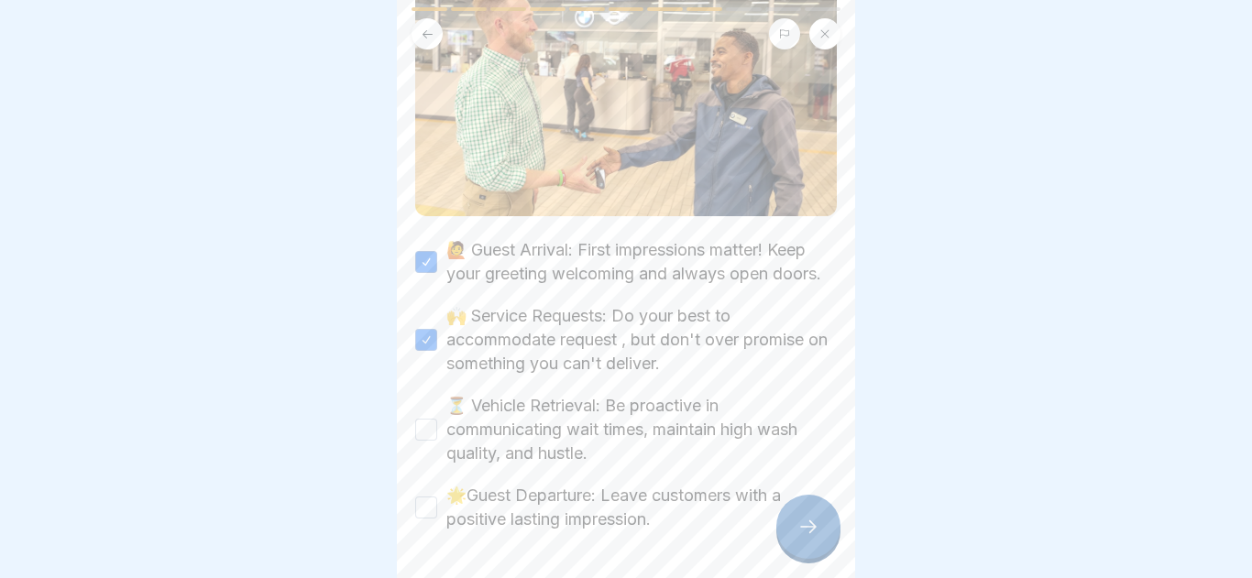
click at [430, 425] on button "⏳ Vehicle Retrieval: Be proactive in communicating wait times, maintain high wa…" at bounding box center [426, 430] width 22 height 22
click at [431, 511] on button "🌟Guest Departure: Leave customers with a positive lasting impression." at bounding box center [426, 508] width 22 height 22
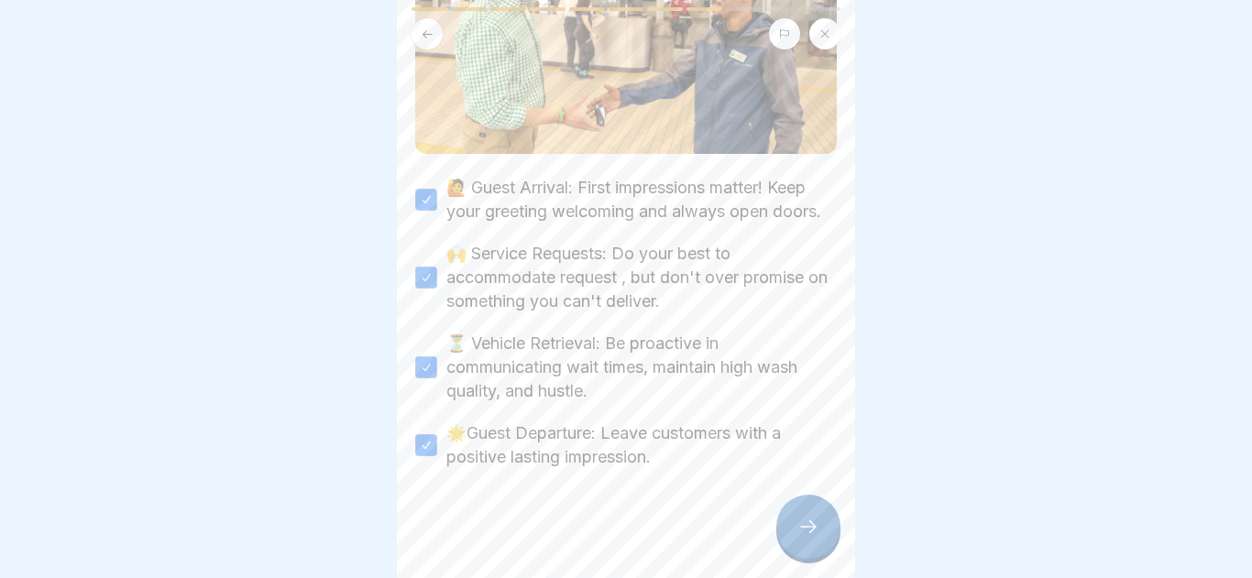
scroll to position [391, 0]
click at [815, 530] on icon at bounding box center [808, 527] width 22 height 22
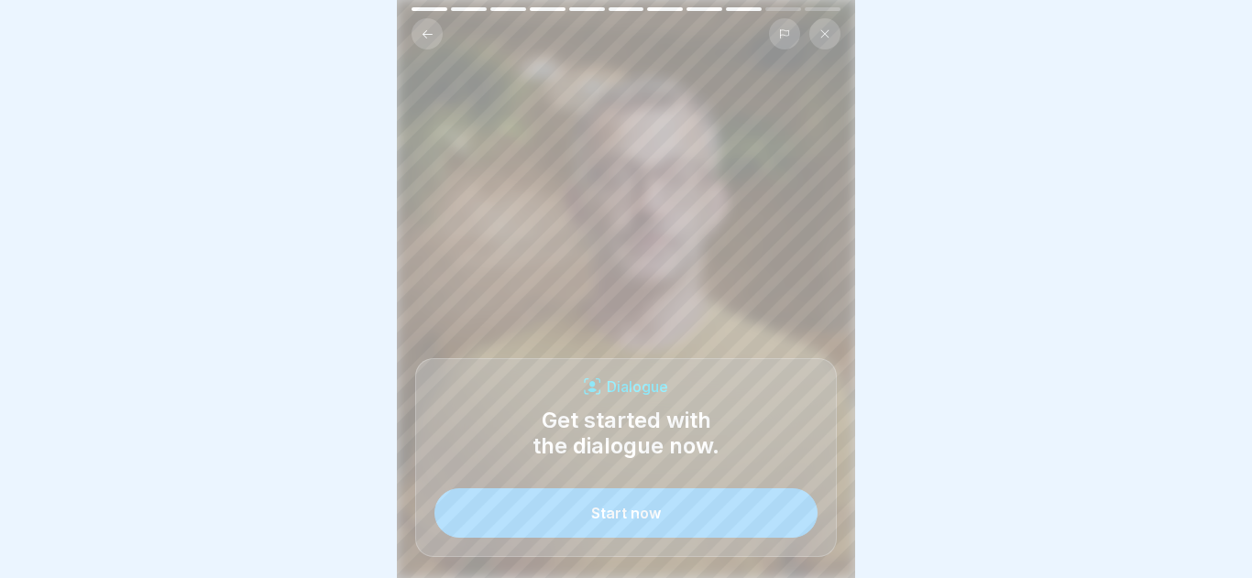
click at [749, 523] on button "Start now" at bounding box center [625, 512] width 383 height 49
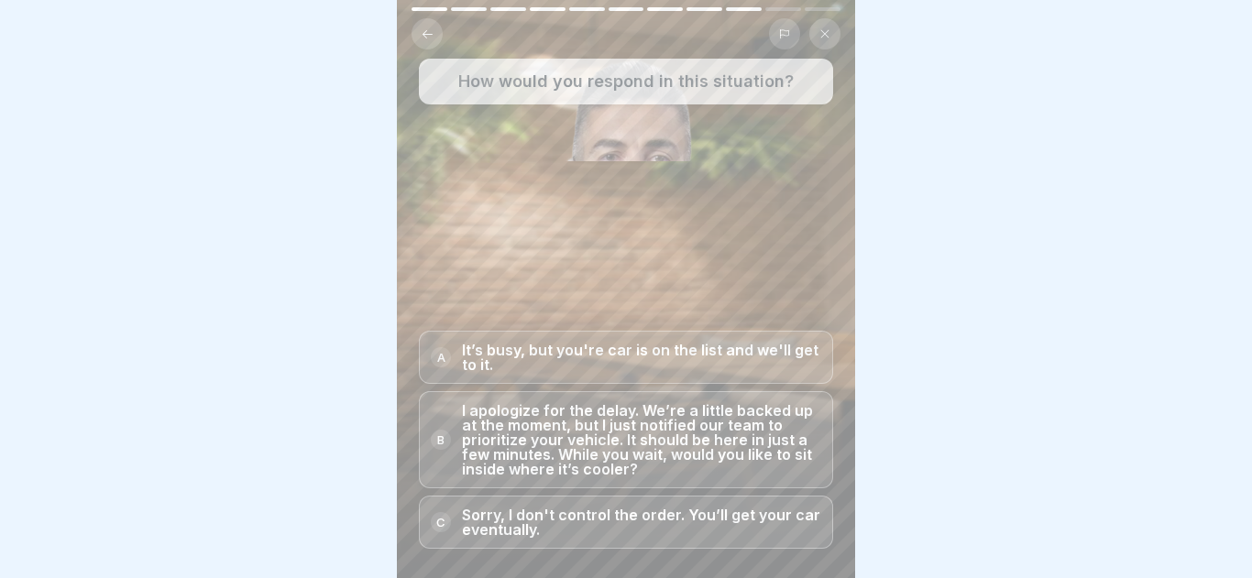
click at [585, 454] on p "I apologize for the delay. We’re a little backed up at the moment, but I just n…" at bounding box center [641, 439] width 359 height 73
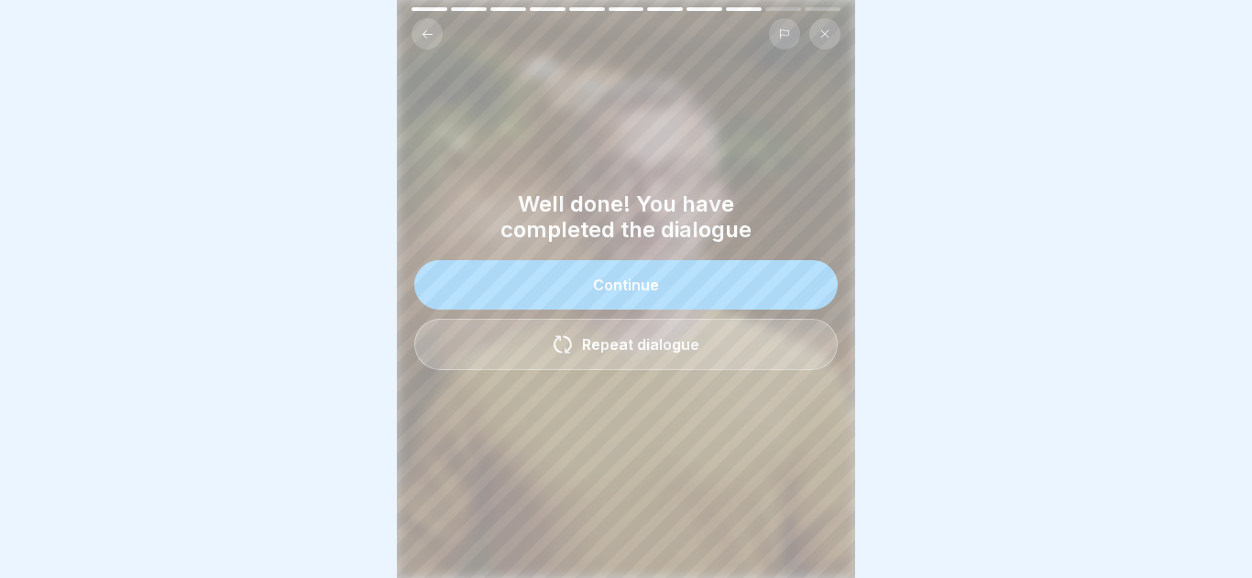
click at [661, 383] on div "Well done! You have completed the dialogue Continue Repeat dialogue" at bounding box center [626, 289] width 458 height 196
click at [629, 255] on div "Well done! You have completed the dialogue Continue Repeat dialogue" at bounding box center [626, 289] width 458 height 196
click at [627, 264] on button "Continue" at bounding box center [625, 284] width 423 height 49
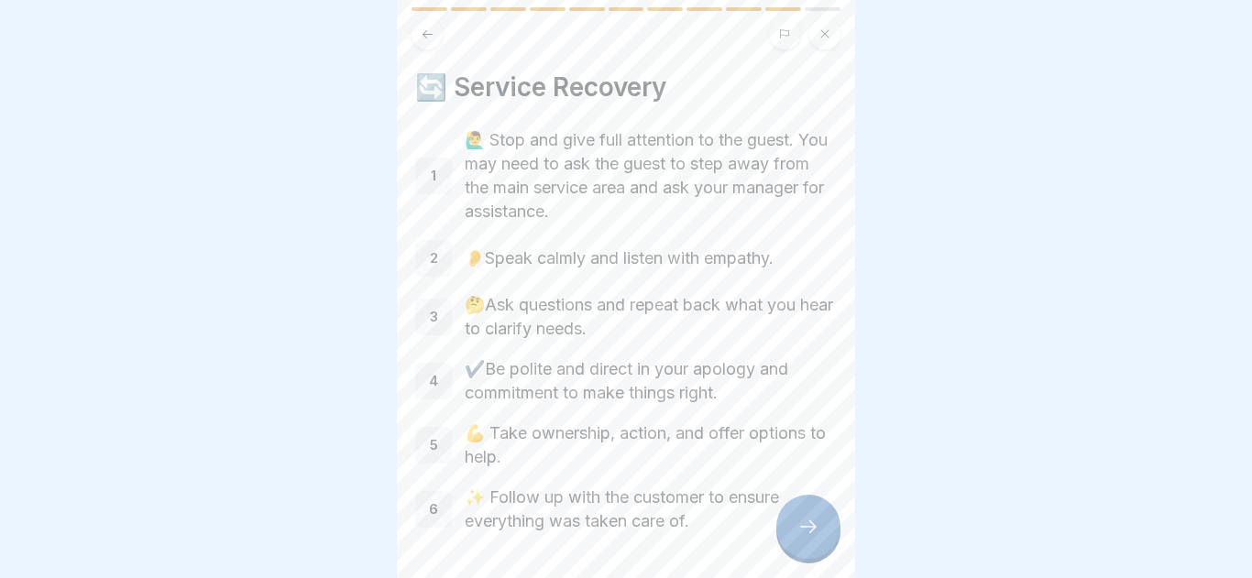
click at [803, 531] on icon at bounding box center [808, 527] width 22 height 22
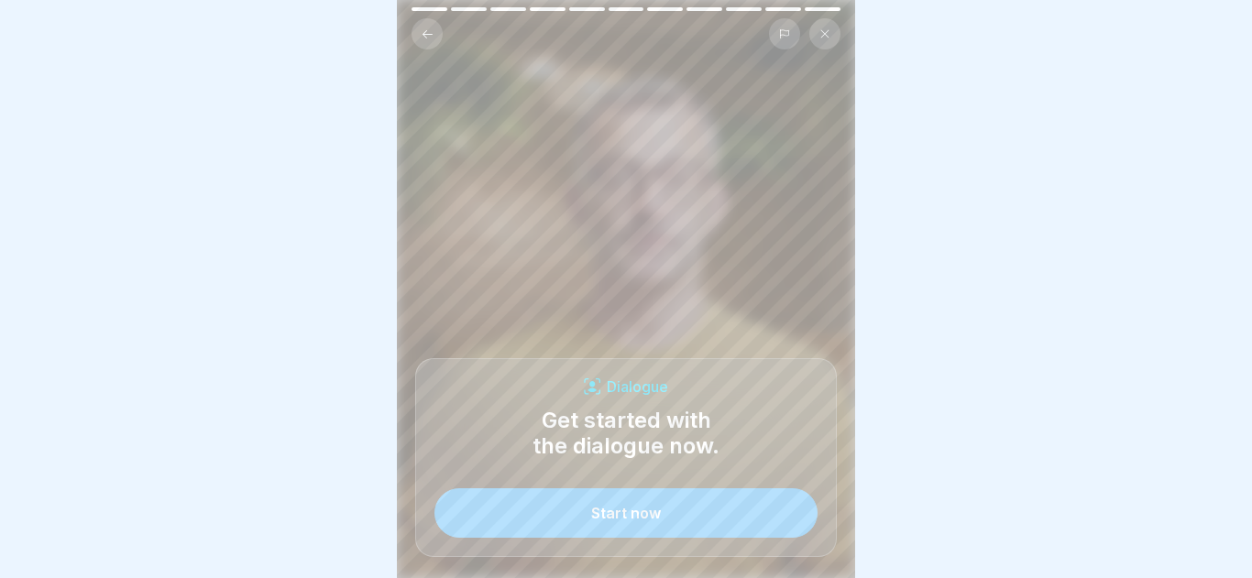
click at [758, 528] on button "Start now" at bounding box center [625, 512] width 383 height 49
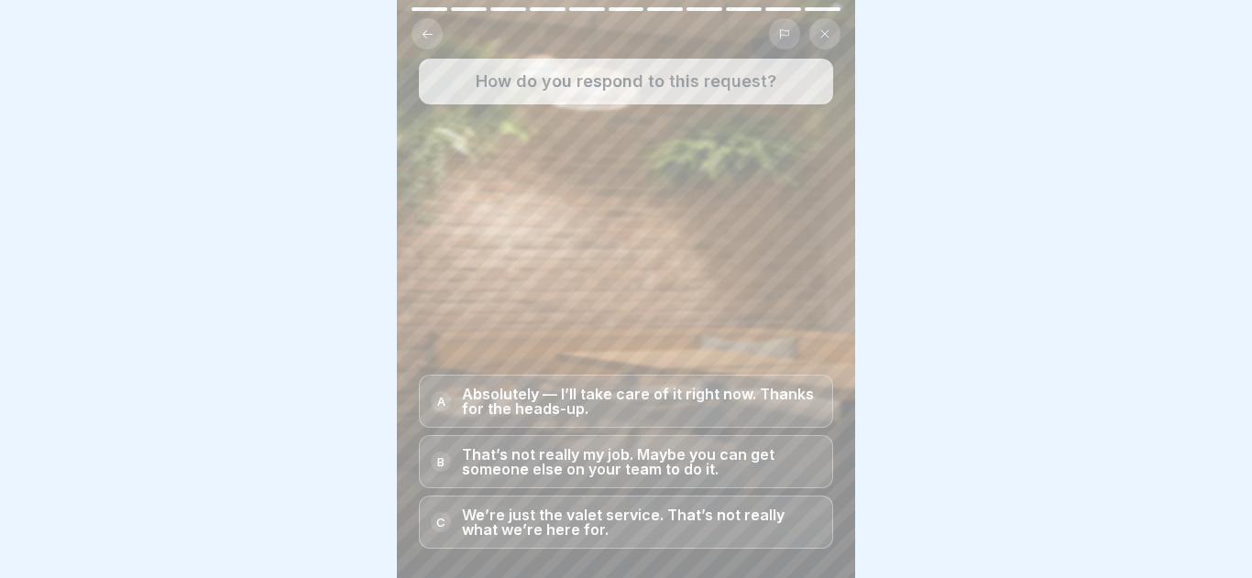
click at [691, 397] on p "Absolutely — I’ll take care of it right now. Thanks for the heads-up." at bounding box center [641, 401] width 359 height 29
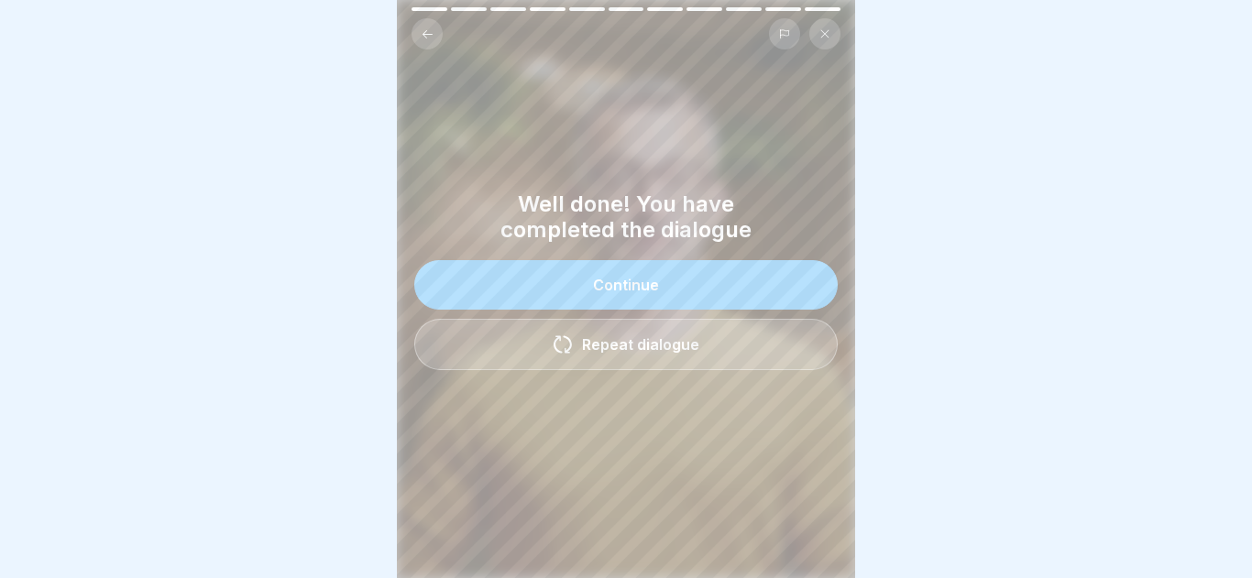
click at [632, 295] on button "Continue" at bounding box center [625, 284] width 423 height 49
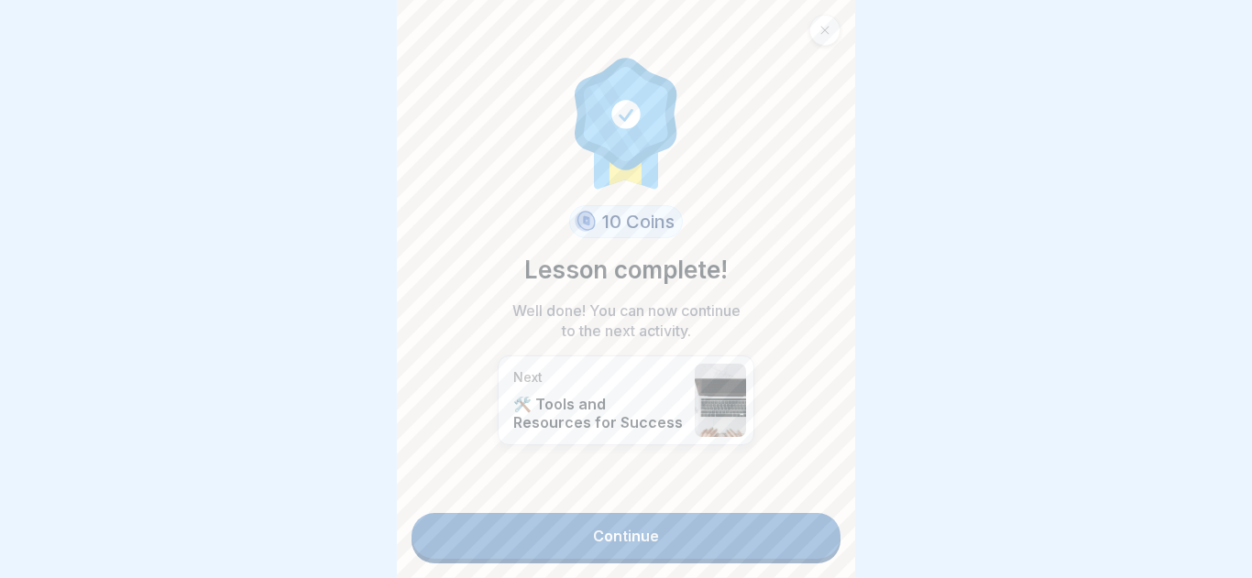
click at [657, 530] on link "Continue" at bounding box center [625, 536] width 429 height 46
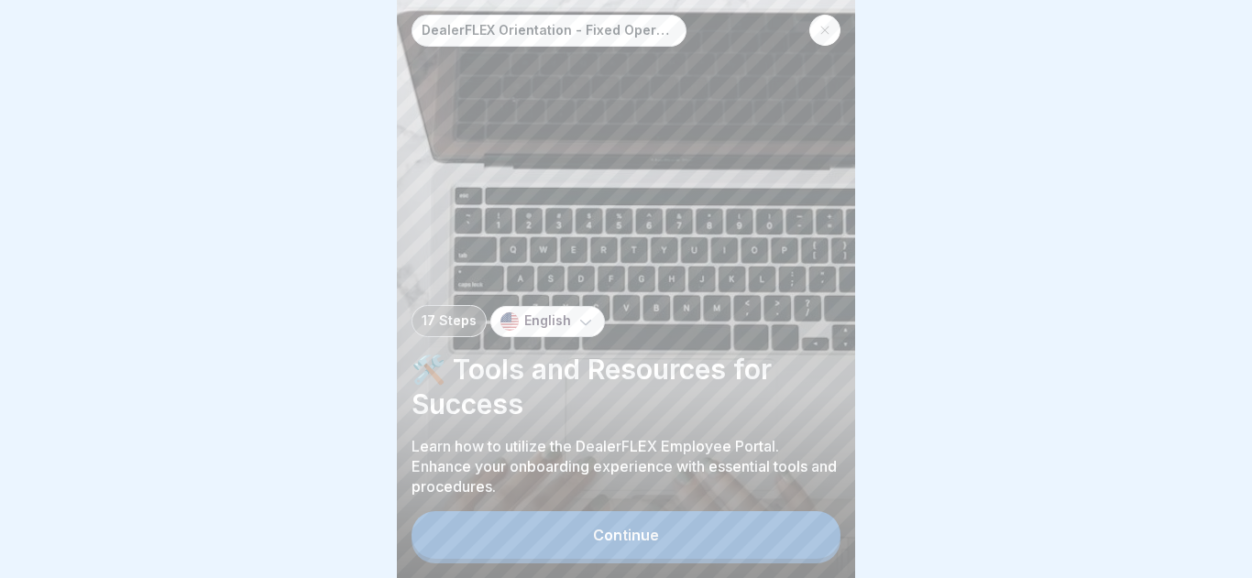
click at [657, 530] on div "Continue" at bounding box center [626, 535] width 66 height 16
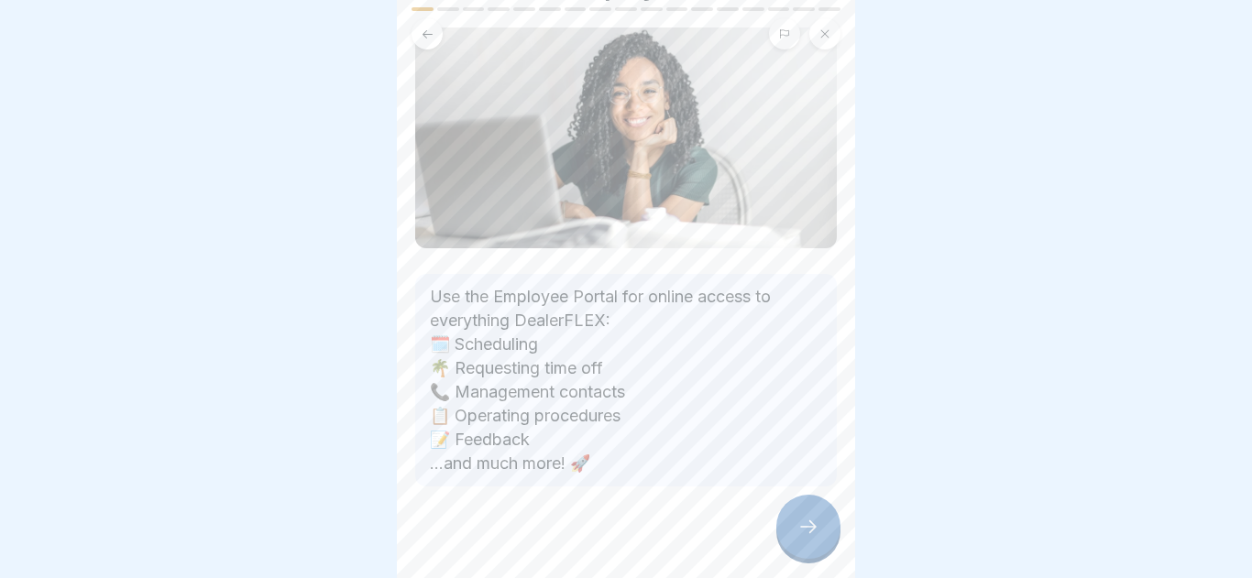
scroll to position [150, 0]
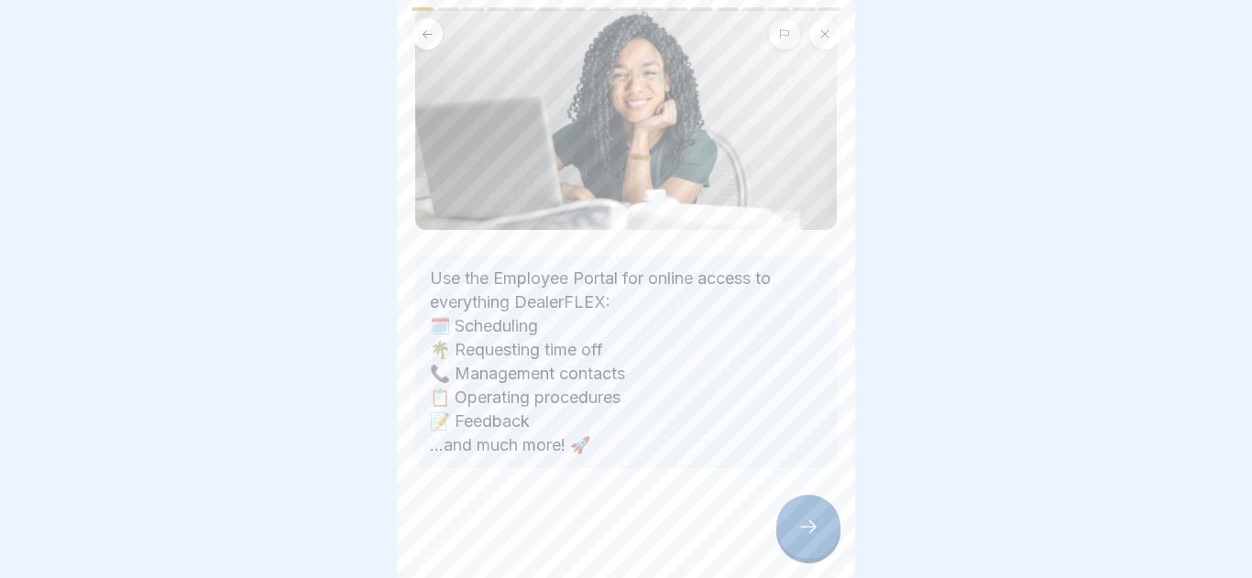
click at [806, 524] on icon at bounding box center [808, 527] width 22 height 22
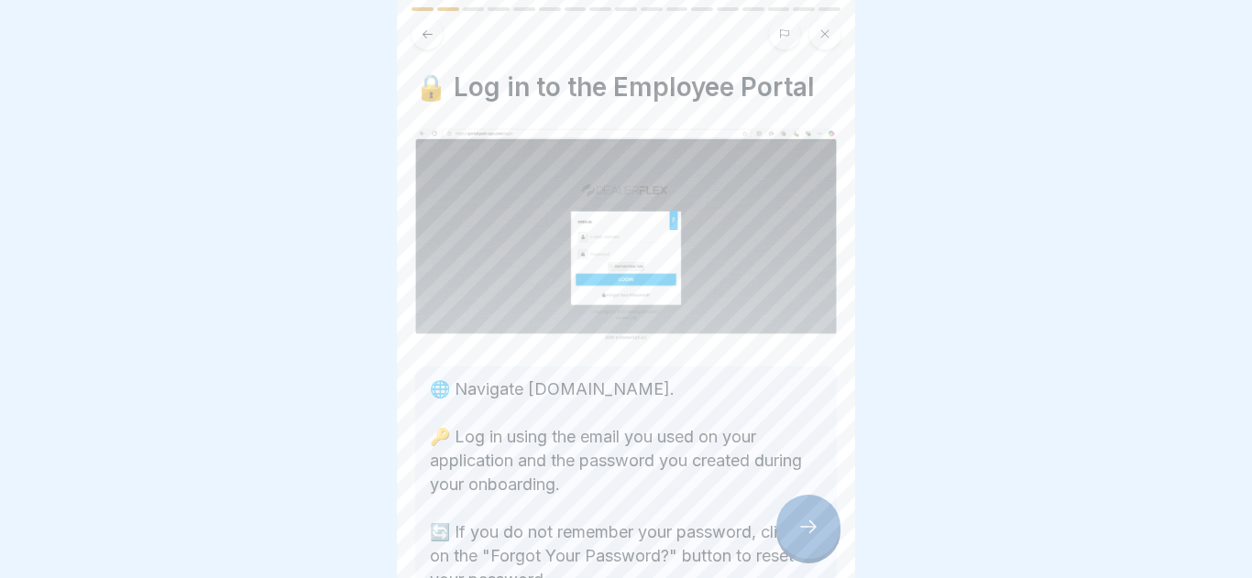
click at [806, 524] on icon at bounding box center [808, 527] width 22 height 22
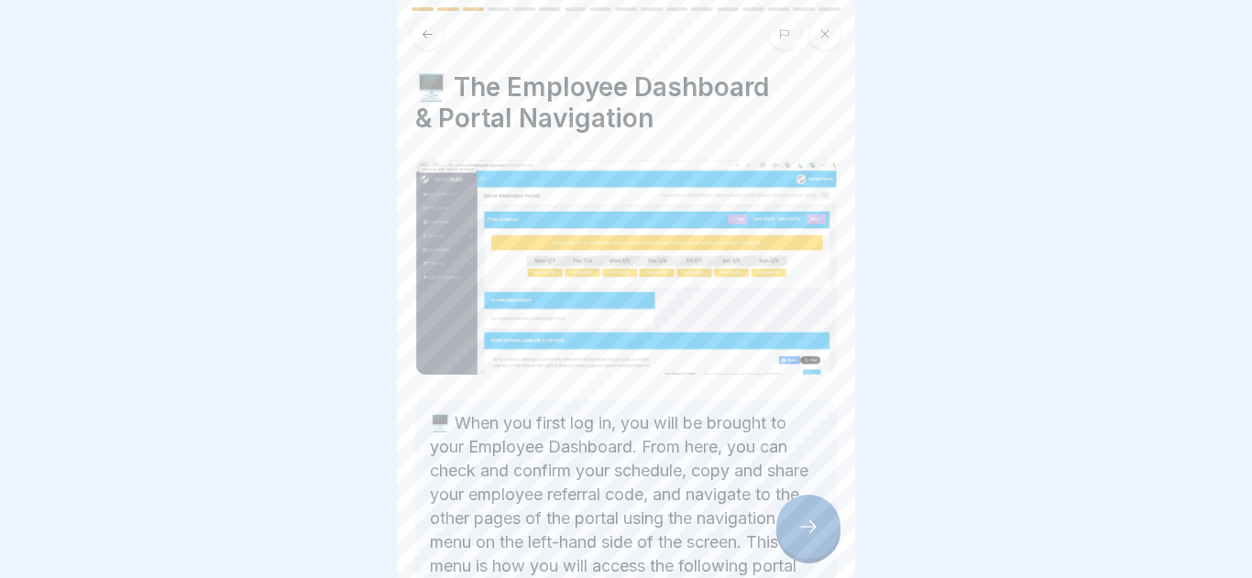
click at [806, 524] on icon at bounding box center [808, 527] width 22 height 22
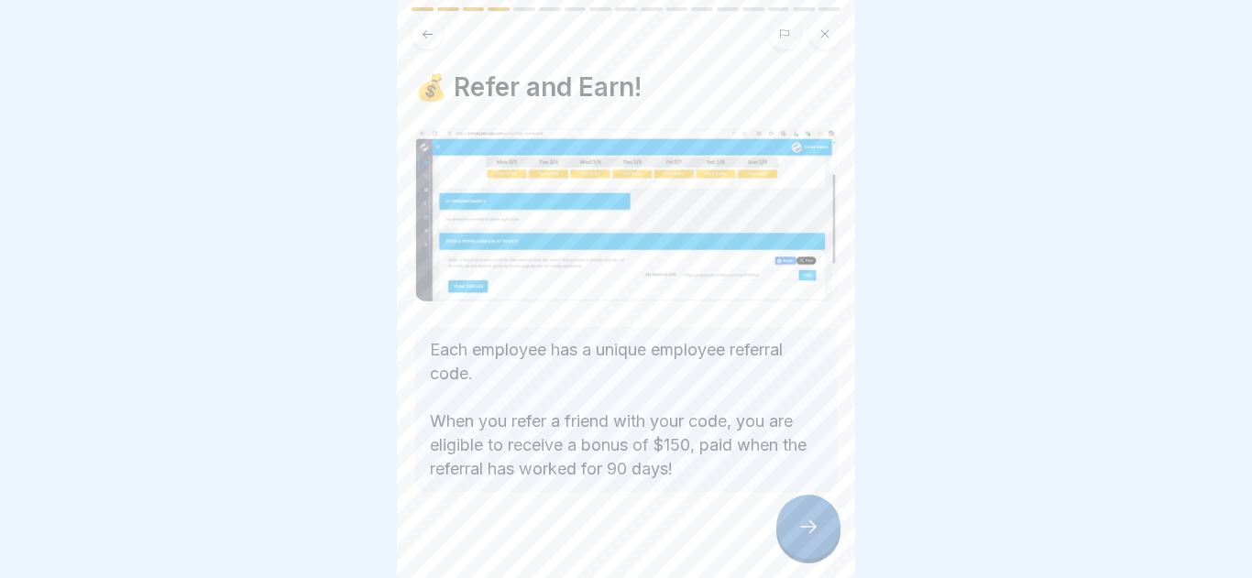
click at [806, 524] on icon at bounding box center [808, 527] width 22 height 22
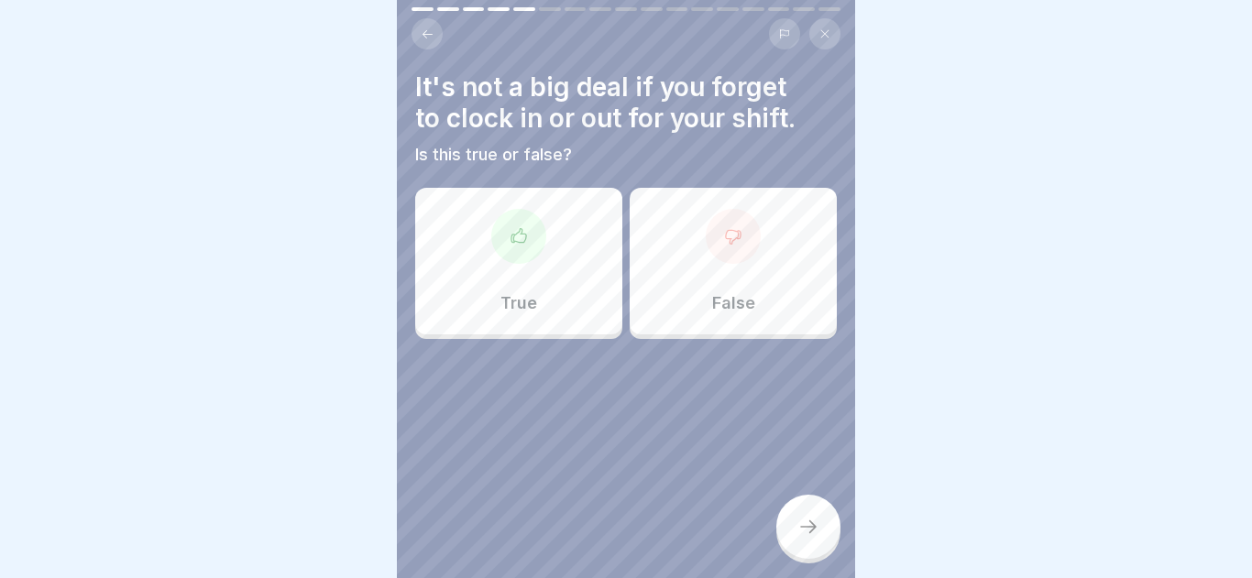
click at [806, 524] on icon at bounding box center [808, 527] width 22 height 22
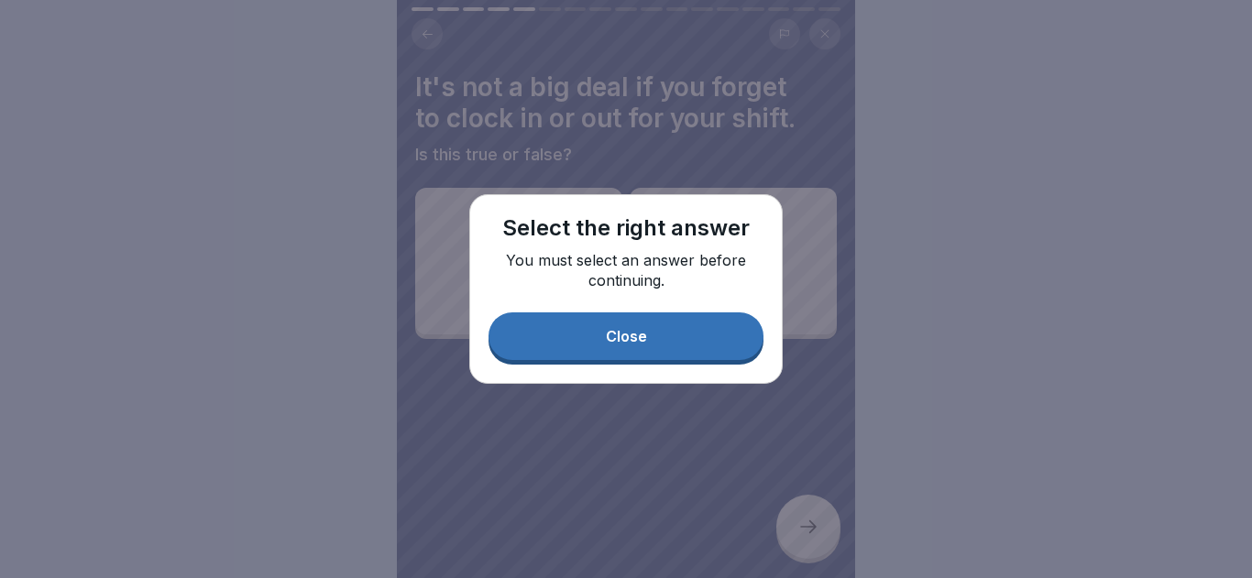
click at [684, 377] on div "Select the right answer You must select an answer before continuing. Close" at bounding box center [625, 289] width 313 height 190
click at [686, 372] on div "Select the right answer You must select an answer before continuing. Close" at bounding box center [625, 289] width 313 height 190
click at [672, 351] on button "Close" at bounding box center [625, 336] width 275 height 48
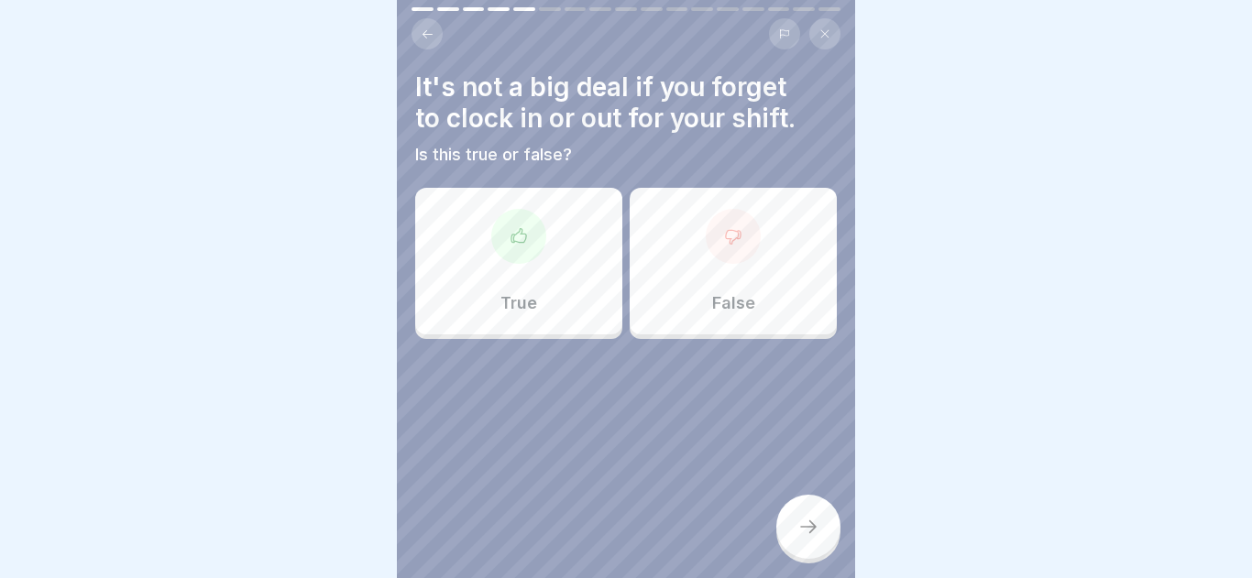
click at [543, 256] on div "True" at bounding box center [518, 261] width 207 height 147
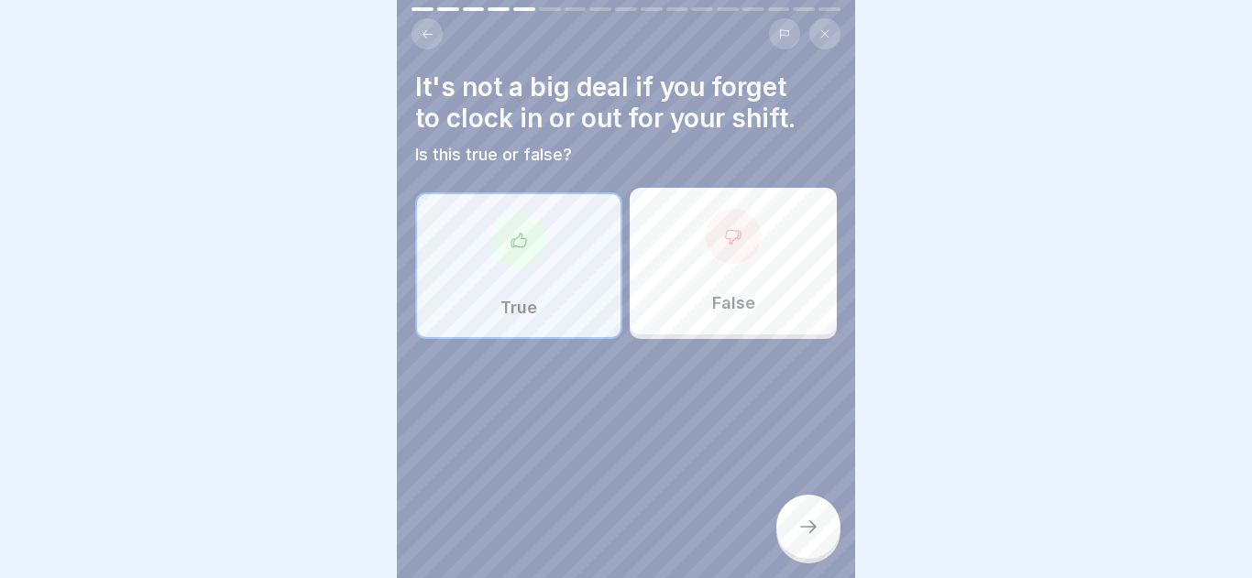
click at [835, 553] on div "It's not a big deal if you forget to clock in or out for your shift. Is this tr…" at bounding box center [626, 289] width 458 height 578
click at [809, 540] on div at bounding box center [808, 527] width 64 height 64
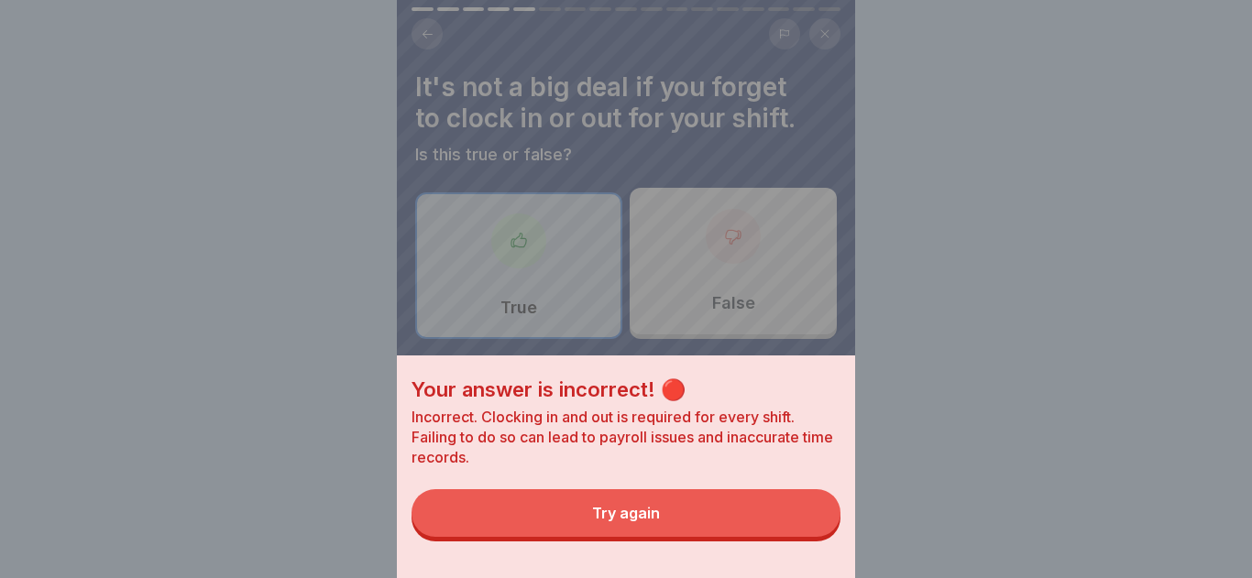
click at [790, 527] on button "Try again" at bounding box center [625, 513] width 429 height 48
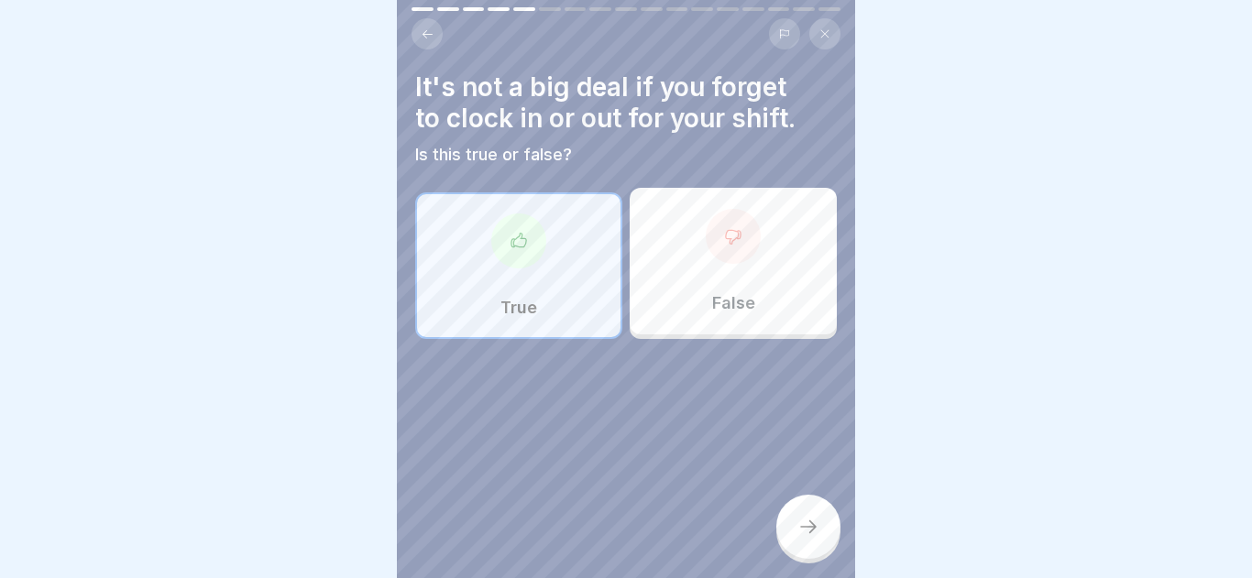
click at [678, 320] on div "False" at bounding box center [732, 261] width 207 height 147
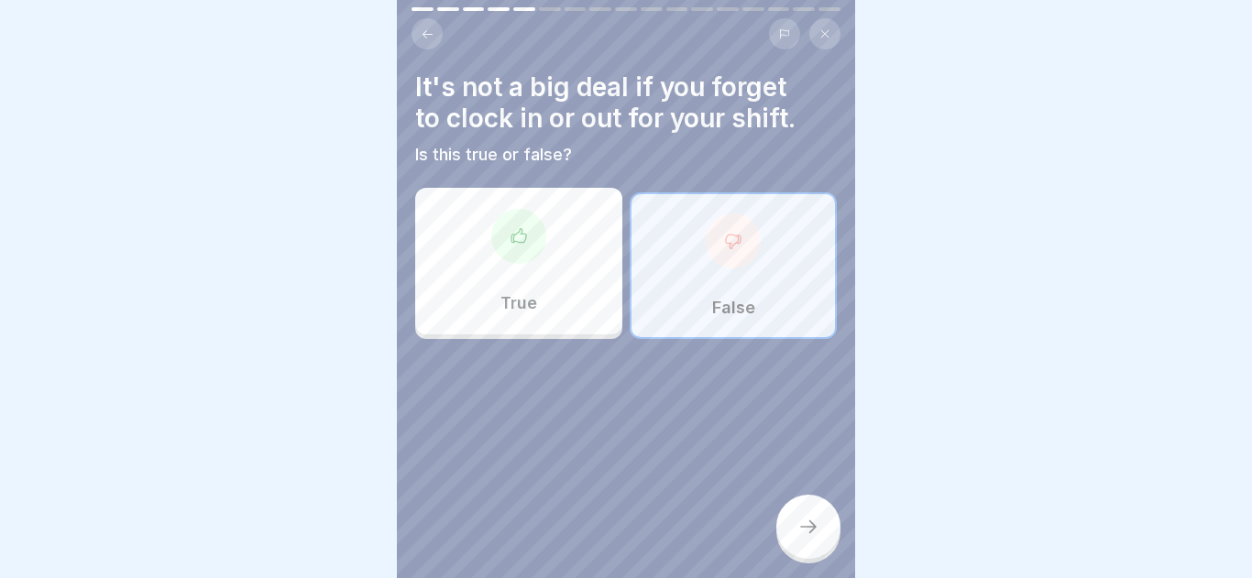
click at [827, 522] on div at bounding box center [808, 527] width 64 height 64
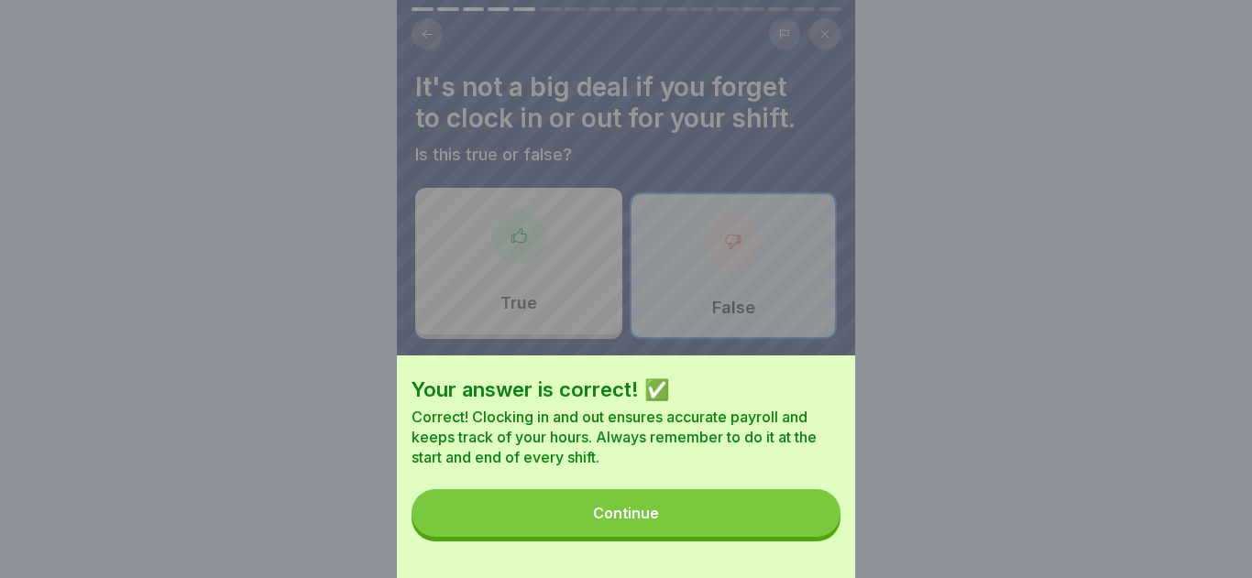
click at [810, 494] on button "Continue" at bounding box center [625, 513] width 429 height 48
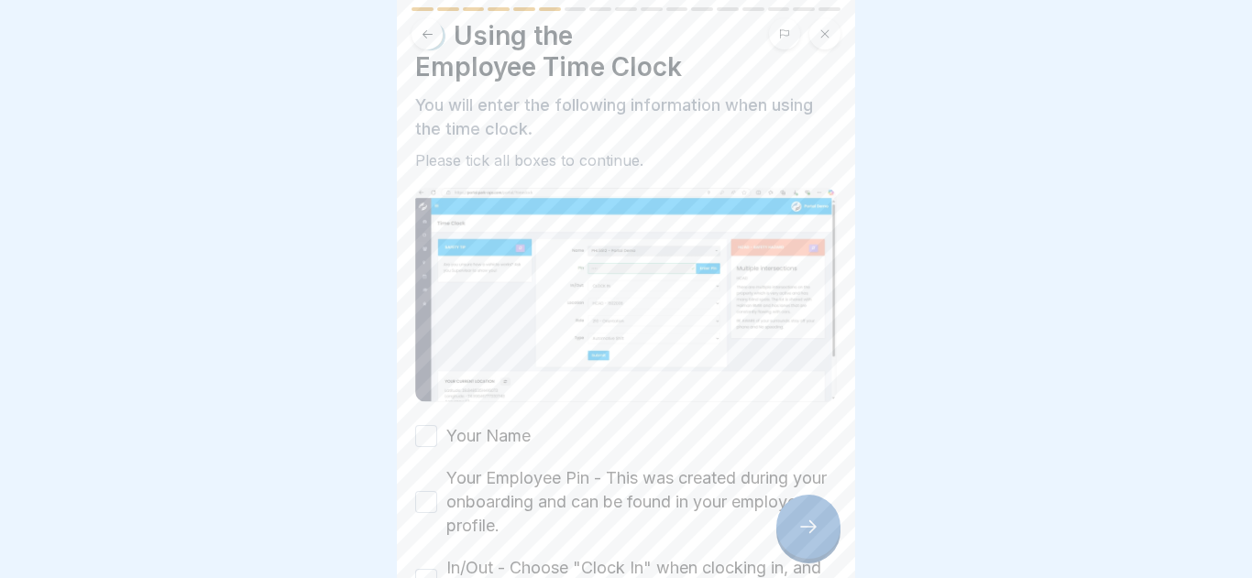
scroll to position [77, 0]
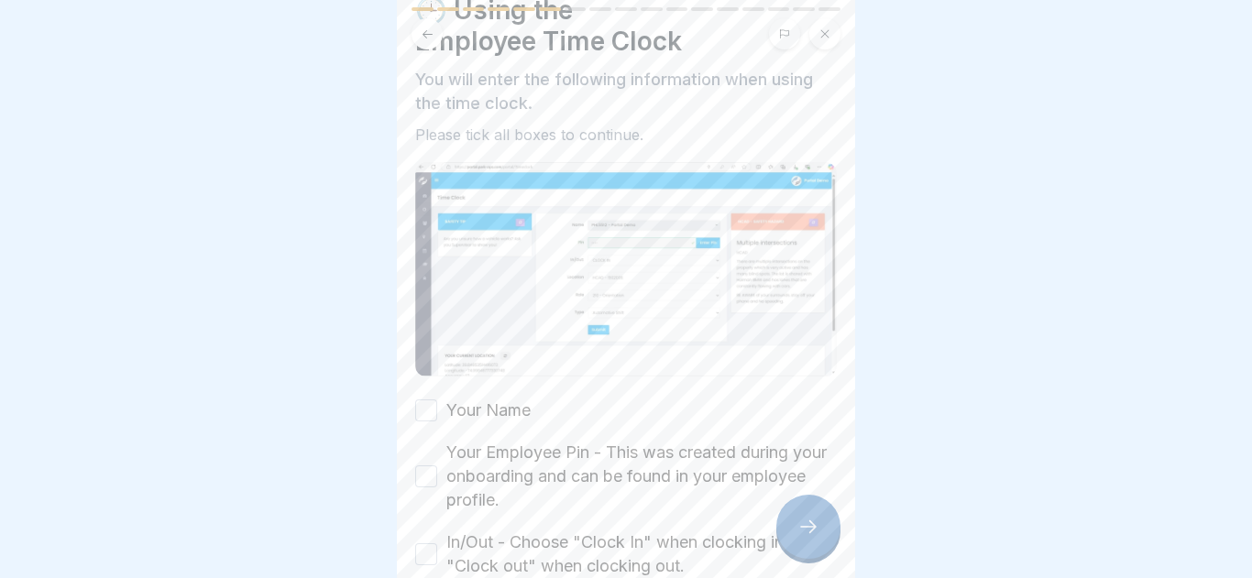
click at [420, 414] on button "Your Name" at bounding box center [426, 410] width 22 height 22
click at [421, 493] on div "Your Employee Pin - This was created during your onboarding and can be found in…" at bounding box center [625, 476] width 421 height 71
click at [424, 481] on button "Your Employee Pin - This was created during your onboarding and can be found in…" at bounding box center [426, 476] width 22 height 22
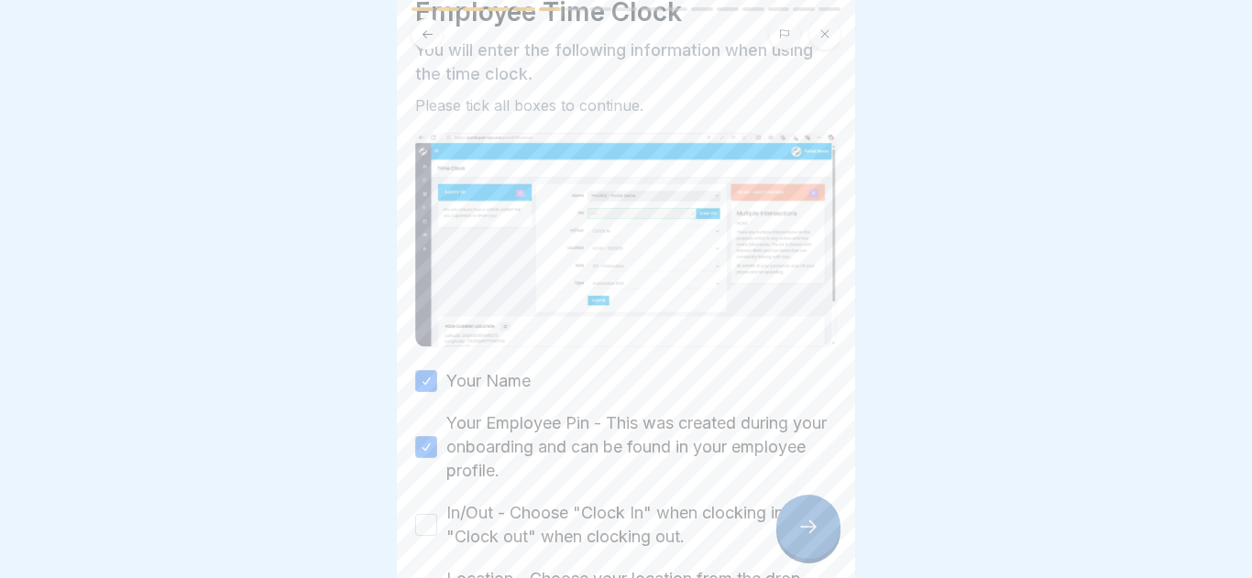
click at [417, 517] on button "In/Out - Choose "Clock In" when clocking in, and "Clock out" when clocking out." at bounding box center [426, 525] width 22 height 22
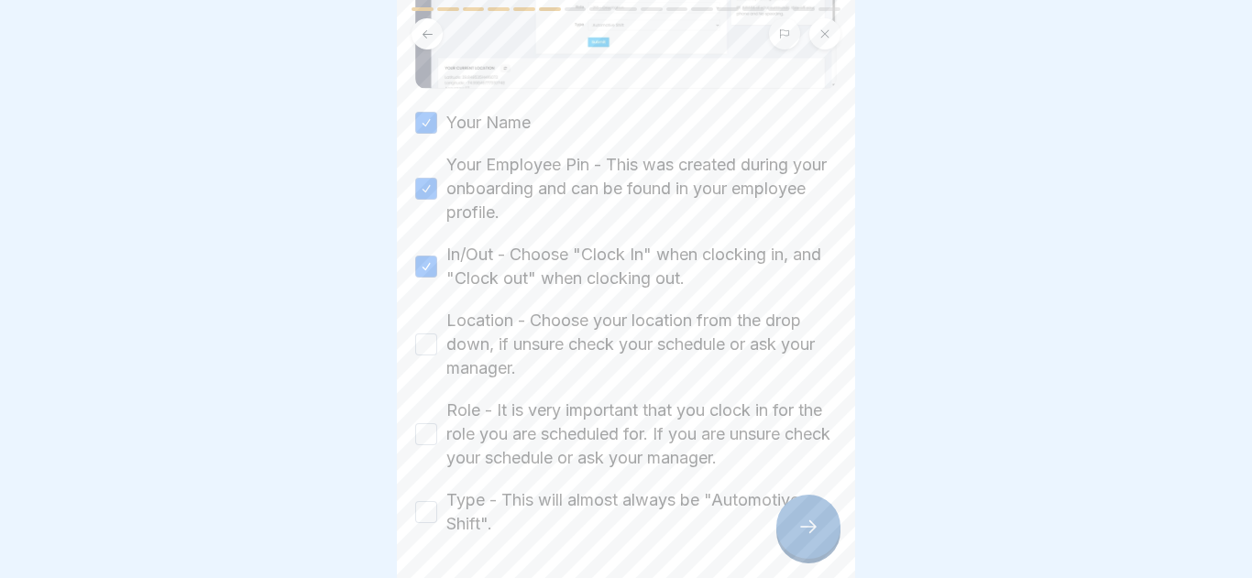
scroll to position [366, 0]
click at [423, 332] on button "Location - Choose your location from the drop down, if unsure check your schedu…" at bounding box center [426, 343] width 22 height 22
click at [428, 441] on button "Role - It is very important that you clock in for the role you are scheduled fo…" at bounding box center [426, 432] width 22 height 22
click at [419, 518] on button "Type - This will almost always be "Automotive Shift"." at bounding box center [426, 510] width 22 height 22
click at [786, 524] on div at bounding box center [808, 527] width 64 height 64
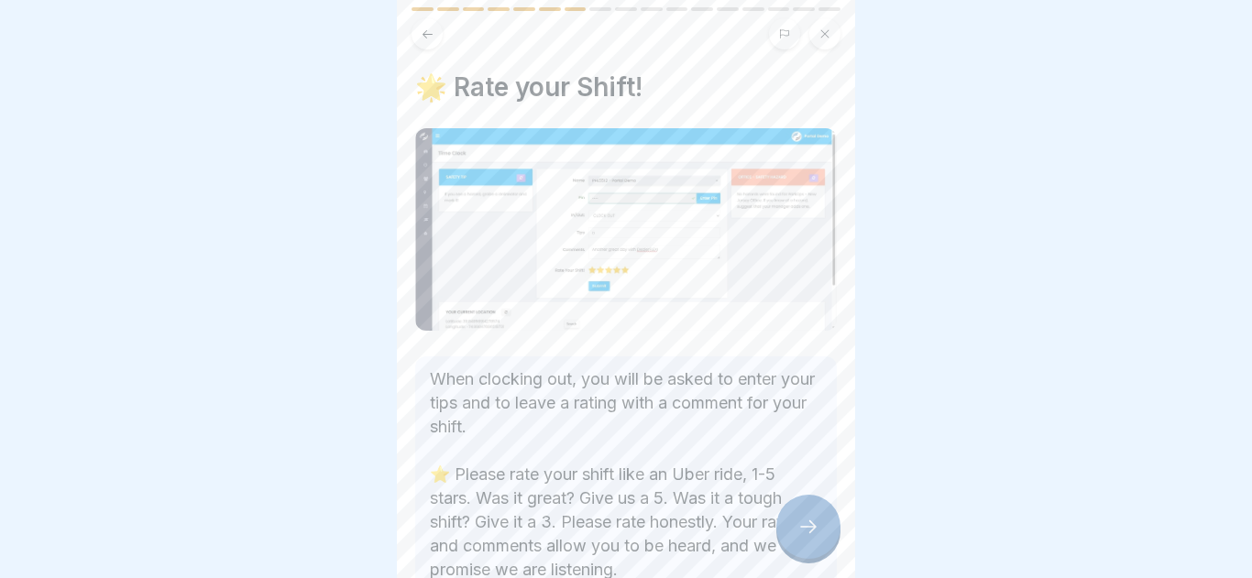
click at [786, 524] on div at bounding box center [808, 527] width 64 height 64
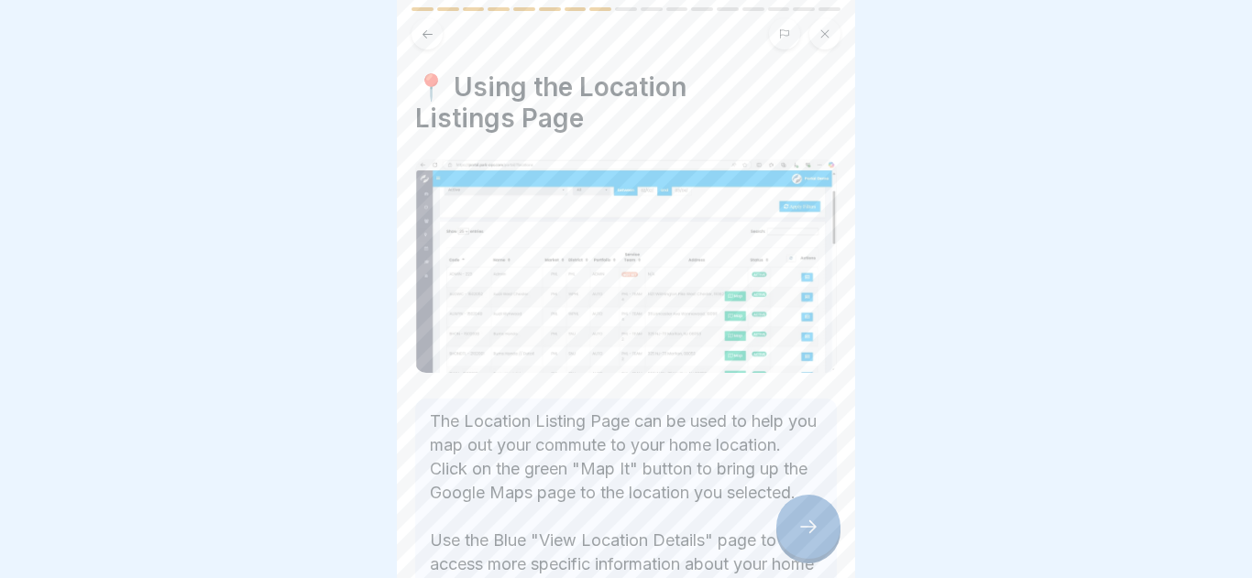
click at [786, 524] on div at bounding box center [808, 527] width 64 height 64
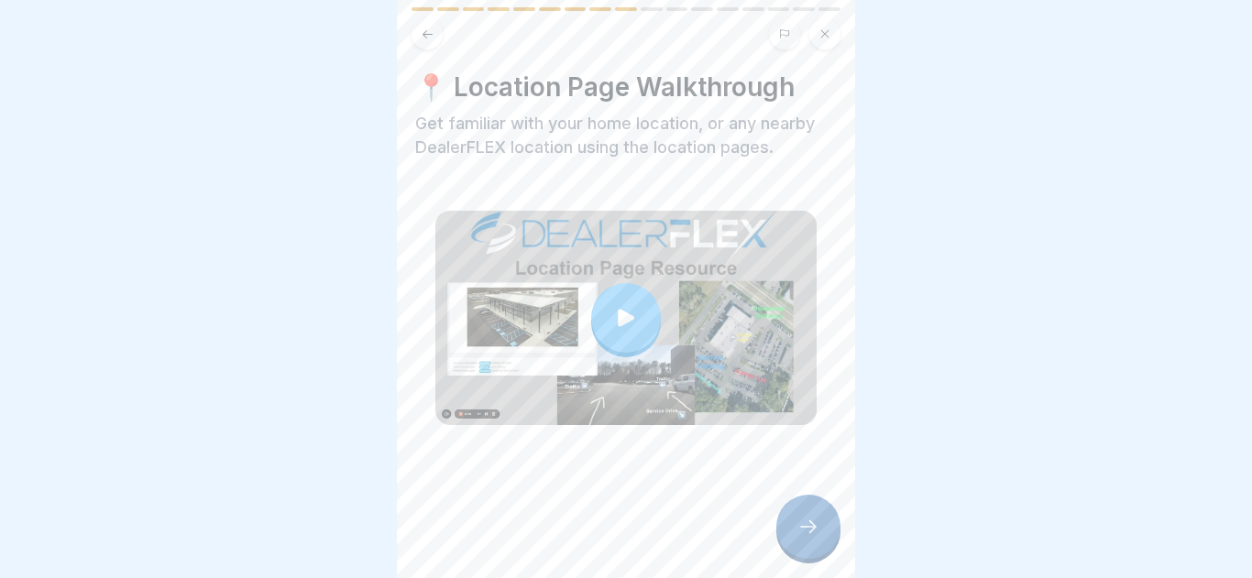
click at [776, 485] on div at bounding box center [625, 480] width 421 height 110
click at [769, 535] on div "📍 Location Page Walkthrough Get familiar with your home location, or any nearby…" at bounding box center [626, 289] width 458 height 578
click at [617, 320] on icon at bounding box center [626, 318] width 26 height 26
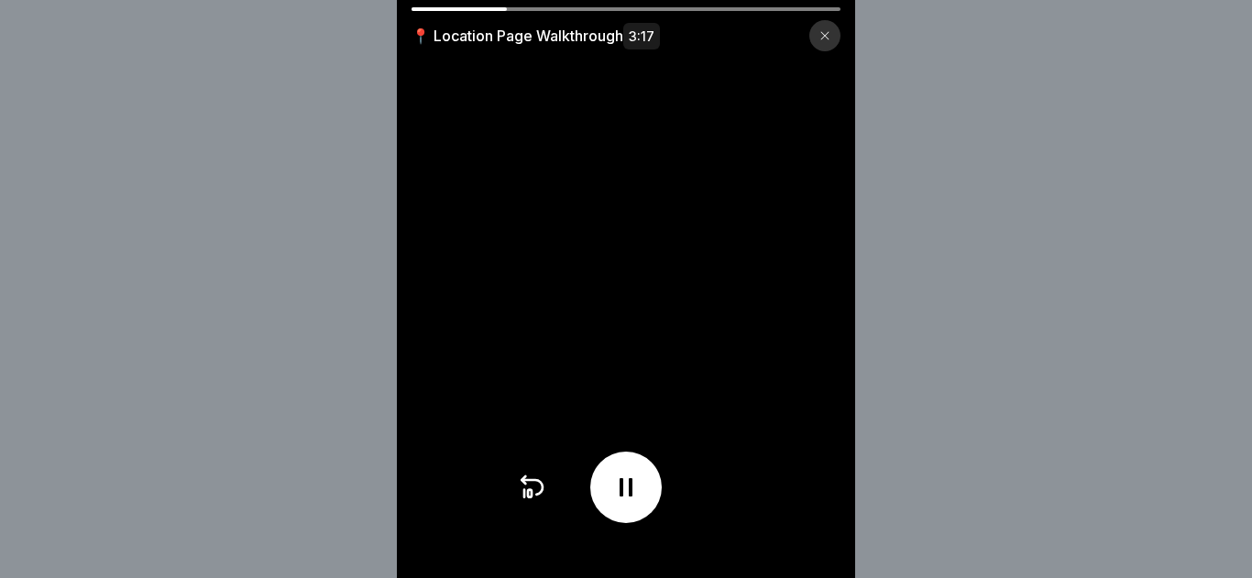
click at [635, 491] on icon at bounding box center [625, 487] width 29 height 29
click at [614, 477] on icon at bounding box center [625, 487] width 29 height 29
click at [576, 543] on video at bounding box center [626, 289] width 458 height 578
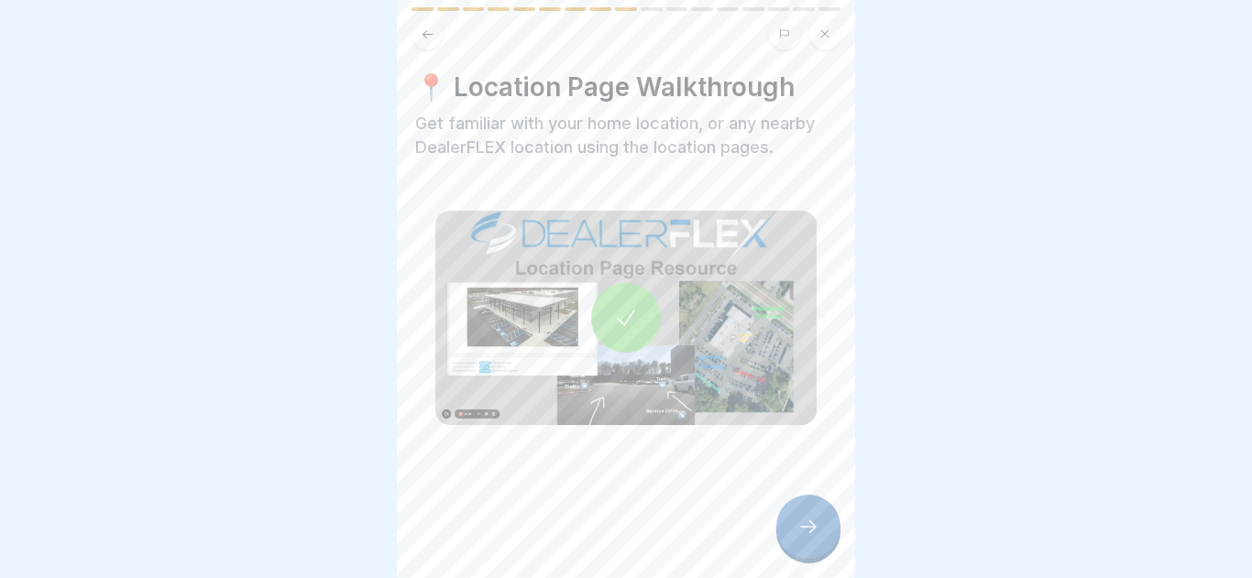
click at [819, 522] on div at bounding box center [808, 527] width 64 height 64
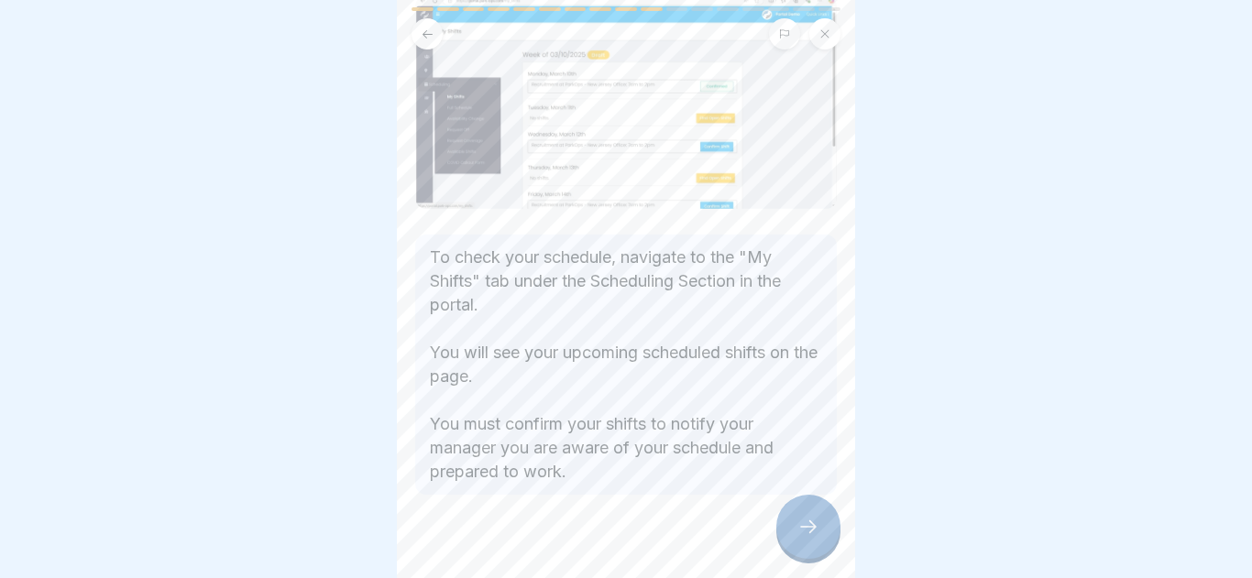
scroll to position [191, 0]
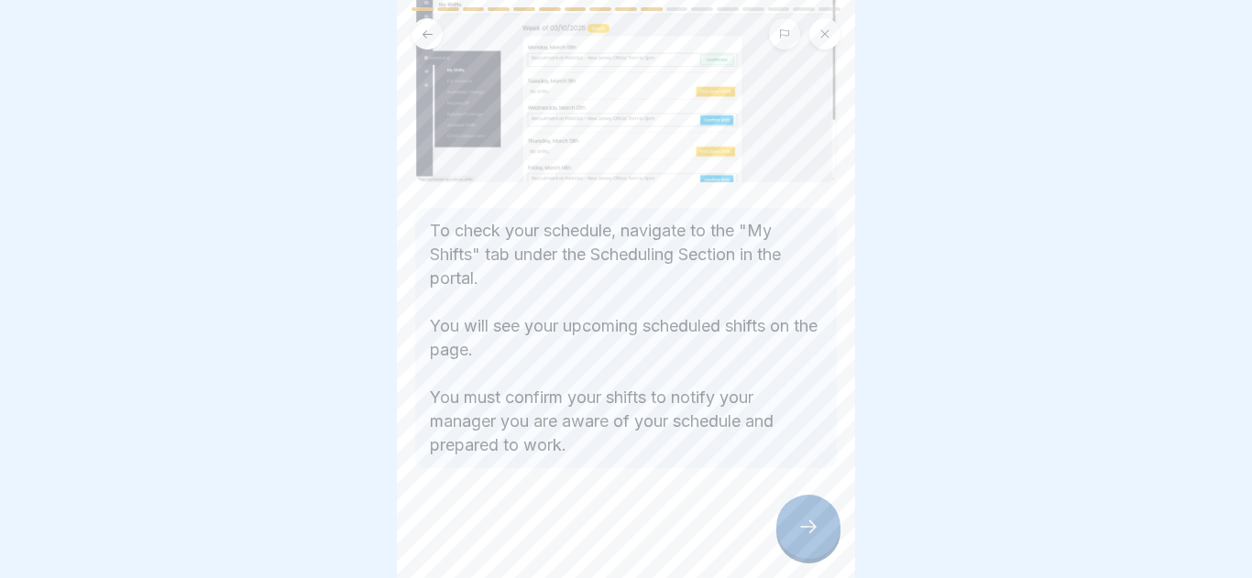
click at [841, 547] on div "🗓️ Reviewing and Confirming Your Schedule To check your schedule, navigate to t…" at bounding box center [626, 289] width 458 height 578
click at [829, 537] on div at bounding box center [808, 527] width 64 height 64
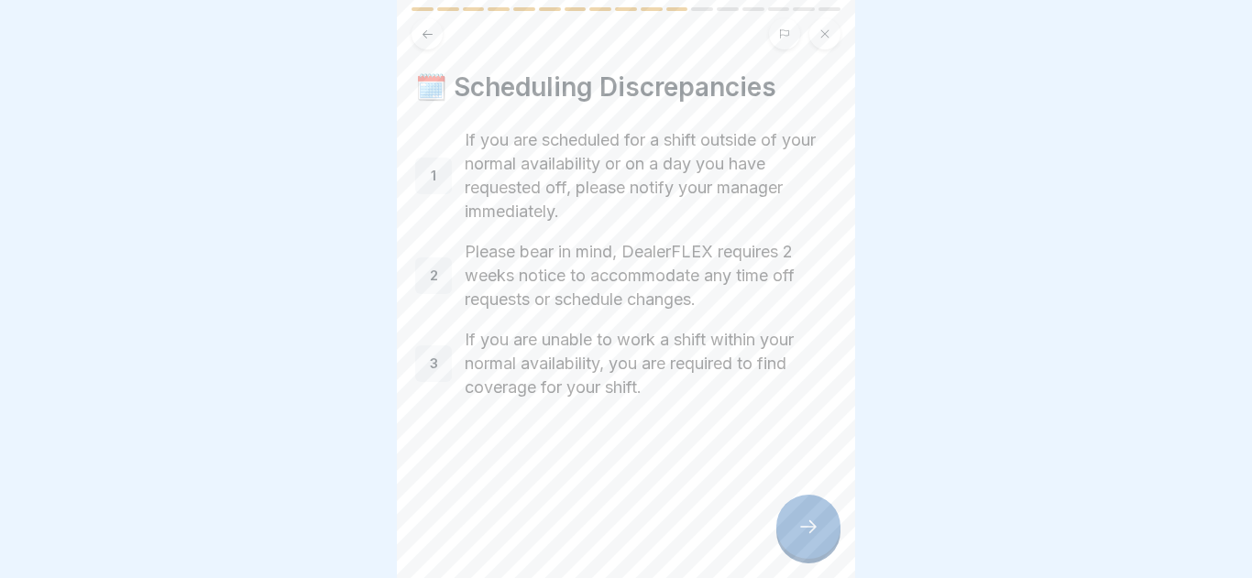
click at [819, 537] on div at bounding box center [808, 527] width 64 height 64
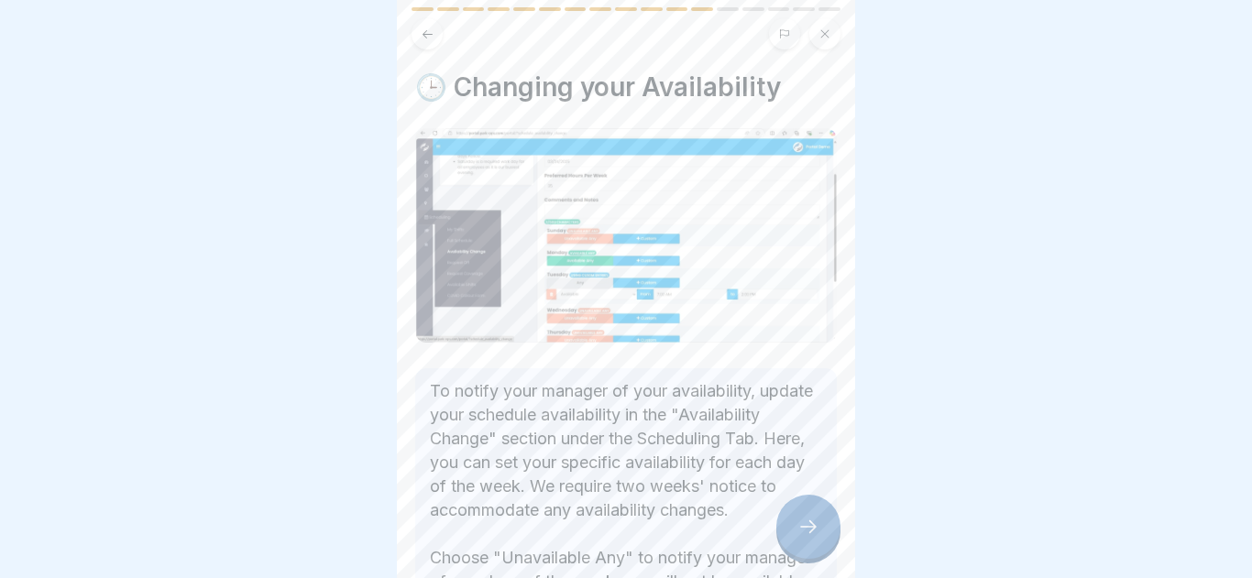
click at [819, 537] on div at bounding box center [808, 527] width 64 height 64
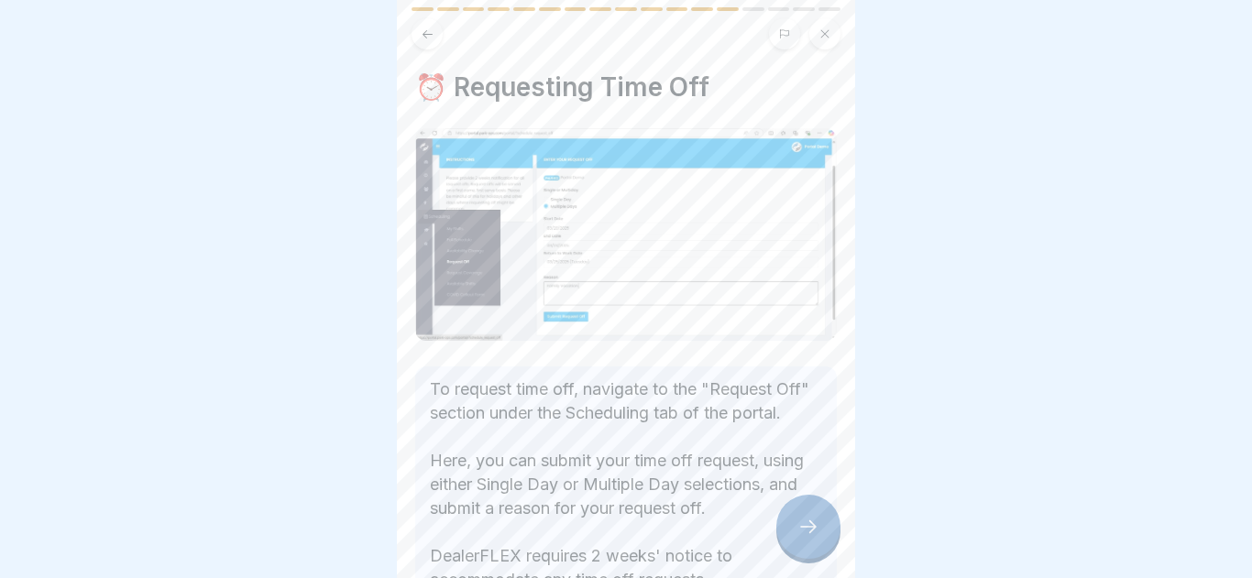
click at [819, 537] on div at bounding box center [808, 527] width 64 height 64
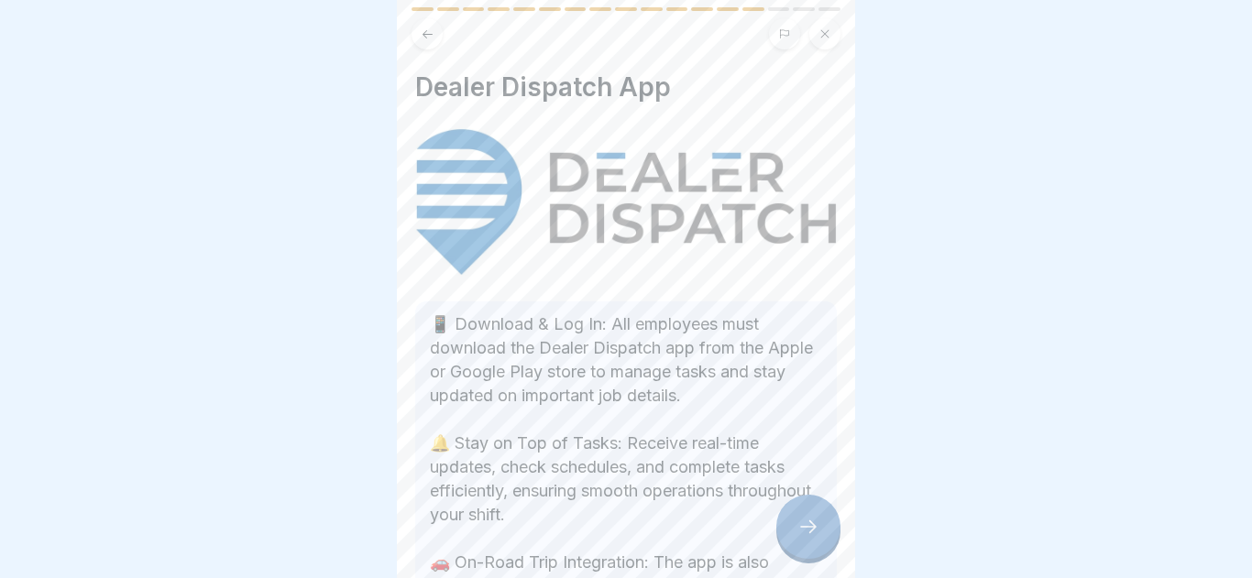
click at [819, 537] on div at bounding box center [808, 527] width 64 height 64
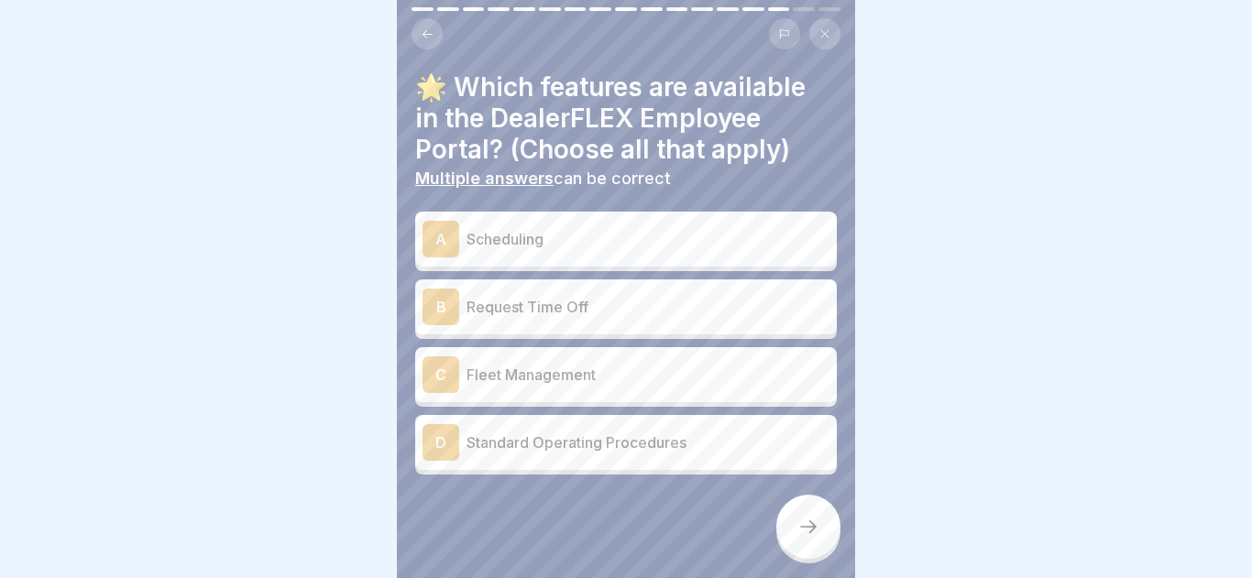
click at [819, 537] on div at bounding box center [808, 527] width 64 height 64
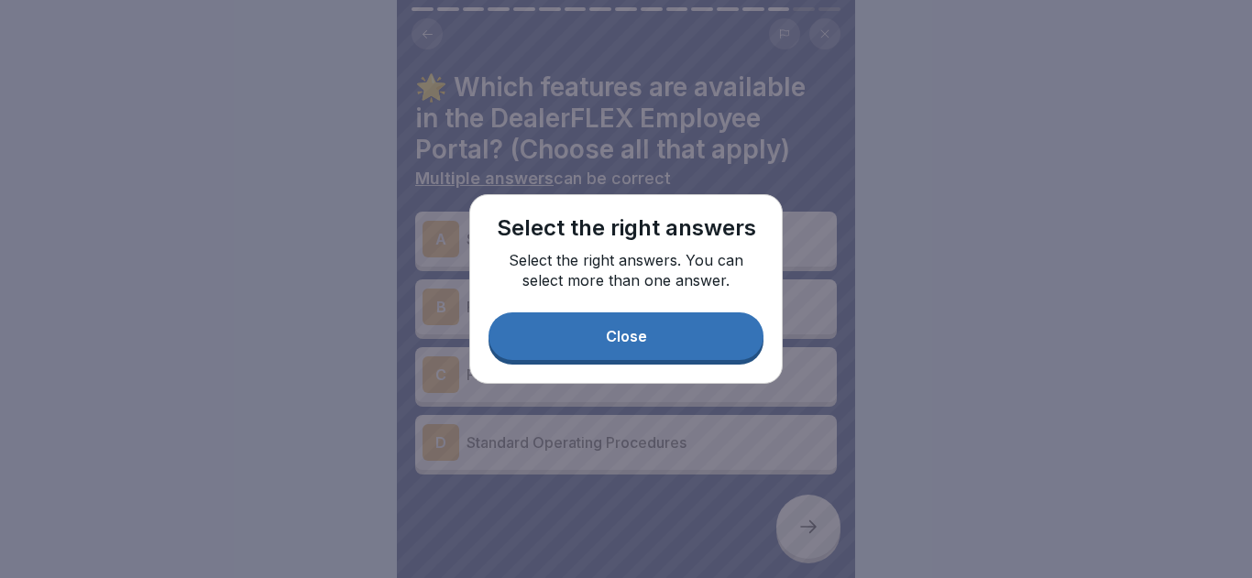
click at [642, 312] on div "Select the right answers Select the right answers. You can select more than one…" at bounding box center [625, 289] width 313 height 190
click at [603, 331] on button "Close" at bounding box center [625, 336] width 275 height 48
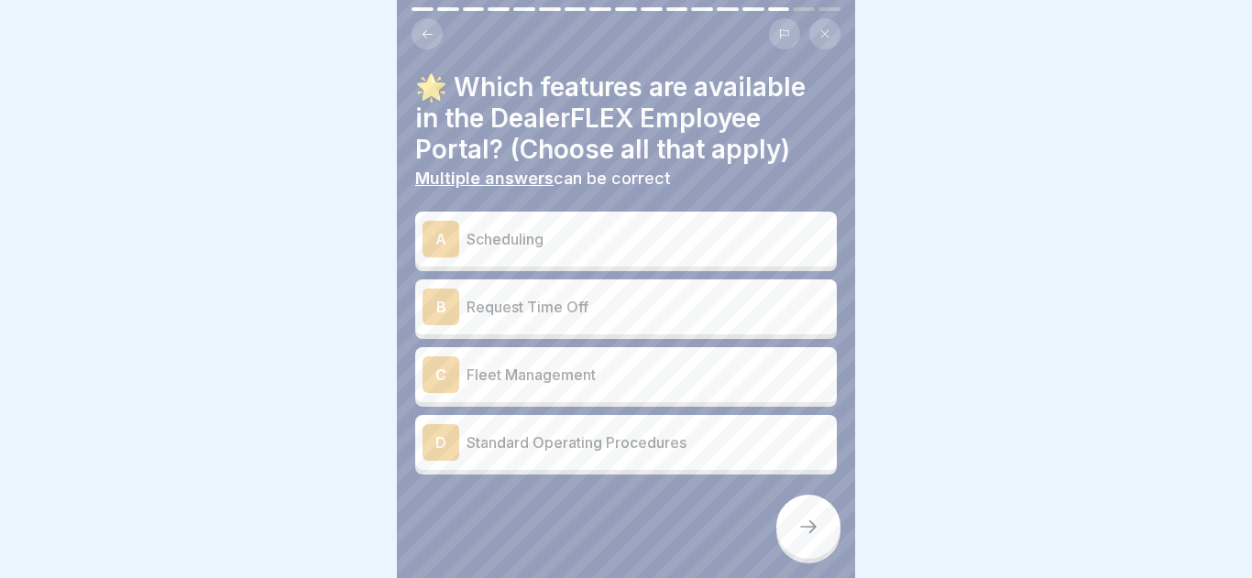
click at [552, 219] on div "A Scheduling" at bounding box center [625, 239] width 421 height 55
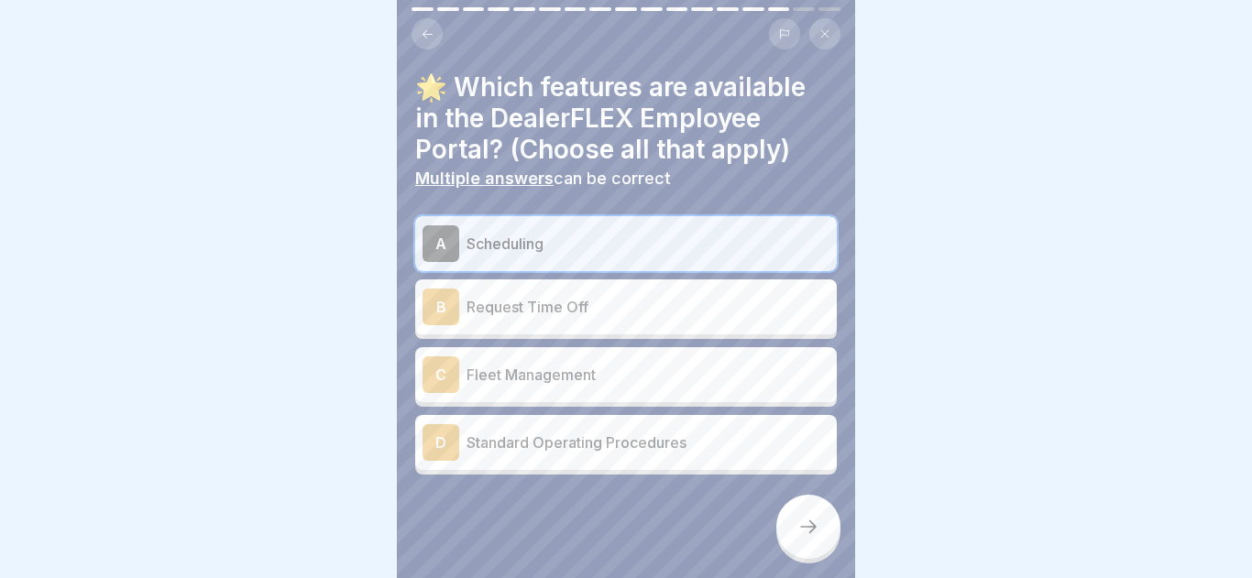
click at [563, 285] on div "B Request Time Off" at bounding box center [625, 306] width 421 height 55
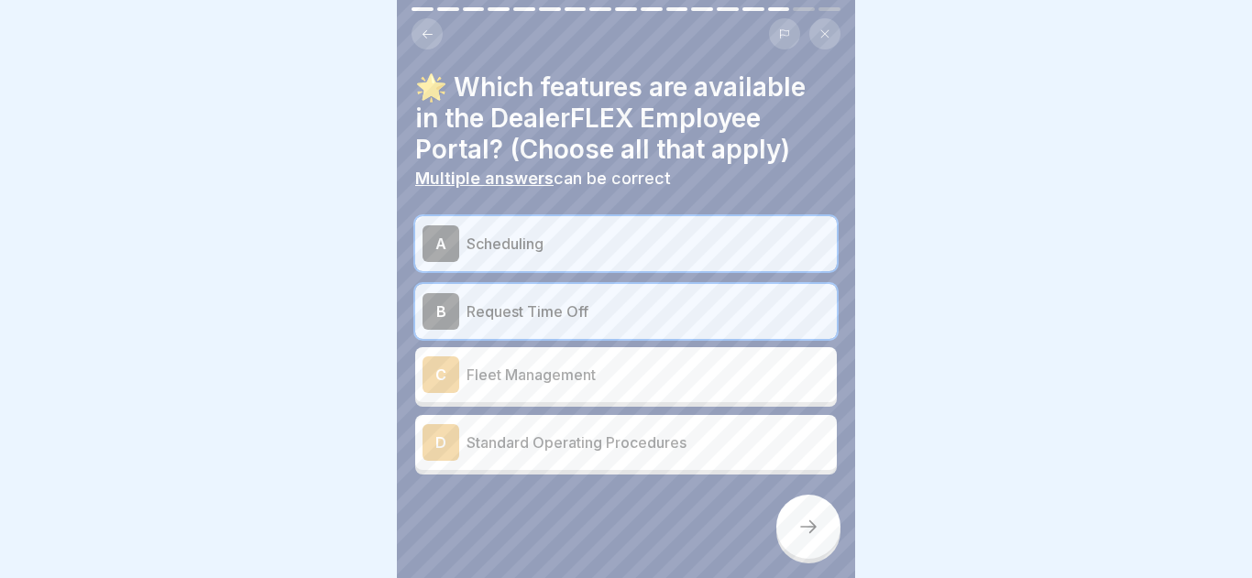
click at [581, 381] on p "Fleet Management" at bounding box center [647, 375] width 363 height 22
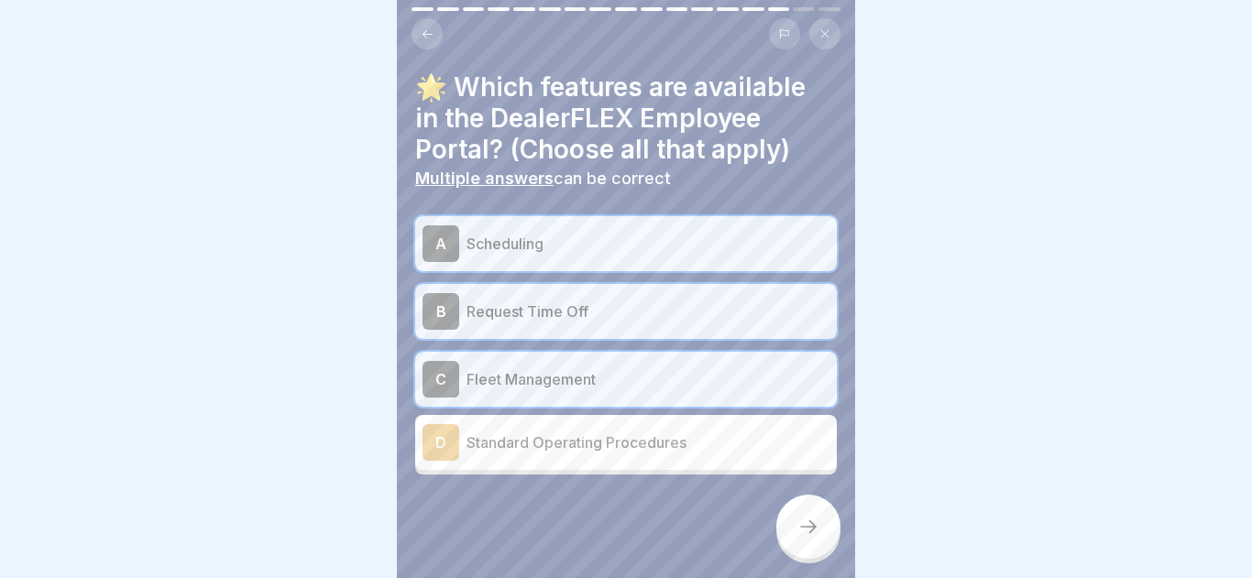
click at [604, 437] on p "Standard Operating Procedures" at bounding box center [647, 443] width 363 height 22
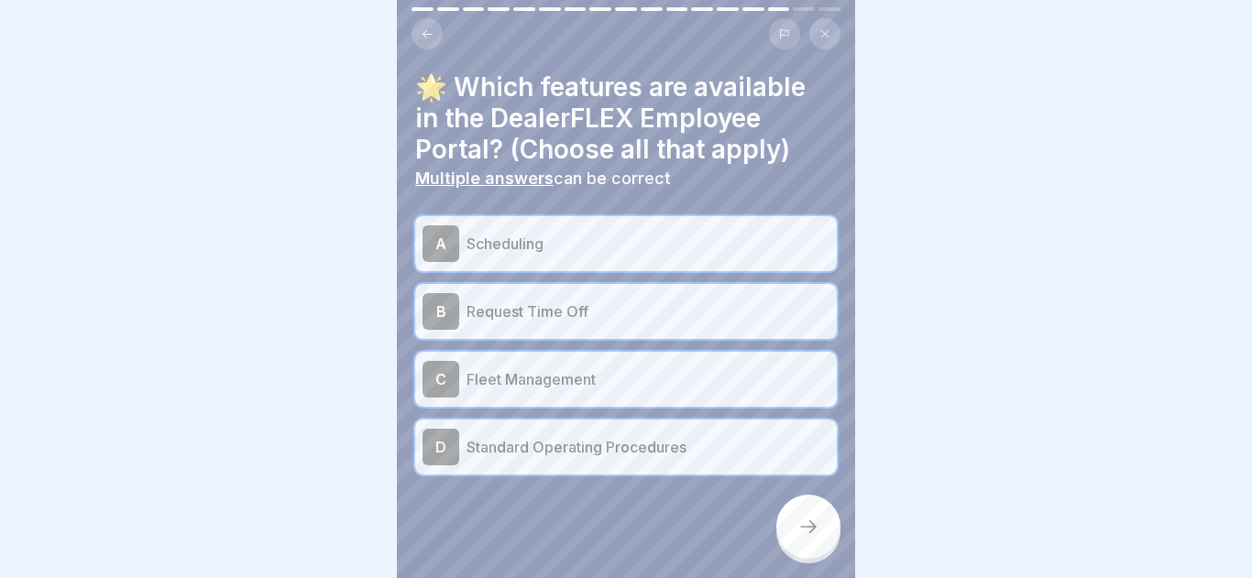
click at [782, 503] on div at bounding box center [625, 530] width 421 height 110
click at [792, 517] on div at bounding box center [808, 527] width 64 height 64
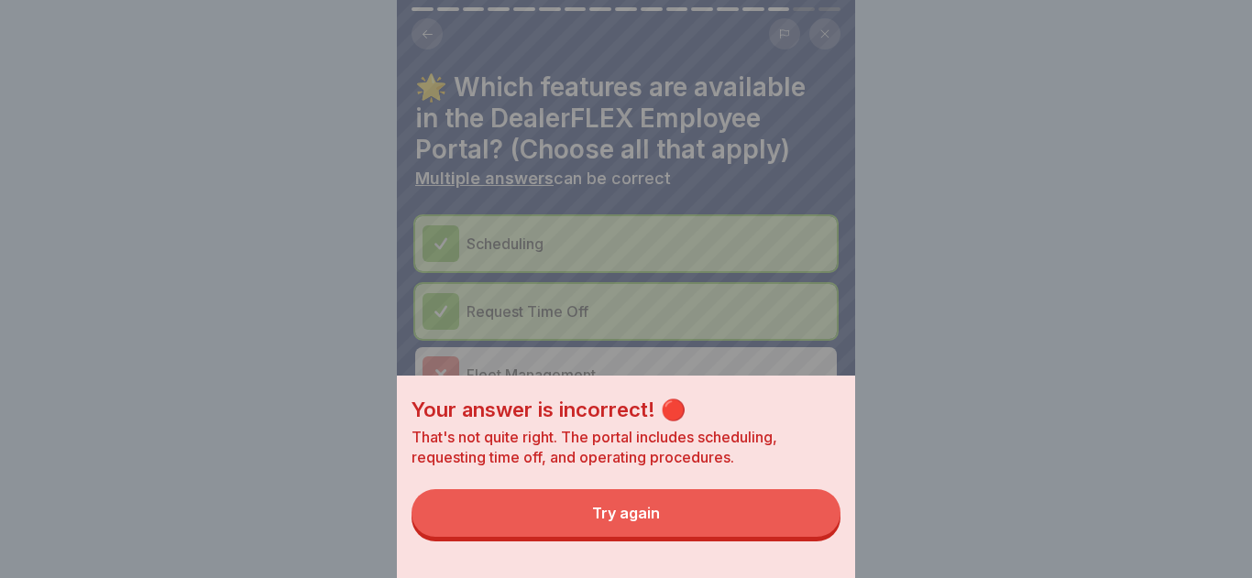
click at [717, 497] on button "Try again" at bounding box center [625, 513] width 429 height 48
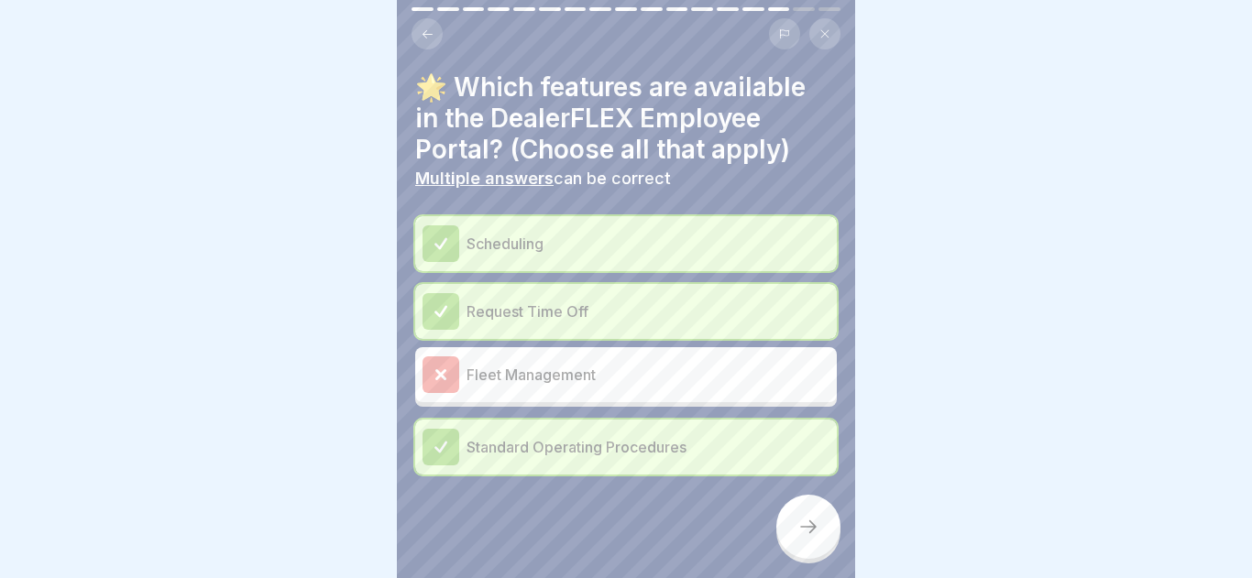
click at [776, 524] on div at bounding box center [808, 527] width 64 height 64
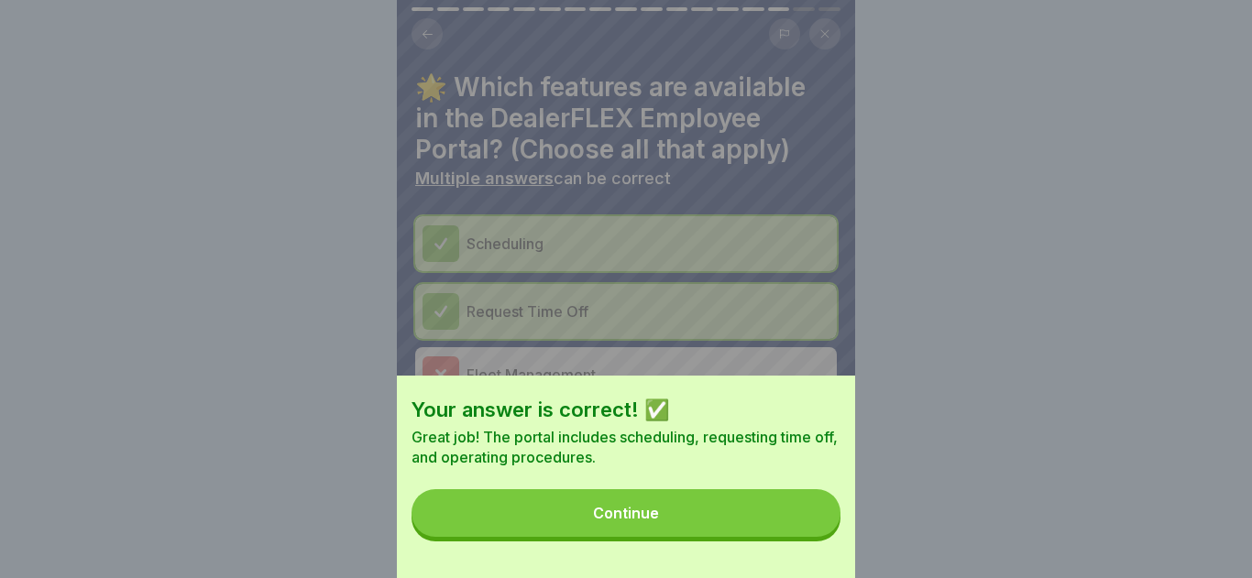
click at [752, 504] on button "Continue" at bounding box center [625, 513] width 429 height 48
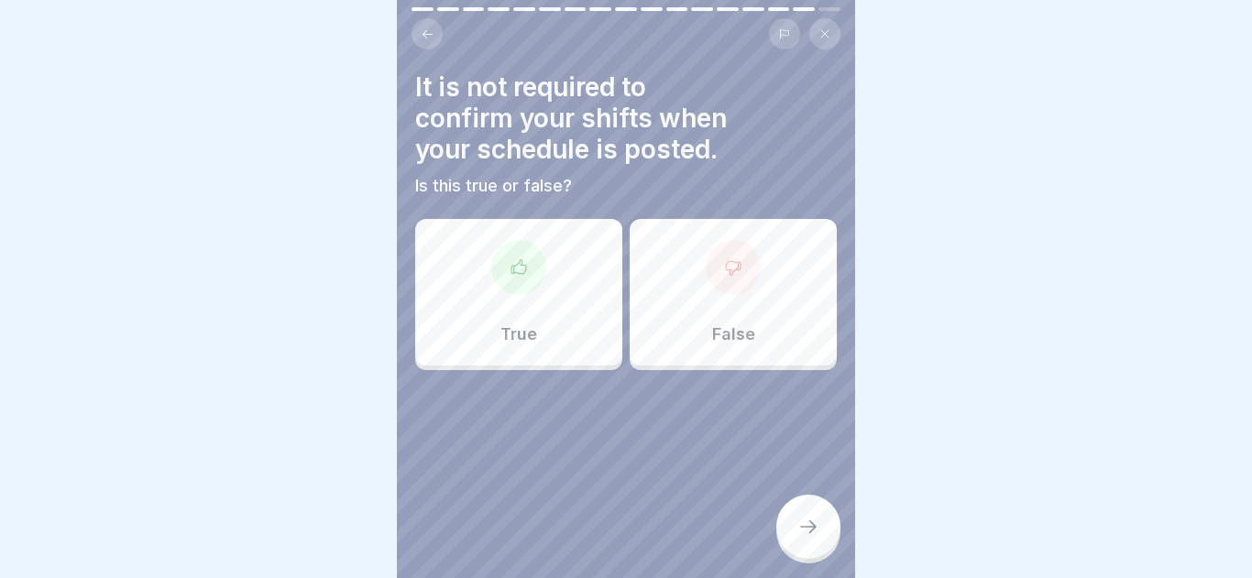
click at [683, 279] on div "False" at bounding box center [732, 292] width 207 height 147
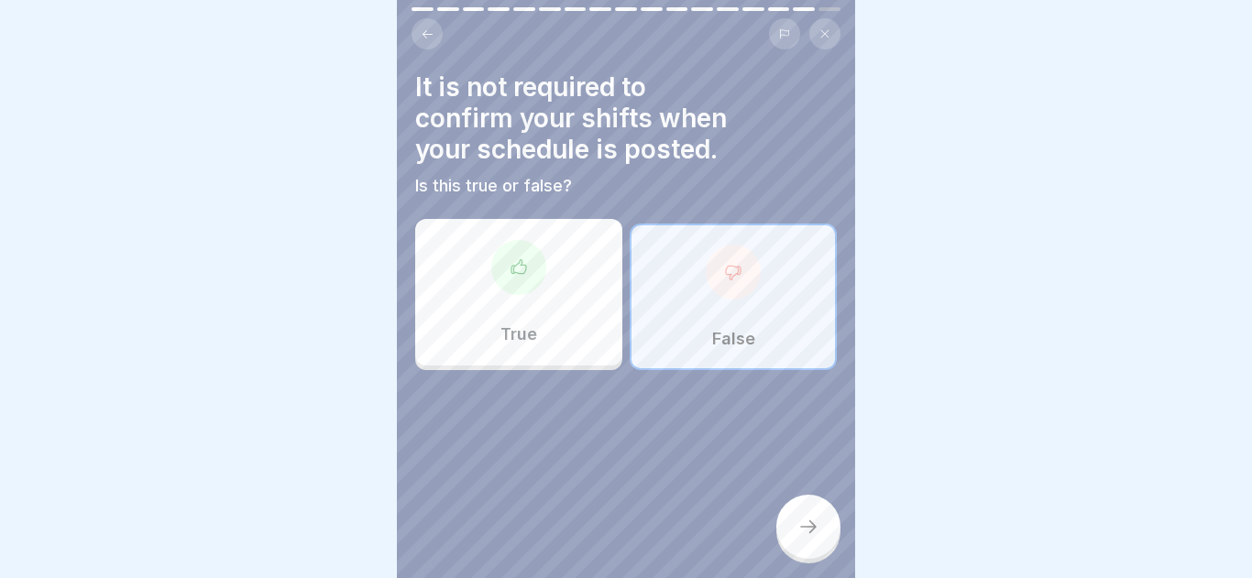
click at [794, 534] on div at bounding box center [808, 527] width 64 height 64
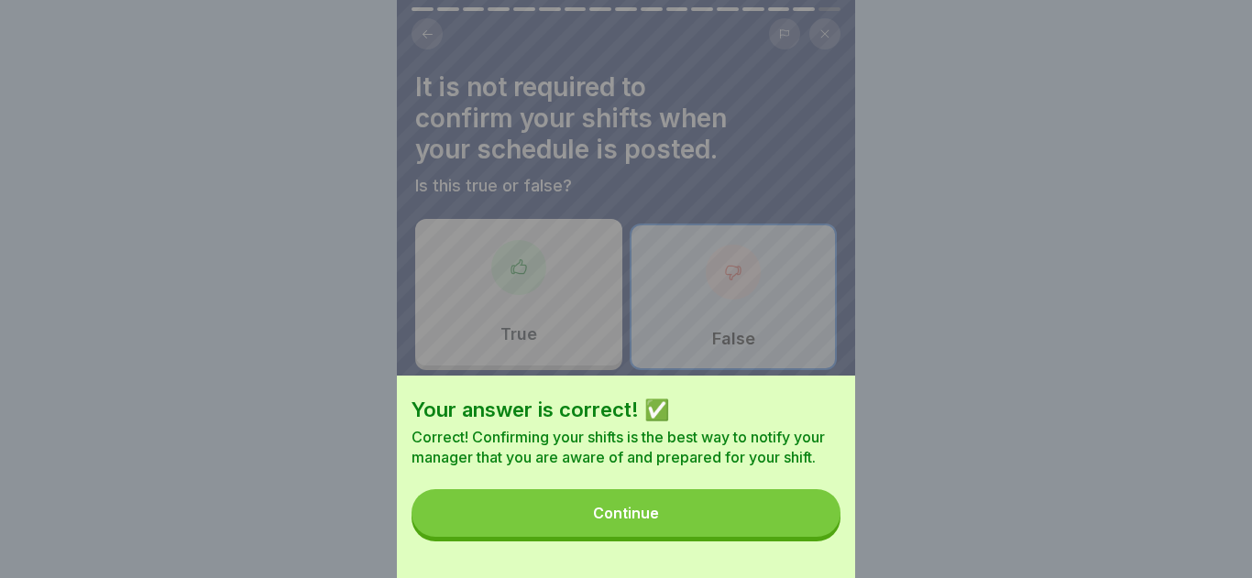
click at [767, 498] on button "Continue" at bounding box center [625, 513] width 429 height 48
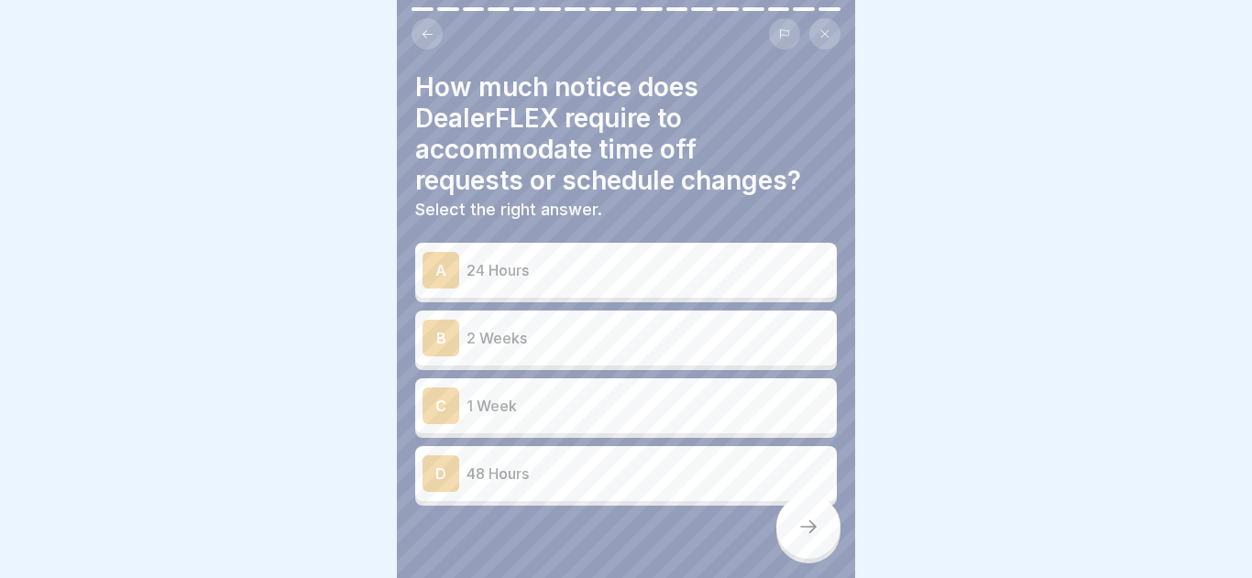
click at [603, 341] on p "2 Weeks" at bounding box center [647, 338] width 363 height 22
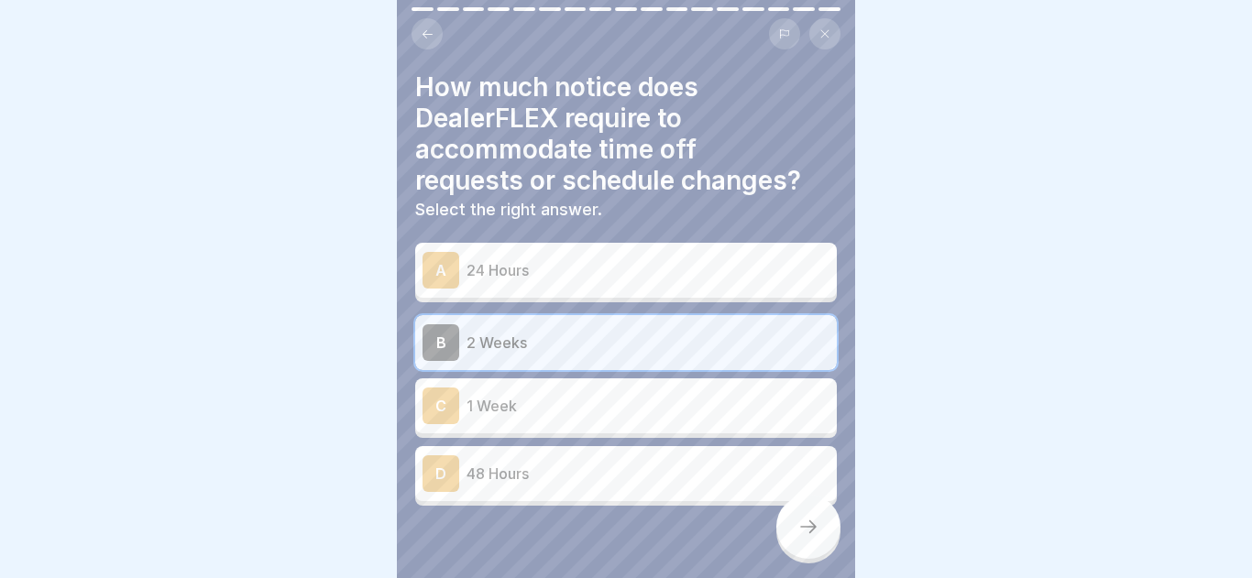
click at [802, 552] on div at bounding box center [808, 527] width 64 height 64
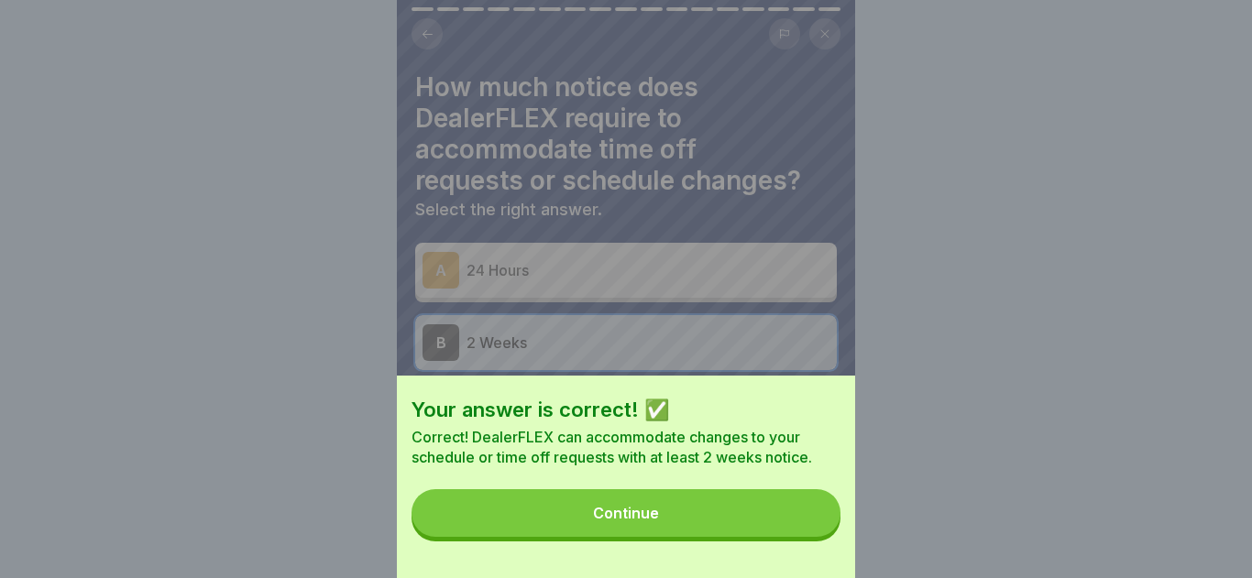
click at [686, 505] on button "Continue" at bounding box center [625, 513] width 429 height 48
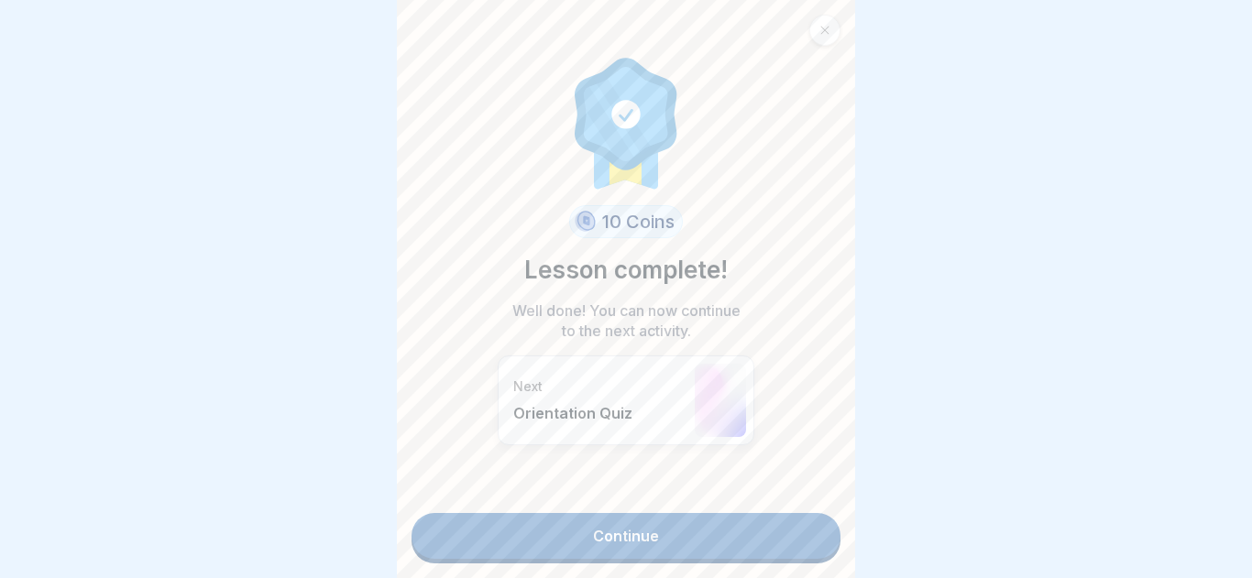
click at [690, 556] on link "Continue" at bounding box center [625, 536] width 429 height 46
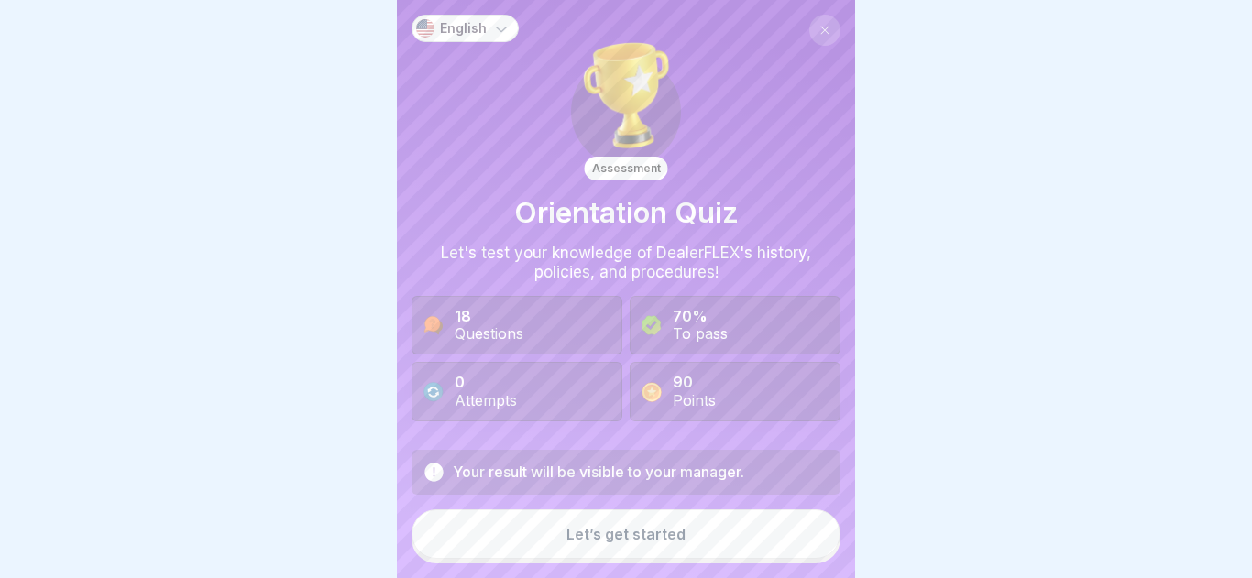
click at [608, 519] on button "Let’s get started" at bounding box center [625, 533] width 429 height 49
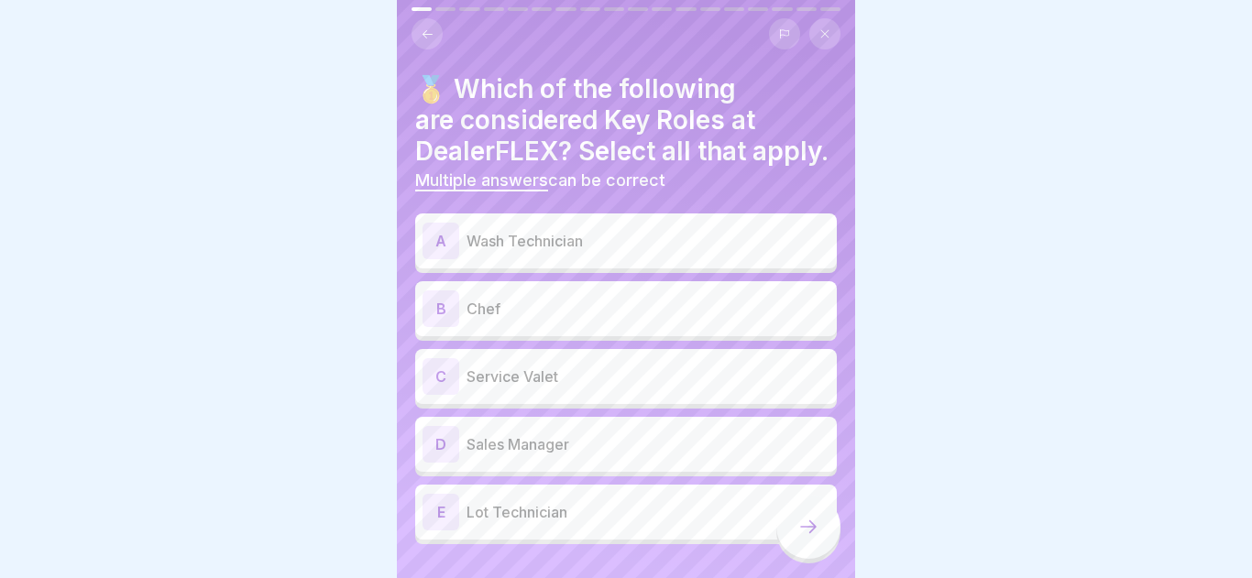
click at [595, 377] on p "Service Valet" at bounding box center [647, 377] width 363 height 22
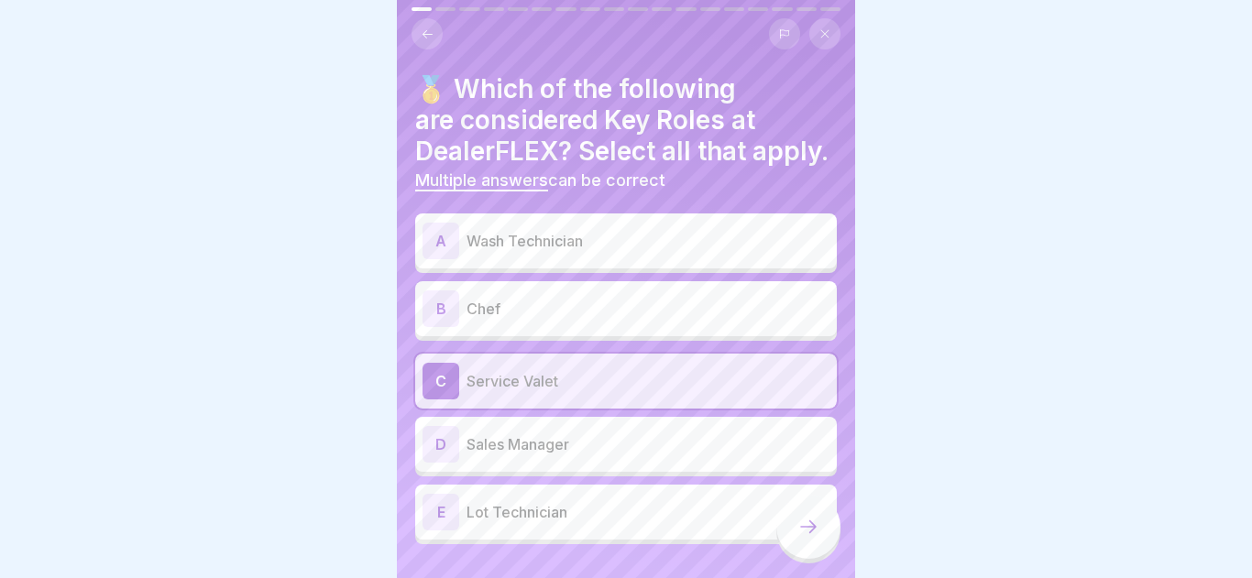
click at [585, 523] on div "E Lot Technician" at bounding box center [625, 512] width 407 height 37
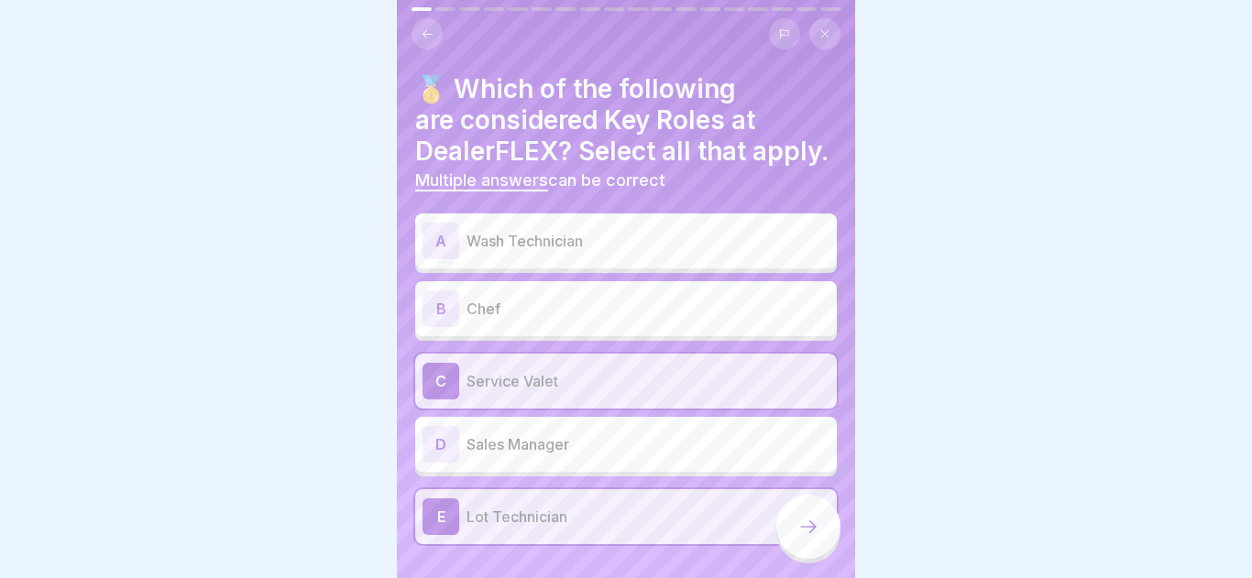
click at [573, 236] on p "Wash Technician" at bounding box center [647, 241] width 363 height 22
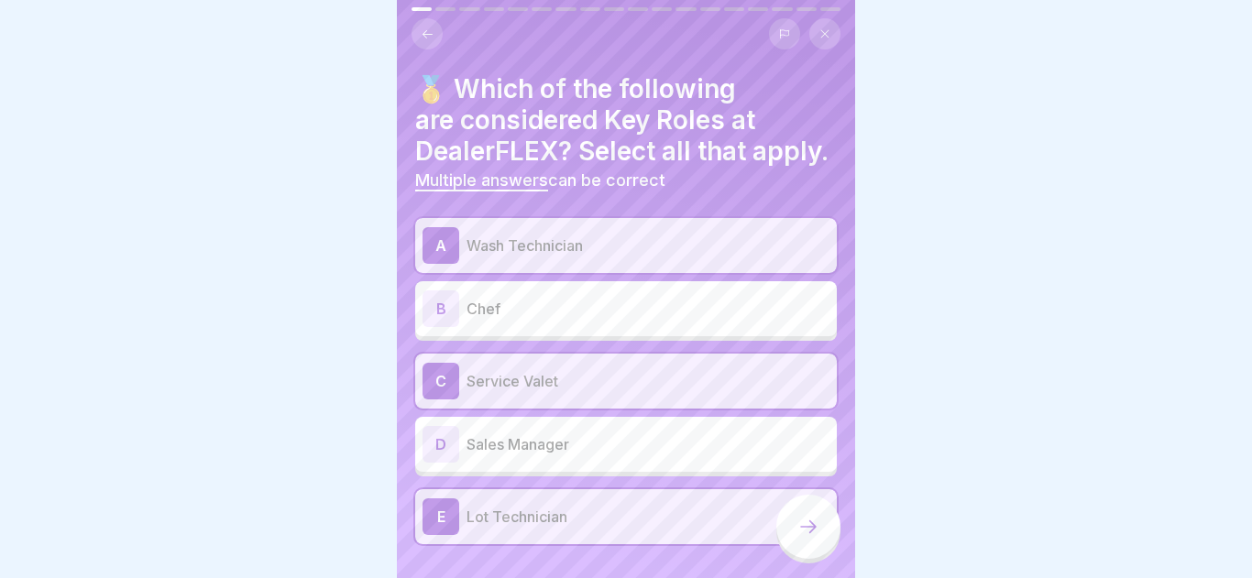
click at [819, 540] on div at bounding box center [808, 527] width 64 height 64
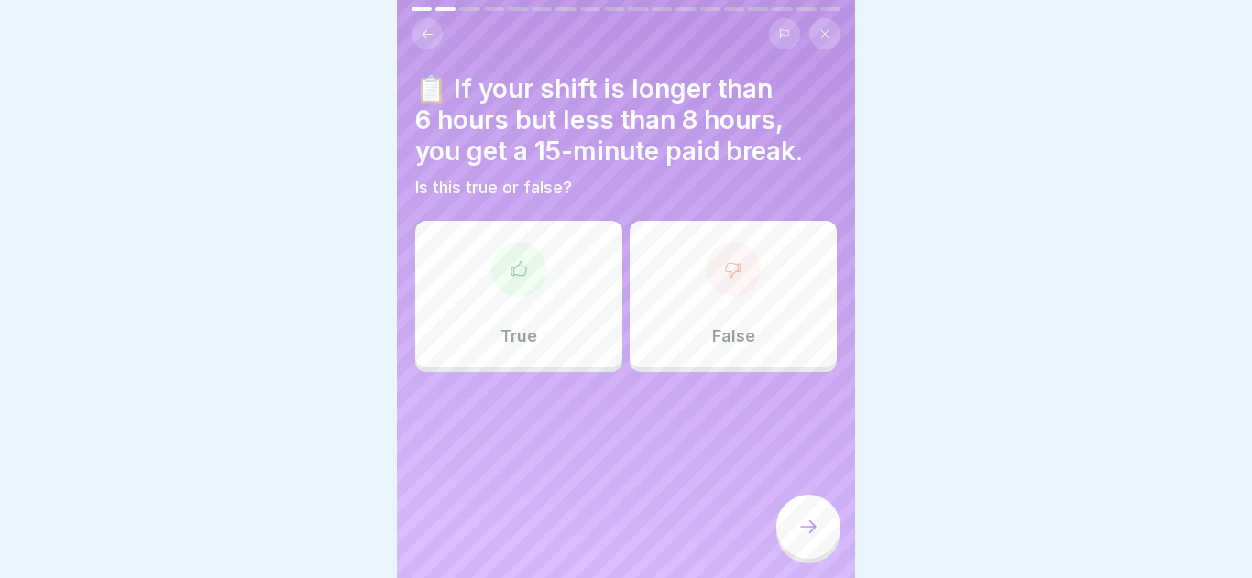
click at [513, 286] on div at bounding box center [518, 269] width 55 height 55
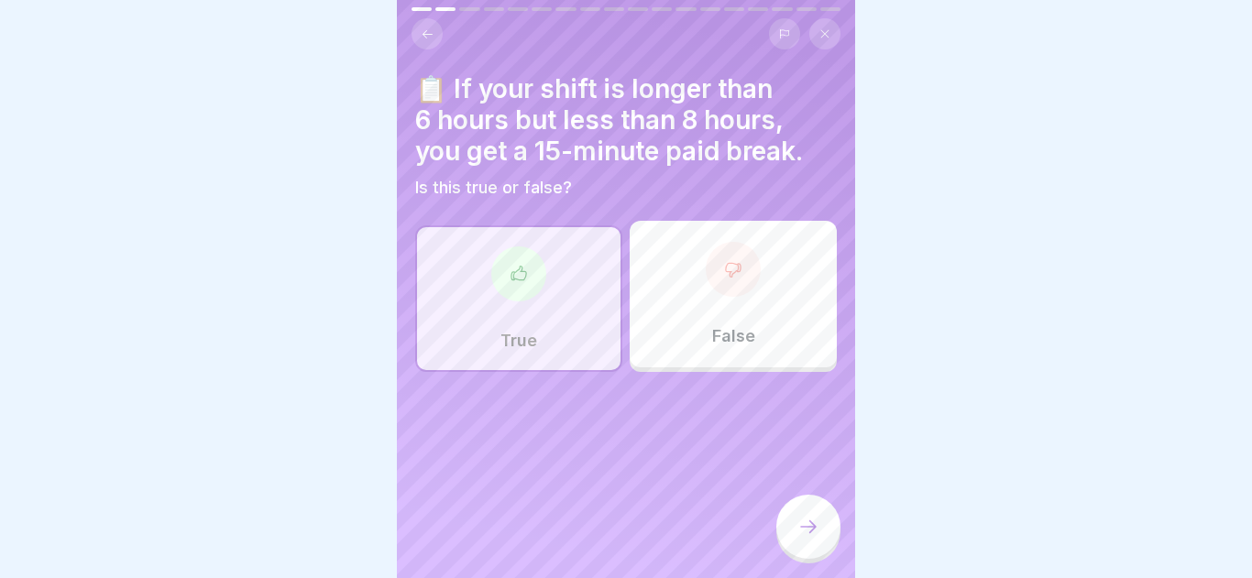
click at [810, 510] on div at bounding box center [808, 527] width 64 height 64
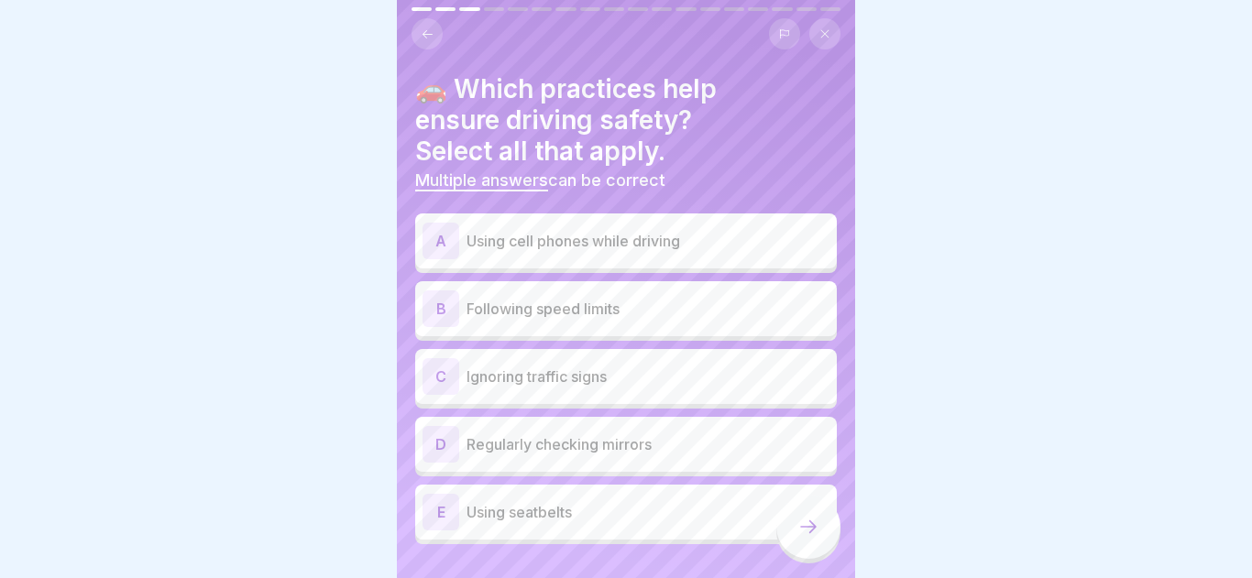
click at [596, 322] on div "B Following speed limits" at bounding box center [625, 308] width 407 height 37
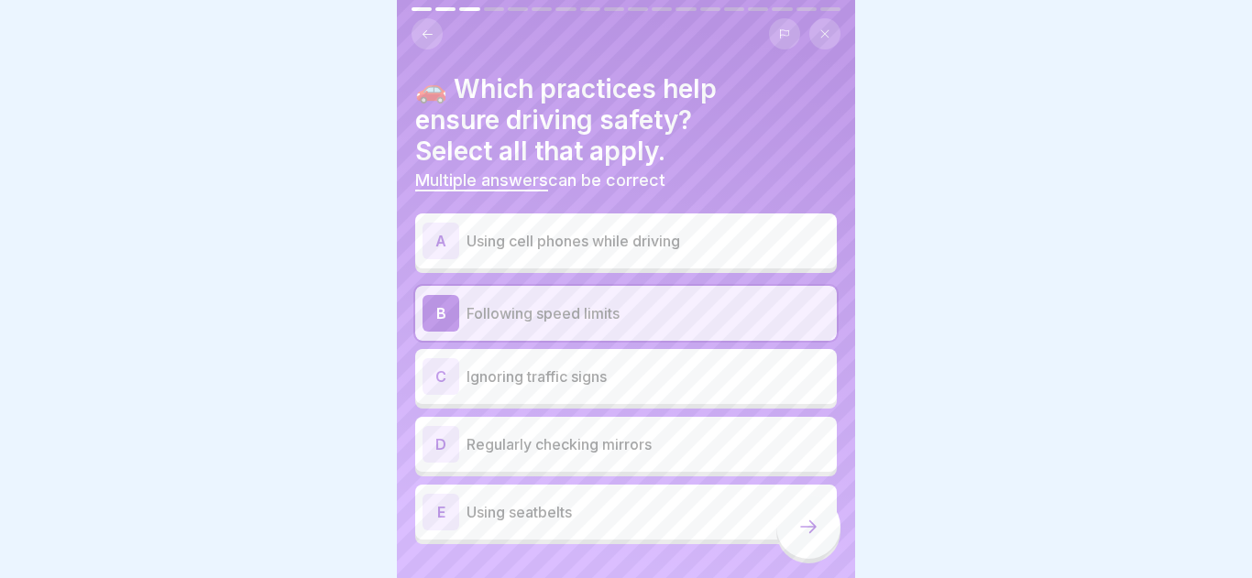
click at [558, 521] on p "Using seatbelts" at bounding box center [647, 512] width 363 height 22
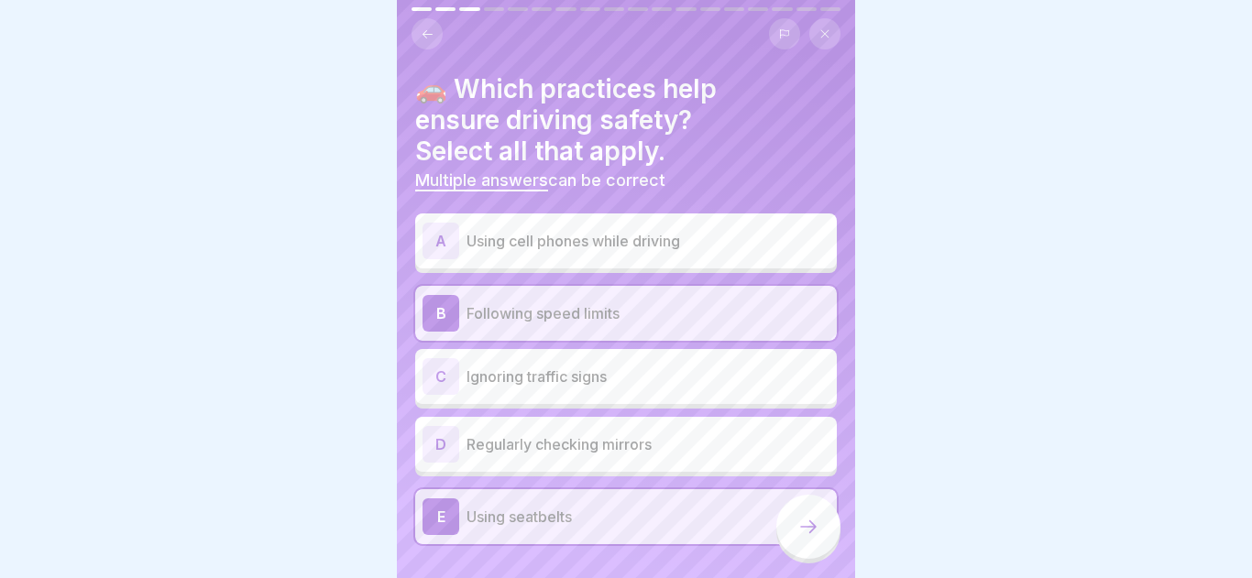
click at [555, 444] on p "Regularly checking mirrors" at bounding box center [647, 444] width 363 height 22
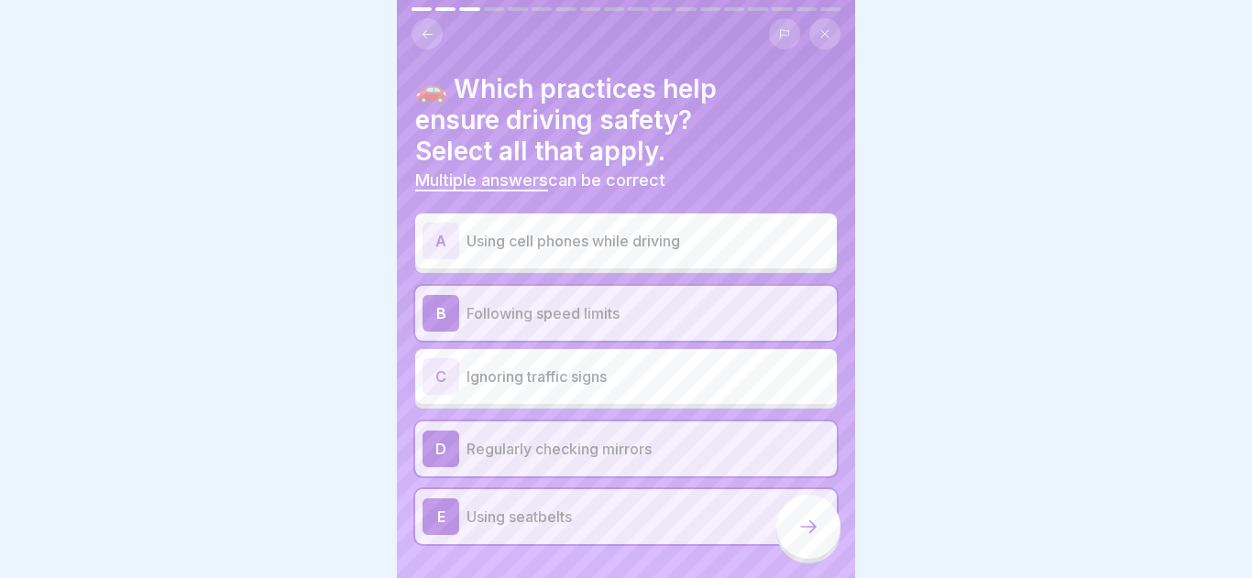
click at [815, 530] on icon at bounding box center [808, 527] width 22 height 22
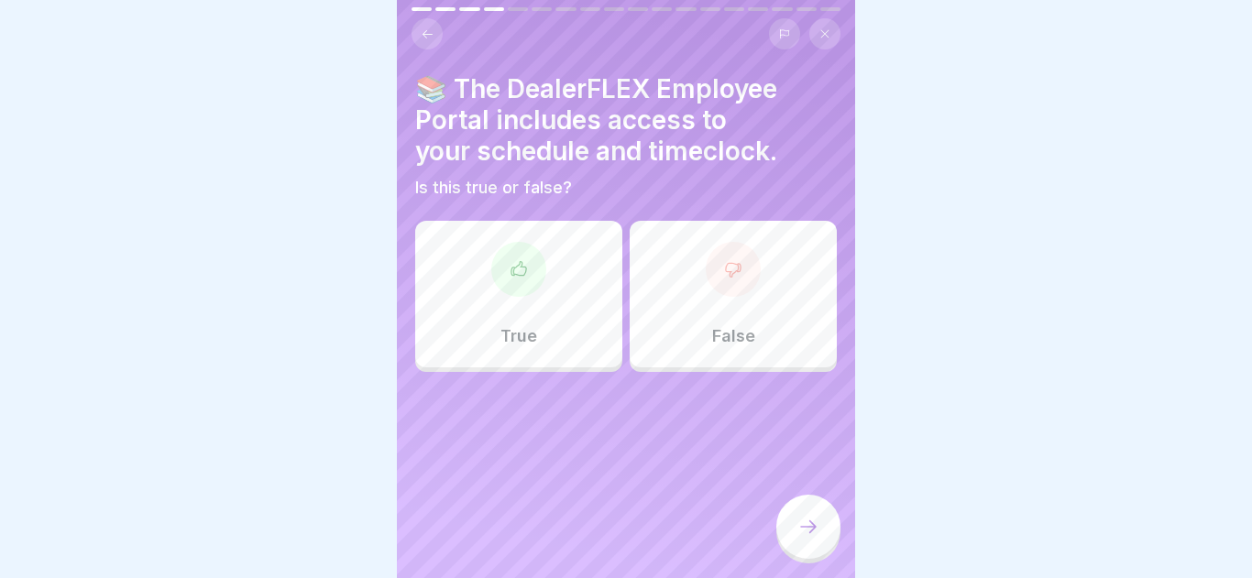
click at [562, 259] on div "True" at bounding box center [518, 294] width 207 height 147
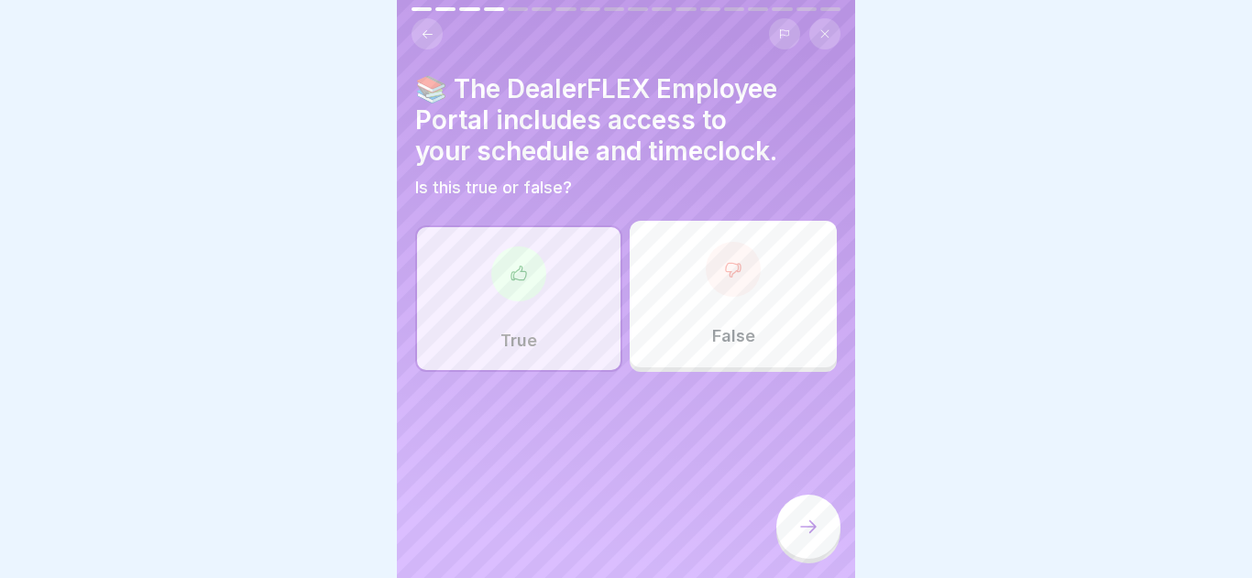
click at [824, 504] on div at bounding box center [808, 527] width 64 height 64
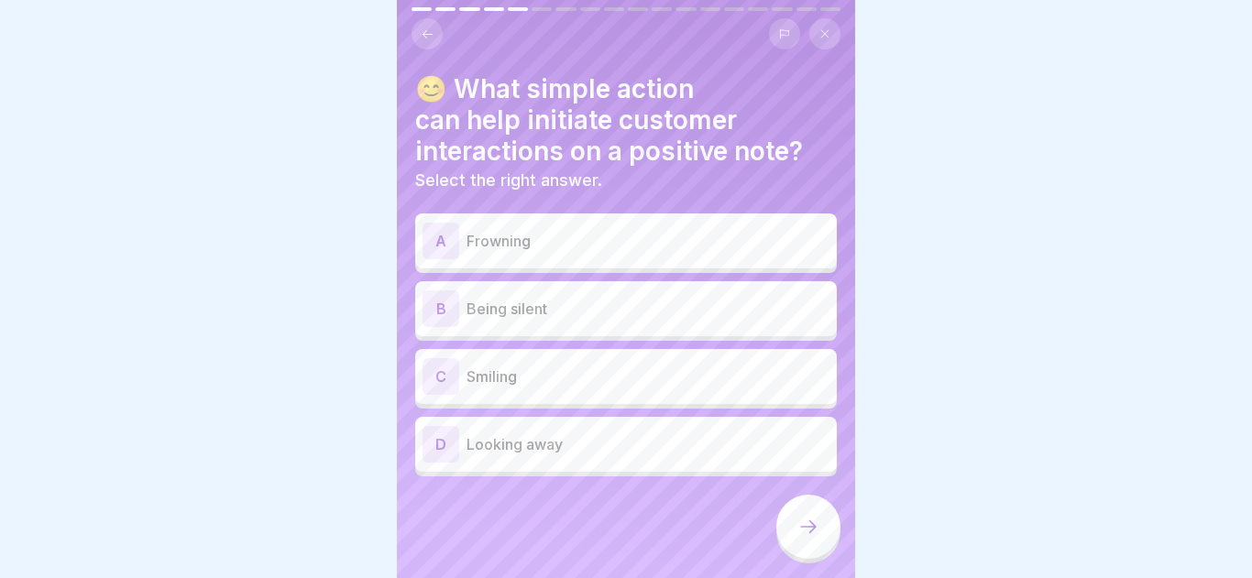
click at [535, 390] on div "C Smiling" at bounding box center [625, 376] width 407 height 37
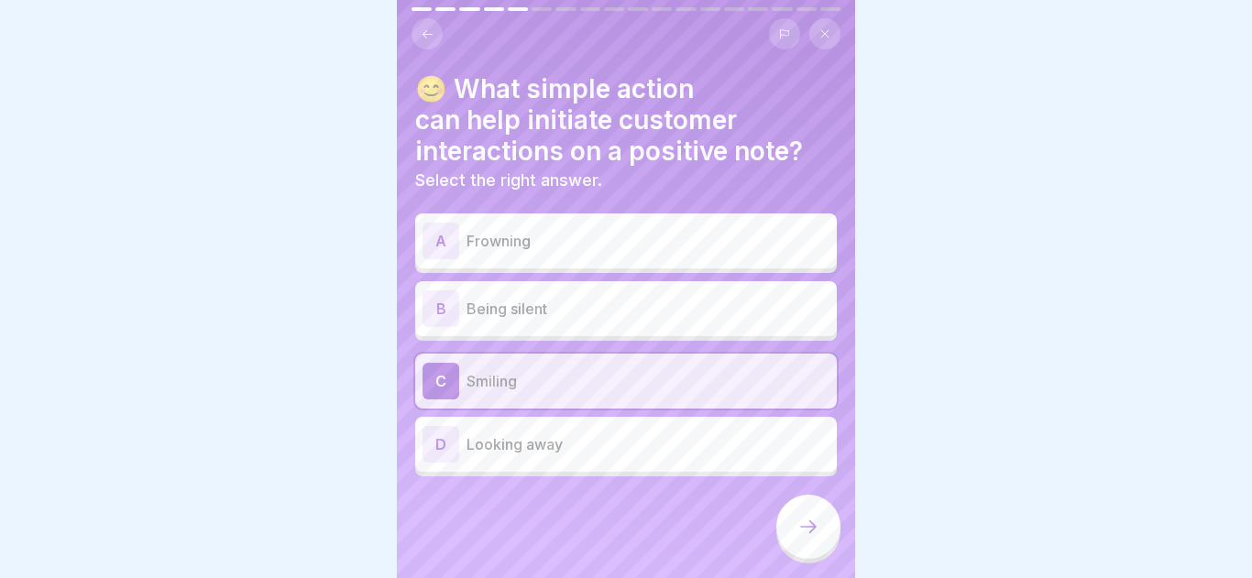
click at [822, 530] on div at bounding box center [808, 527] width 64 height 64
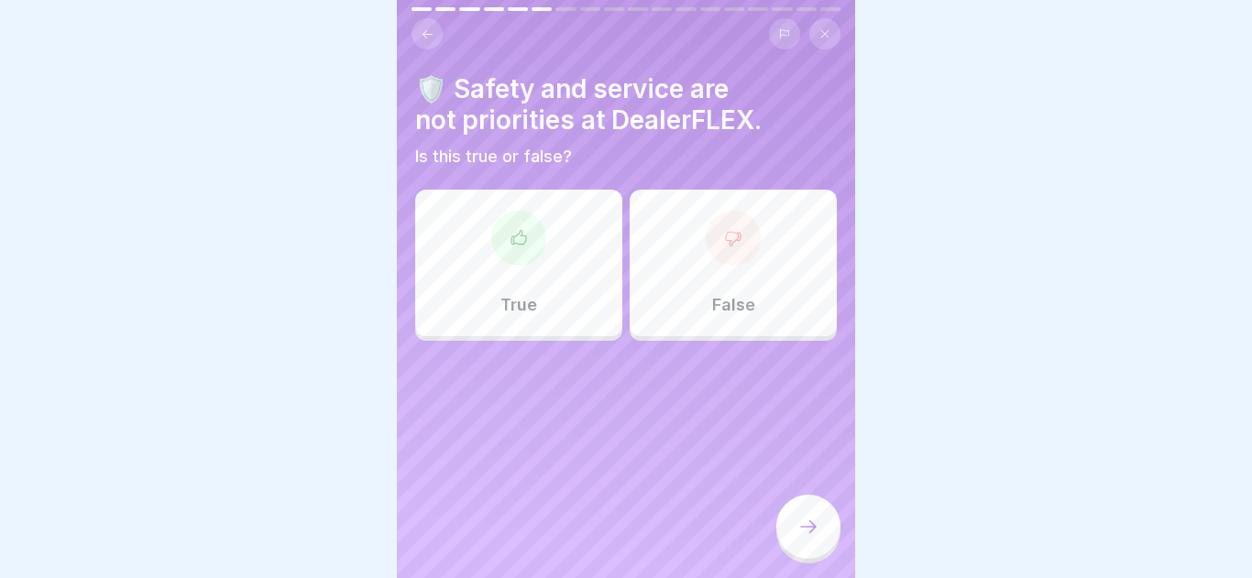
click at [686, 241] on div "False" at bounding box center [732, 263] width 207 height 147
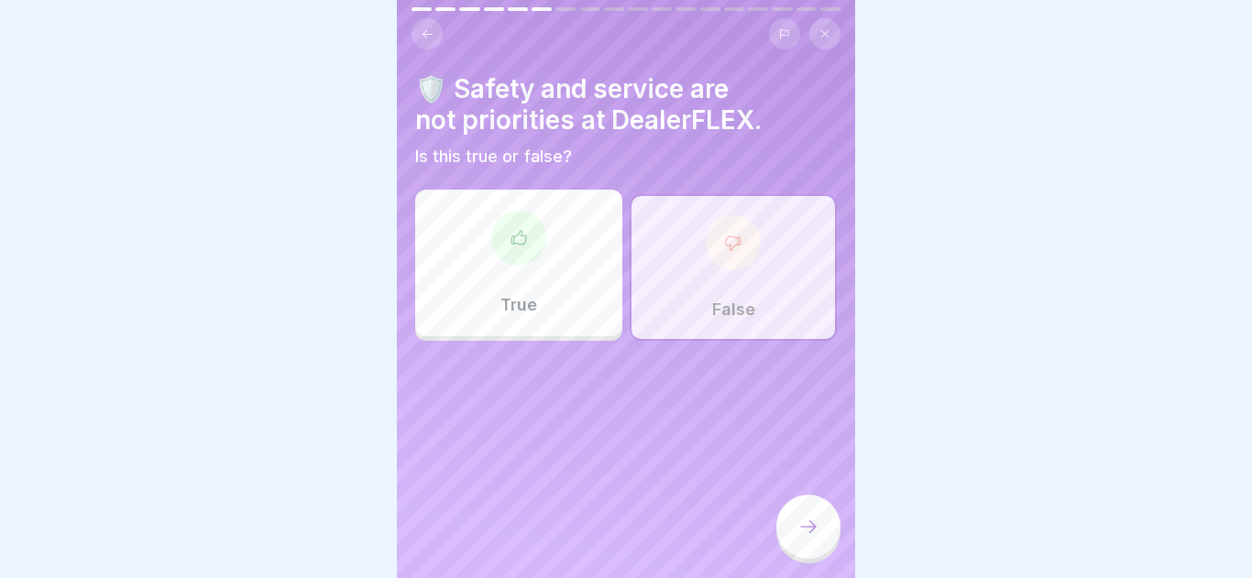
click at [814, 537] on icon at bounding box center [808, 527] width 22 height 22
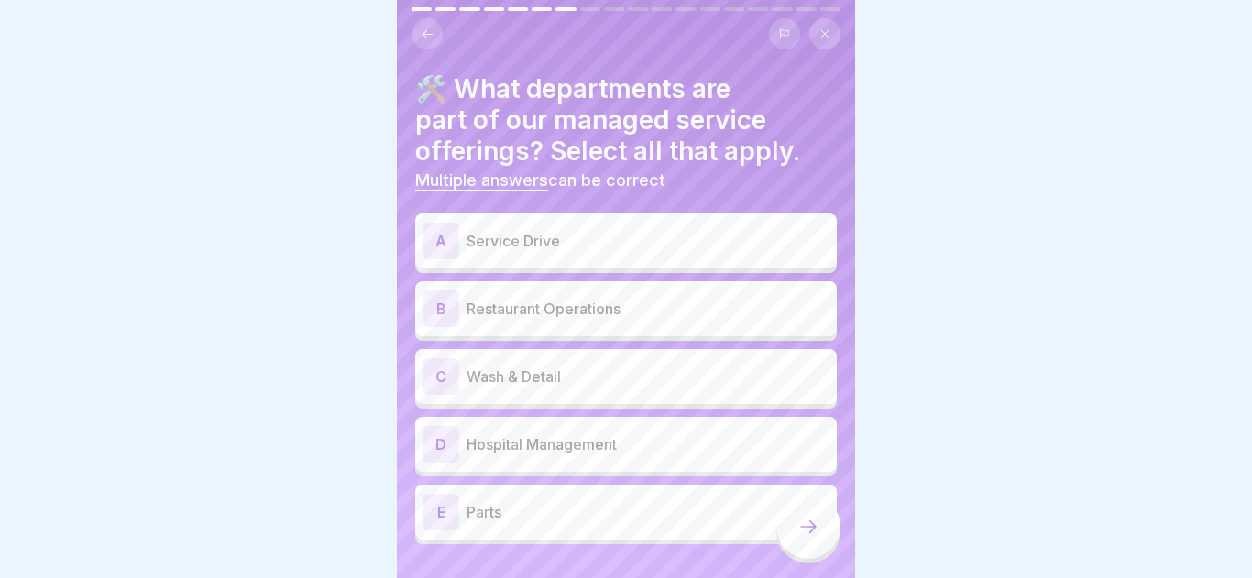
click at [545, 246] on p "Service Drive" at bounding box center [647, 241] width 363 height 22
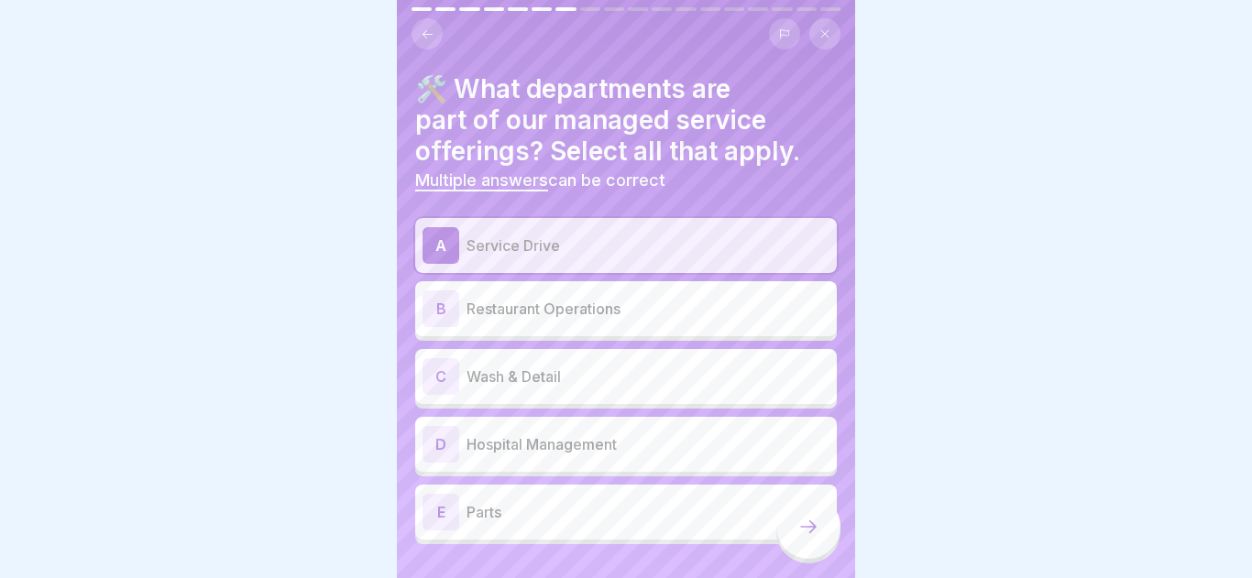
click at [572, 385] on p "Wash & Detail" at bounding box center [647, 377] width 363 height 22
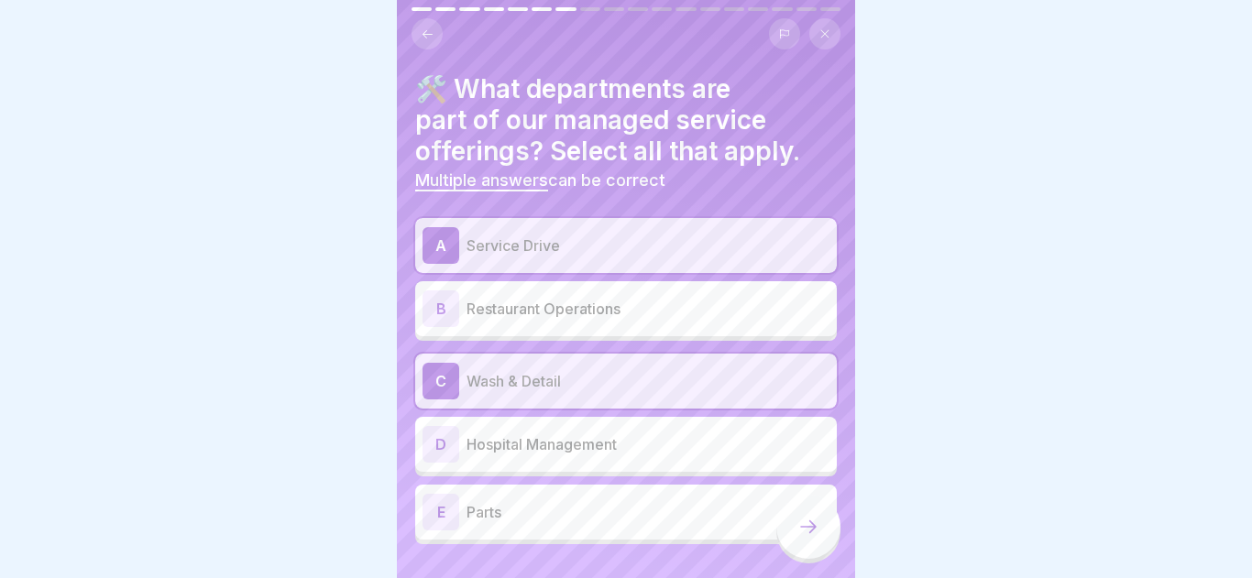
click at [585, 514] on p "Parts" at bounding box center [647, 512] width 363 height 22
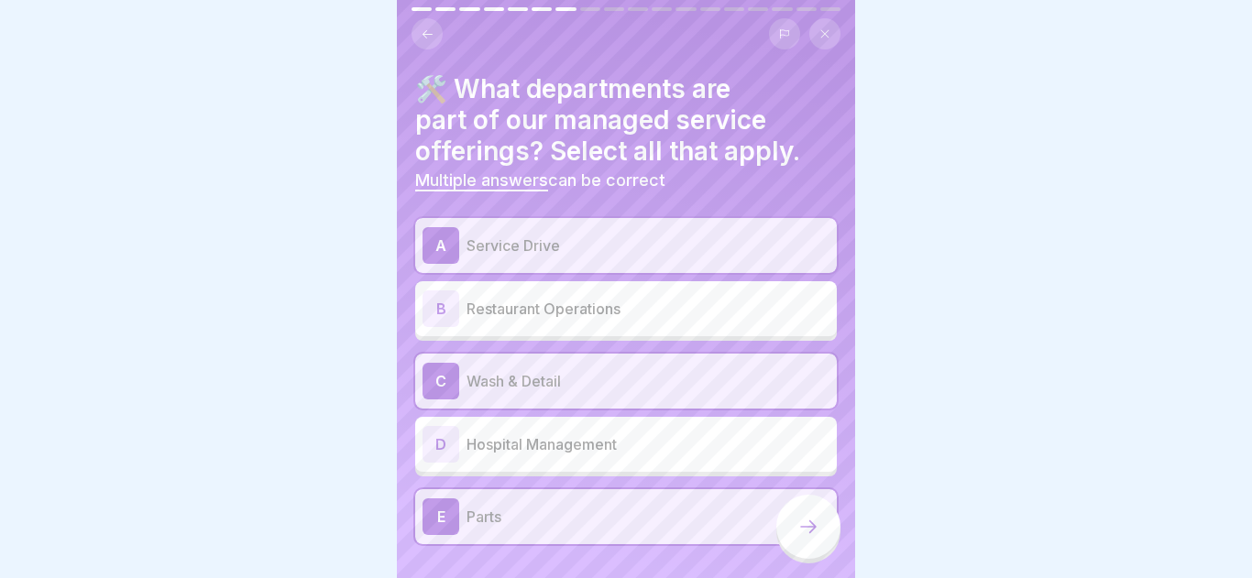
click at [829, 533] on div at bounding box center [808, 527] width 64 height 64
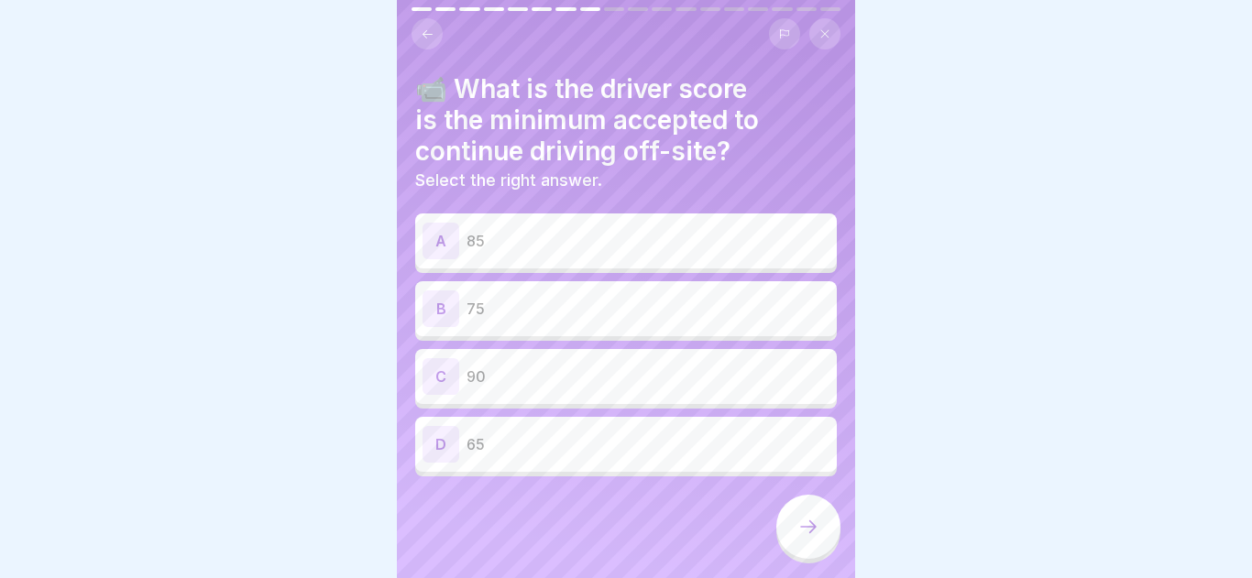
click at [603, 367] on p "90" at bounding box center [647, 377] width 363 height 22
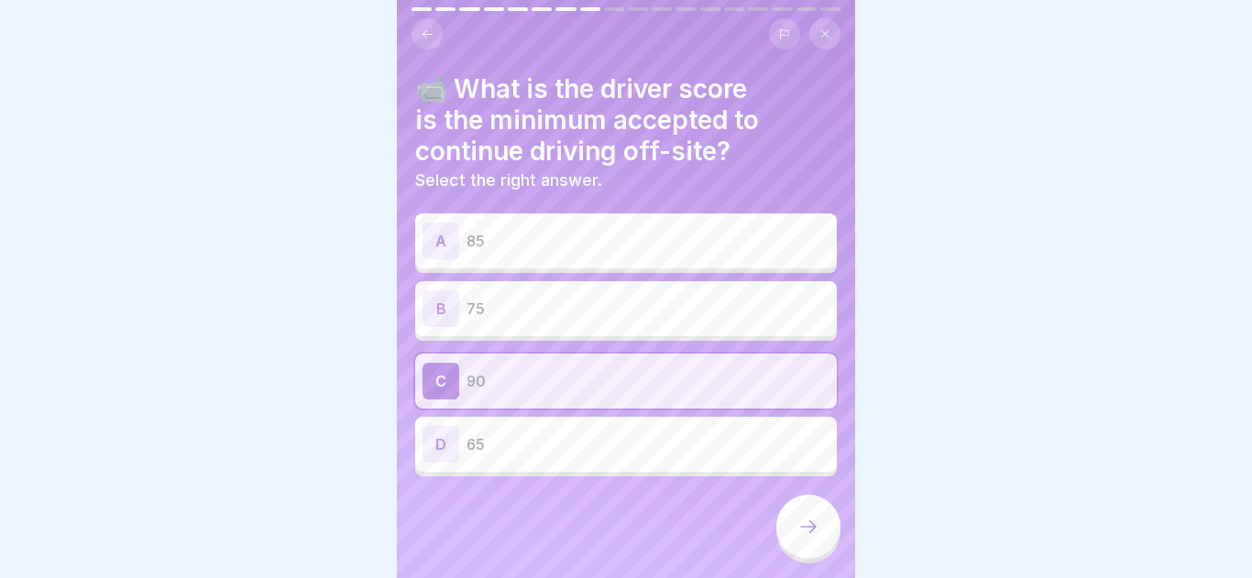
click at [824, 521] on div at bounding box center [808, 527] width 64 height 64
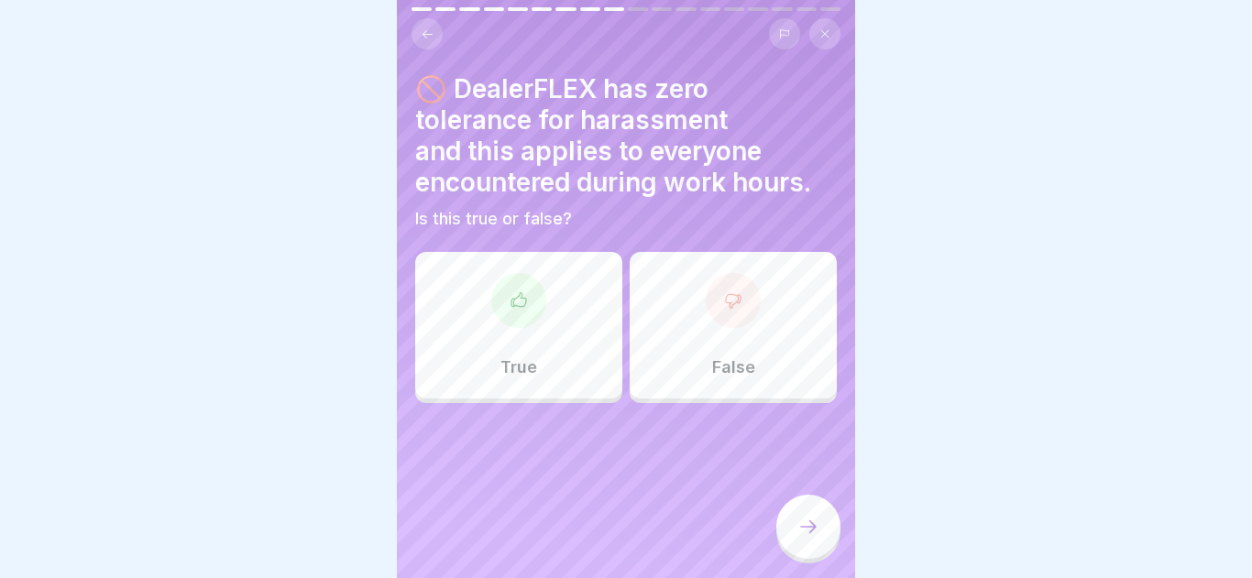
click at [525, 333] on div "True" at bounding box center [518, 325] width 207 height 147
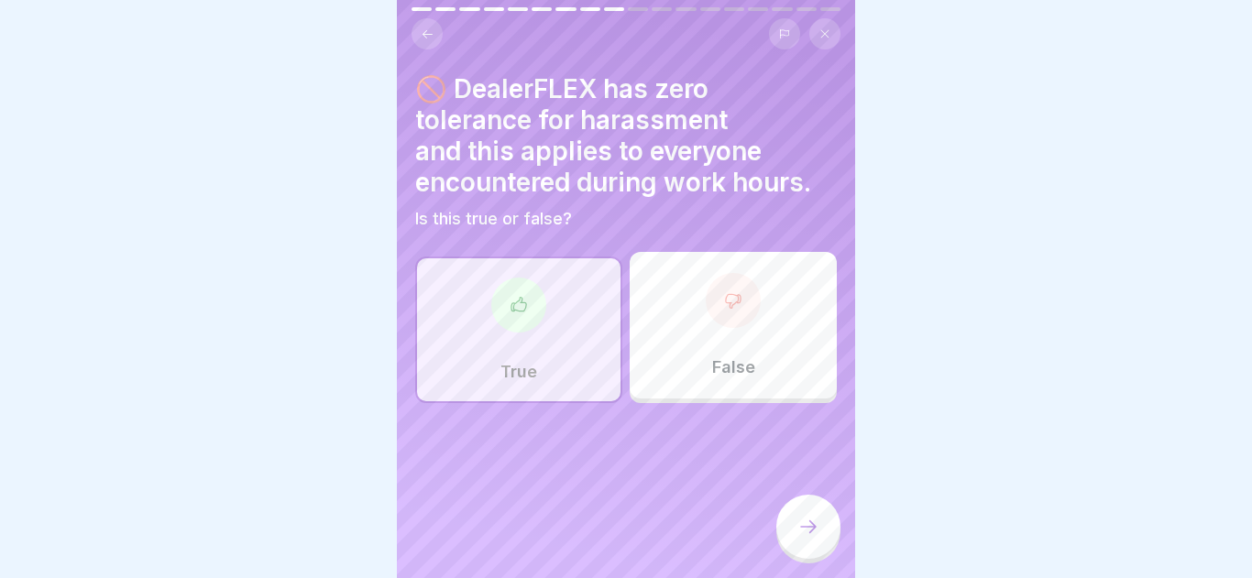
click at [794, 534] on div at bounding box center [808, 527] width 64 height 64
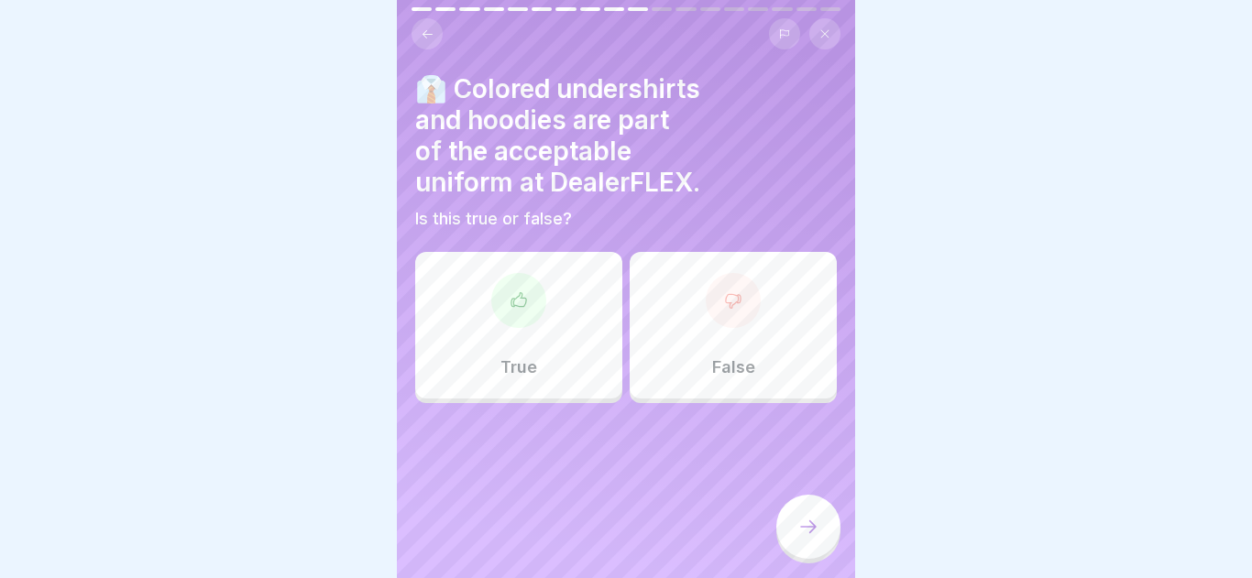
click at [763, 309] on div "False" at bounding box center [732, 325] width 207 height 147
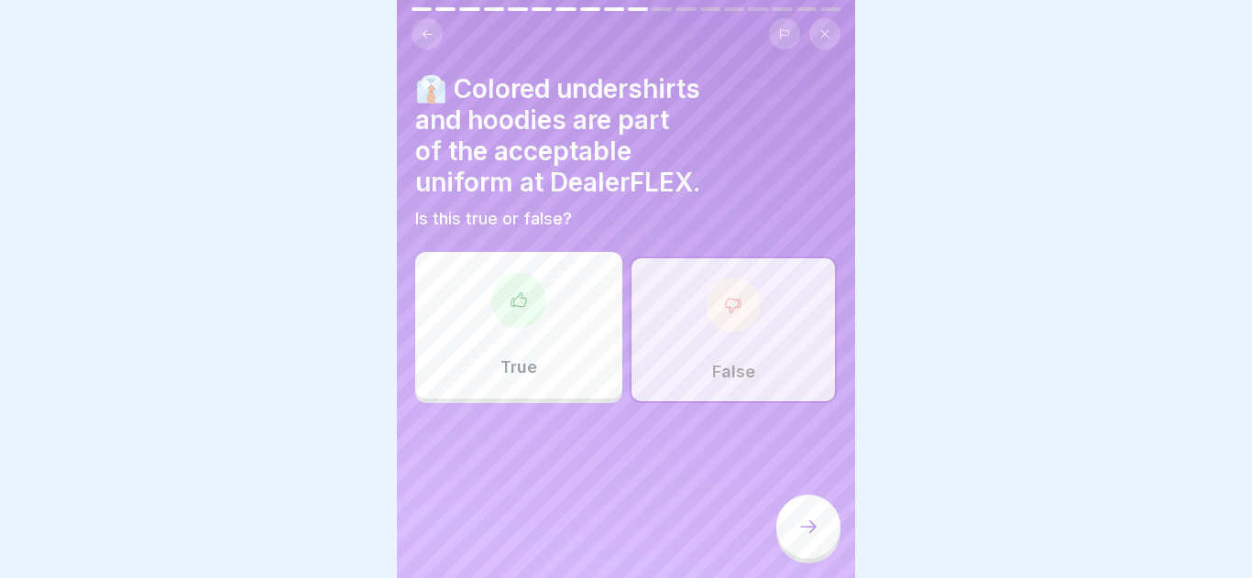
click at [792, 495] on div "English Assessment Orientation Quiz Let's test your knowledge of DealerFLEX's h…" at bounding box center [626, 289] width 458 height 578
click at [815, 526] on icon at bounding box center [808, 527] width 22 height 22
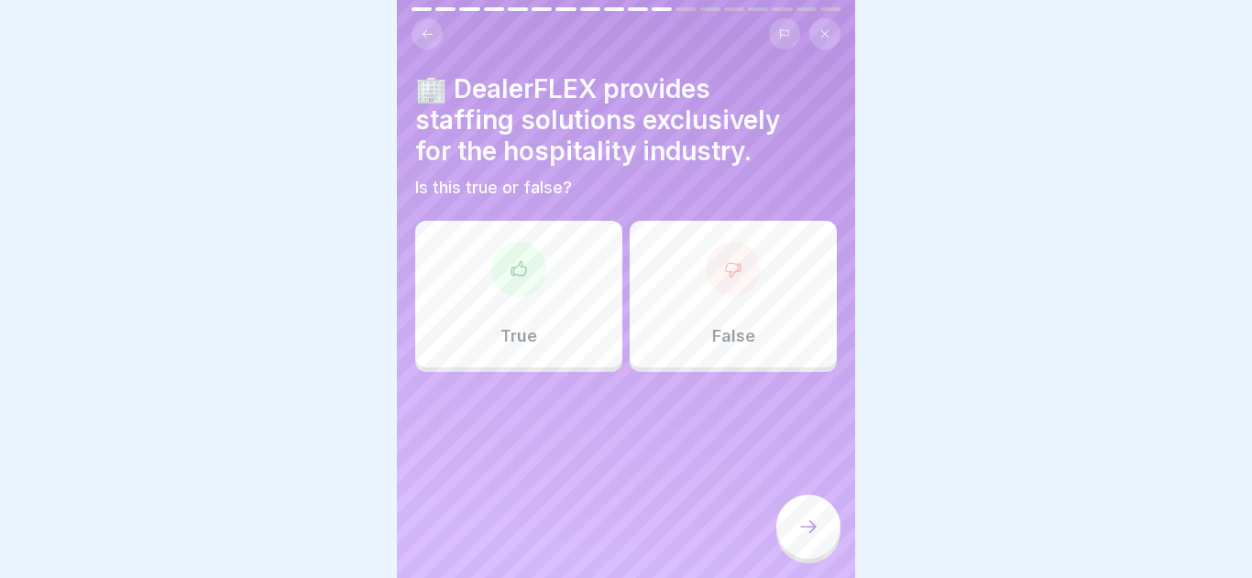
click at [724, 250] on div at bounding box center [732, 269] width 55 height 55
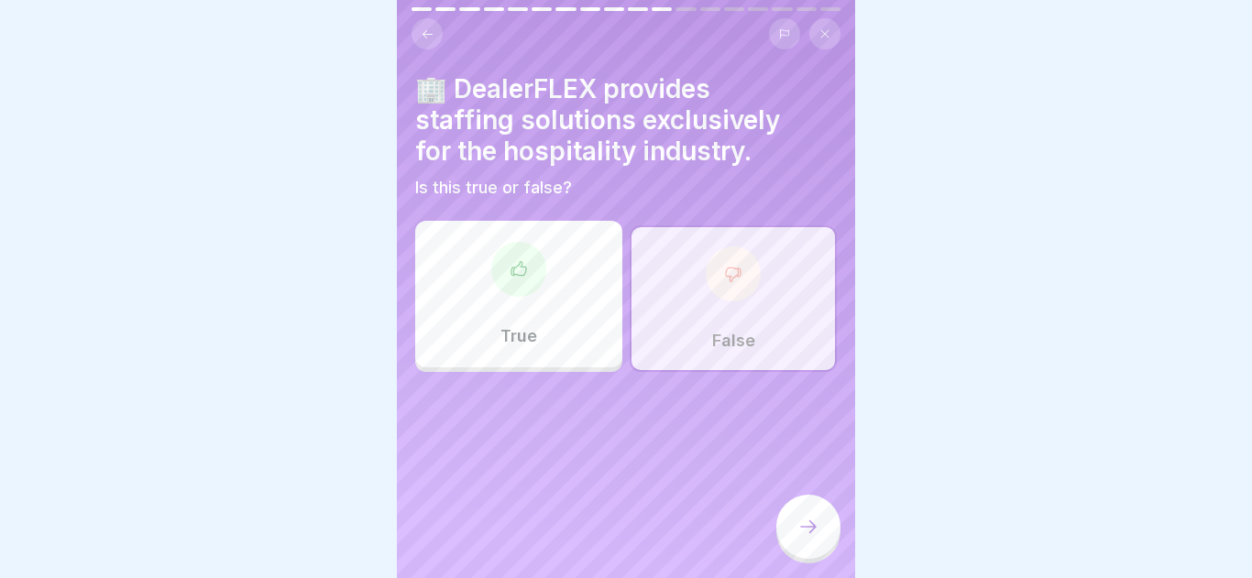
click at [705, 291] on div "False" at bounding box center [732, 298] width 207 height 147
click at [829, 533] on div at bounding box center [808, 527] width 64 height 64
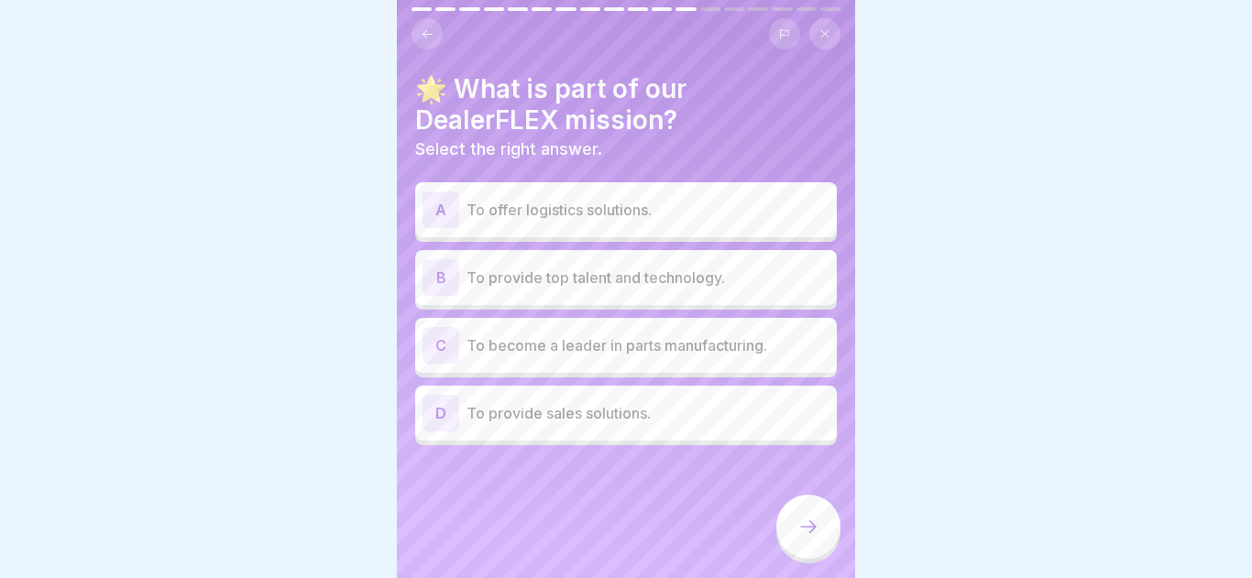
click at [476, 210] on p "To offer logistics solutions." at bounding box center [647, 210] width 363 height 22
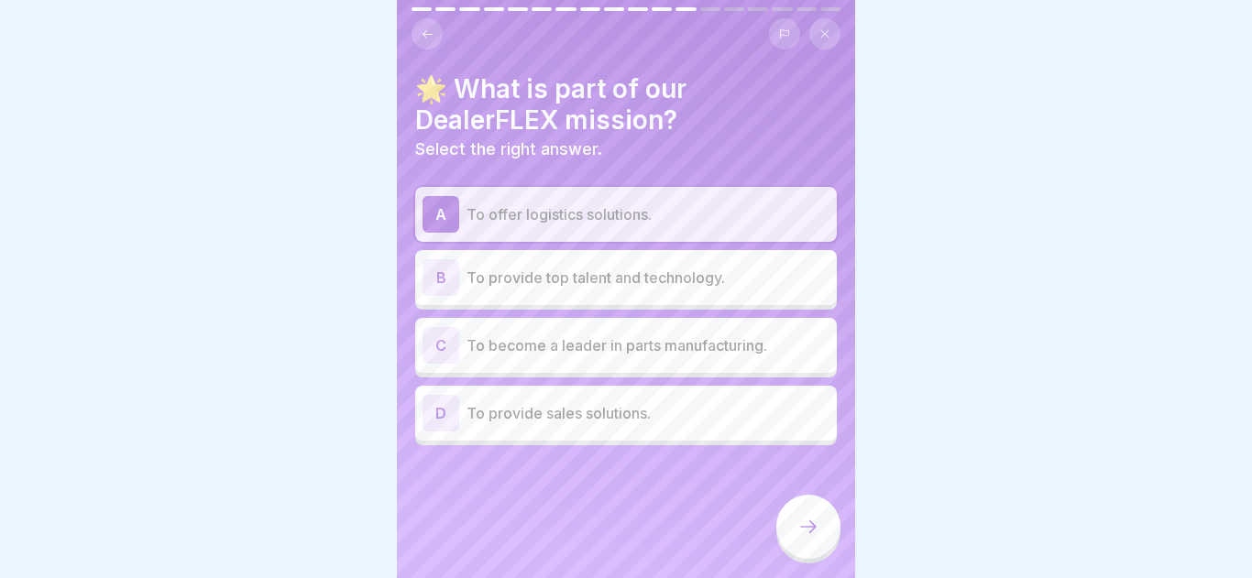
click at [672, 342] on p "To become a leader in parts manufacturing." at bounding box center [647, 345] width 363 height 22
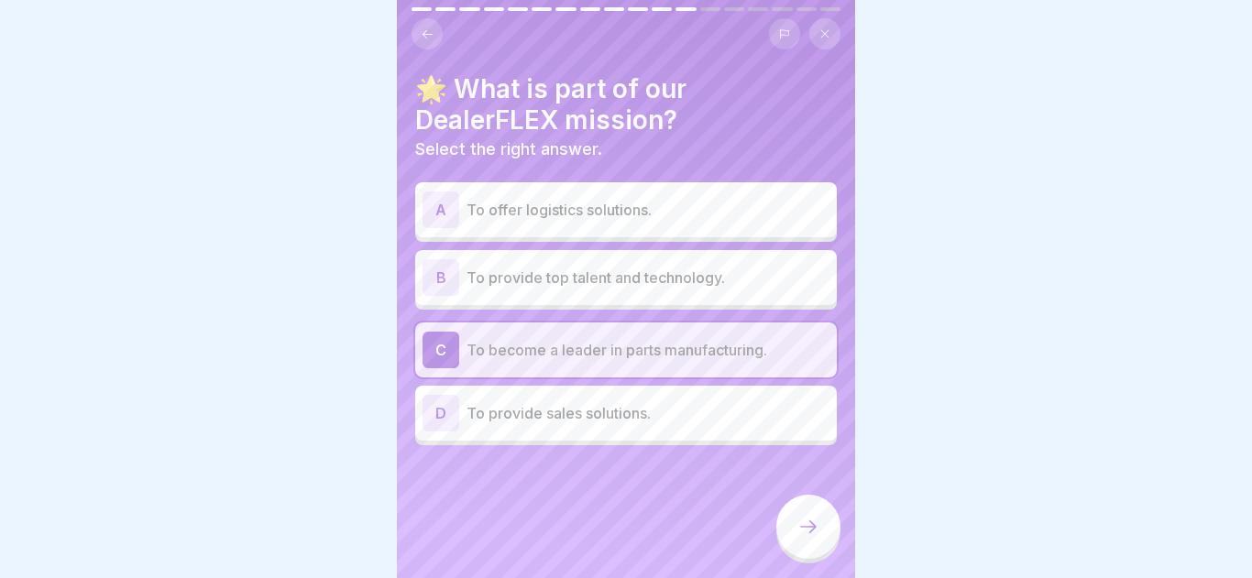
click at [597, 208] on p "To offer logistics solutions." at bounding box center [647, 210] width 363 height 22
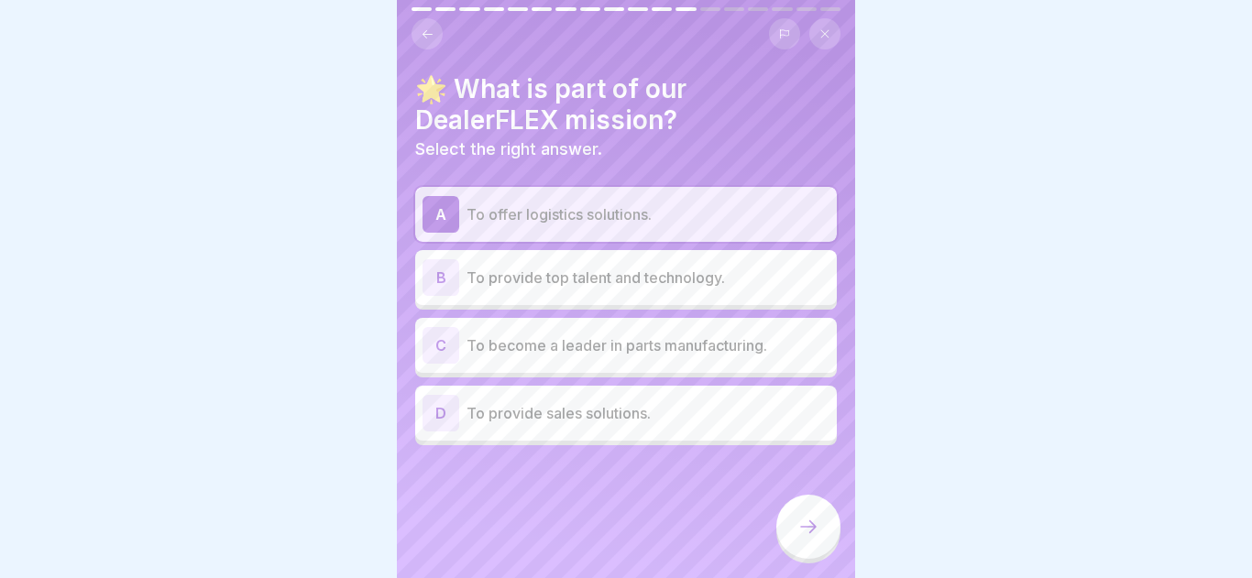
click at [819, 520] on div at bounding box center [808, 527] width 64 height 64
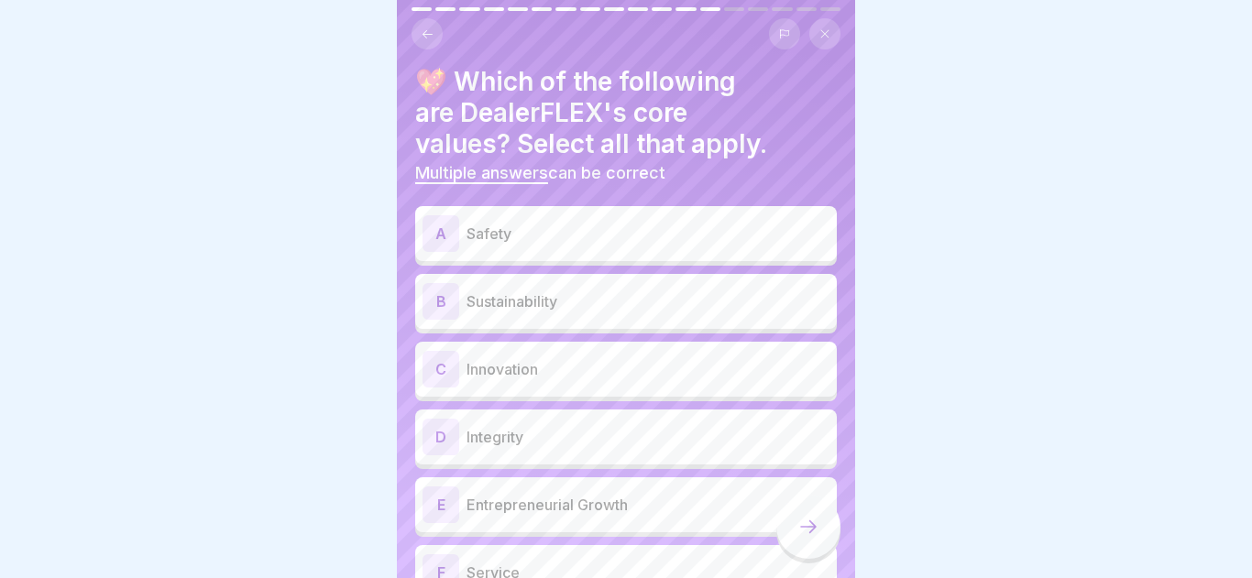
scroll to position [9, 0]
click at [615, 236] on p "Safety" at bounding box center [647, 232] width 363 height 22
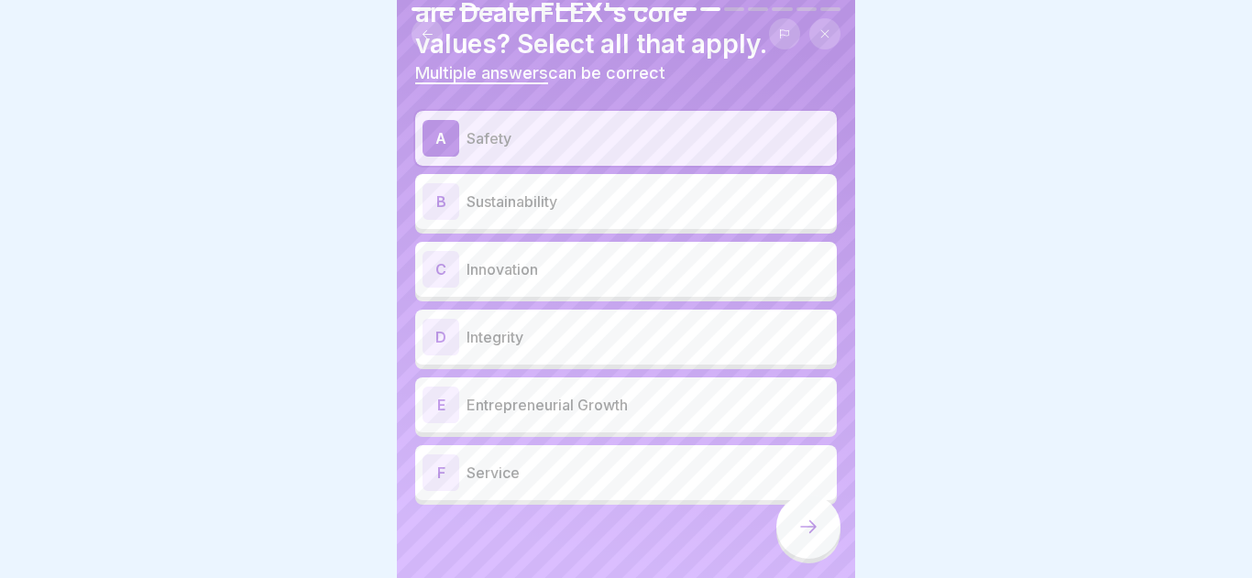
scroll to position [89, 0]
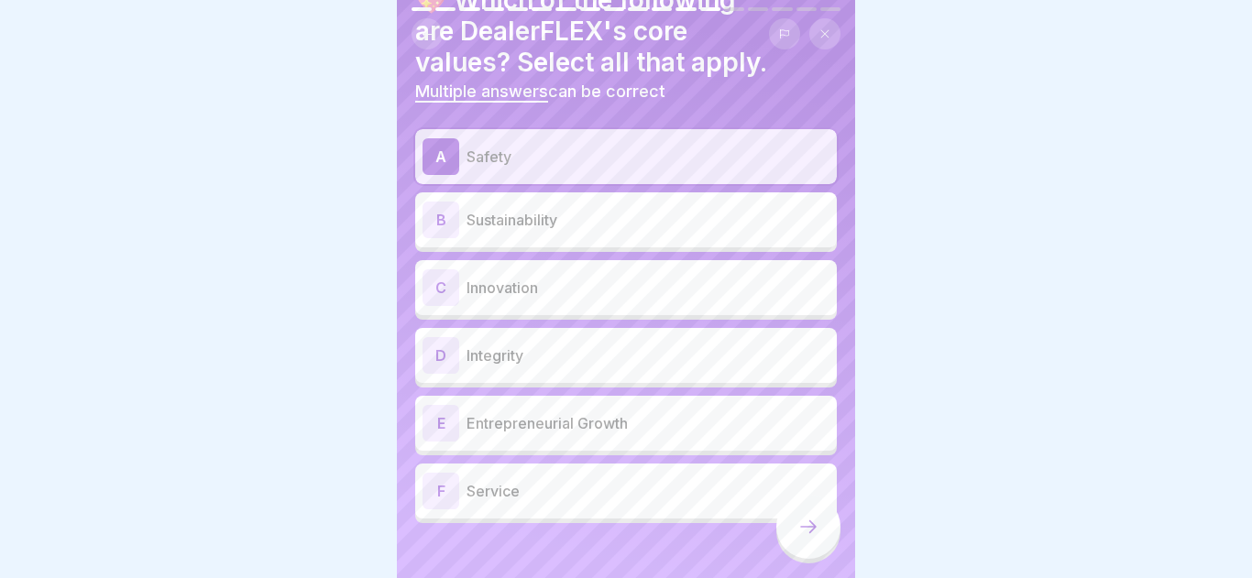
click at [541, 497] on p "Service" at bounding box center [647, 491] width 363 height 22
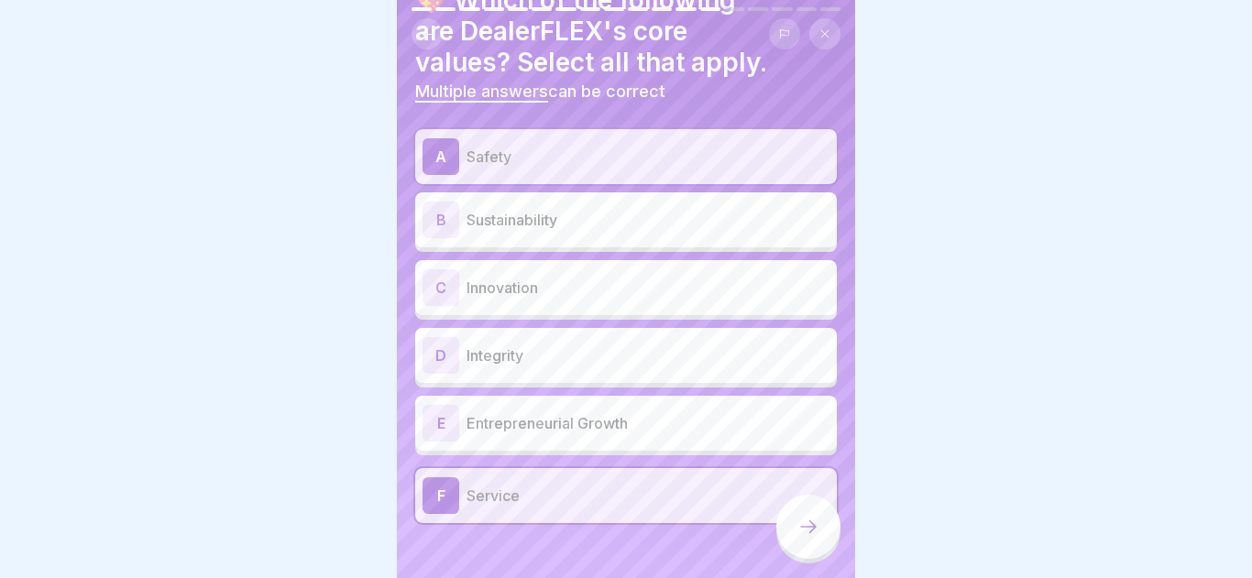
click at [790, 498] on div at bounding box center [808, 529] width 64 height 69
click at [792, 523] on div at bounding box center [808, 527] width 64 height 64
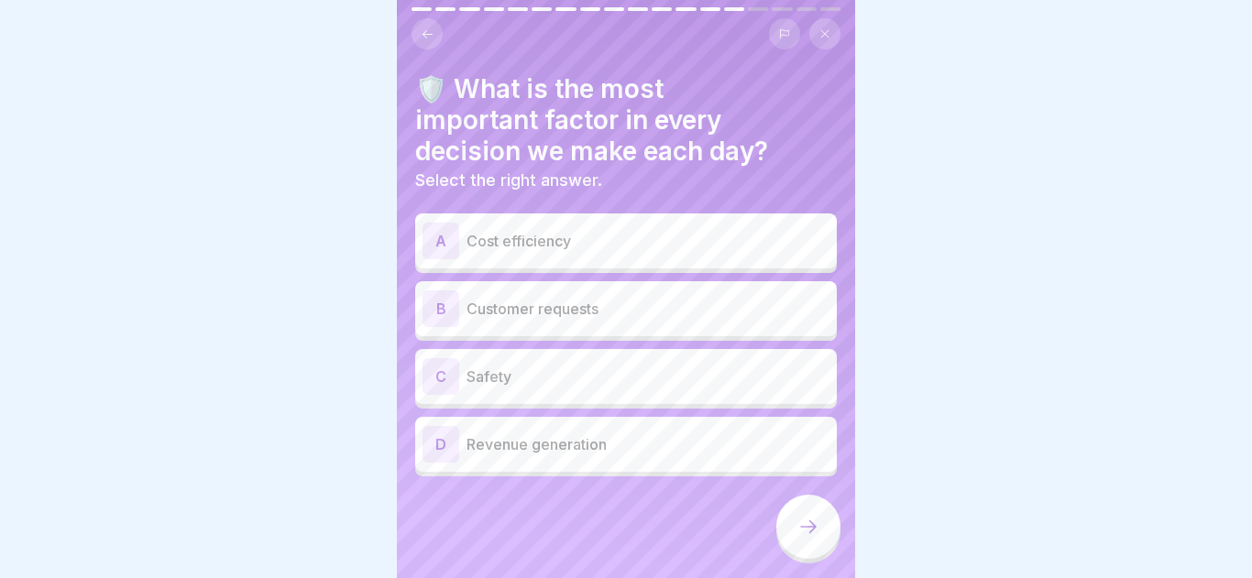
click at [711, 318] on p "Customer requests" at bounding box center [647, 309] width 363 height 22
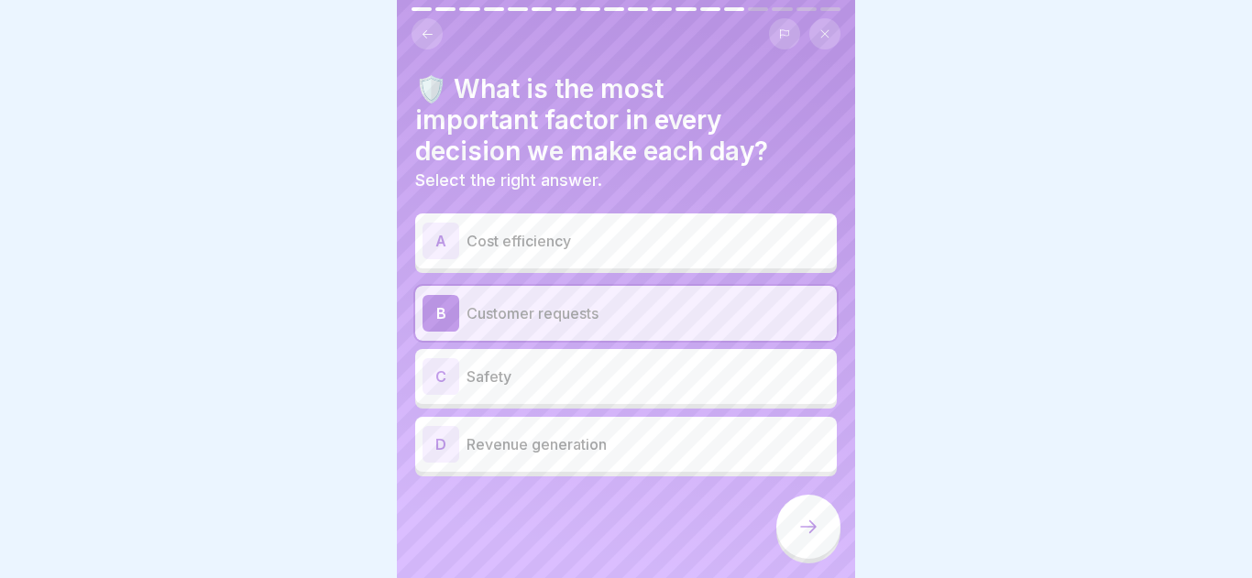
click at [817, 535] on icon at bounding box center [808, 527] width 22 height 22
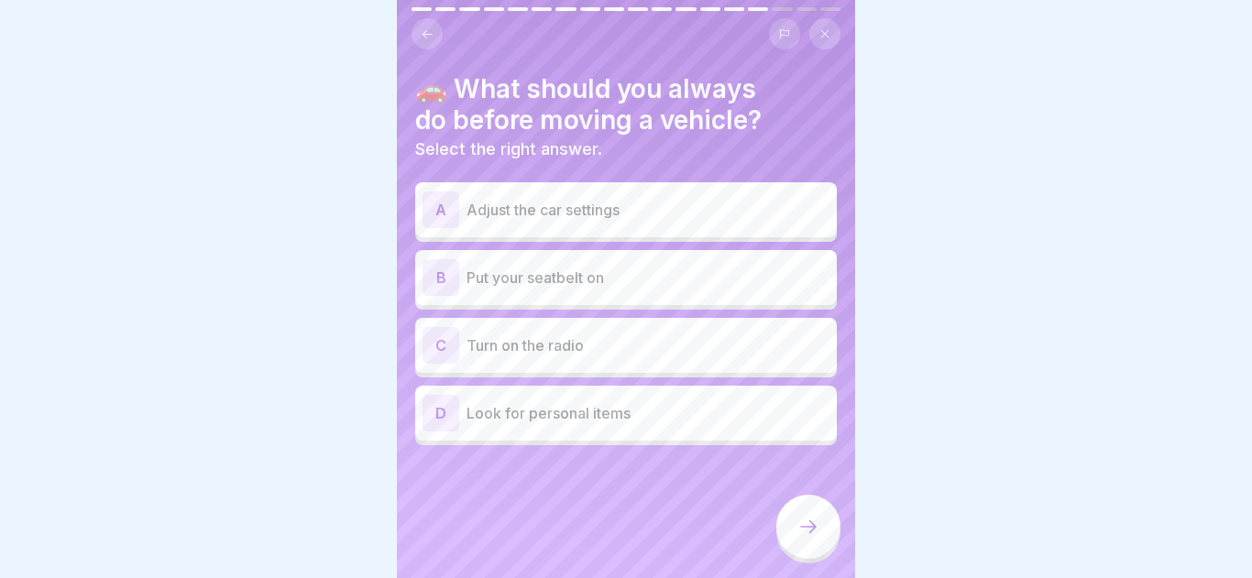
click at [572, 293] on div "B Put your seatbelt on" at bounding box center [625, 277] width 407 height 37
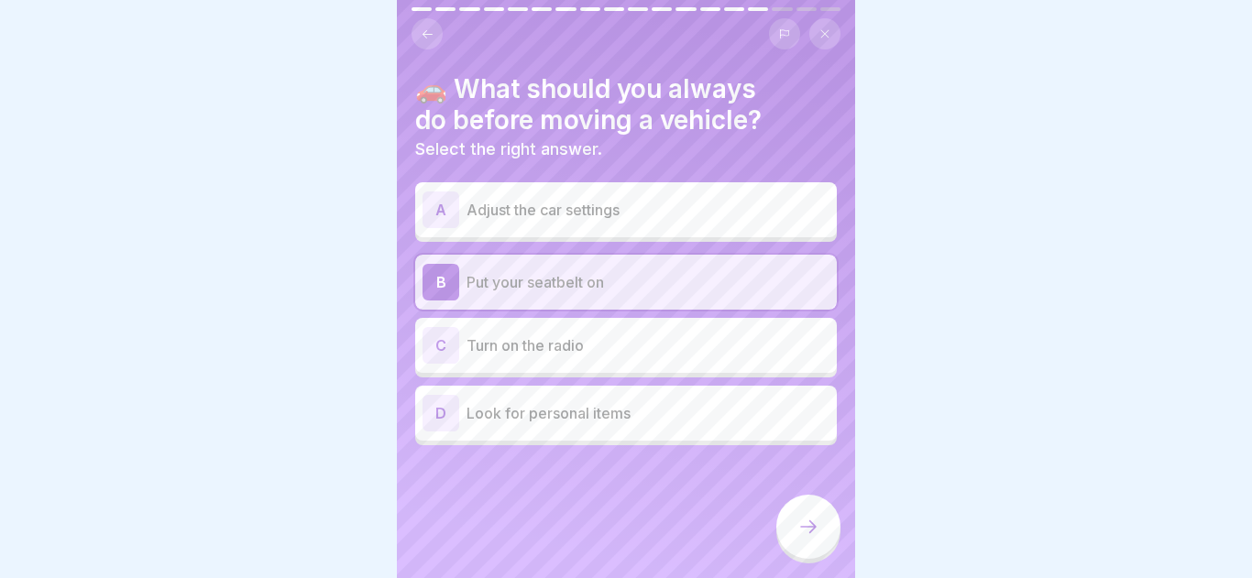
click at [787, 508] on div at bounding box center [808, 527] width 64 height 64
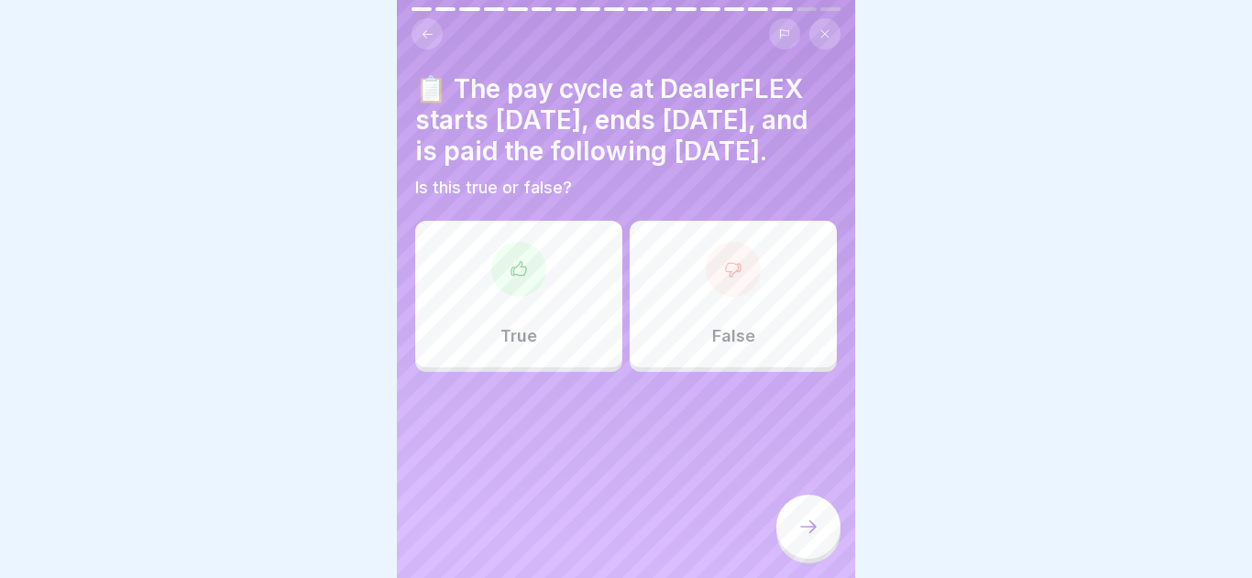
click at [581, 319] on div "True" at bounding box center [518, 294] width 207 height 147
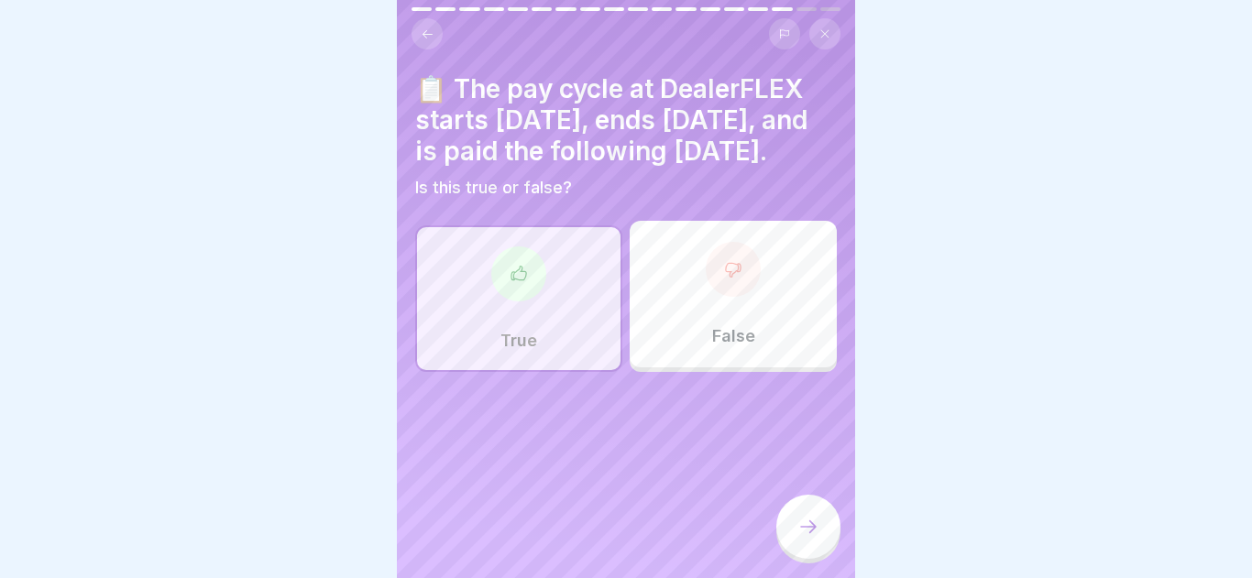
click at [792, 530] on div at bounding box center [808, 527] width 64 height 64
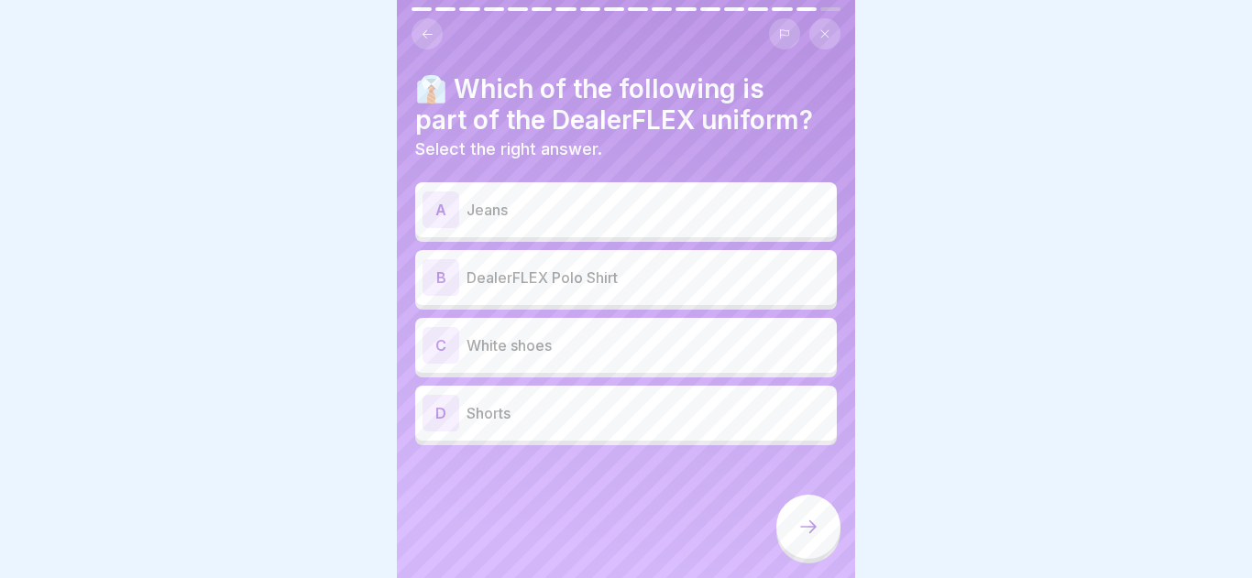
click at [661, 292] on div "B DealerFLEX Polo Shirt" at bounding box center [625, 277] width 407 height 37
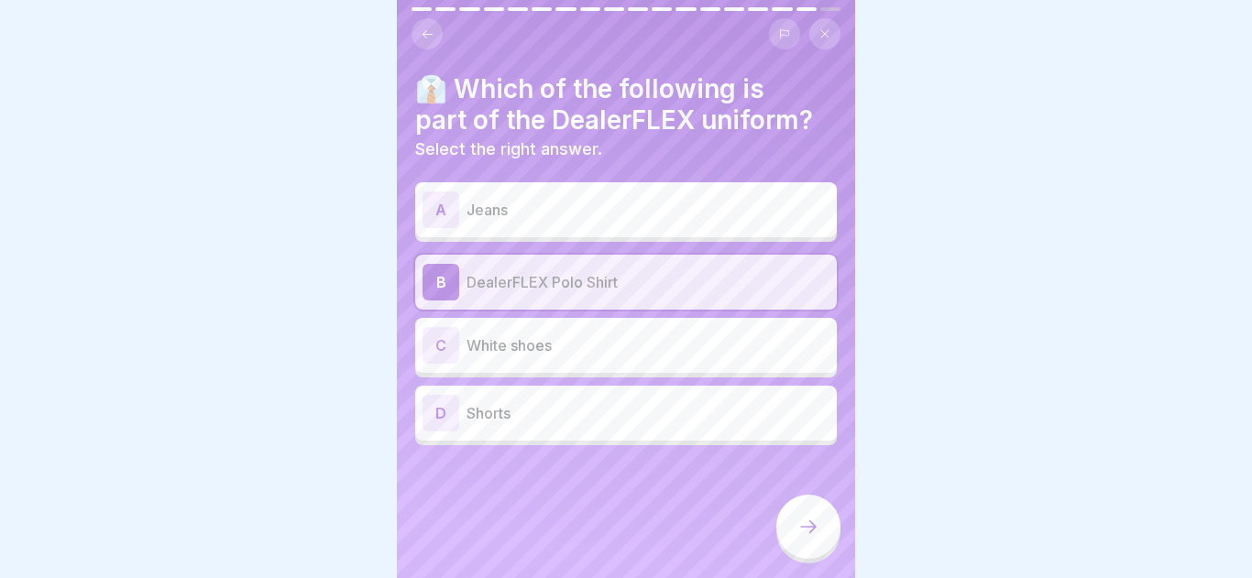
click at [790, 516] on div at bounding box center [808, 527] width 64 height 64
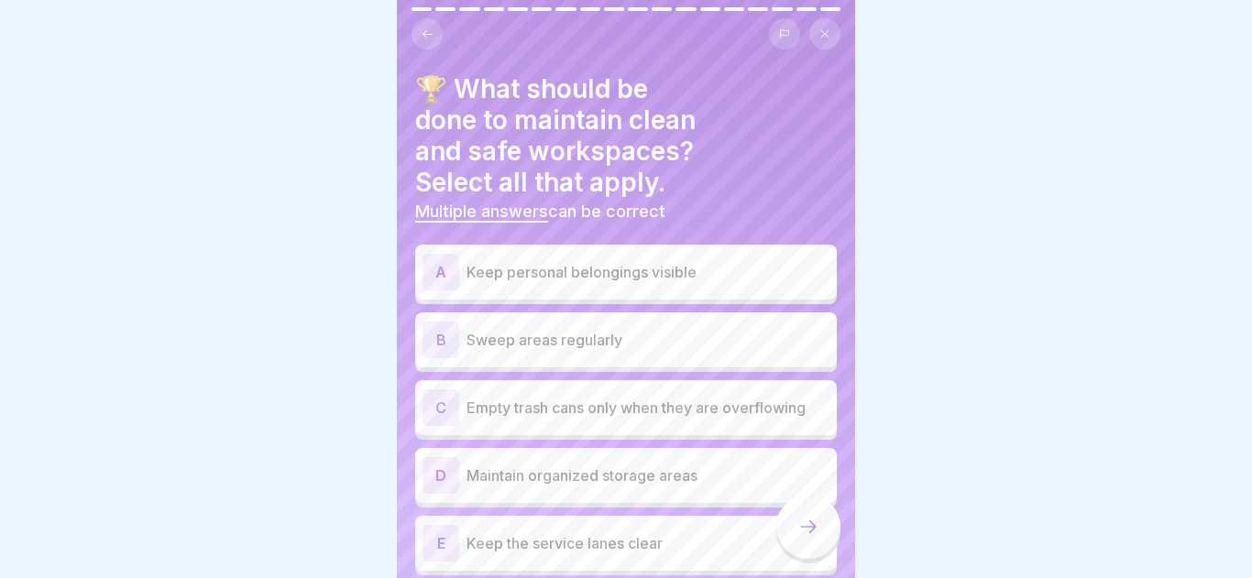
click at [680, 261] on p "Keep personal belongings visible" at bounding box center [647, 272] width 363 height 22
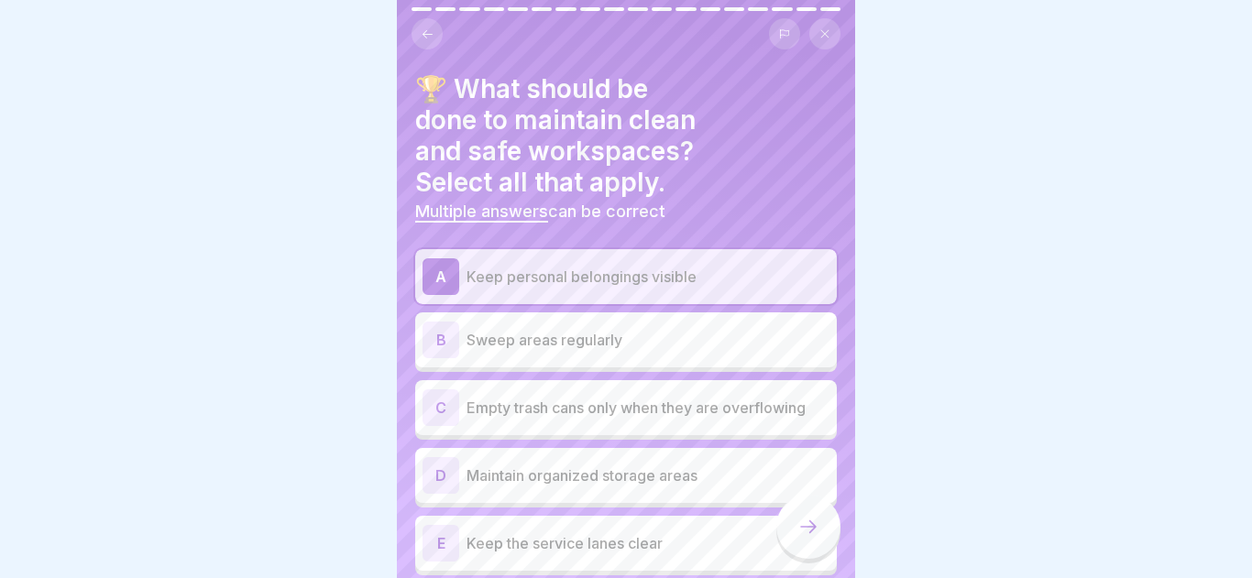
click at [680, 266] on p "Keep personal belongings visible" at bounding box center [647, 277] width 363 height 22
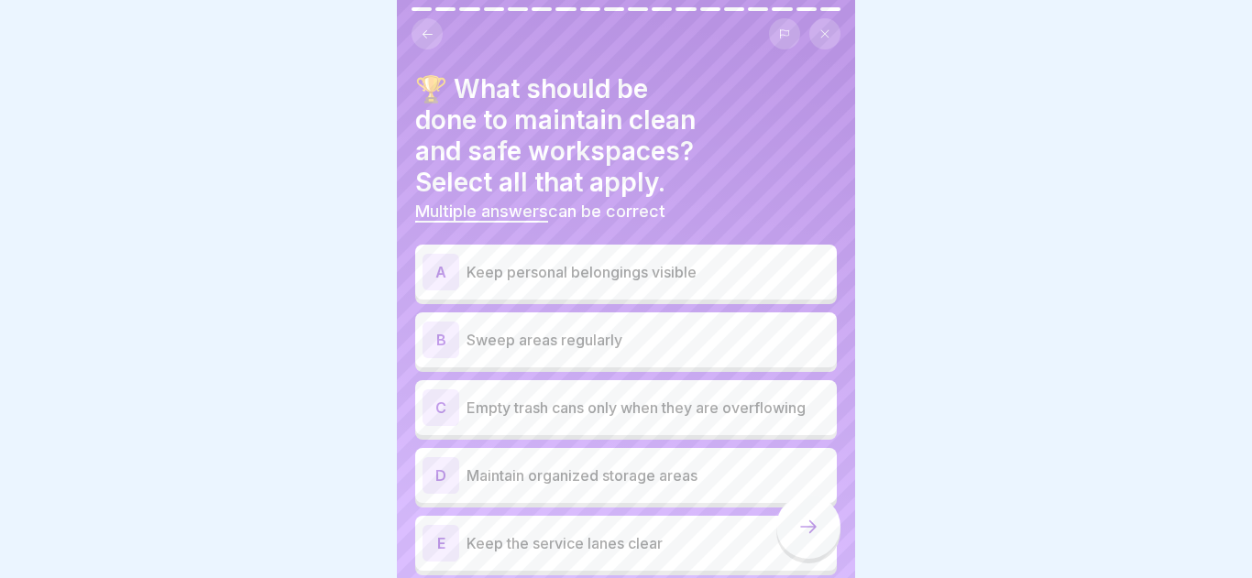
click at [672, 329] on p "Sweep areas regularly" at bounding box center [647, 340] width 363 height 22
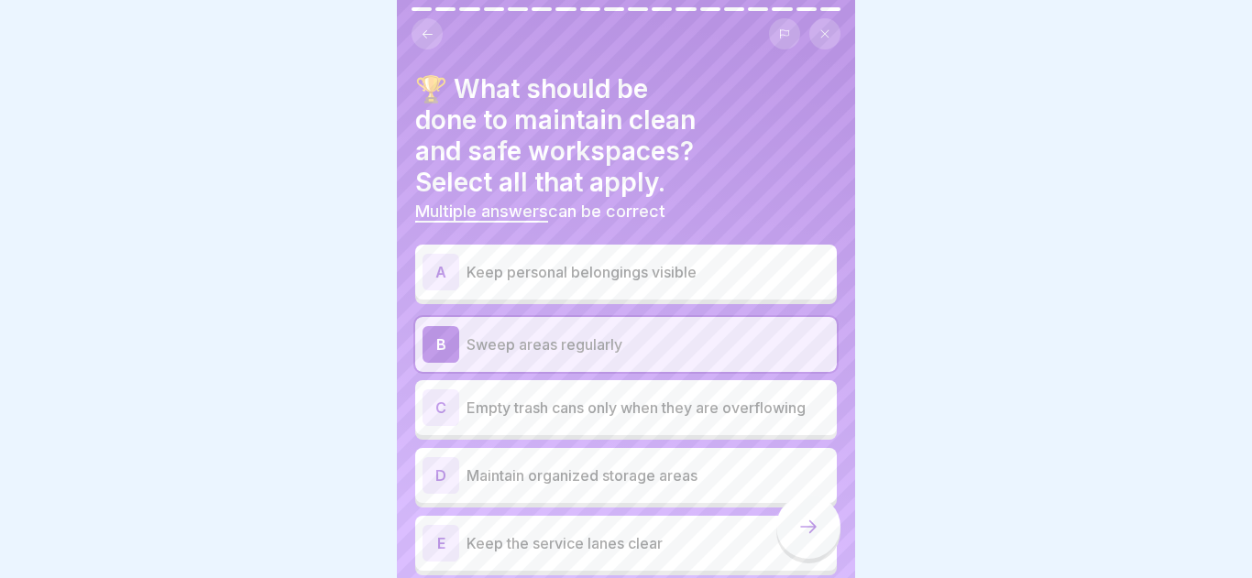
click at [672, 333] on p "Sweep areas regularly" at bounding box center [647, 344] width 363 height 22
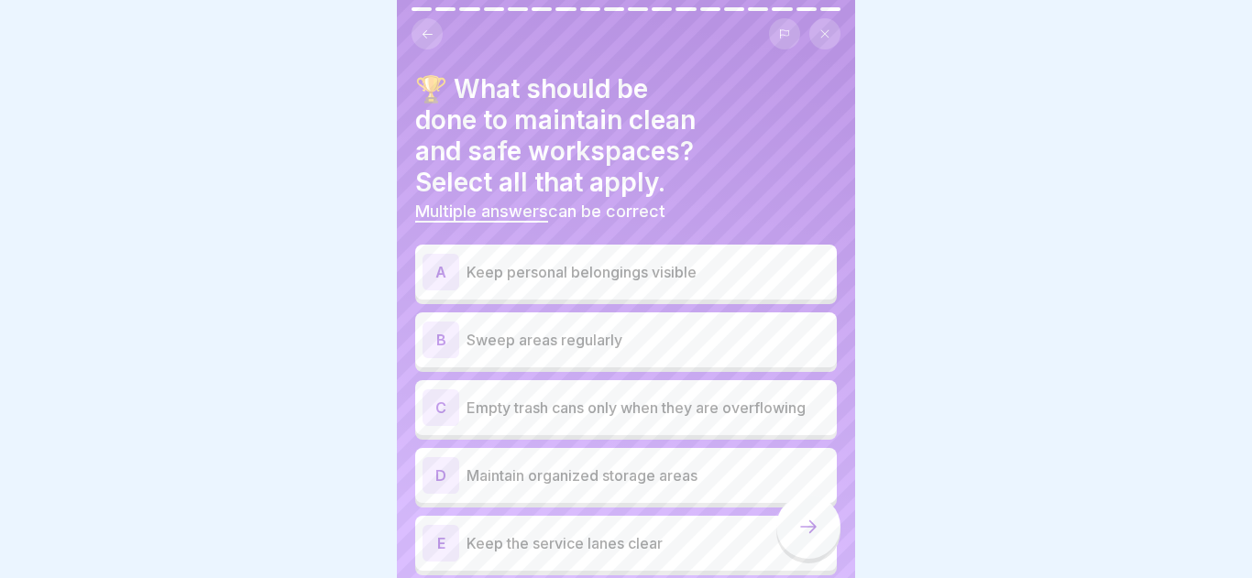
click at [672, 329] on p "Sweep areas regularly" at bounding box center [647, 340] width 363 height 22
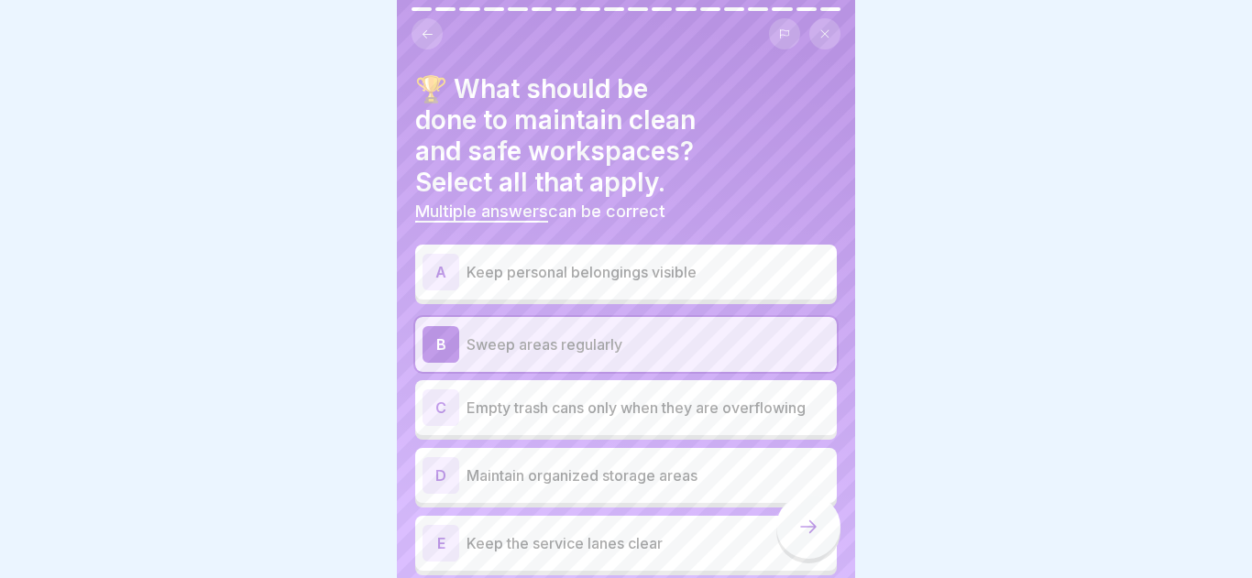
click at [672, 333] on p "Sweep areas regularly" at bounding box center [647, 344] width 363 height 22
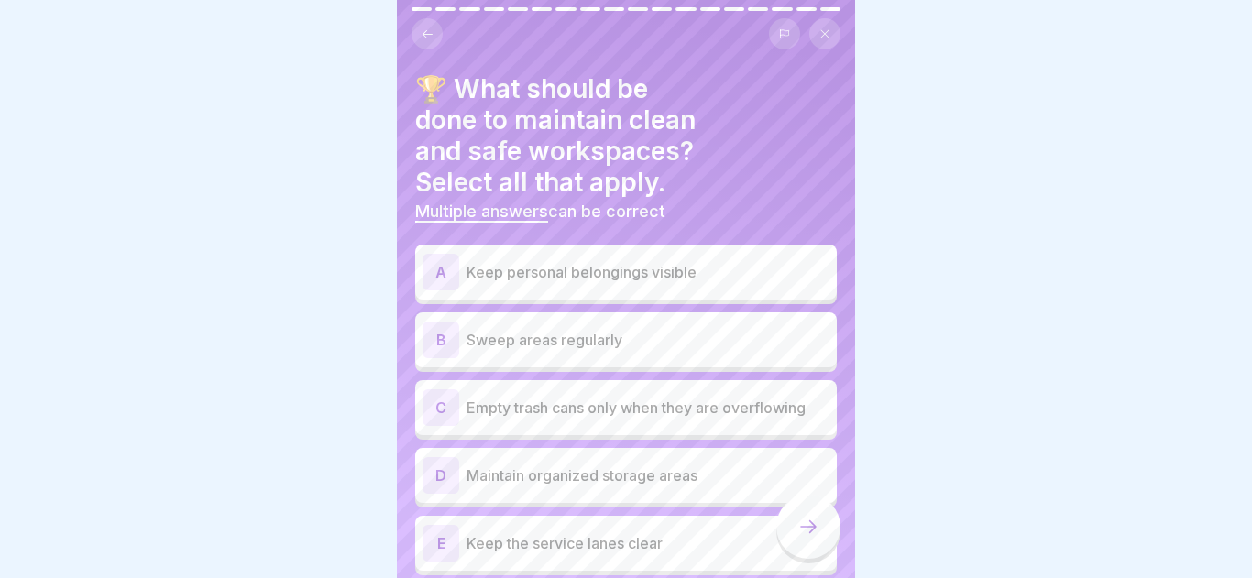
click at [672, 329] on p "Sweep areas regularly" at bounding box center [647, 340] width 363 height 22
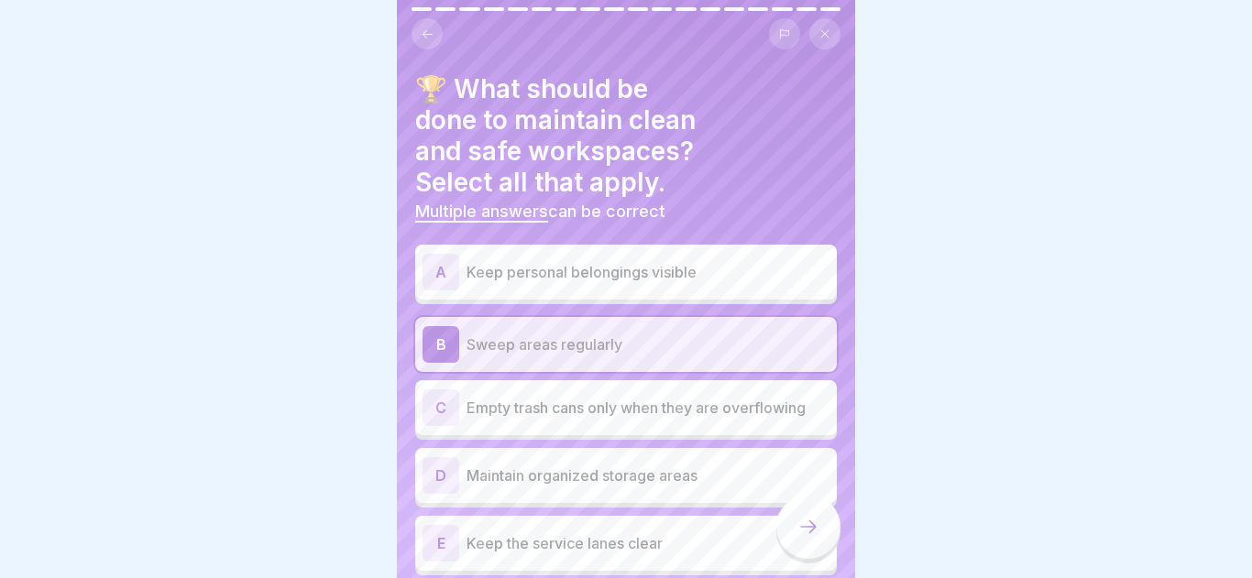
click at [655, 397] on p "Empty trash cans only when they are overflowing" at bounding box center [647, 408] width 363 height 22
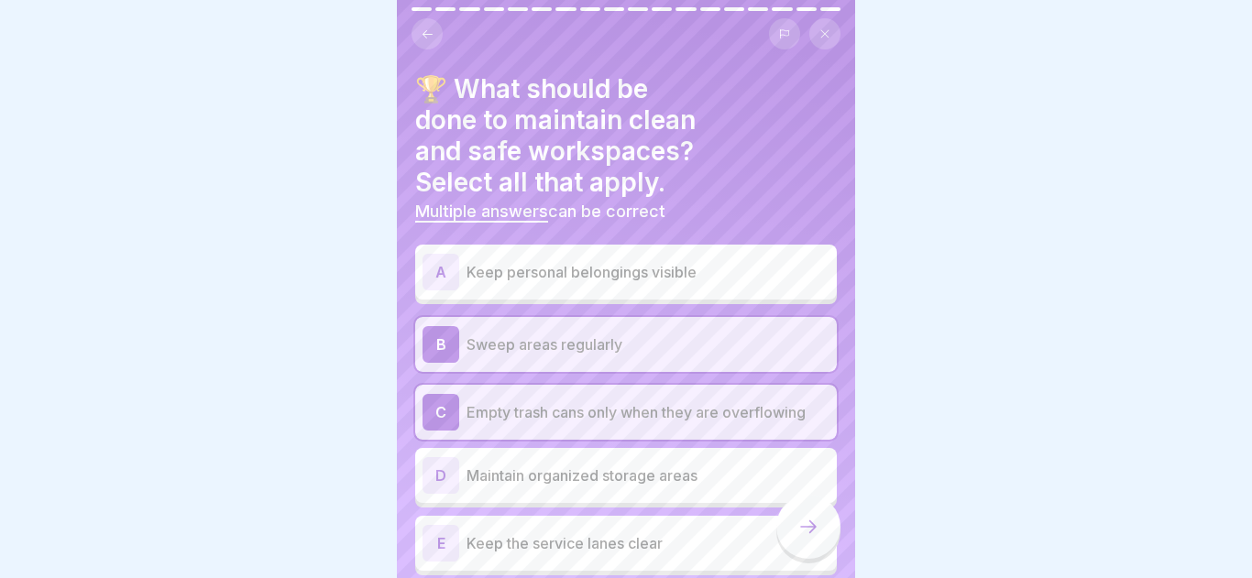
click at [703, 465] on p "Maintain organized storage areas" at bounding box center [647, 476] width 363 height 22
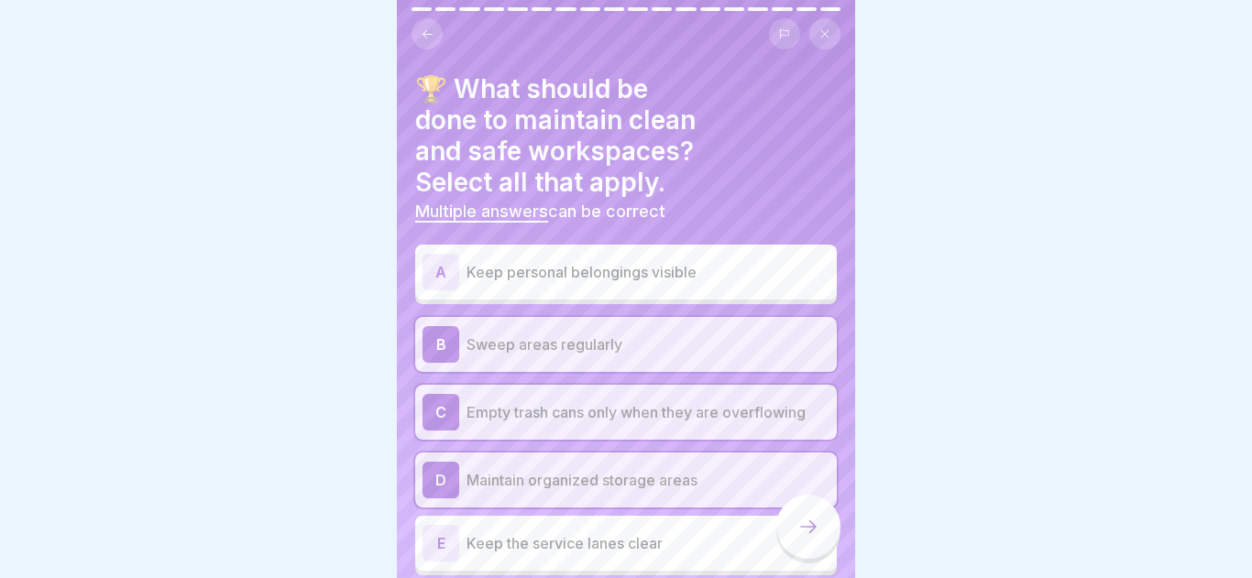
click at [752, 532] on p "Keep the service lanes clear" at bounding box center [647, 543] width 363 height 22
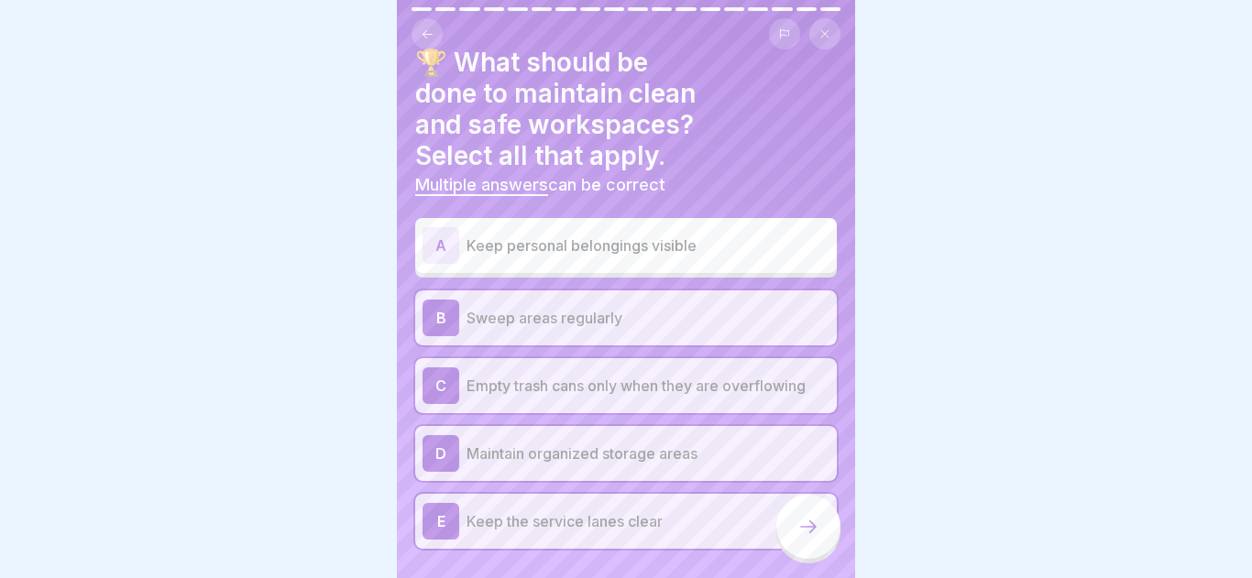
scroll to position [28, 0]
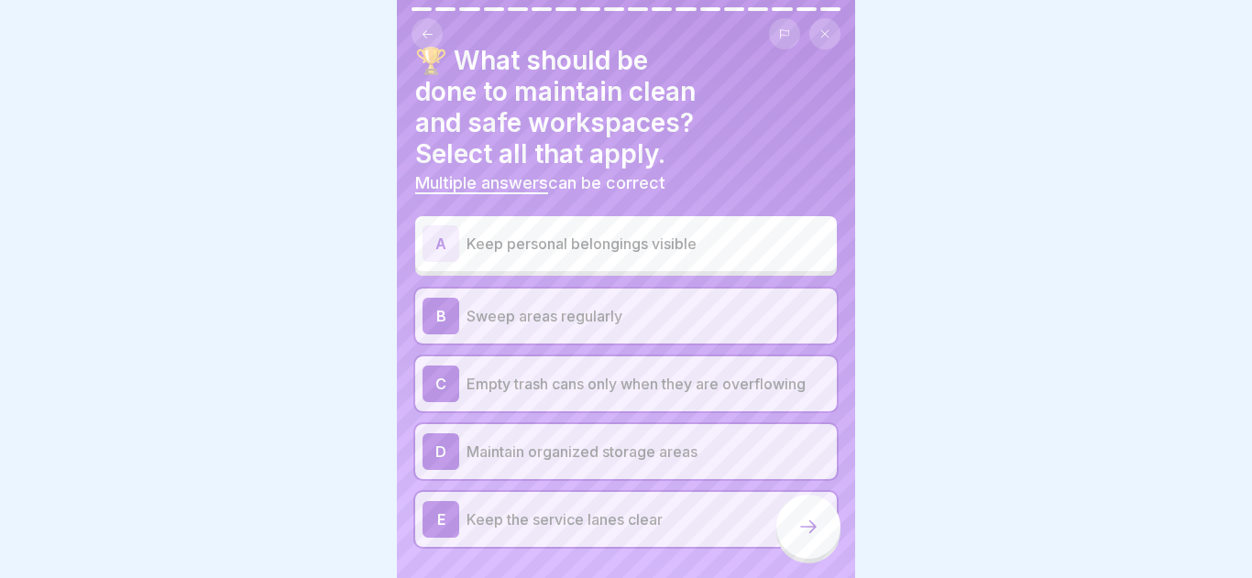
click at [829, 527] on div at bounding box center [808, 527] width 64 height 64
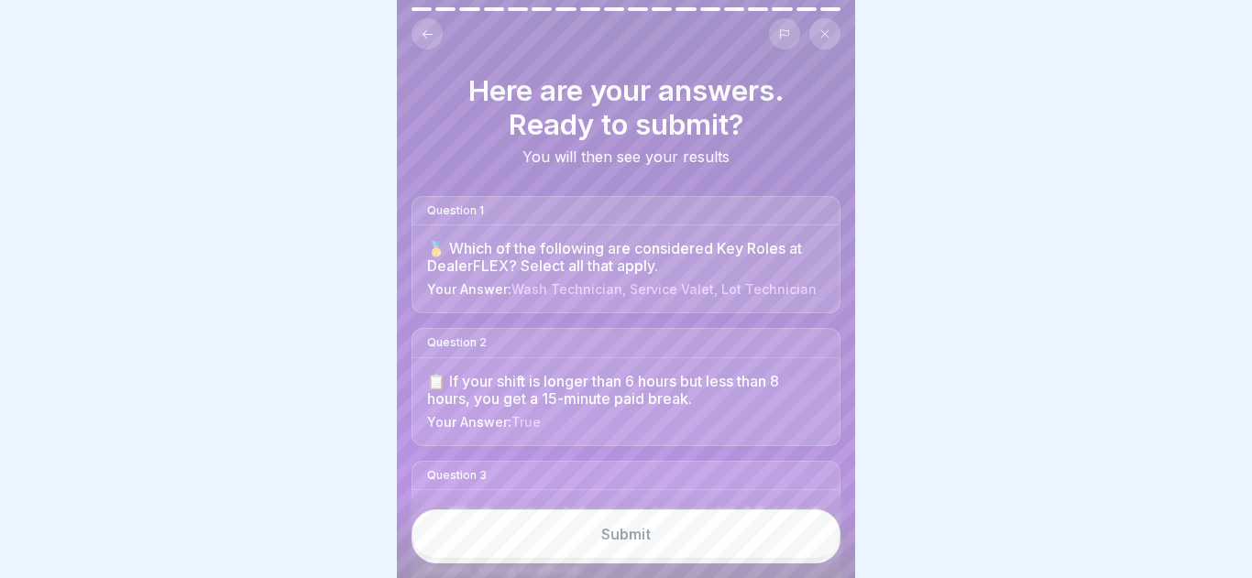
click at [714, 544] on button "Submit" at bounding box center [625, 533] width 429 height 49
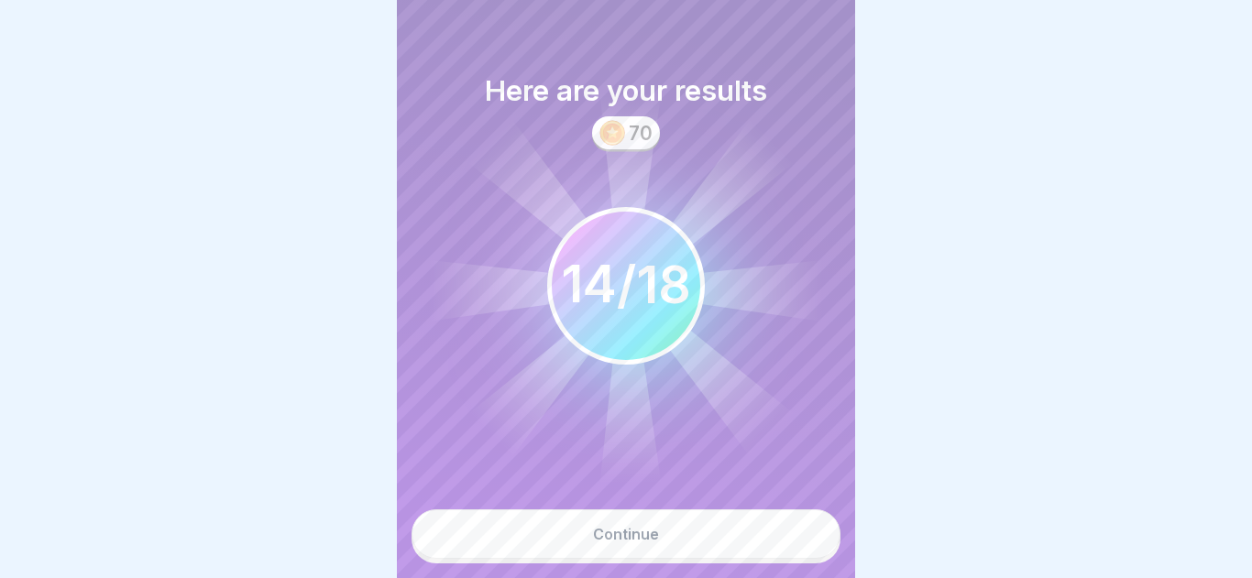
click at [725, 520] on button "Continue" at bounding box center [625, 533] width 429 height 49
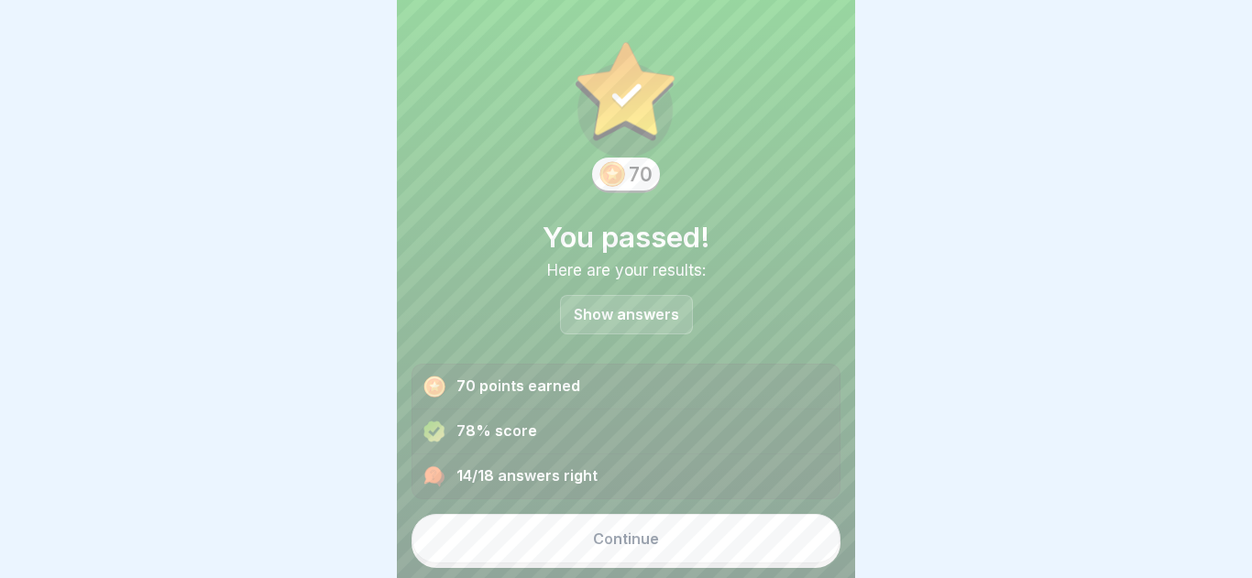
scroll to position [10, 0]
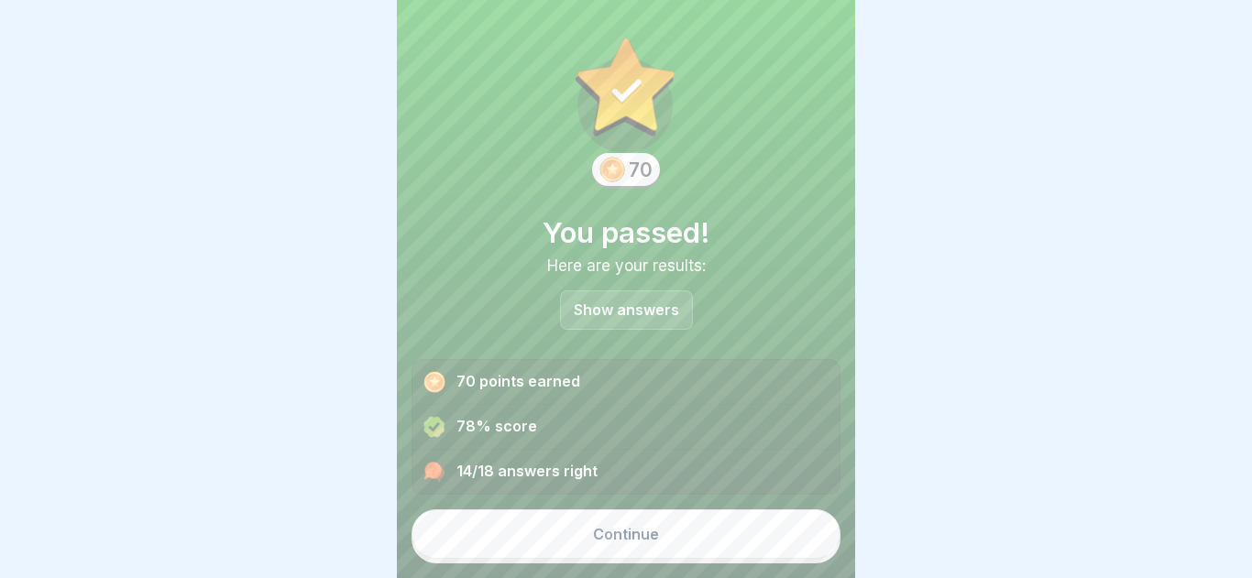
click at [705, 530] on button "Continue" at bounding box center [625, 533] width 429 height 49
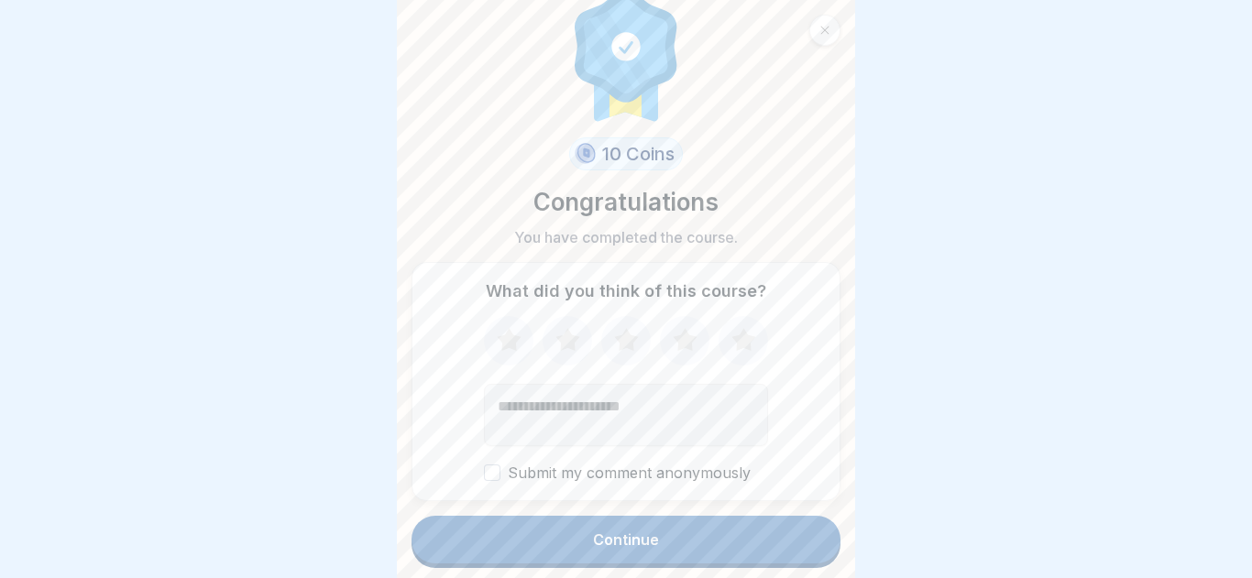
scroll to position [34, 0]
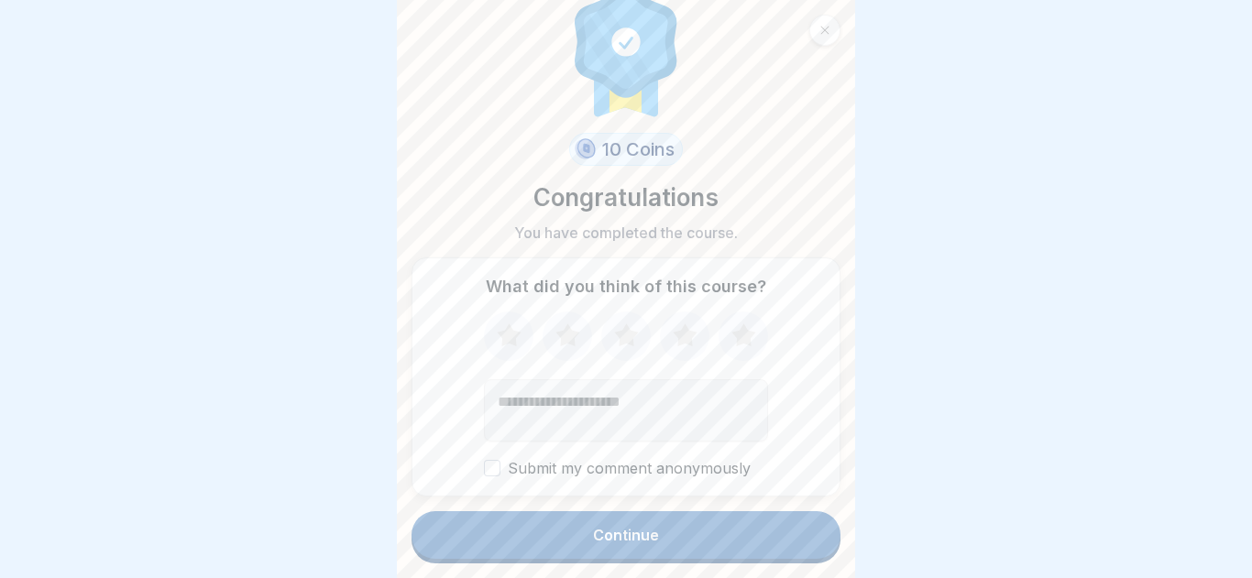
click at [729, 552] on button "Continue" at bounding box center [625, 535] width 429 height 48
